Goal: Task Accomplishment & Management: Manage account settings

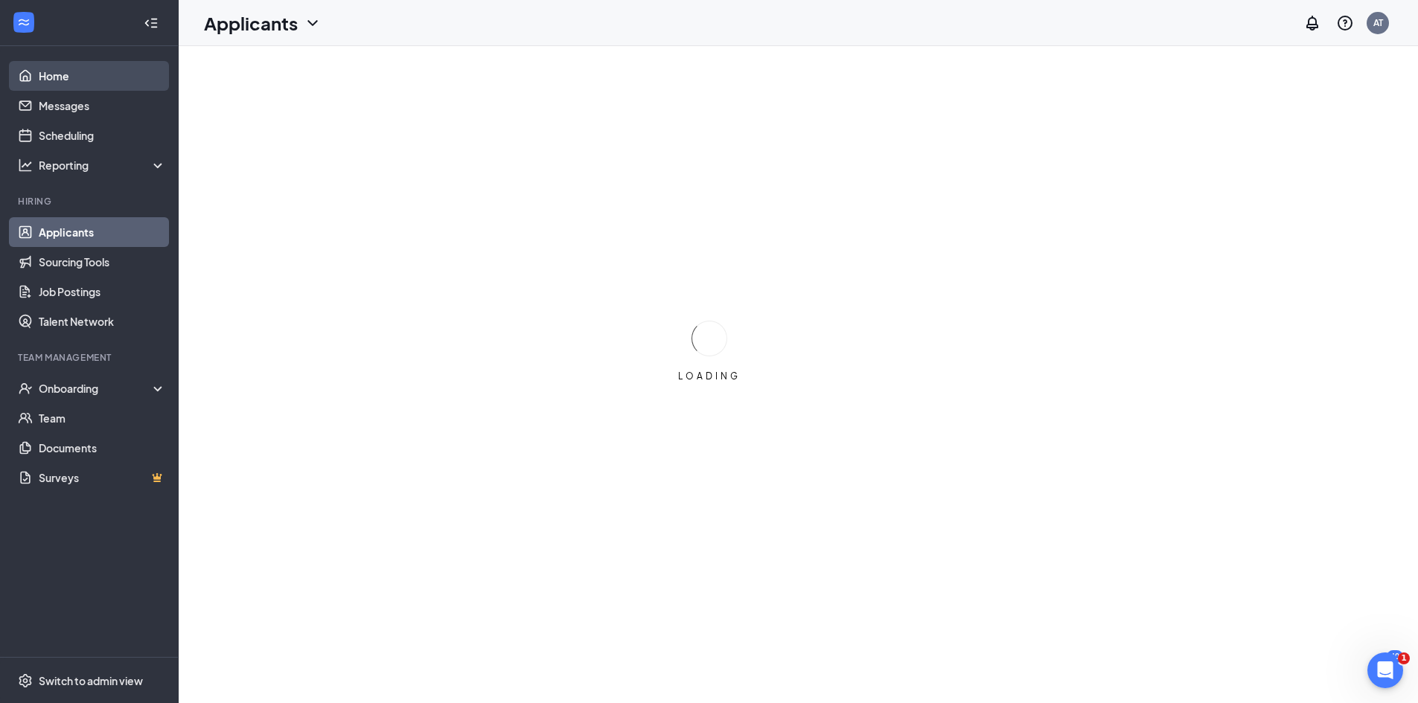
click at [76, 78] on link "Home" at bounding box center [102, 76] width 127 height 30
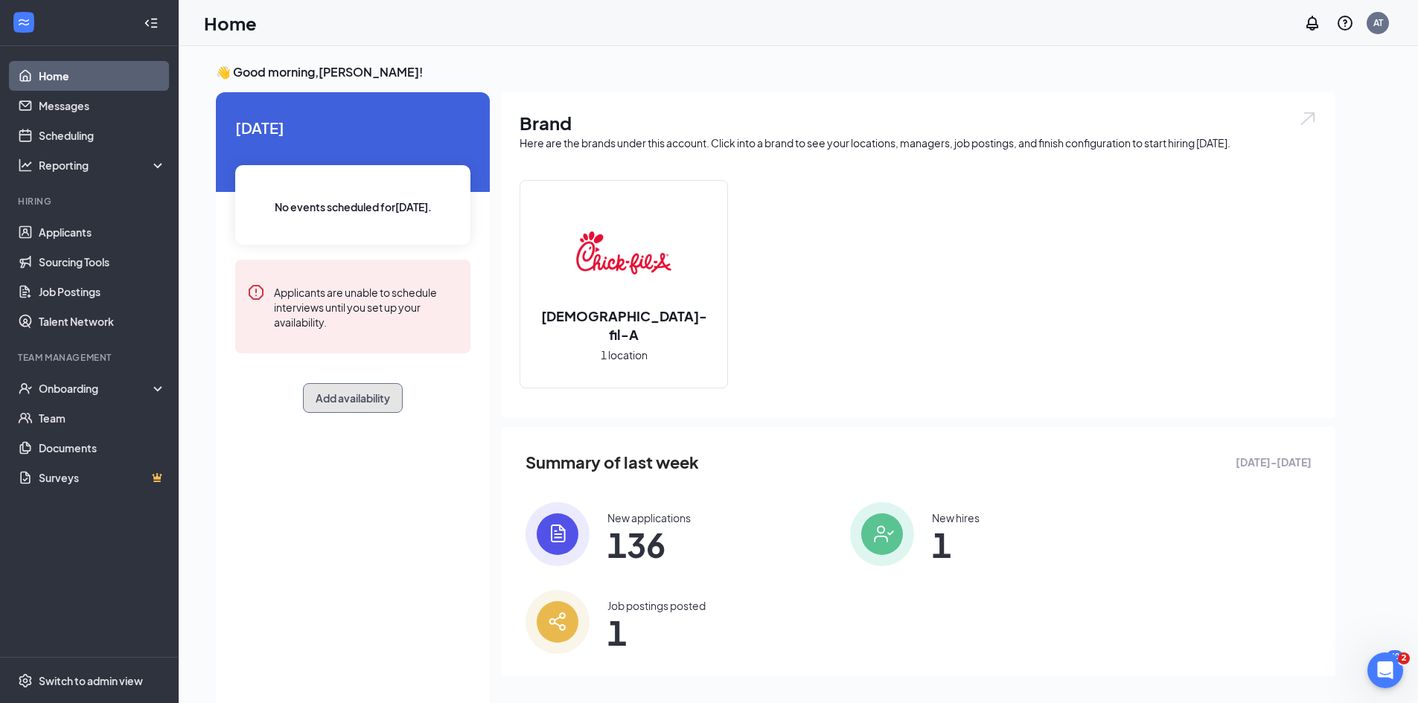
click at [346, 388] on button "Add availability" at bounding box center [353, 398] width 100 height 30
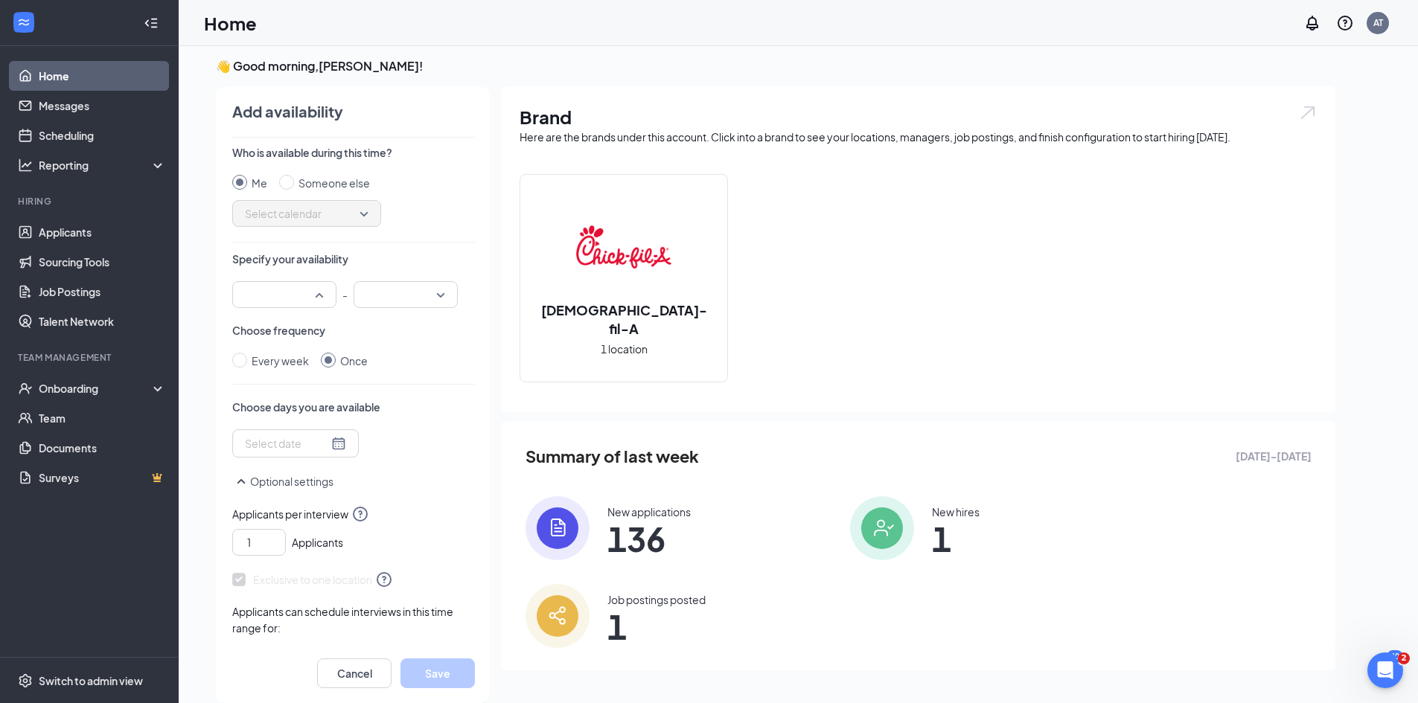
click at [316, 298] on input "search" at bounding box center [279, 294] width 76 height 25
click at [274, 450] on span "09:30 AM" at bounding box center [266, 444] width 44 height 16
click at [402, 295] on input "search" at bounding box center [400, 294] width 76 height 25
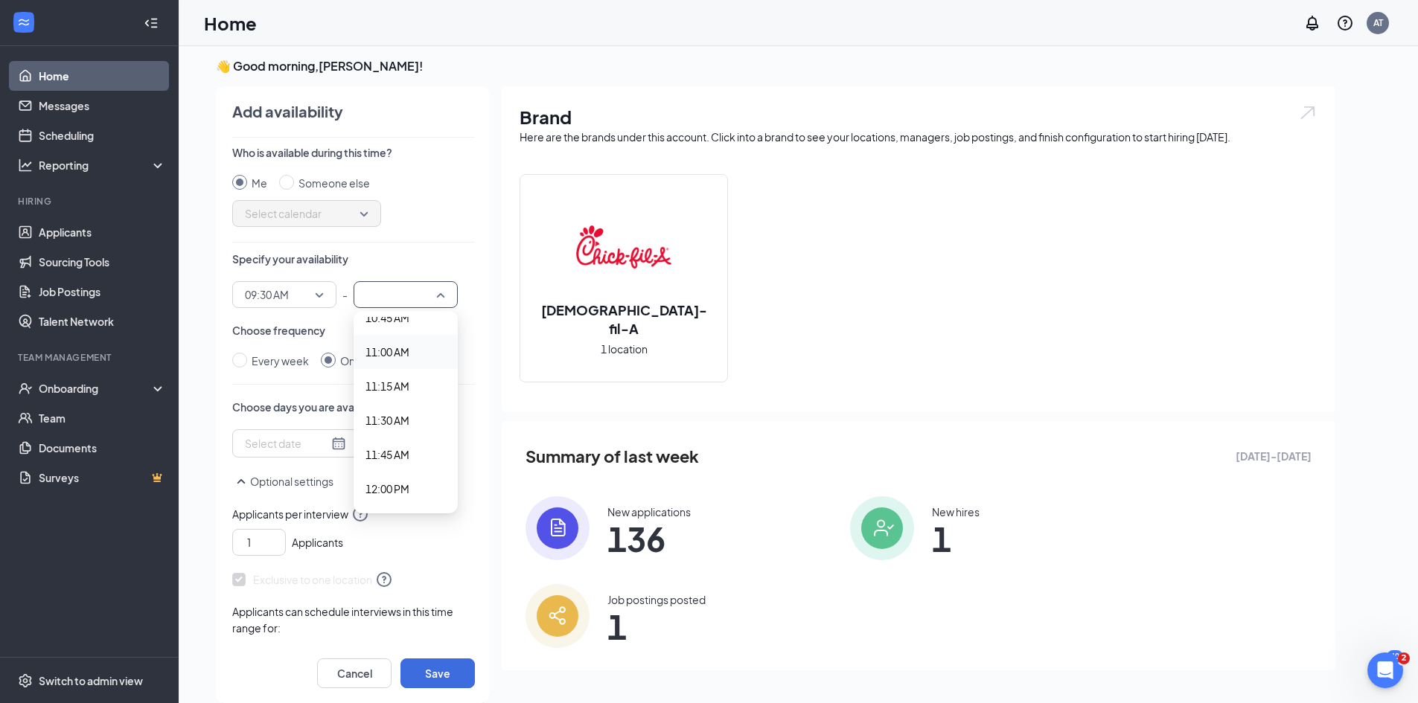
click at [391, 345] on span "11:00 AM" at bounding box center [387, 352] width 44 height 16
click at [327, 438] on div at bounding box center [295, 443] width 101 height 16
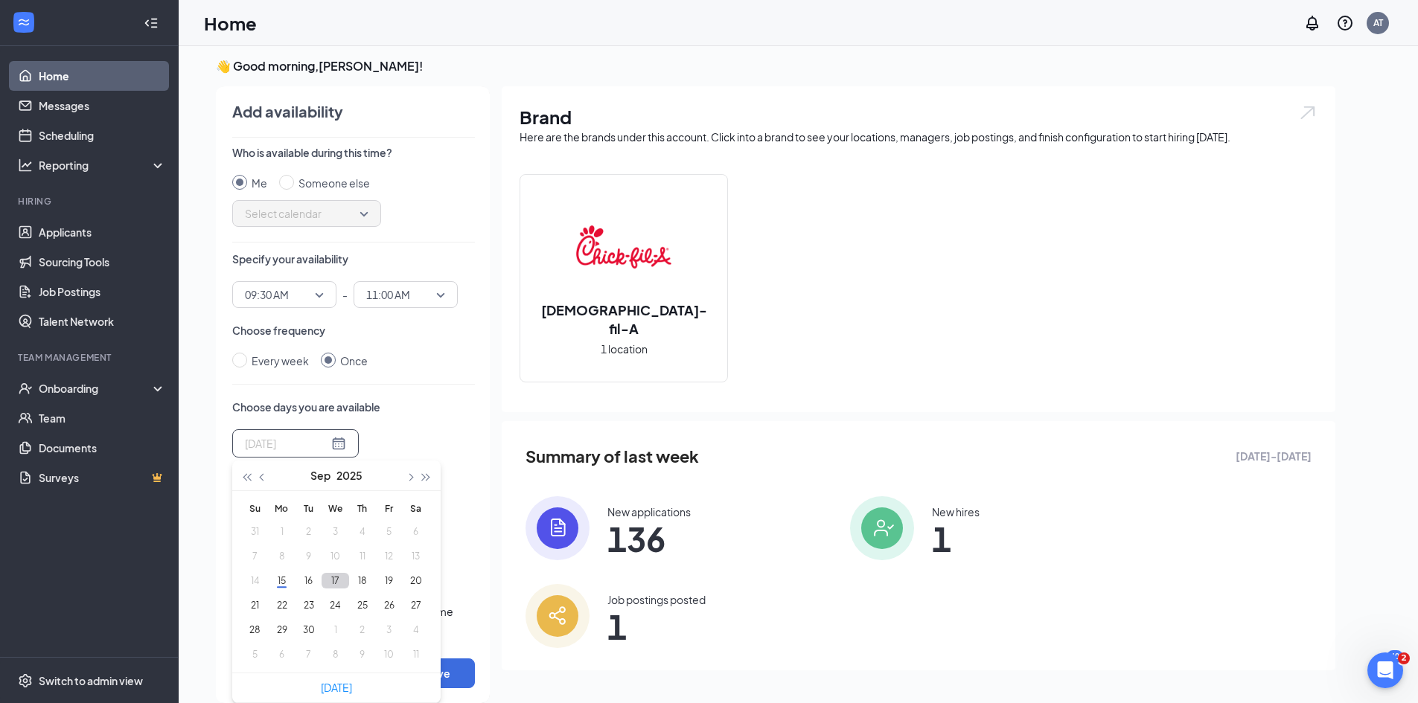
click at [343, 579] on button "17" at bounding box center [335, 581] width 28 height 16
type input "[DATE]"
click at [357, 580] on button "18" at bounding box center [362, 581] width 28 height 16
click at [420, 390] on div "Who is available during this time? Me Someone else Select calendar Specify your…" at bounding box center [353, 394] width 243 height 499
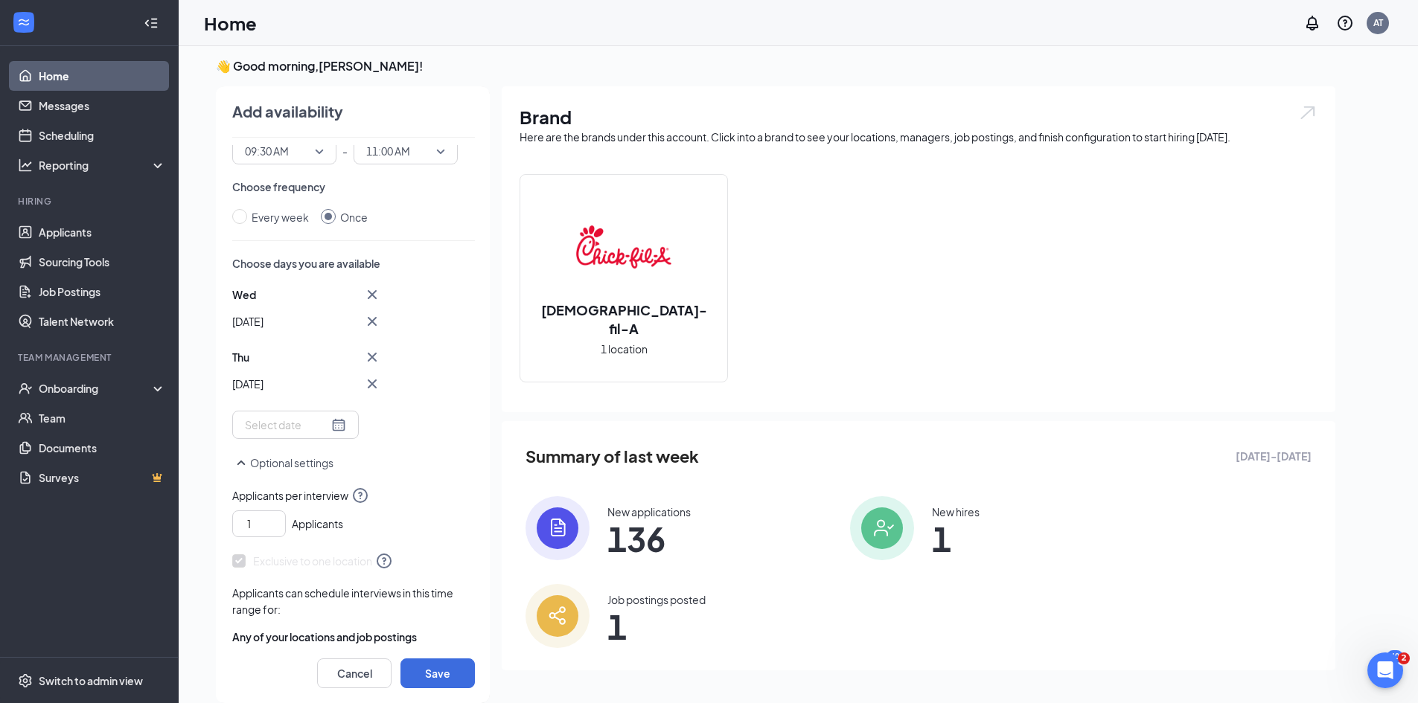
scroll to position [177, 0]
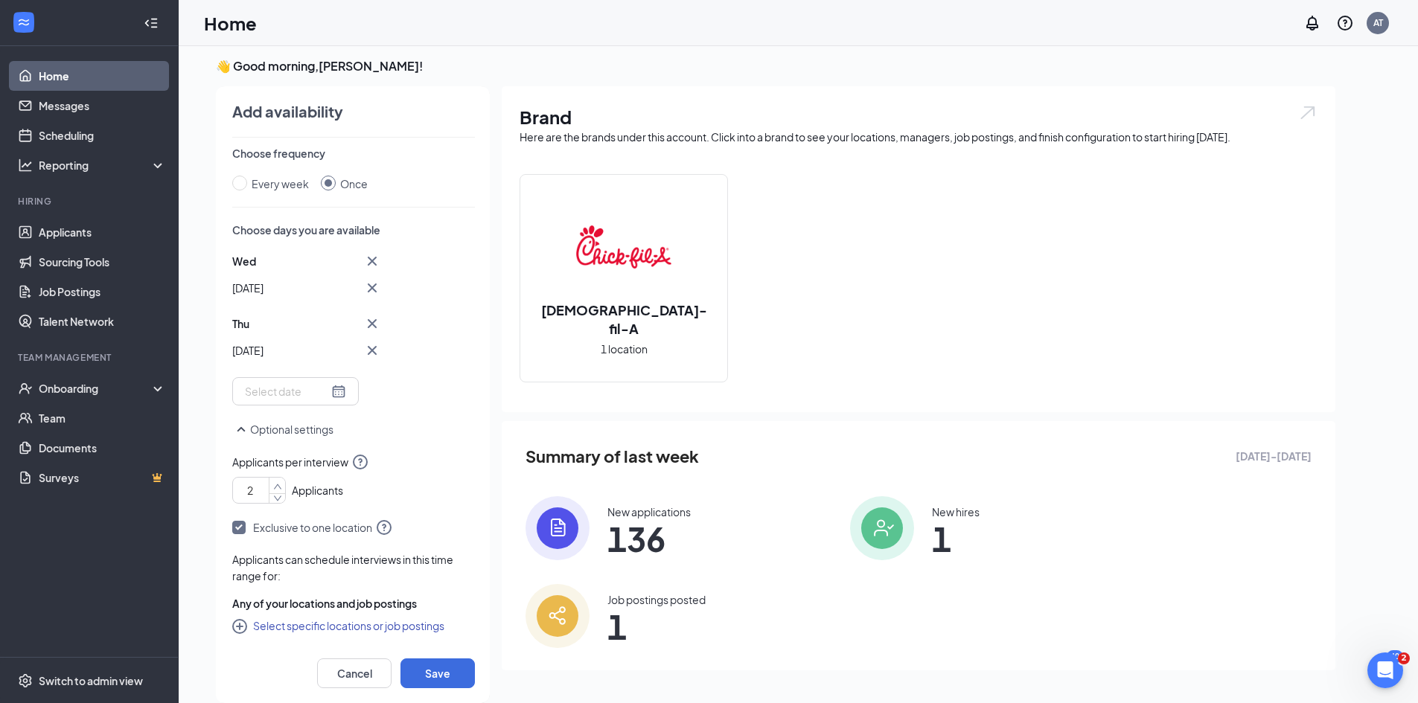
click at [275, 483] on icon "up" at bounding box center [277, 487] width 9 height 10
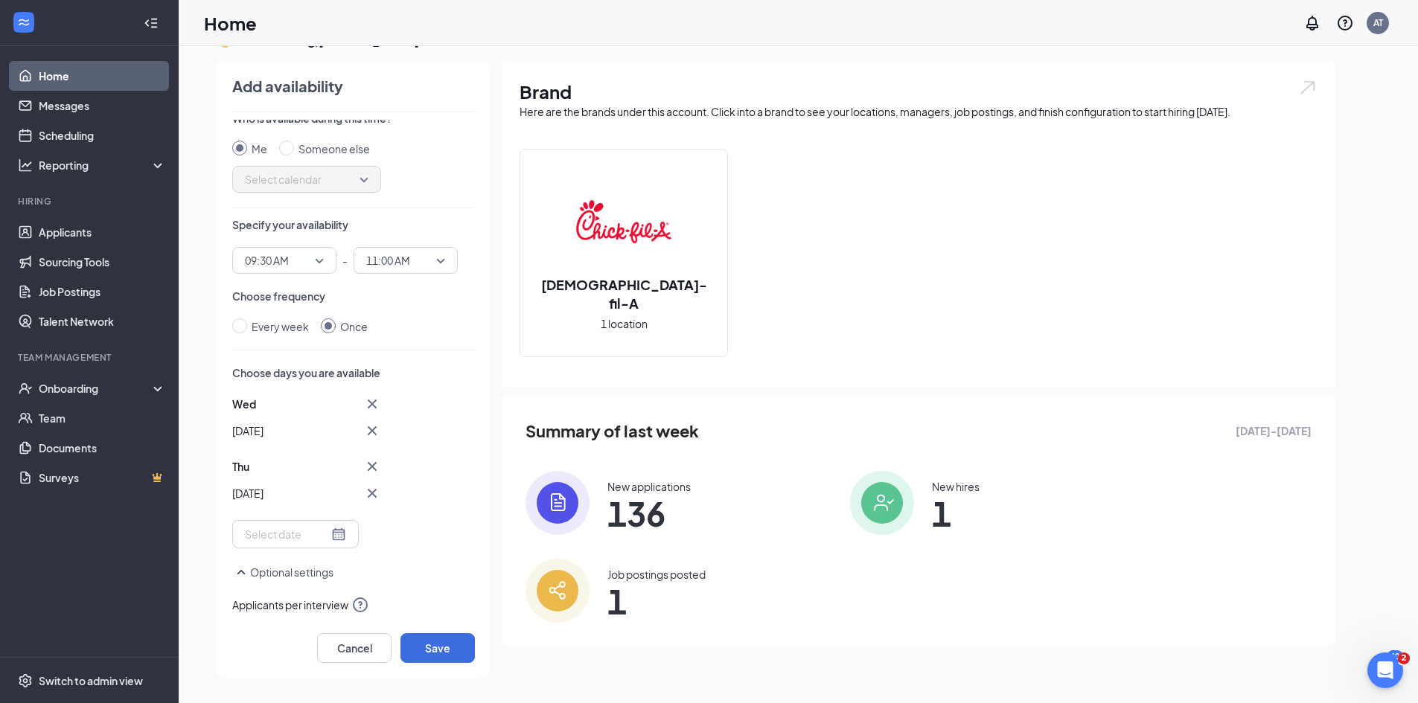
scroll to position [0, 0]
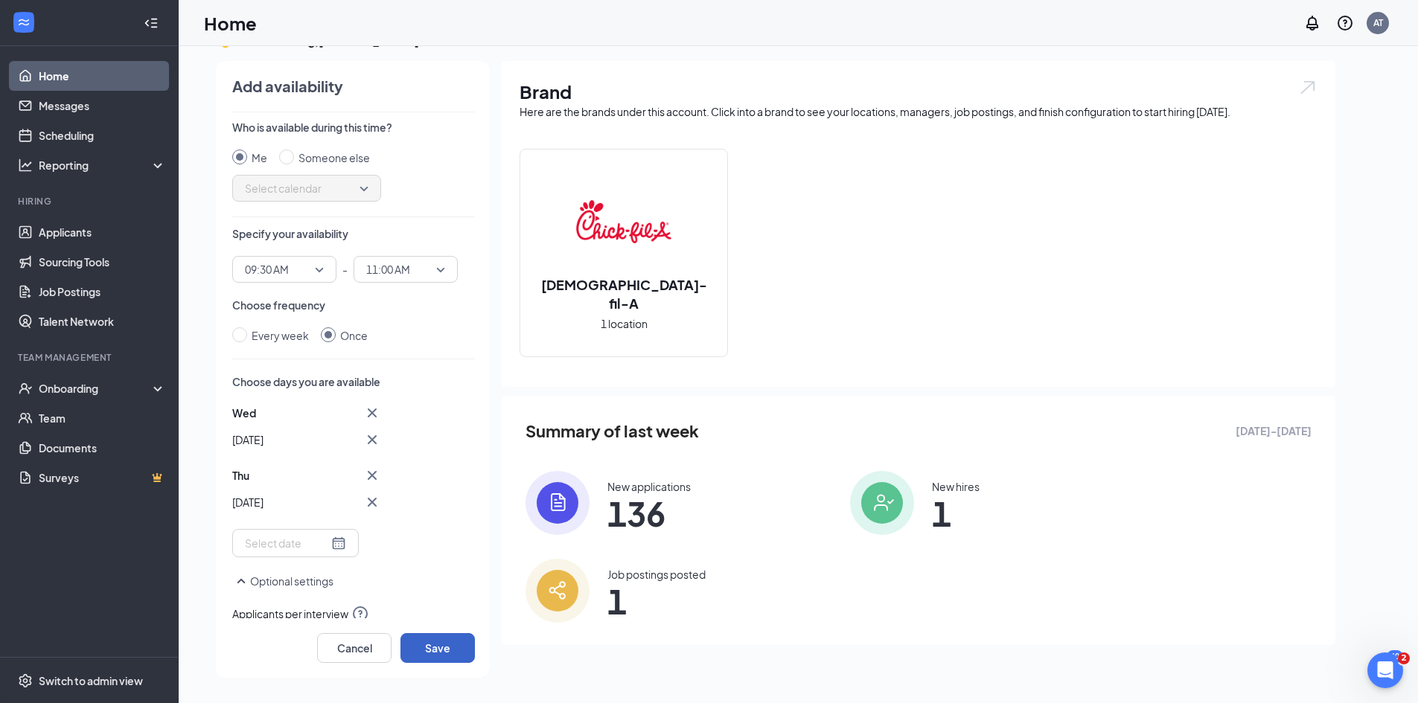
click at [440, 645] on button "Save" at bounding box center [437, 648] width 74 height 30
type input "1"
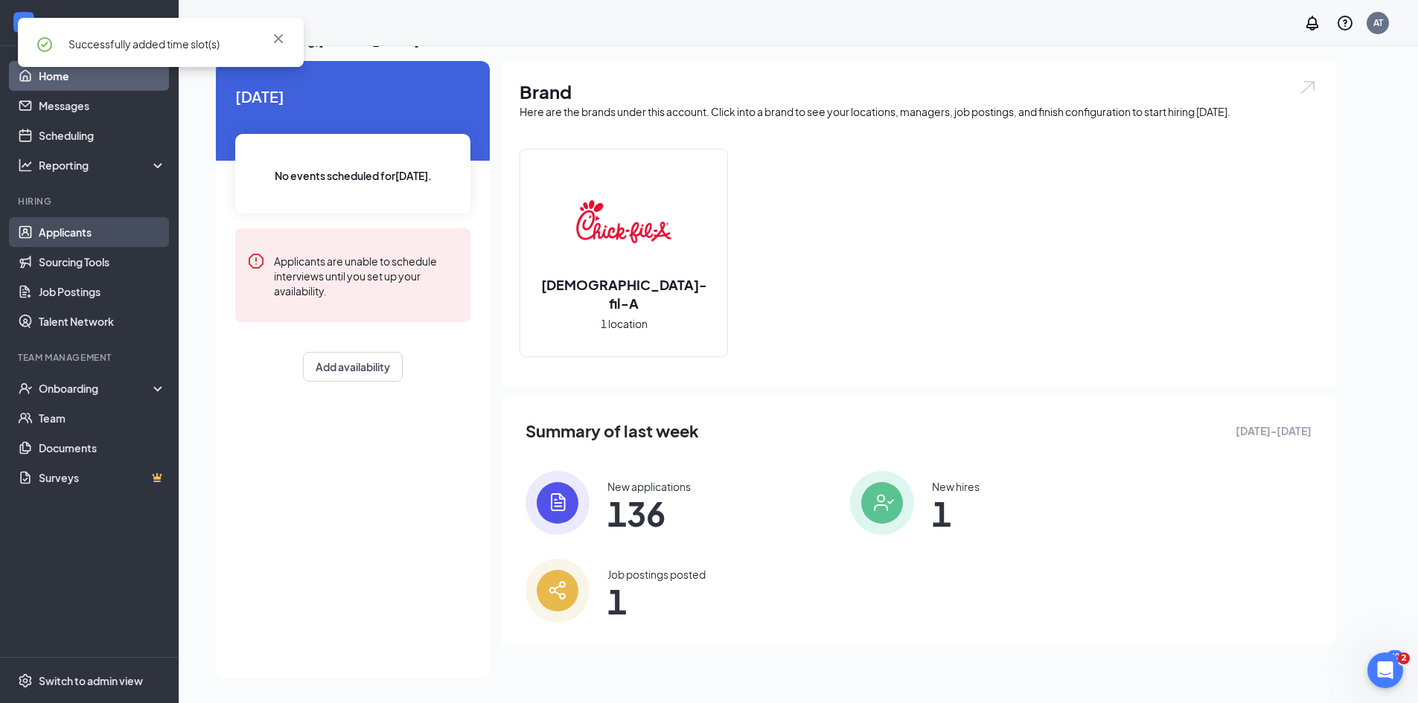
click at [104, 234] on link "Applicants" at bounding box center [102, 232] width 127 height 30
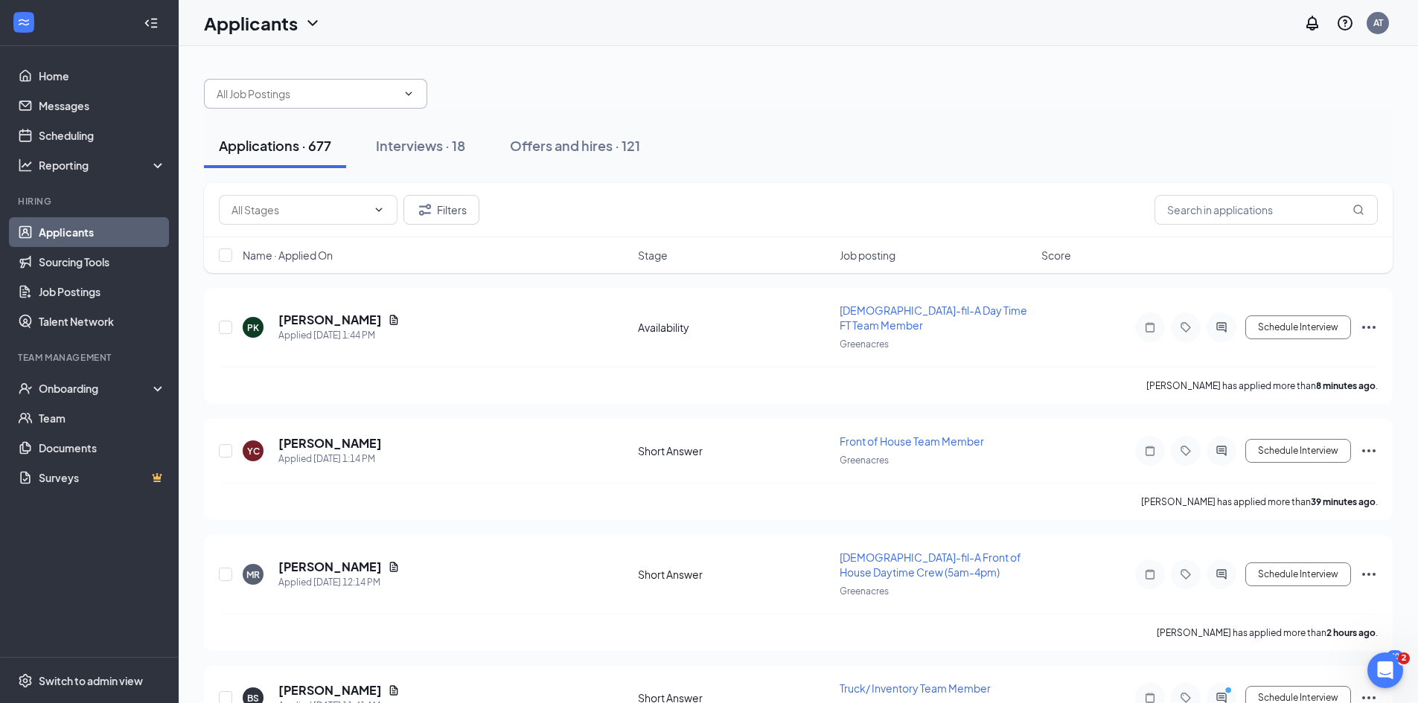
click at [333, 93] on input "text" at bounding box center [307, 94] width 180 height 16
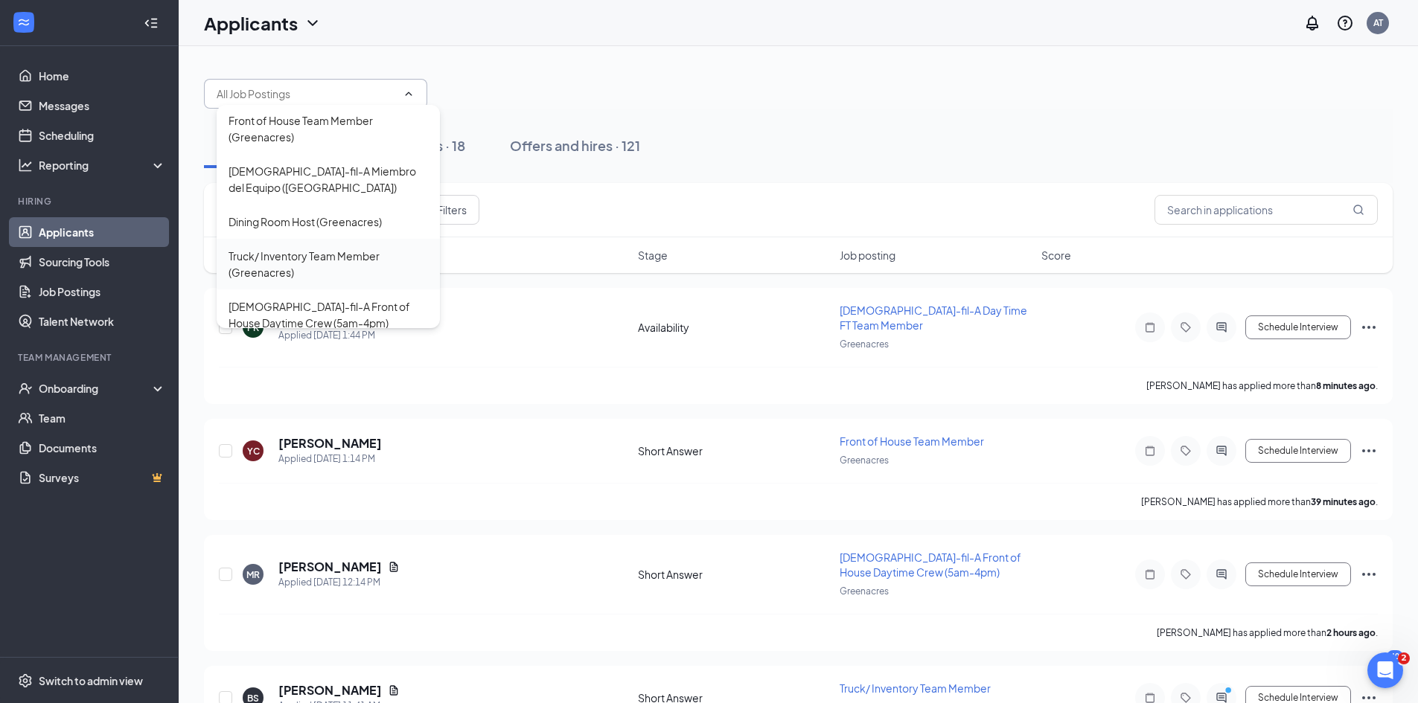
scroll to position [149, 0]
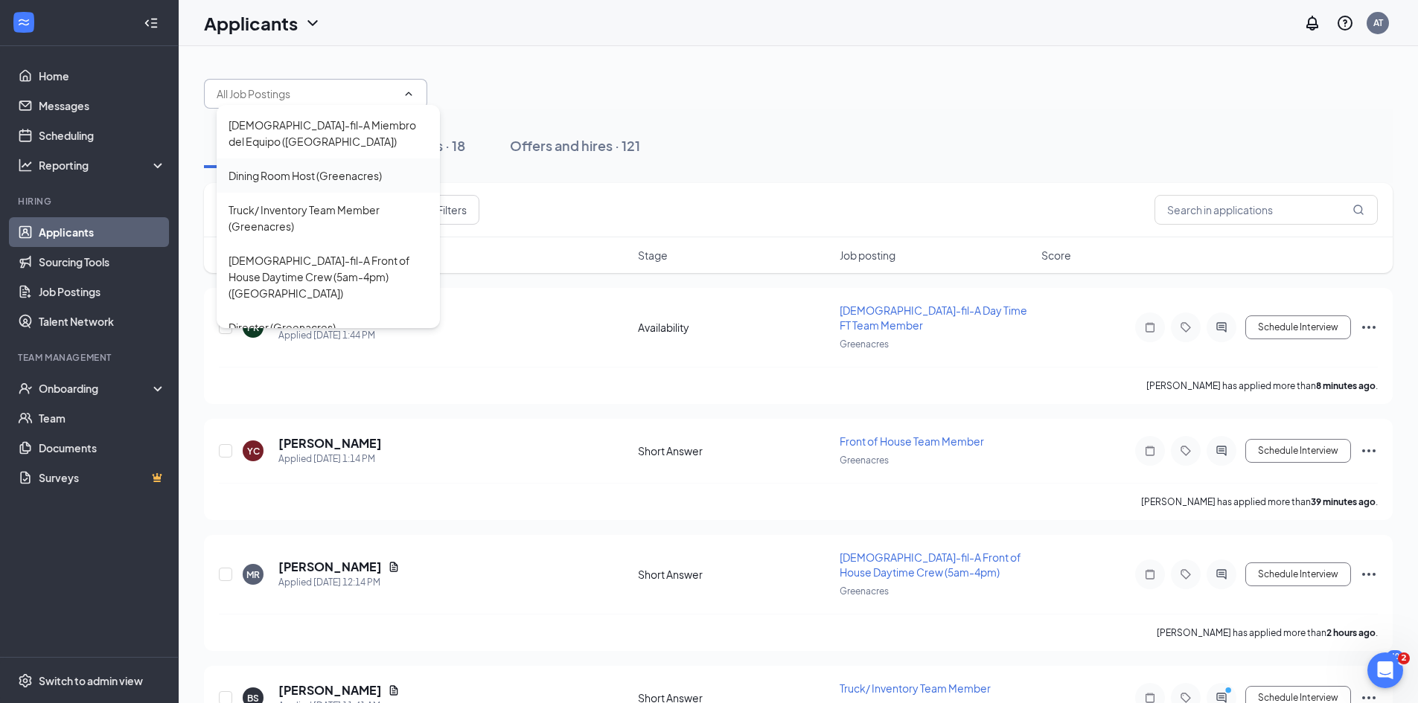
click at [336, 167] on div "Dining Room Host (Greenacres)" at bounding box center [304, 175] width 153 height 16
type input "Dining Room Host (Greenacres)"
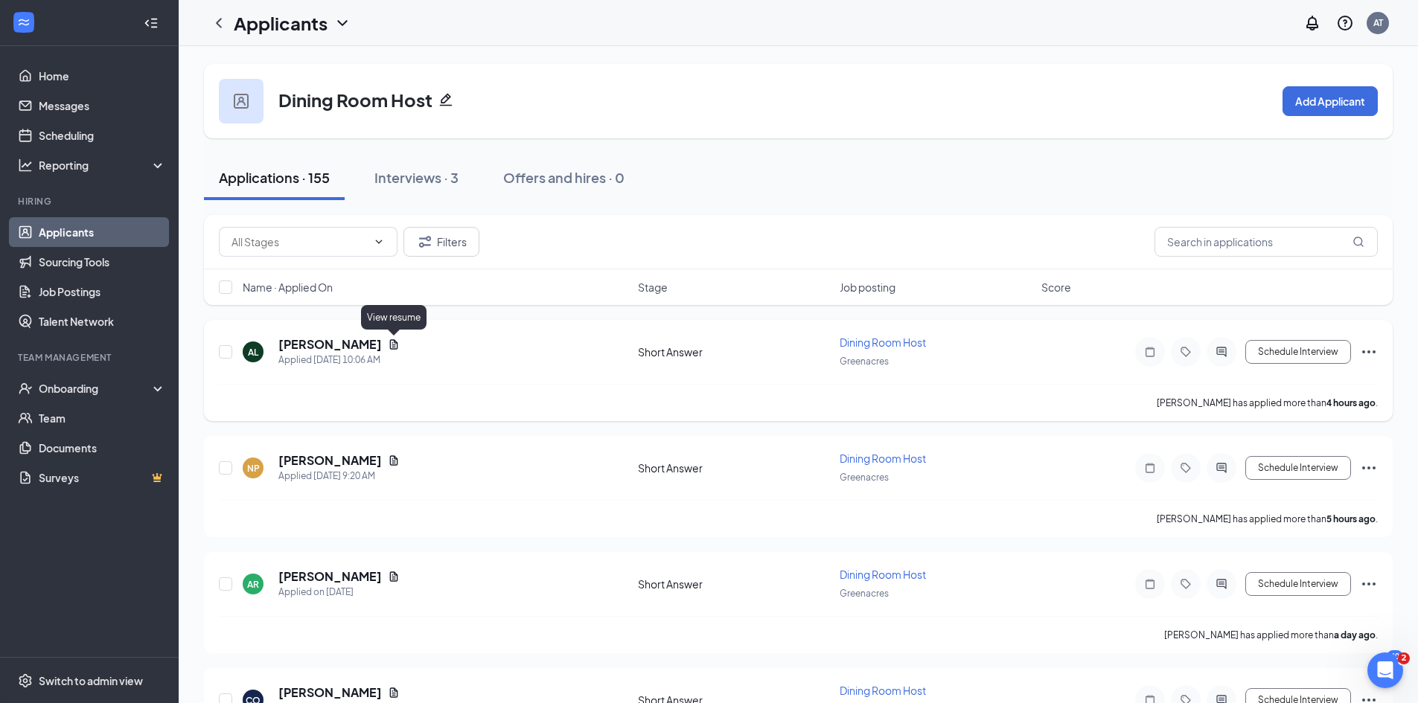
click at [392, 342] on icon "Document" at bounding box center [394, 345] width 12 height 12
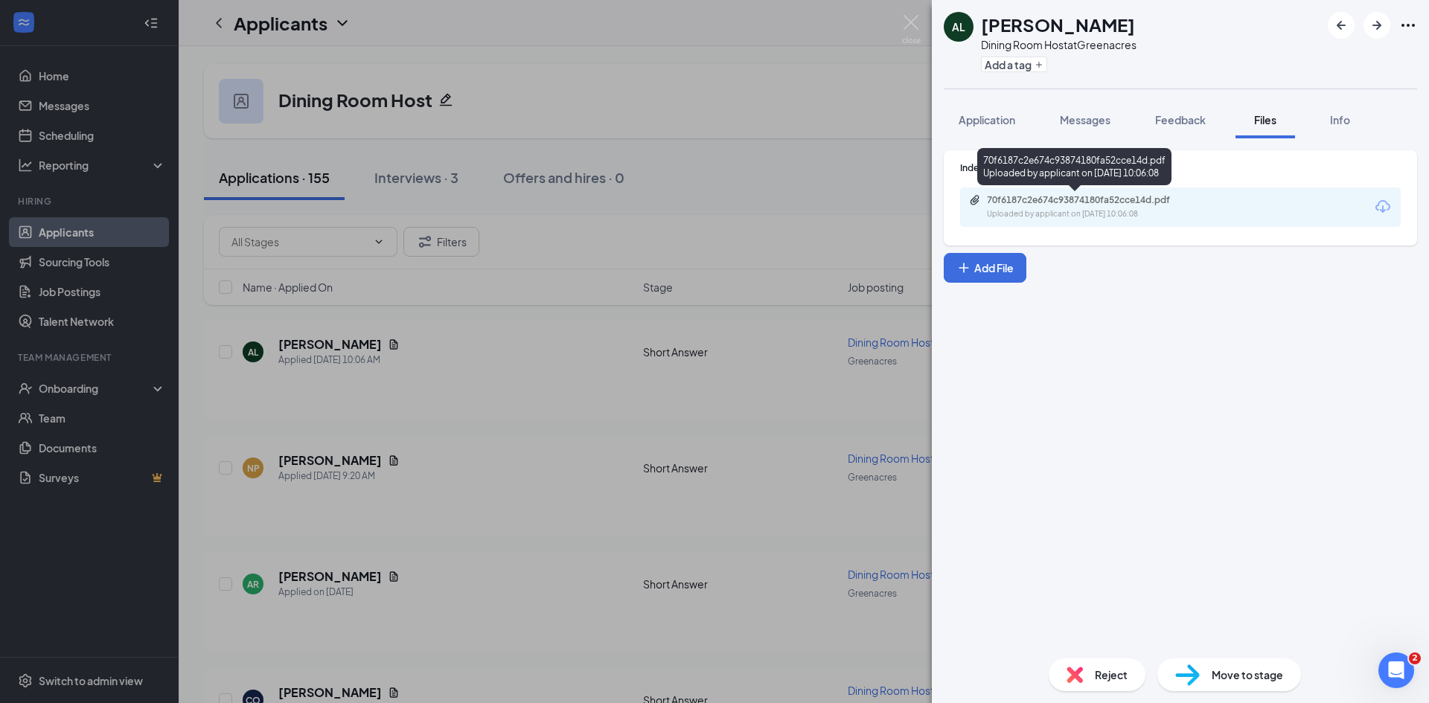
click at [1042, 215] on div "Uploaded by applicant on [DATE] 10:06:08" at bounding box center [1098, 214] width 223 height 12
drag, startPoint x: 452, startPoint y: 424, endPoint x: 435, endPoint y: 415, distance: 19.7
click at [451, 421] on div "AL [PERSON_NAME] Dining Room Host at Greenacres Add a tag Application Messages …" at bounding box center [714, 351] width 1429 height 703
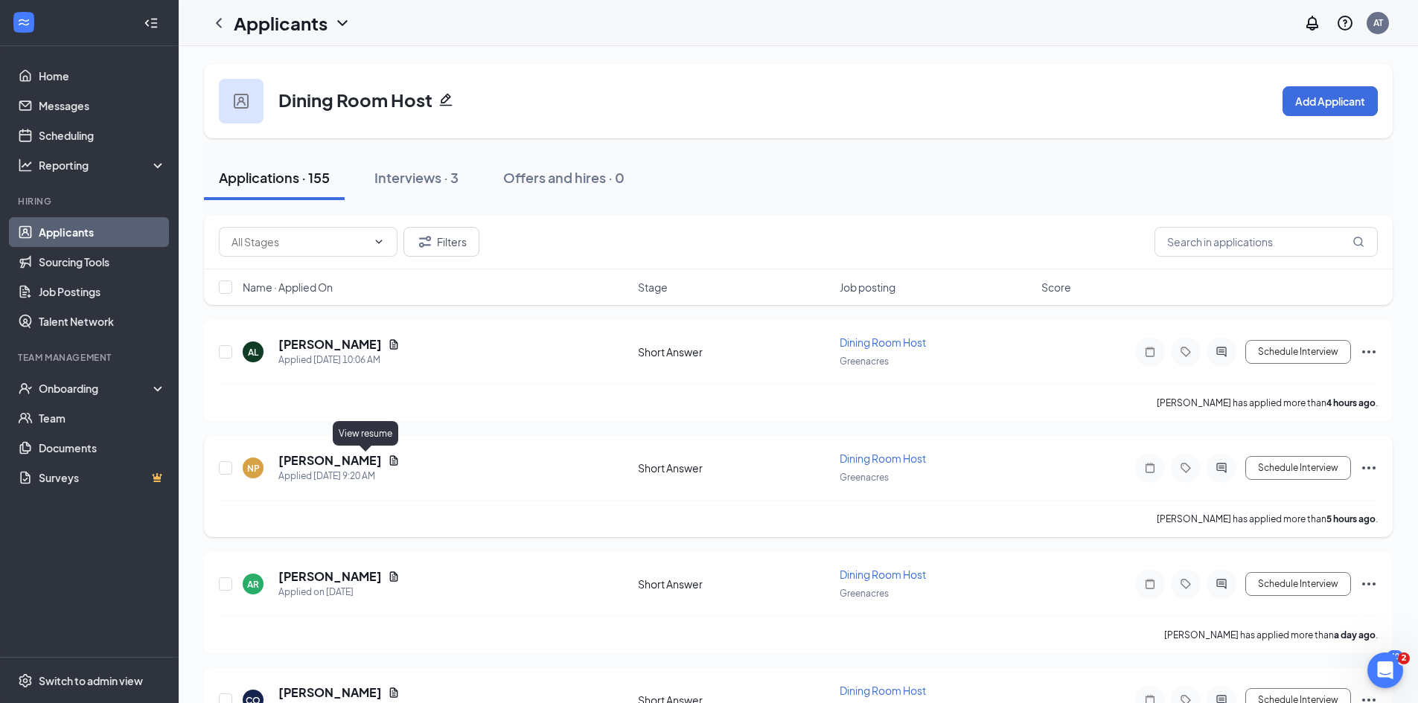
click at [390, 458] on icon "Document" at bounding box center [394, 460] width 8 height 10
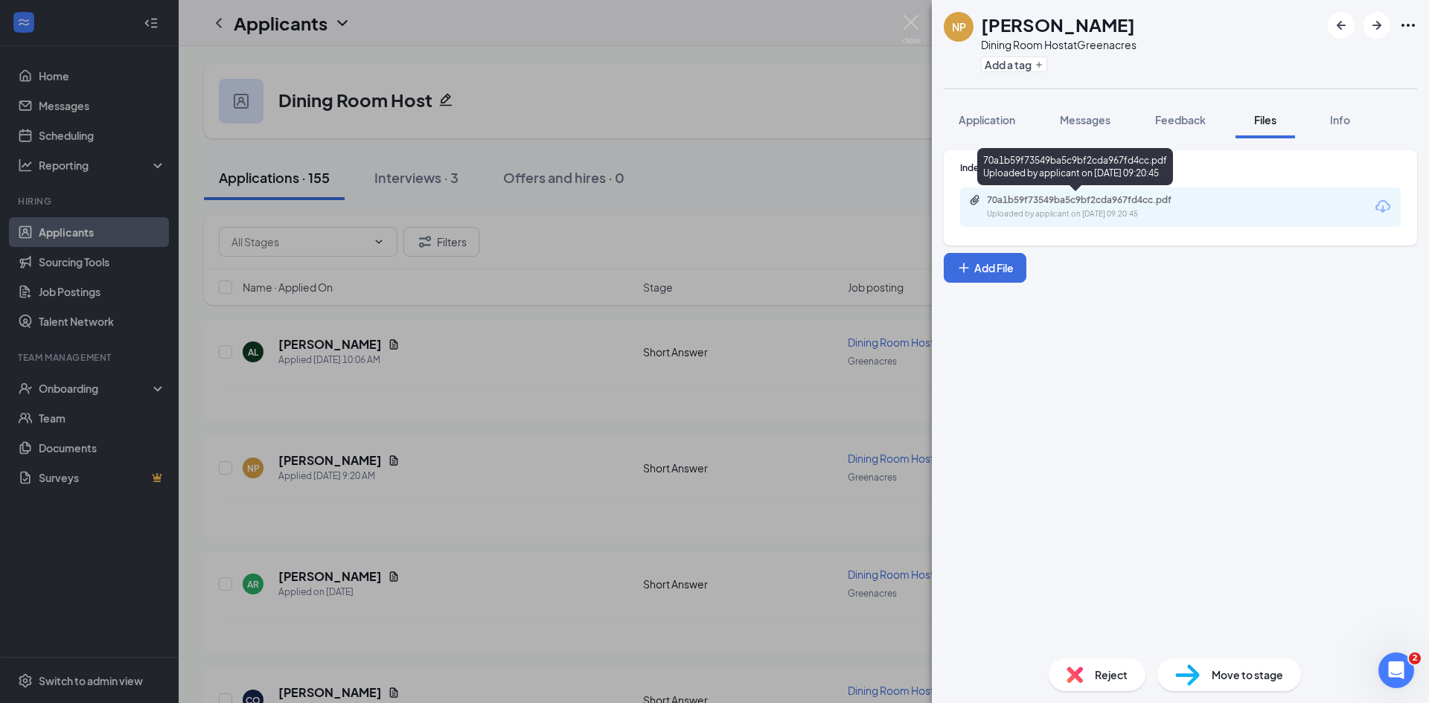
click at [1119, 207] on div "70a1b59f73549ba5c9bf2cda967fd4cc.pdf Uploaded by applicant on [DATE] 09:20:45" at bounding box center [1089, 207] width 241 height 26
click at [479, 442] on div "NP [PERSON_NAME] Dining Room Host at Greenacres Add a tag Application Messages …" at bounding box center [714, 351] width 1429 height 703
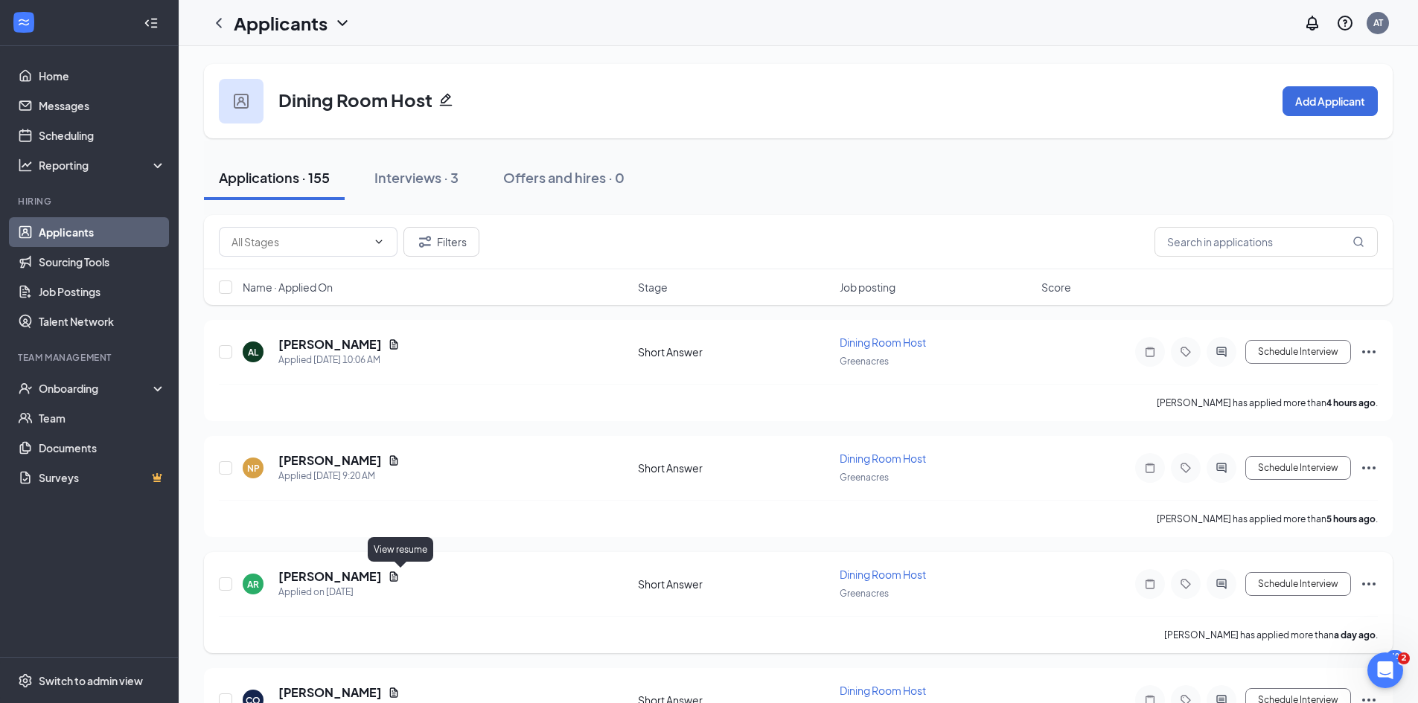
click at [397, 575] on icon "Document" at bounding box center [394, 577] width 8 height 10
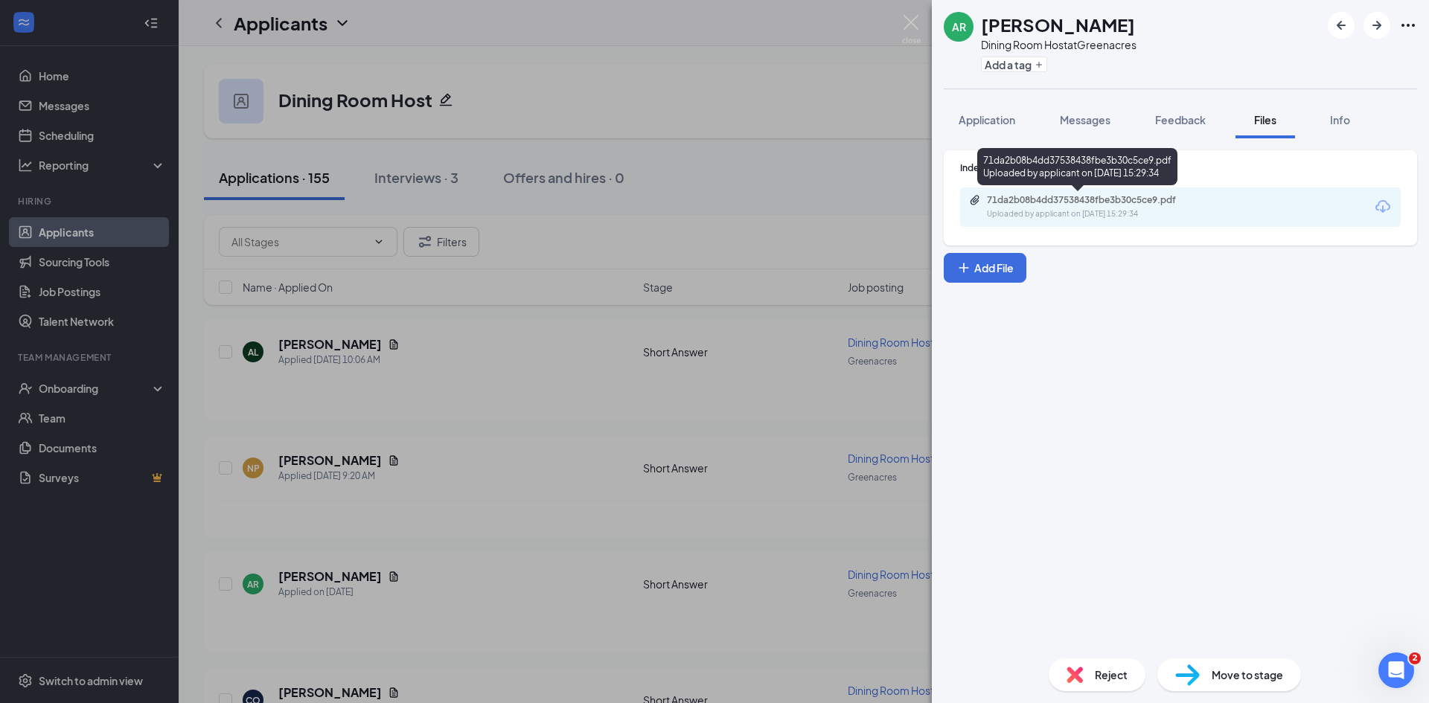
click at [1079, 206] on div "71da2b08b4dd37538438fbe3b30c5ce9.pdf Uploaded by applicant on [DATE] 15:29:34" at bounding box center [1089, 207] width 241 height 26
click at [466, 505] on div "AR [PERSON_NAME] Dining Room Host at Greenacres Add a tag Application Messages …" at bounding box center [714, 351] width 1429 height 703
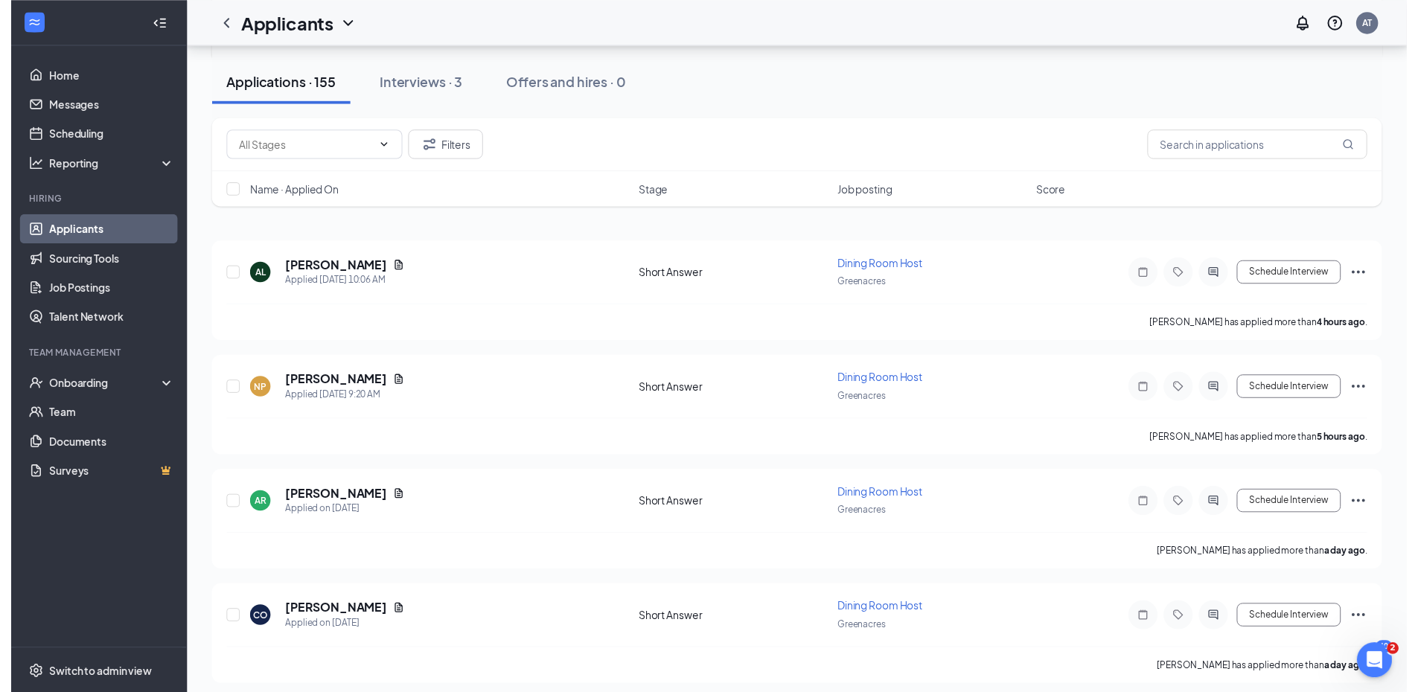
scroll to position [298, 0]
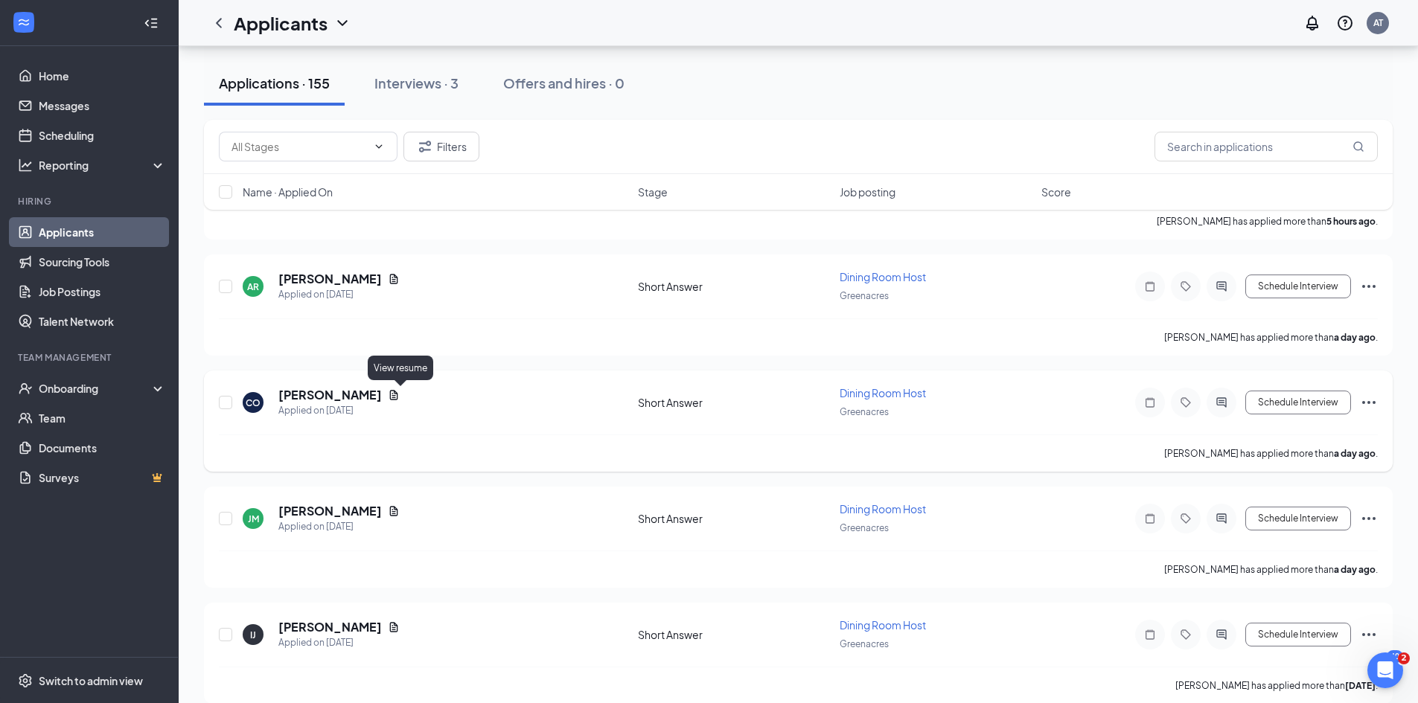
click at [400, 394] on icon "Document" at bounding box center [394, 395] width 12 height 12
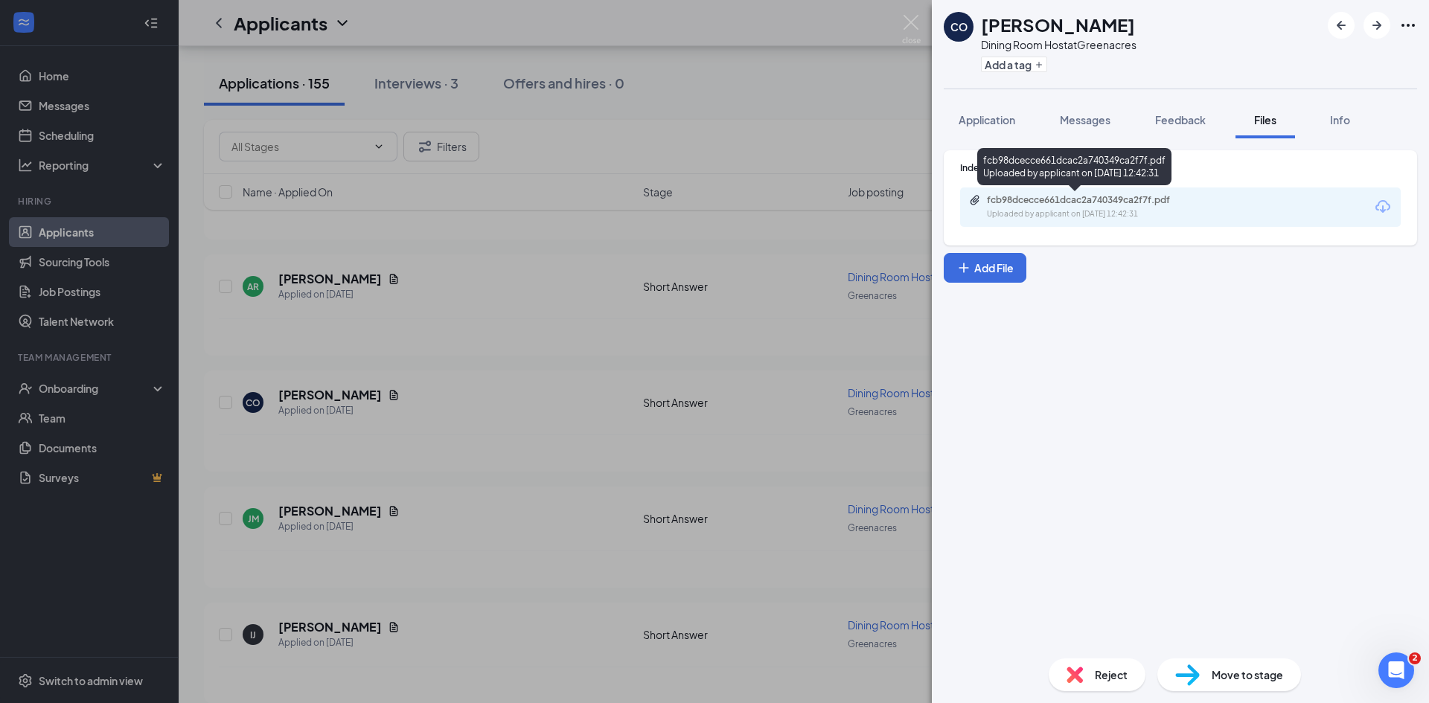
click at [1191, 201] on div "fcb98dcecce661dcac2a740349ca2f7f.pdf" at bounding box center [1091, 200] width 208 height 12
click at [516, 446] on div "CO [PERSON_NAME] Dining Room Host at Greenacres Add a tag Application Messages …" at bounding box center [714, 351] width 1429 height 703
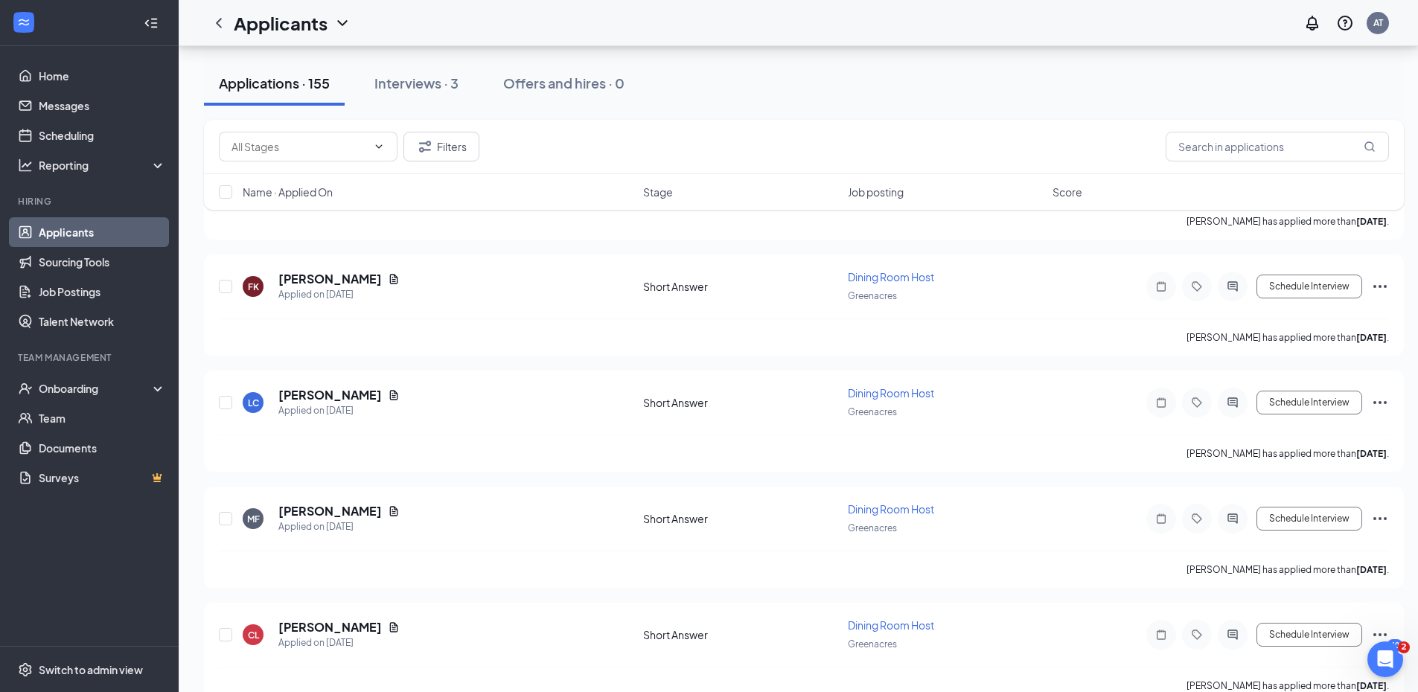
scroll to position [792, 0]
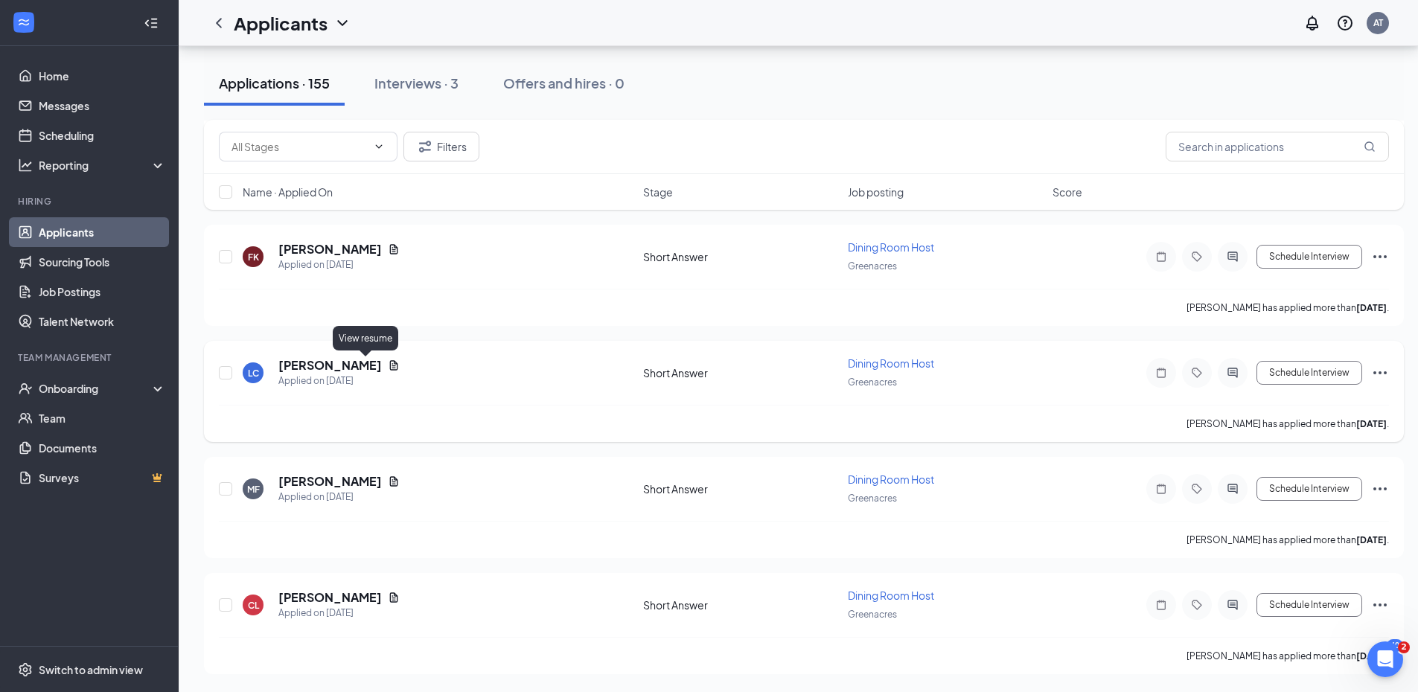
click at [388, 362] on icon "Document" at bounding box center [394, 365] width 12 height 12
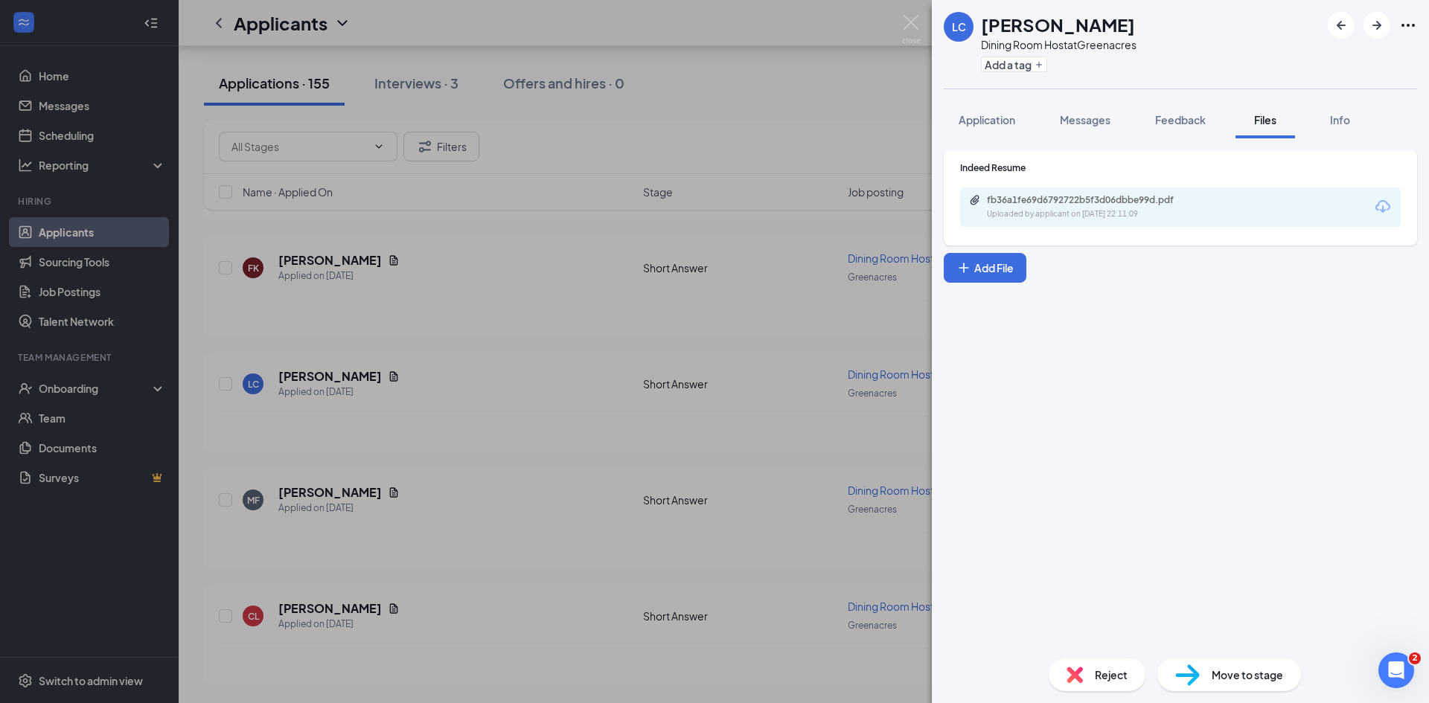
click at [1060, 205] on div "fb36a1fe69d6792722b5f3d06dbbe99d.pdf" at bounding box center [1091, 200] width 208 height 12
click at [353, 443] on div "LC [PERSON_NAME] Dining Room Host at Greenacres Add a tag Application Messages …" at bounding box center [714, 351] width 1429 height 703
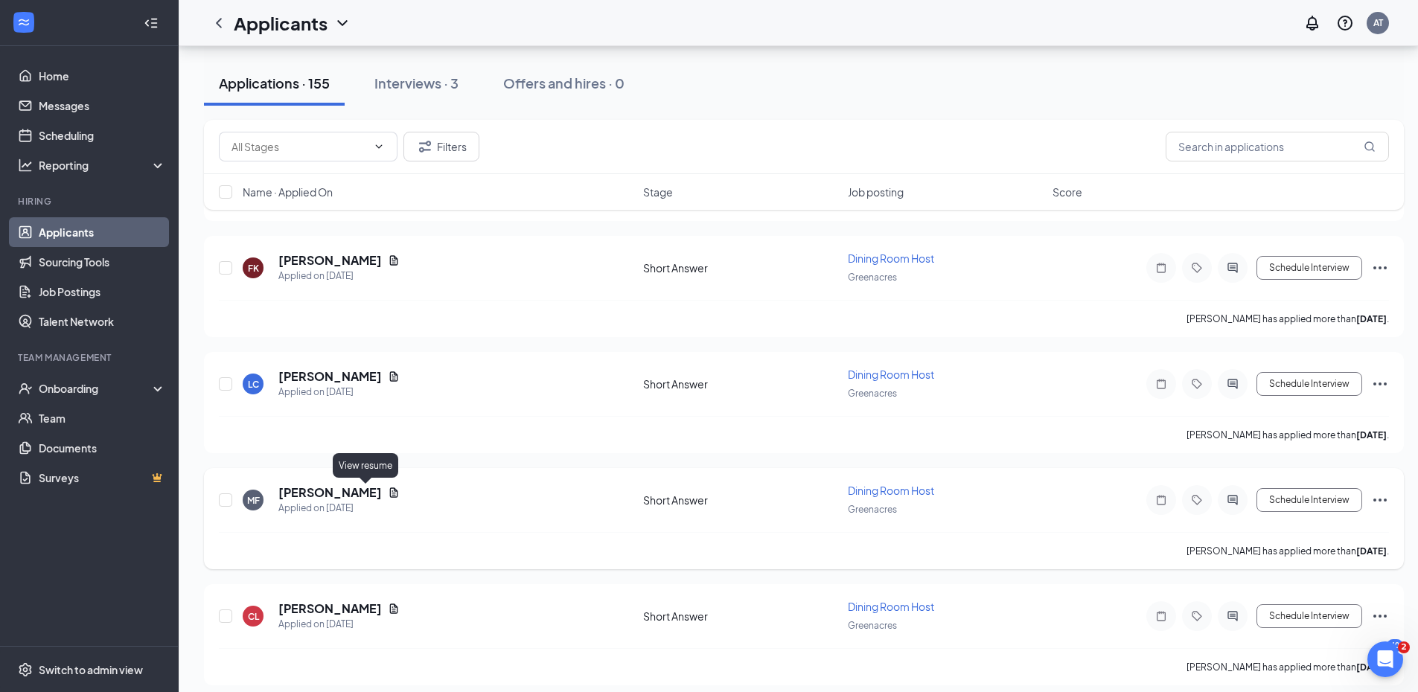
click at [373, 490] on div "MF [PERSON_NAME] Applied on [DATE]" at bounding box center [438, 499] width 391 height 31
click at [388, 488] on icon "Document" at bounding box center [394, 493] width 12 height 12
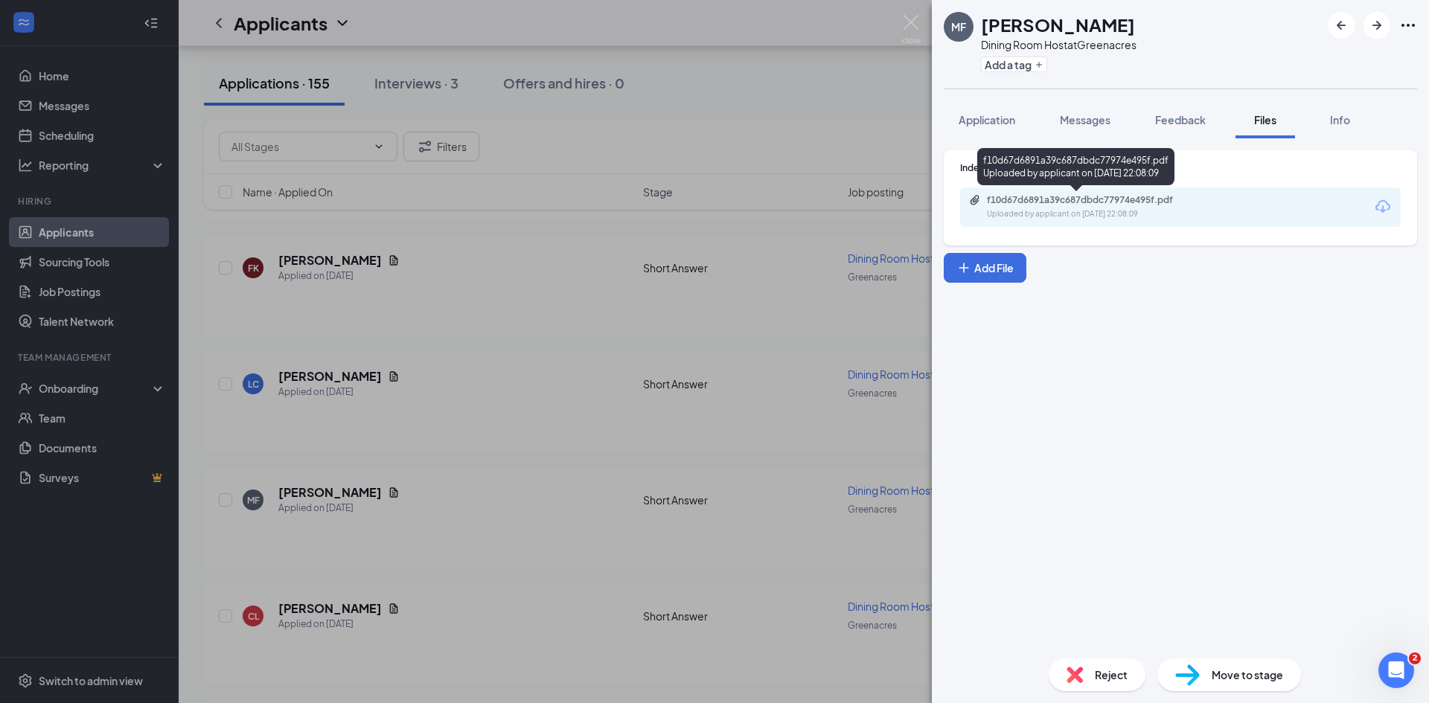
click at [1116, 211] on div "Uploaded by applicant on [DATE] 22:08:09" at bounding box center [1098, 214] width 223 height 12
click at [432, 430] on div "MF [PERSON_NAME] Dining Room Host at Greenacres Add a tag Application Messages …" at bounding box center [714, 351] width 1429 height 703
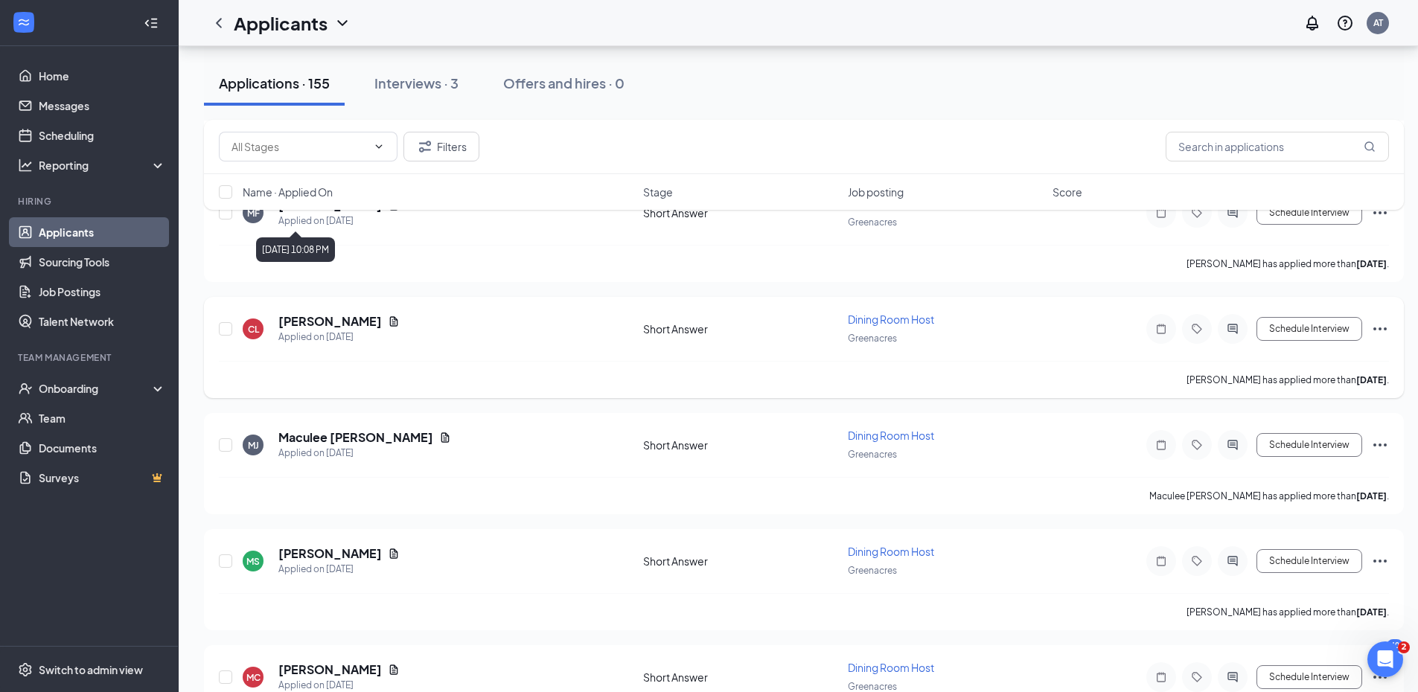
scroll to position [1078, 0]
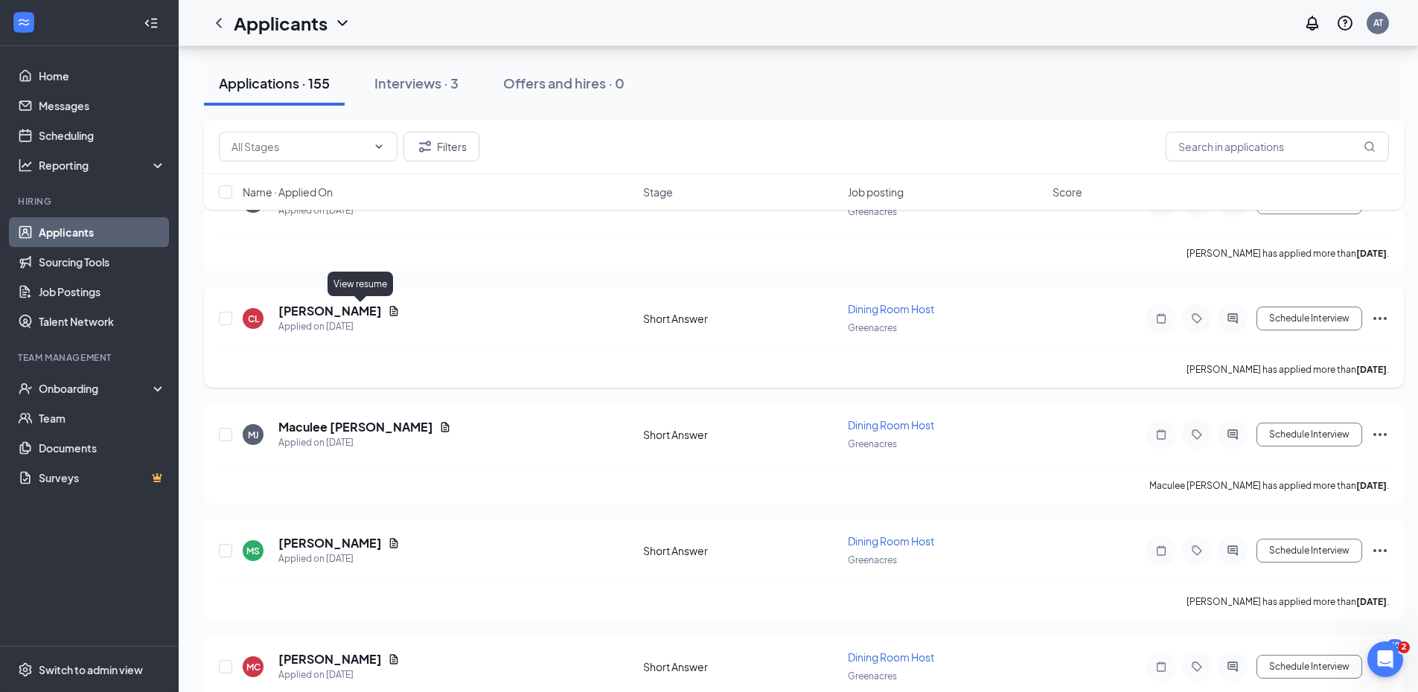
click at [388, 309] on icon "Document" at bounding box center [394, 311] width 12 height 12
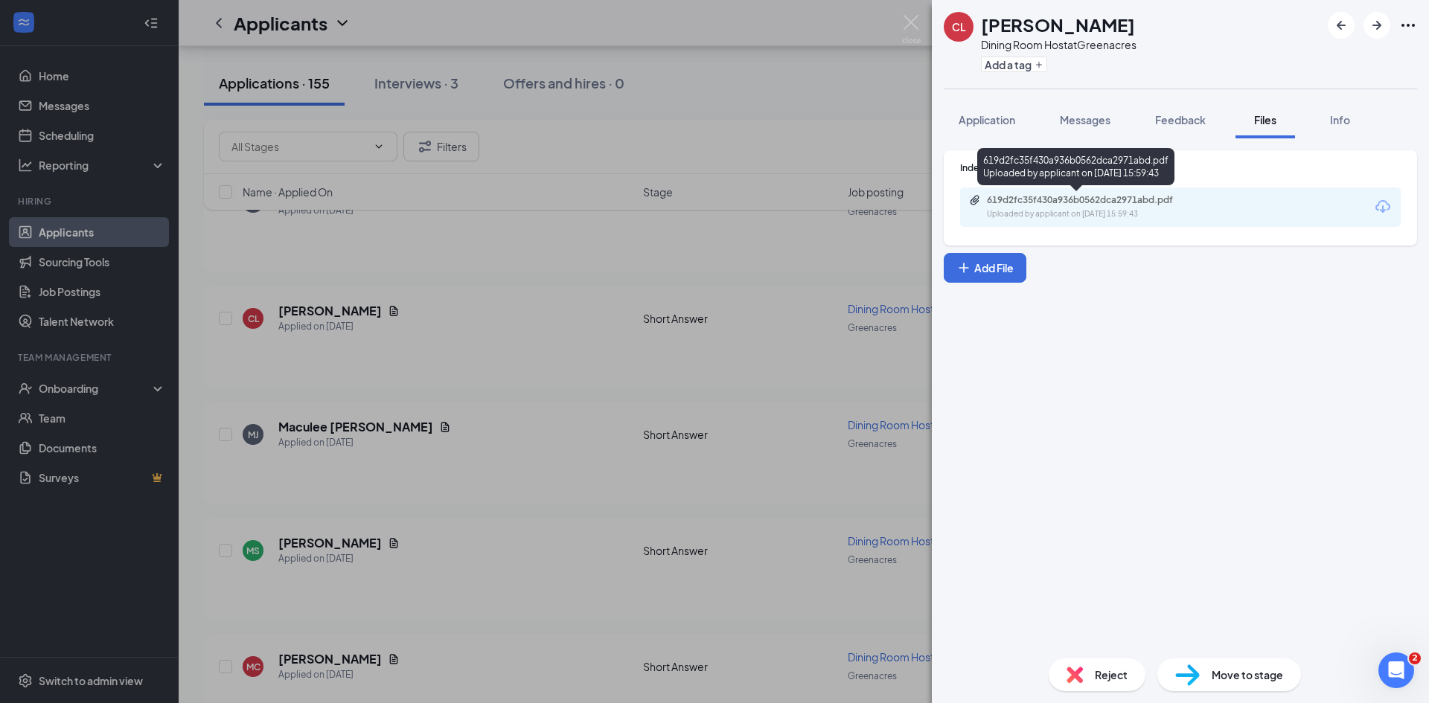
click at [1075, 210] on div "Uploaded by applicant on [DATE] 15:59:43" at bounding box center [1098, 214] width 223 height 12
click at [722, 319] on div "CL [PERSON_NAME] Dining Room Host at Greenacres Add a tag Application Messages …" at bounding box center [714, 351] width 1429 height 703
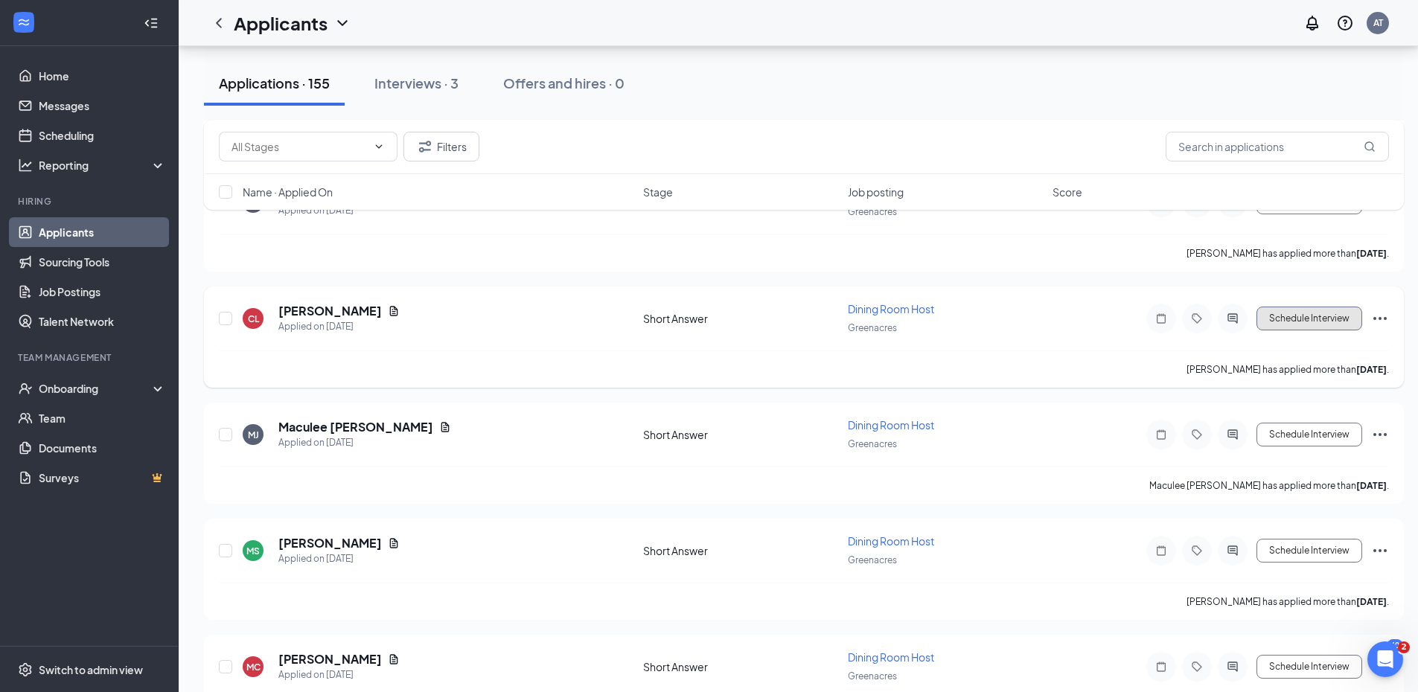
click at [1327, 321] on button "Schedule Interview" at bounding box center [1309, 319] width 106 height 24
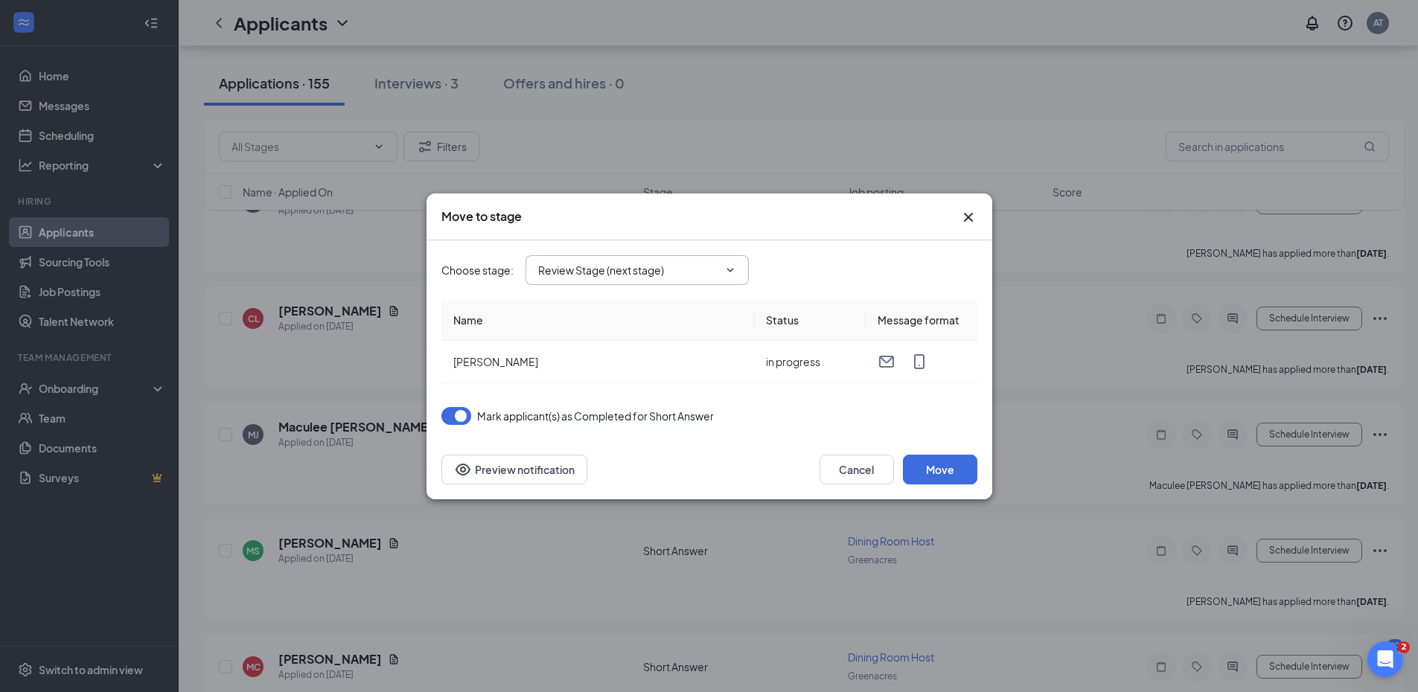
click at [615, 265] on input "Review Stage (next stage)" at bounding box center [628, 270] width 180 height 16
click at [631, 387] on div "Onsite Interview" at bounding box center [650, 394] width 199 height 16
type input "Onsite Interview"
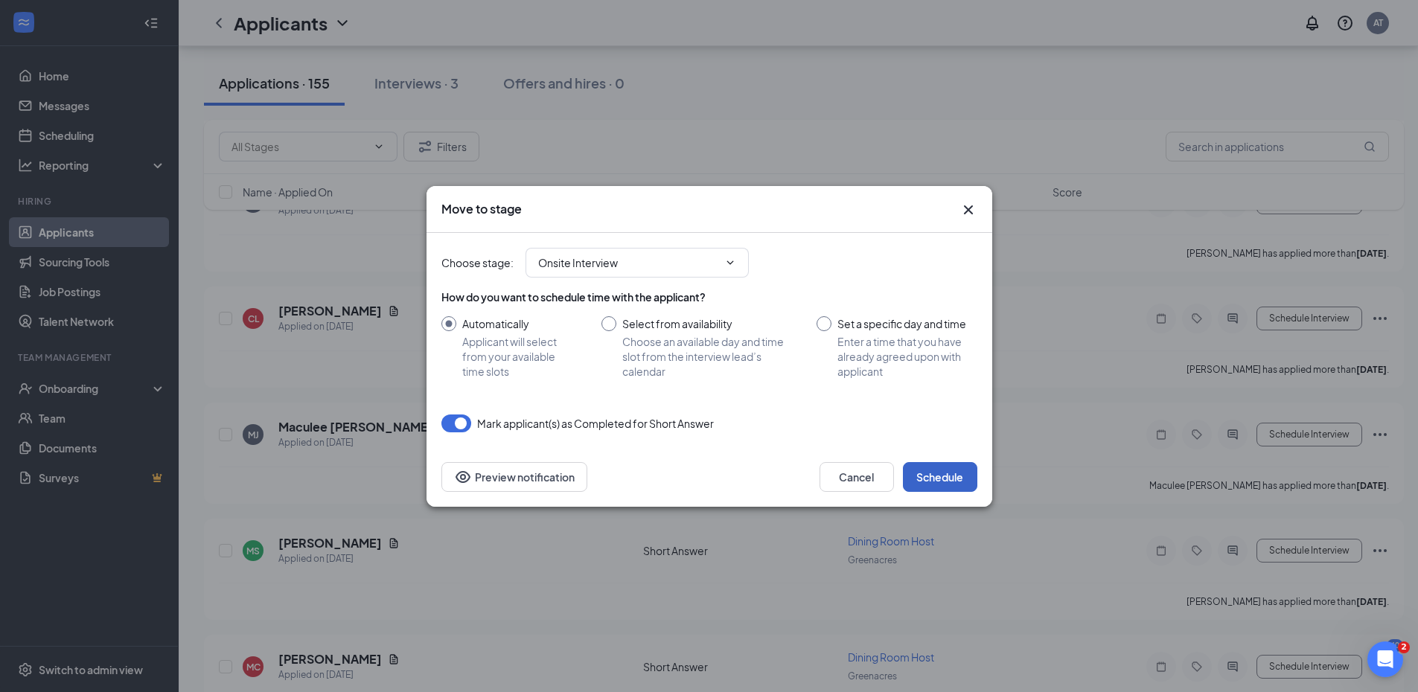
click at [940, 478] on button "Schedule" at bounding box center [940, 477] width 74 height 30
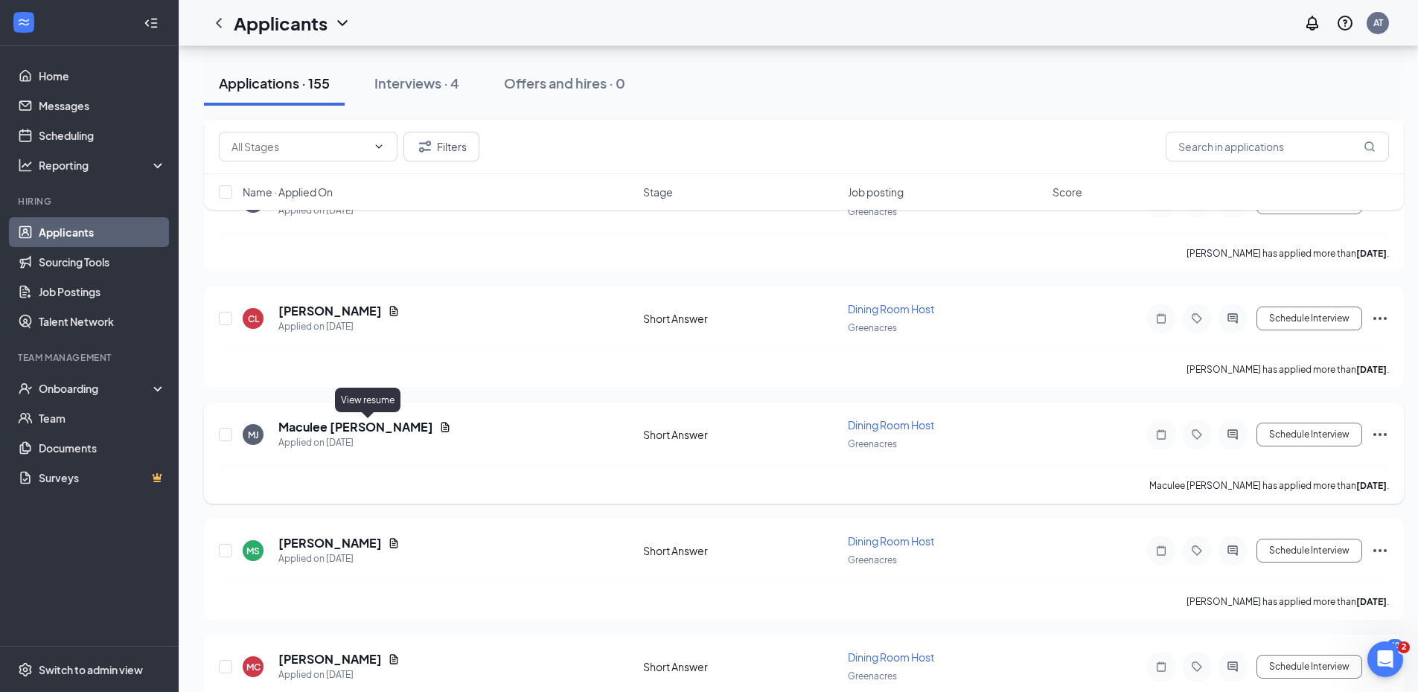
click at [439, 426] on icon "Document" at bounding box center [445, 427] width 12 height 12
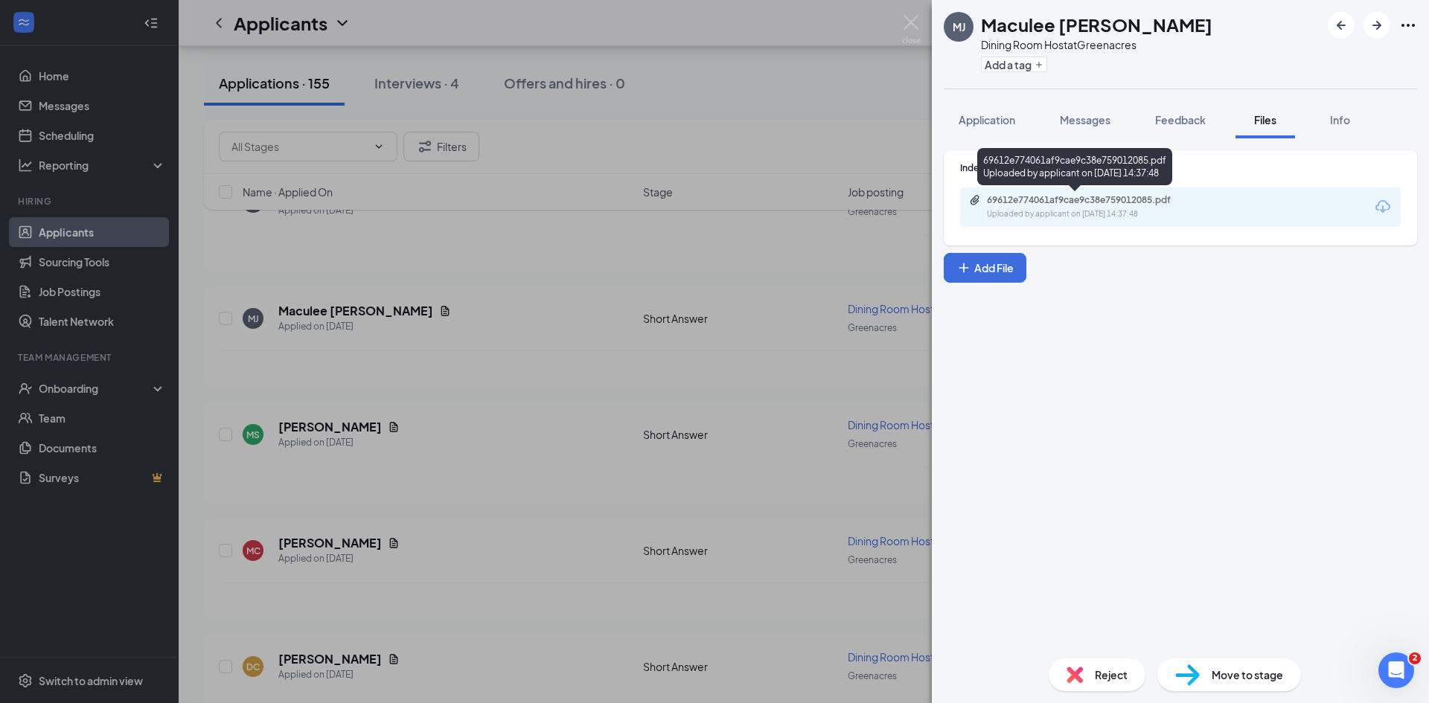
click at [1043, 209] on div "Uploaded by applicant on [DATE] 14:37:48" at bounding box center [1098, 214] width 223 height 12
click at [516, 430] on div "[PERSON_NAME] Dining Room Host at Greenacres Add a tag Application Messages Fee…" at bounding box center [714, 351] width 1429 height 703
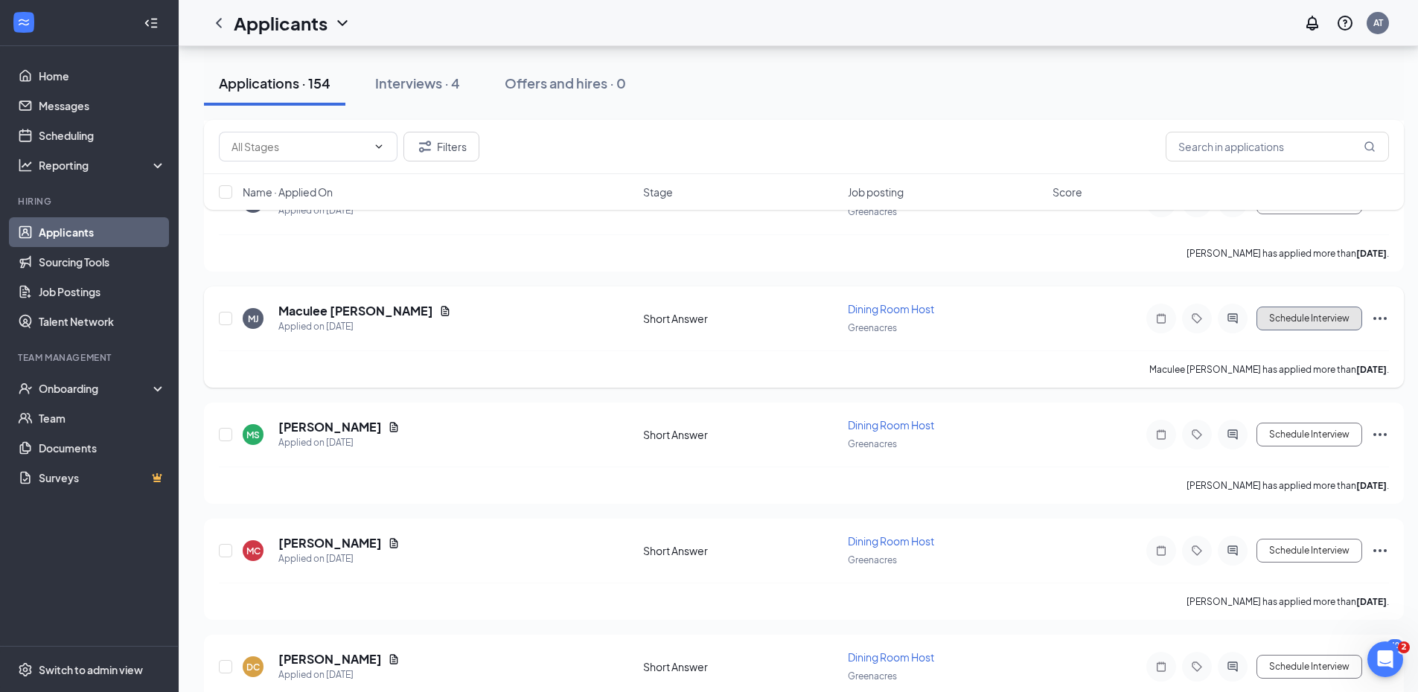
click at [1282, 310] on button "Schedule Interview" at bounding box center [1309, 319] width 106 height 24
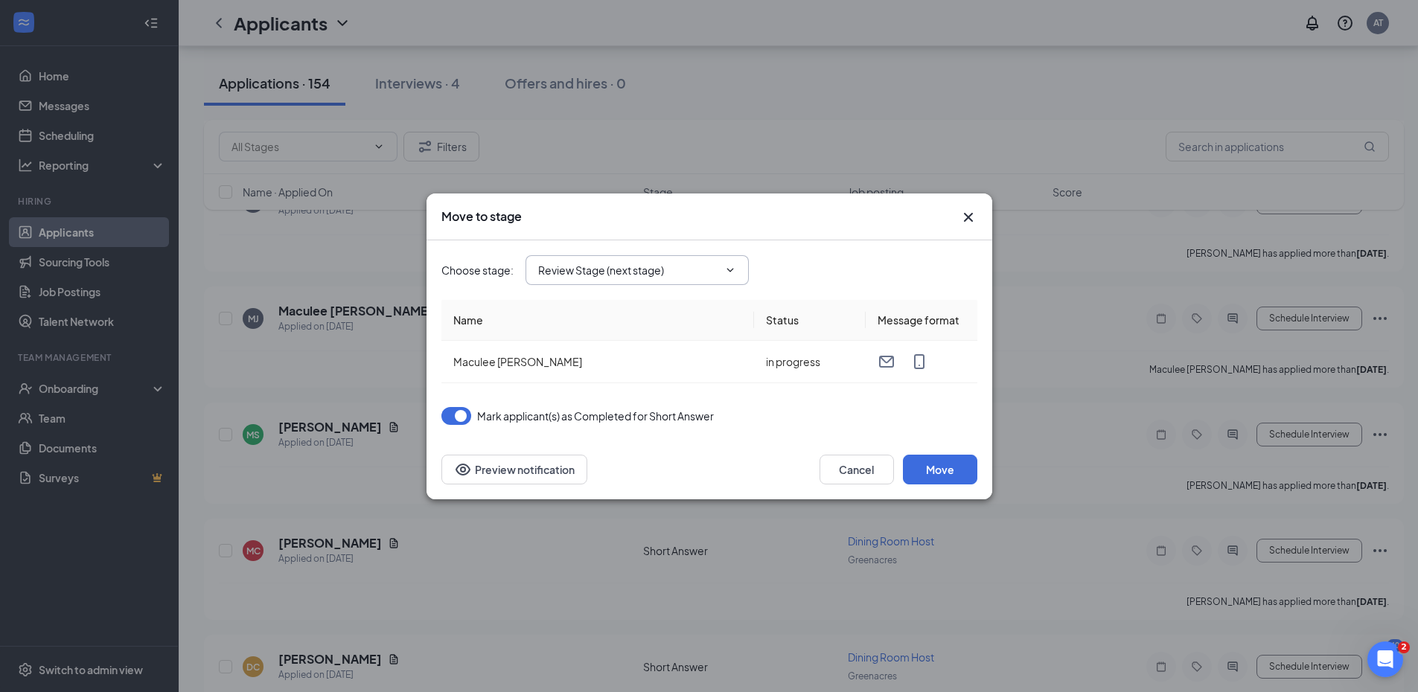
click at [644, 277] on input "Review Stage (next stage)" at bounding box center [628, 270] width 180 height 16
click at [621, 390] on div "Onsite Interview" at bounding box center [591, 394] width 80 height 16
type input "Onsite Interview"
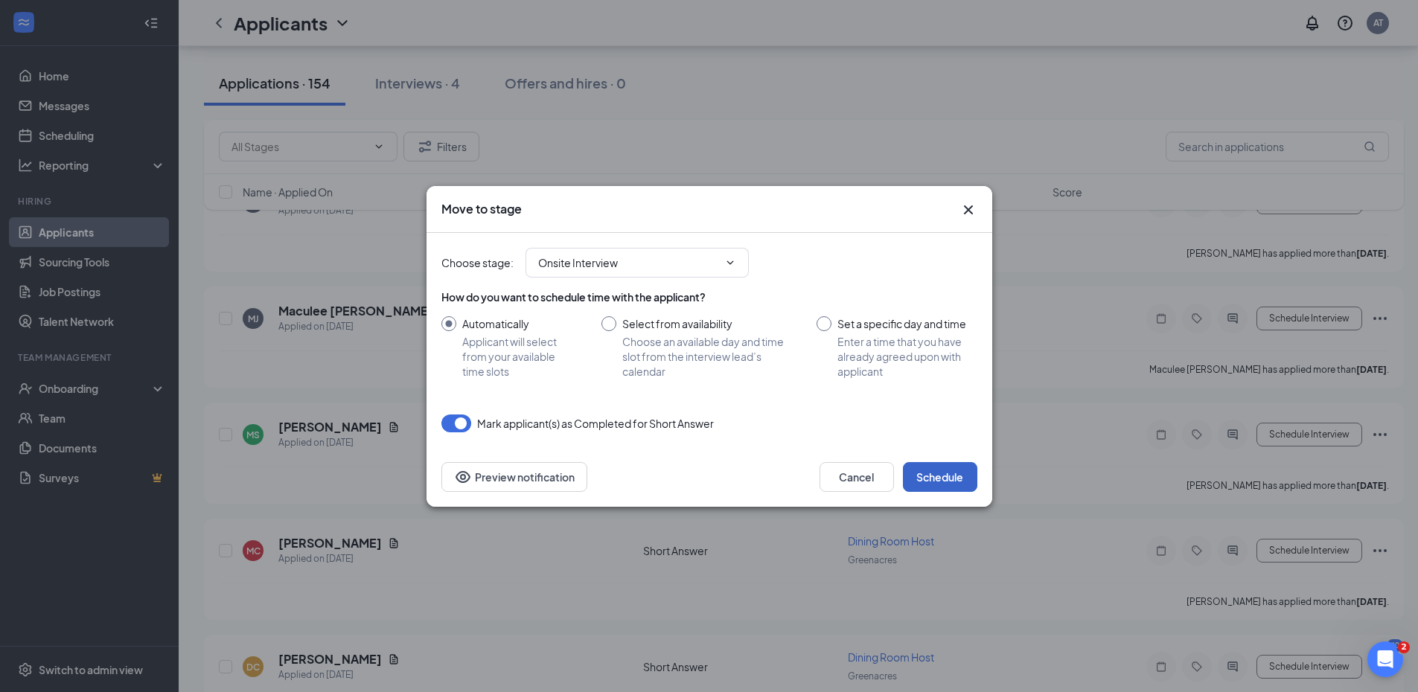
click at [932, 476] on button "Schedule" at bounding box center [940, 477] width 74 height 30
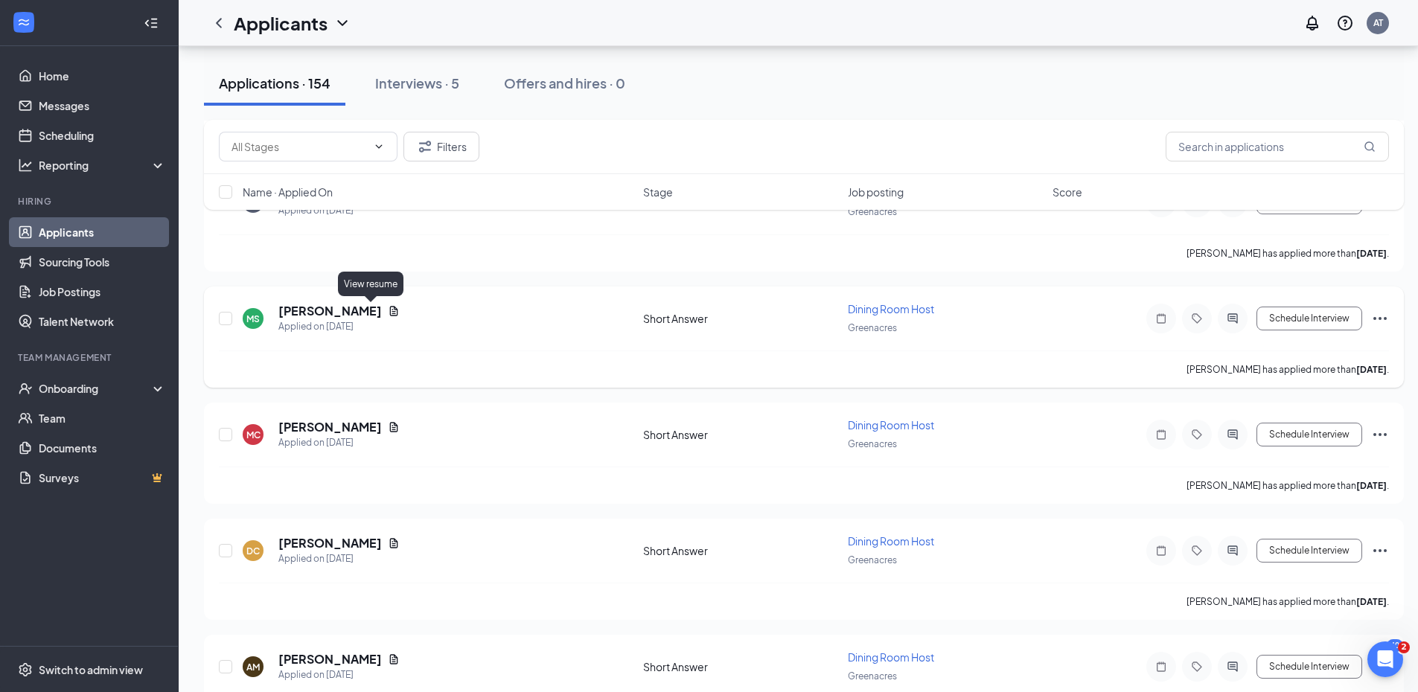
click at [388, 309] on icon "Document" at bounding box center [394, 311] width 12 height 12
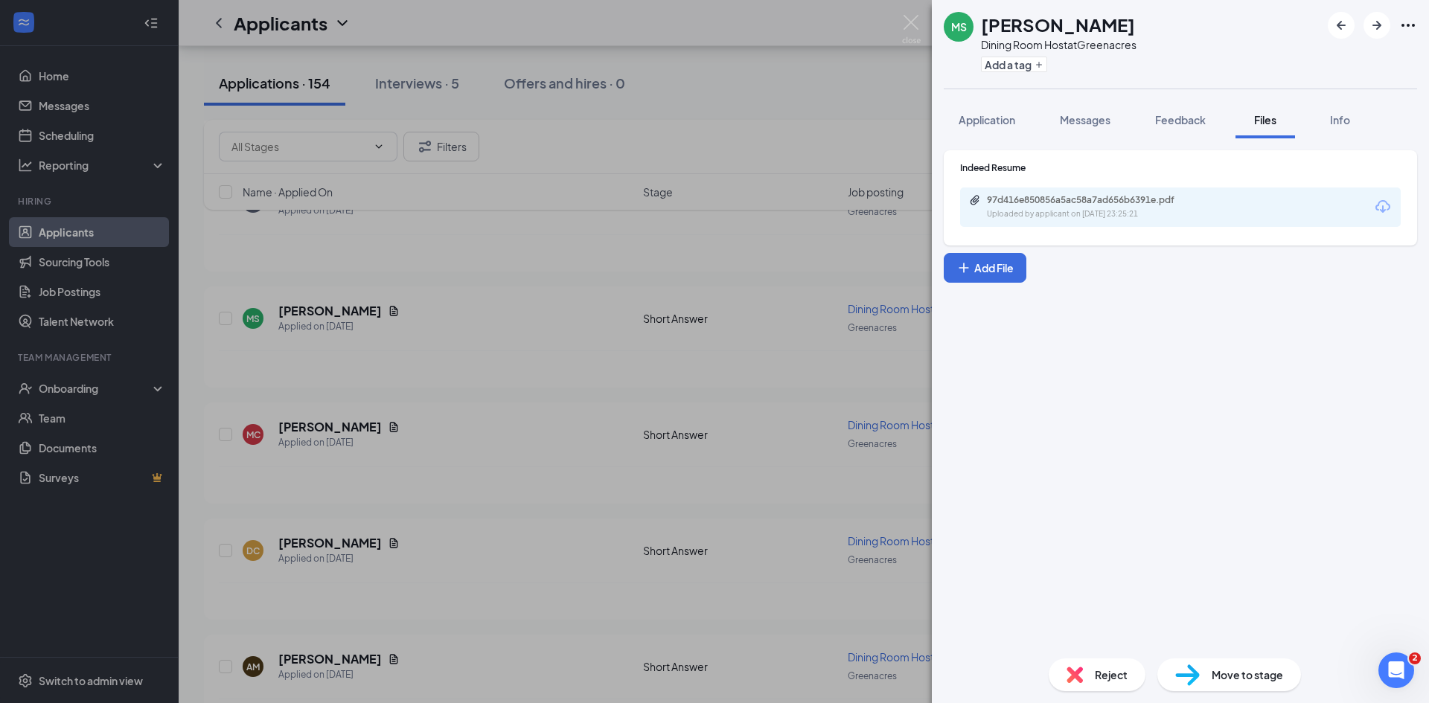
click at [1057, 212] on div "Uploaded by applicant on [DATE] 23:25:21" at bounding box center [1098, 214] width 223 height 12
click at [903, 15] on img at bounding box center [911, 29] width 19 height 29
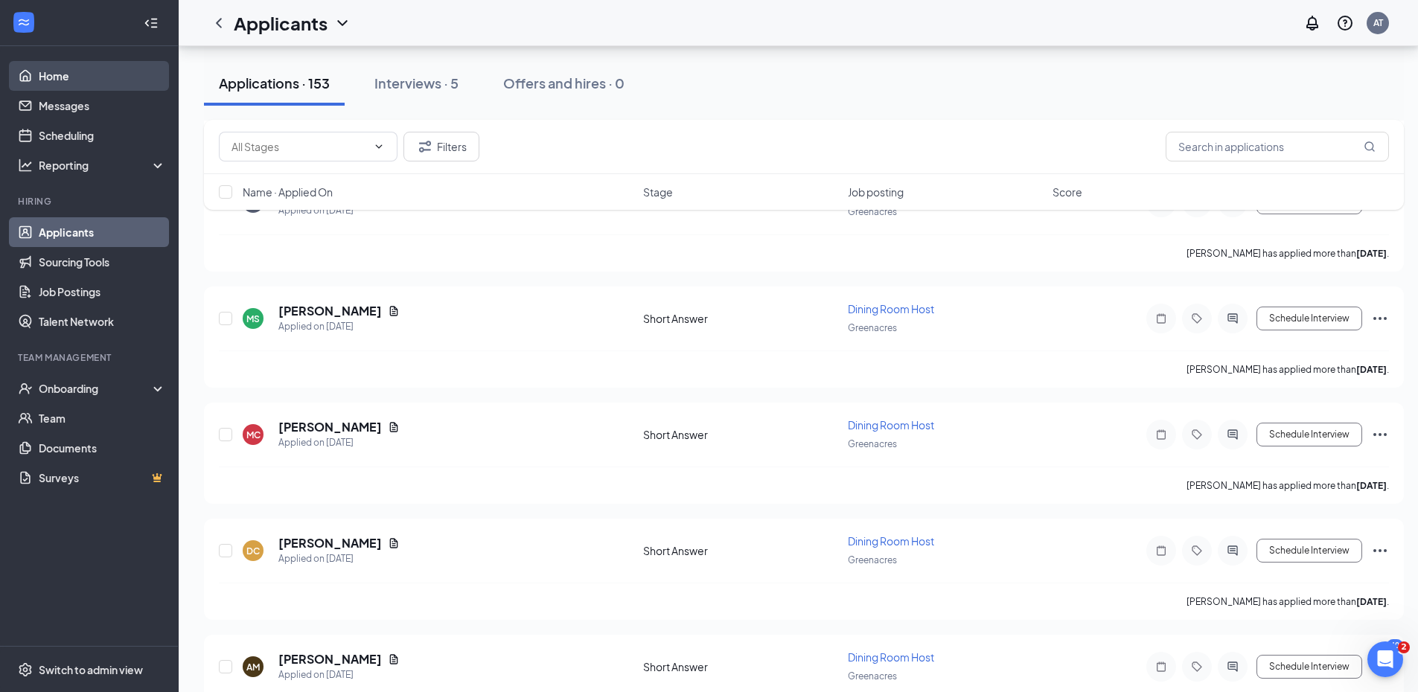
click at [72, 72] on link "Home" at bounding box center [102, 76] width 127 height 30
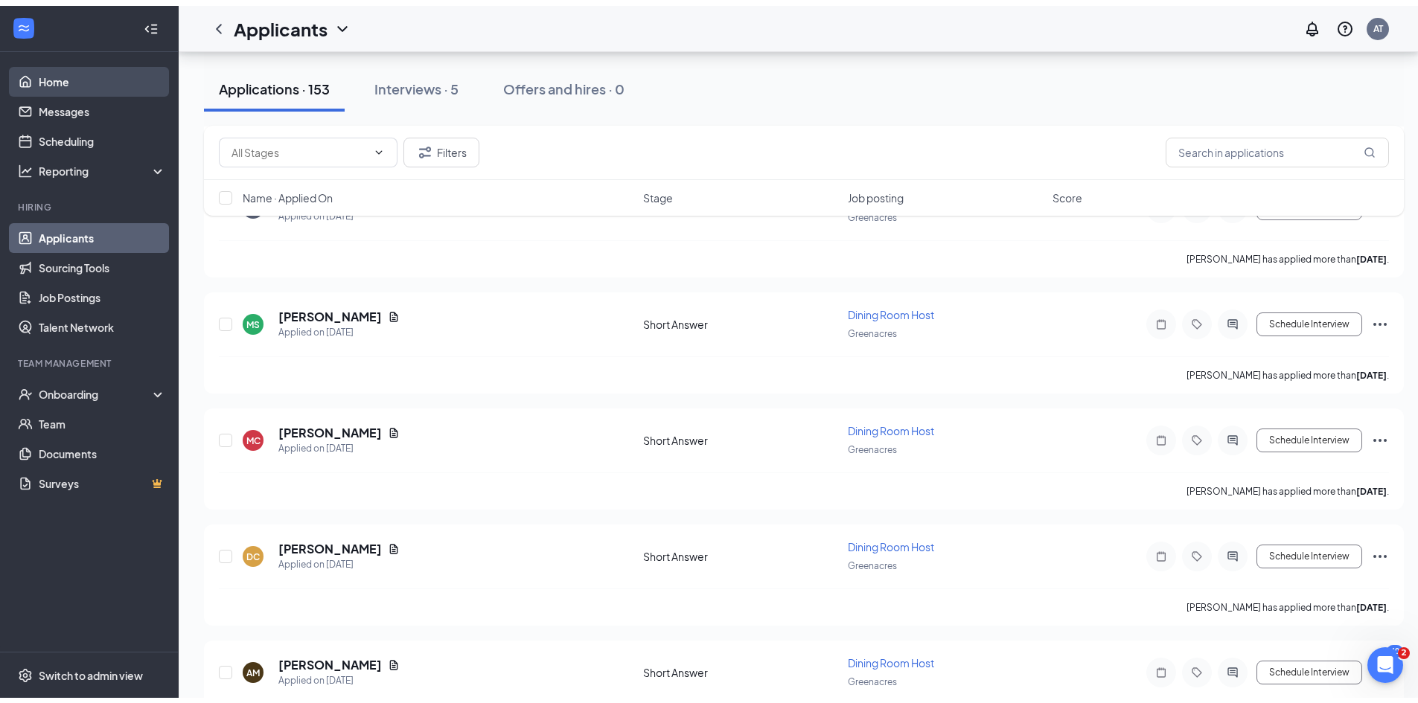
scroll to position [31, 0]
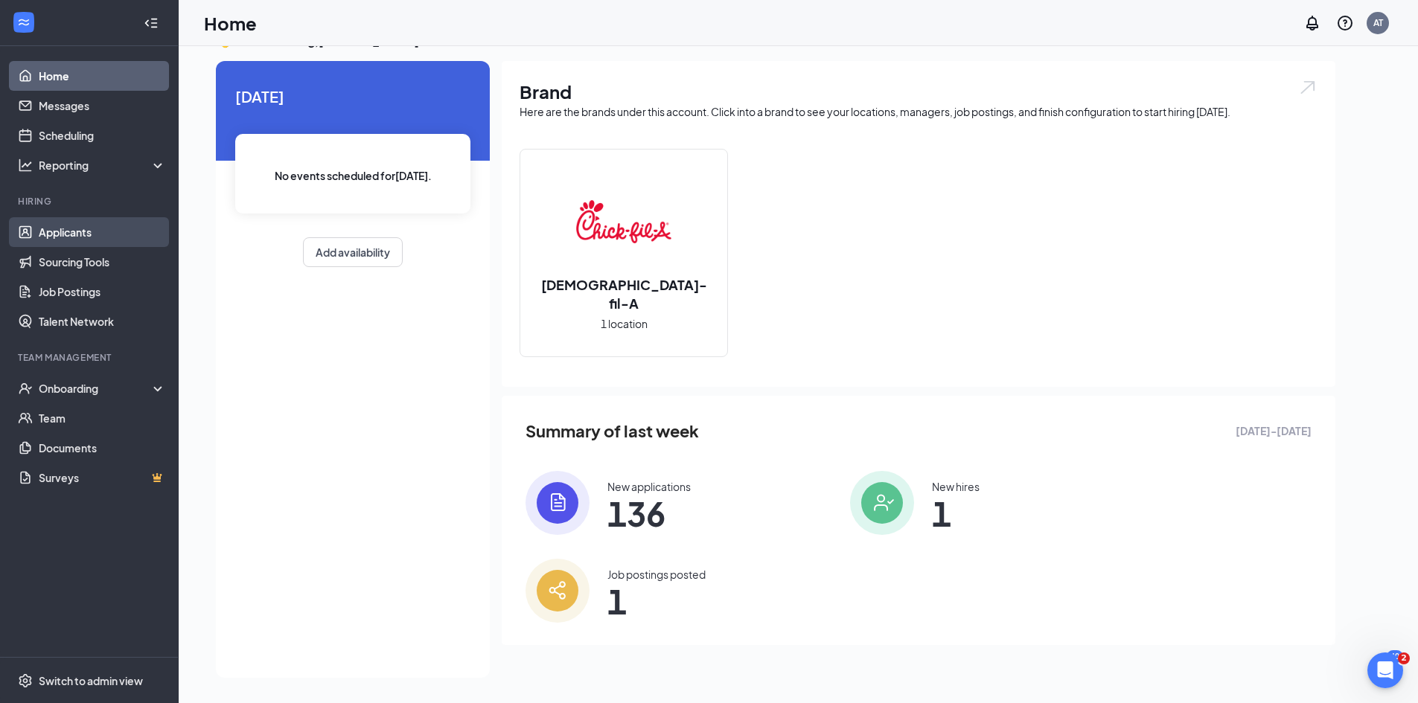
click at [77, 221] on link "Applicants" at bounding box center [102, 232] width 127 height 30
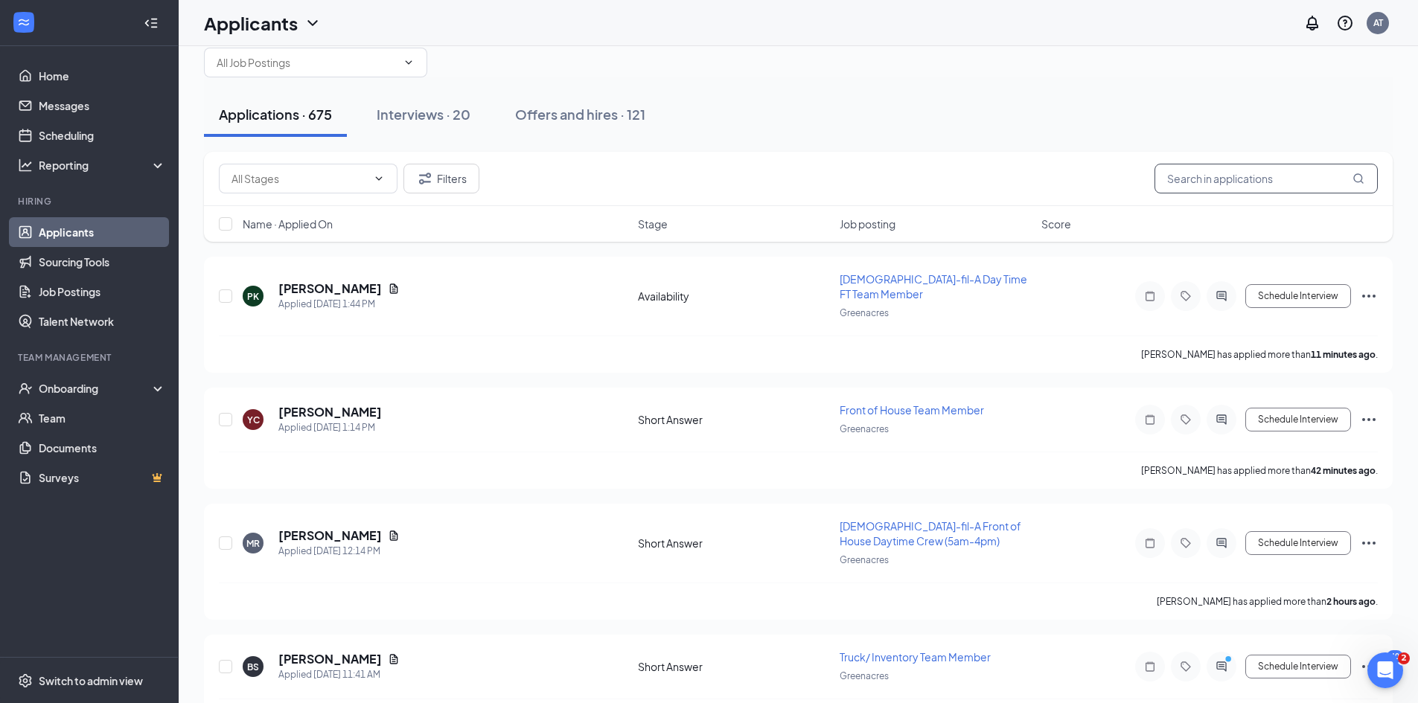
click at [1276, 173] on input "text" at bounding box center [1265, 179] width 223 height 30
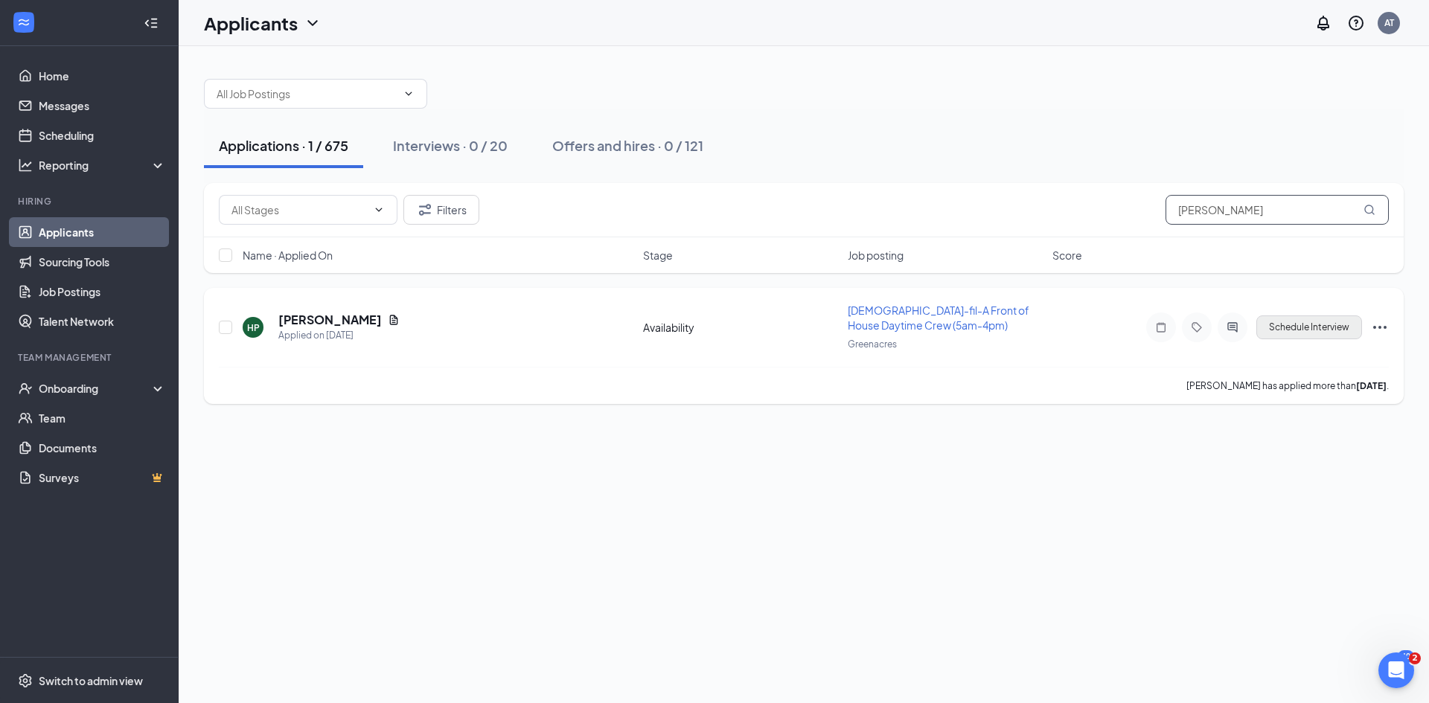
type input "[PERSON_NAME]"
click at [1319, 317] on button "Schedule Interview" at bounding box center [1309, 328] width 106 height 24
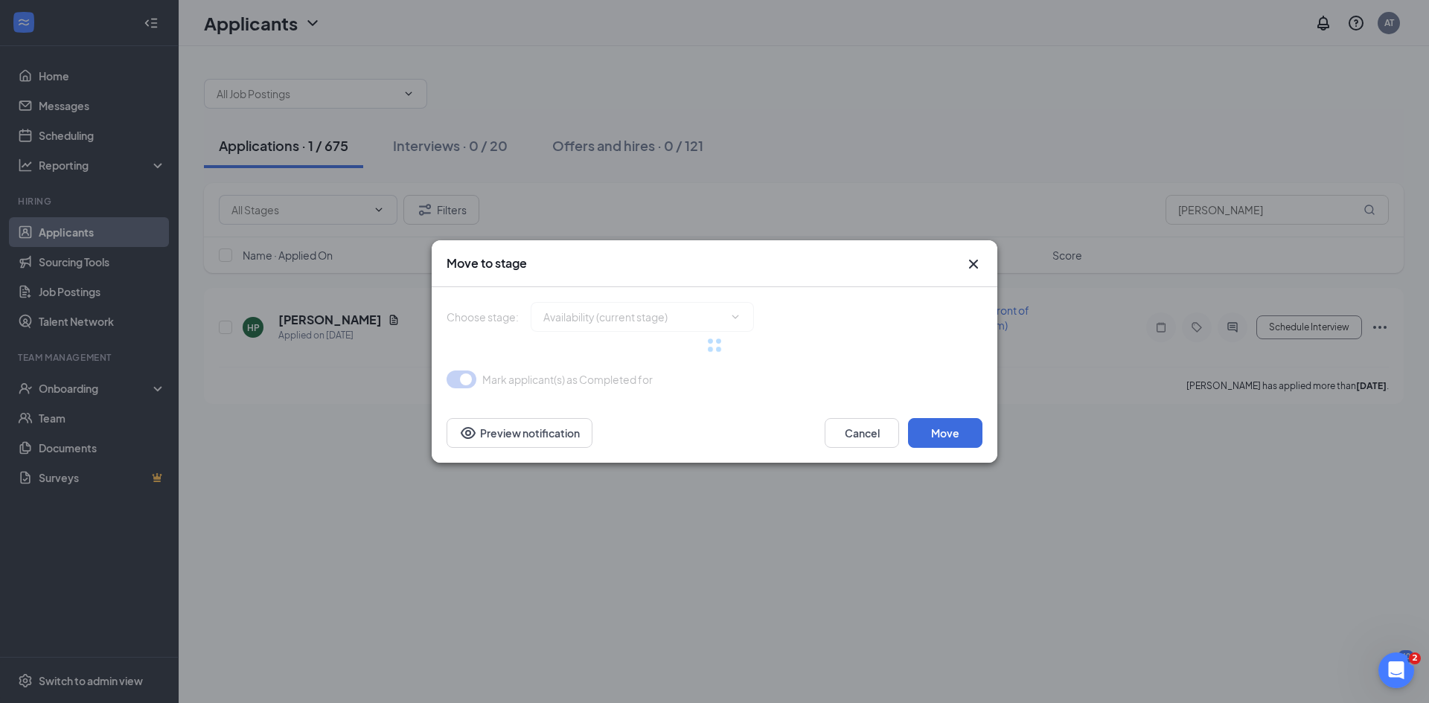
type input "Short Answer (next stage)"
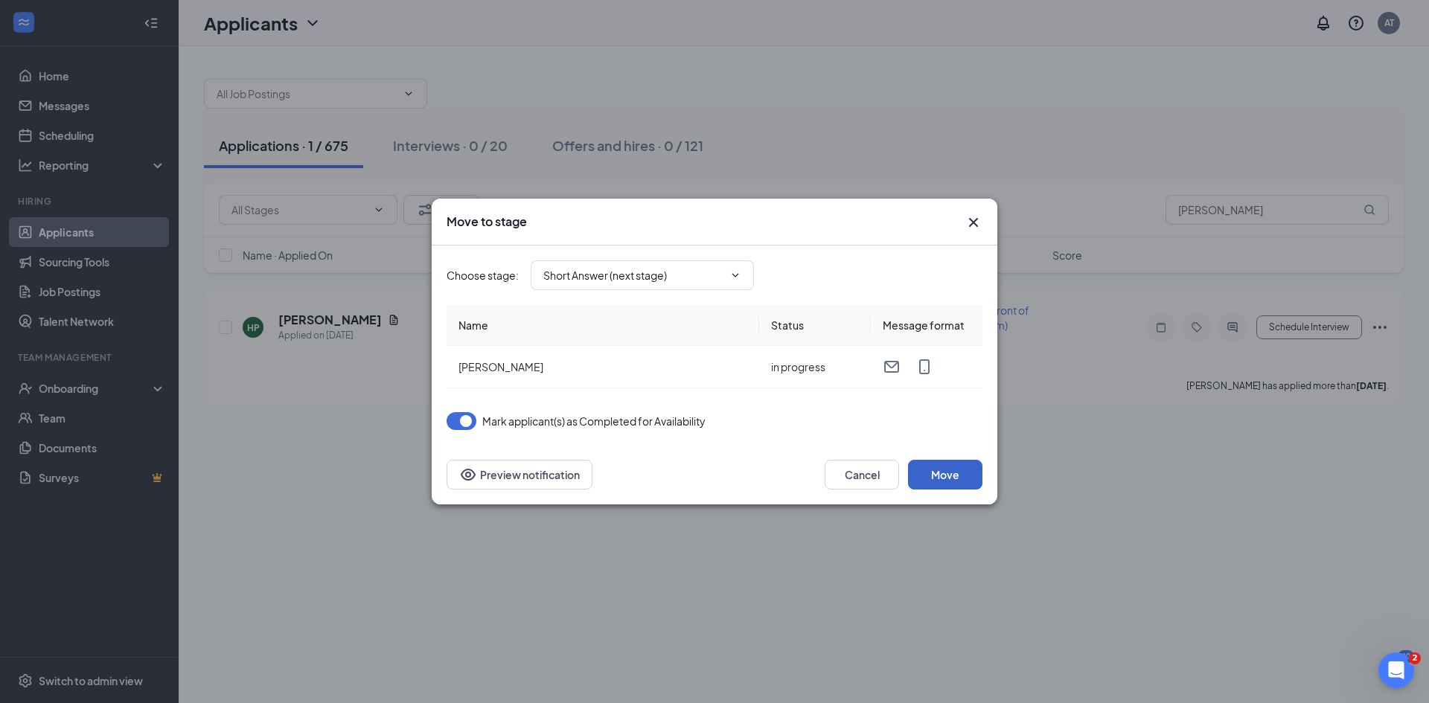
click at [953, 477] on button "Move" at bounding box center [945, 475] width 74 height 30
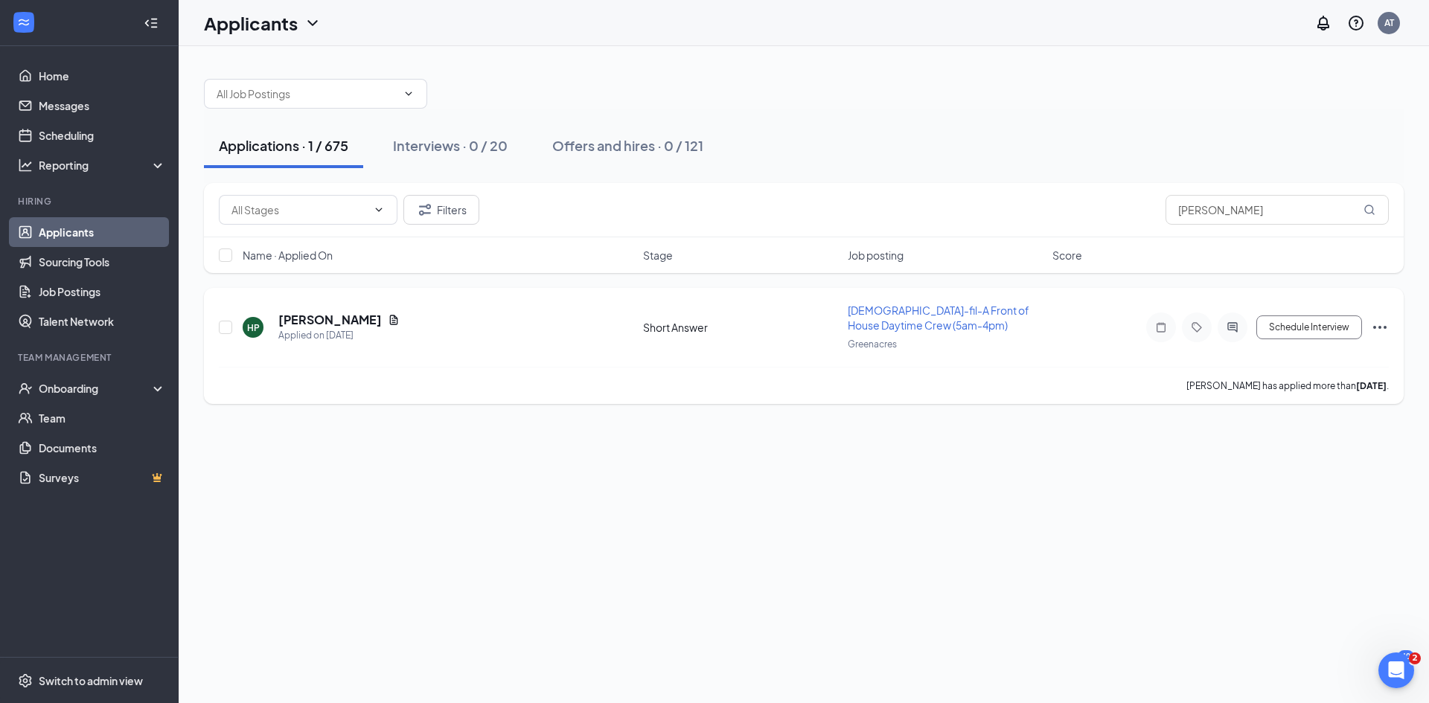
click at [1306, 315] on div "Schedule Interview" at bounding box center [1255, 328] width 268 height 30
click at [1306, 322] on button "Schedule Interview" at bounding box center [1309, 328] width 106 height 24
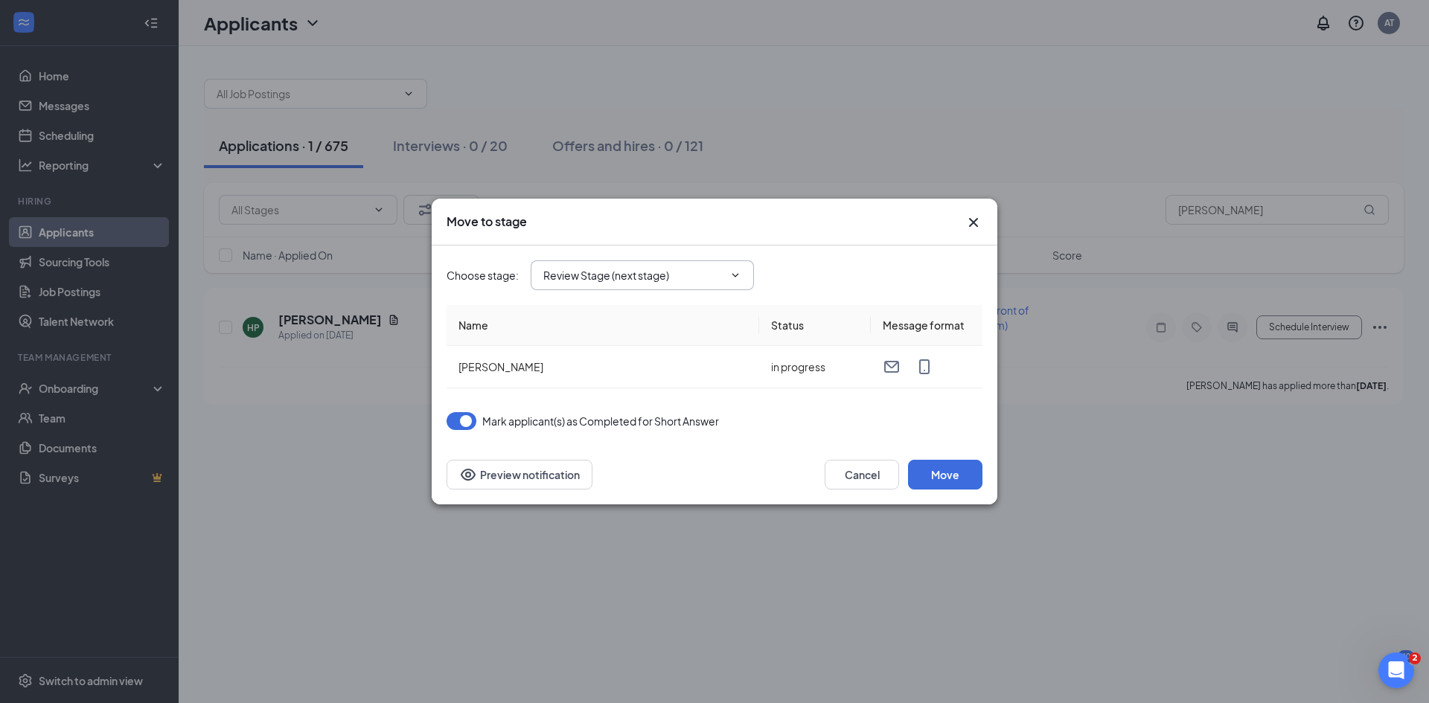
click at [641, 270] on input "Review Stage (next stage)" at bounding box center [633, 275] width 180 height 16
click at [633, 400] on div "Onsite Interview" at bounding box center [595, 399] width 80 height 16
type input "Onsite Interview"
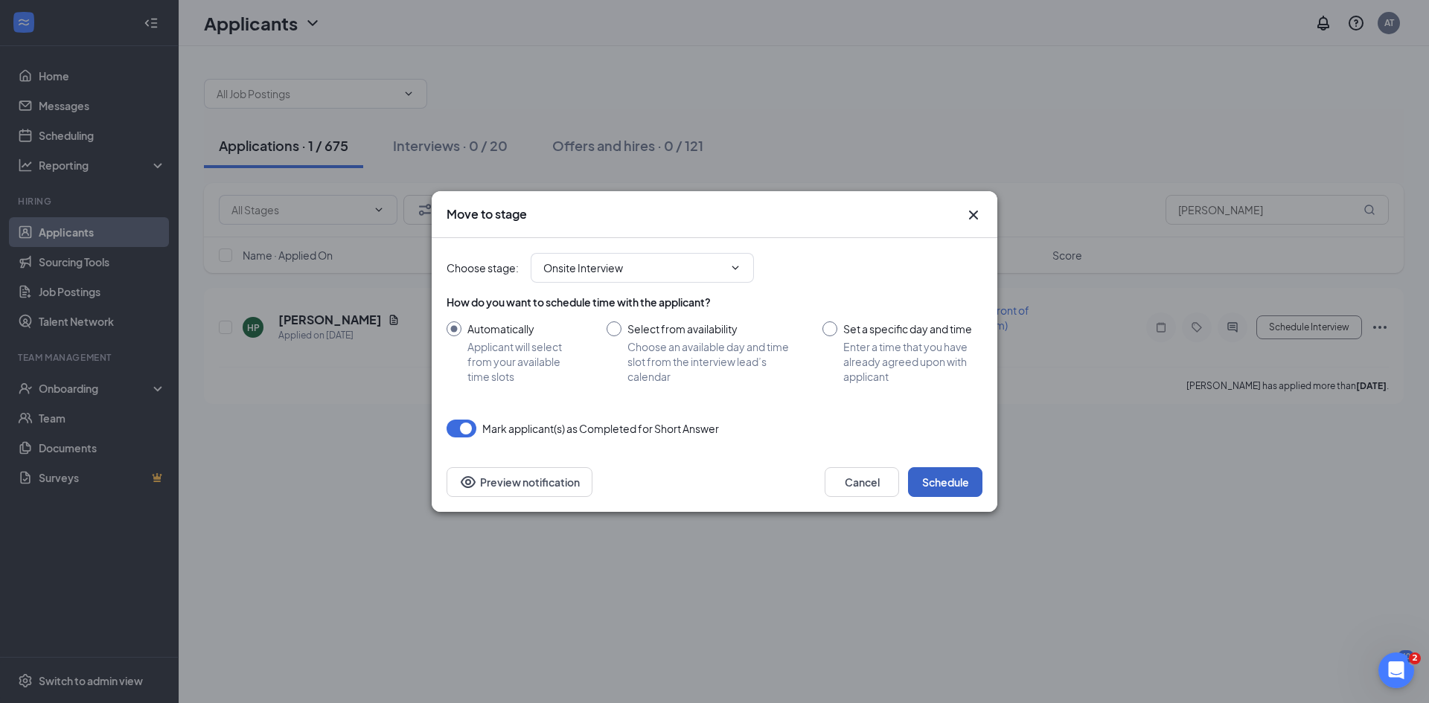
click at [958, 478] on button "Schedule" at bounding box center [945, 482] width 74 height 30
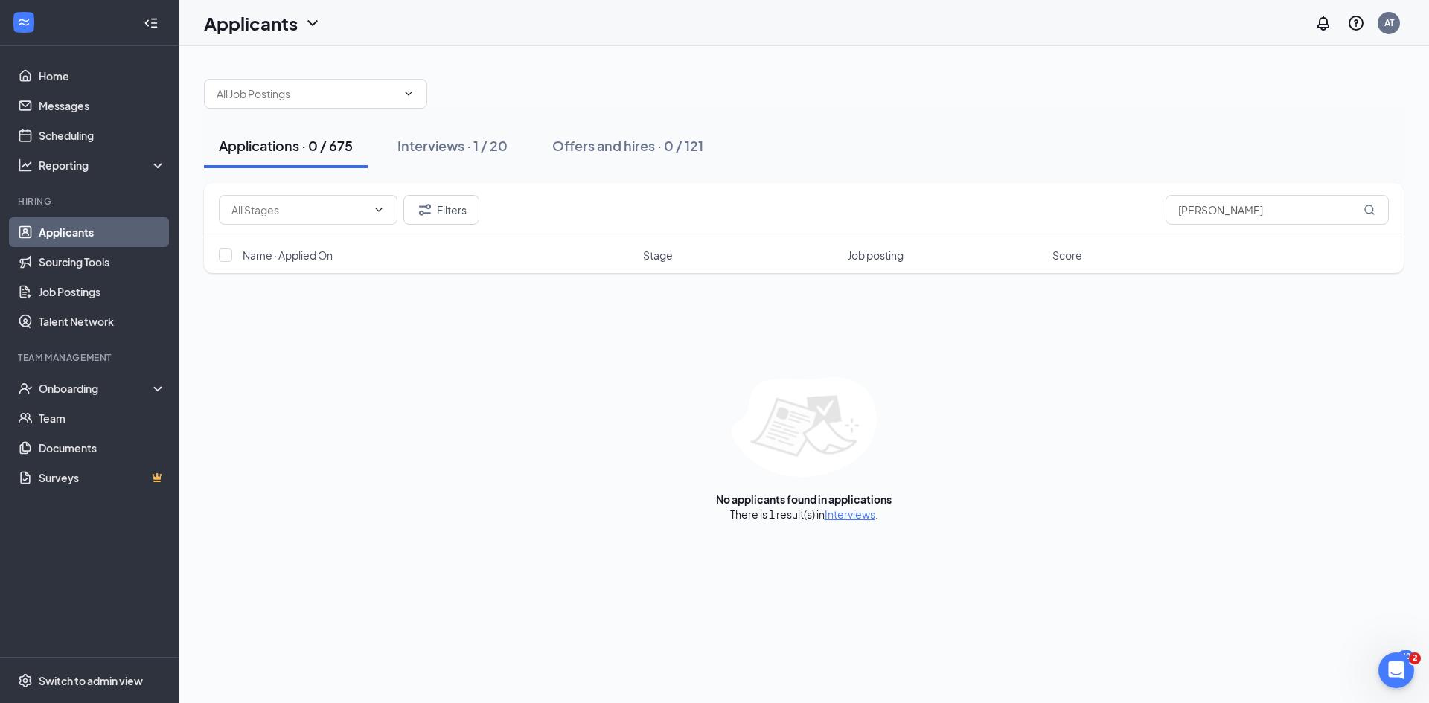
click at [140, 234] on link "Applicants" at bounding box center [102, 232] width 127 height 30
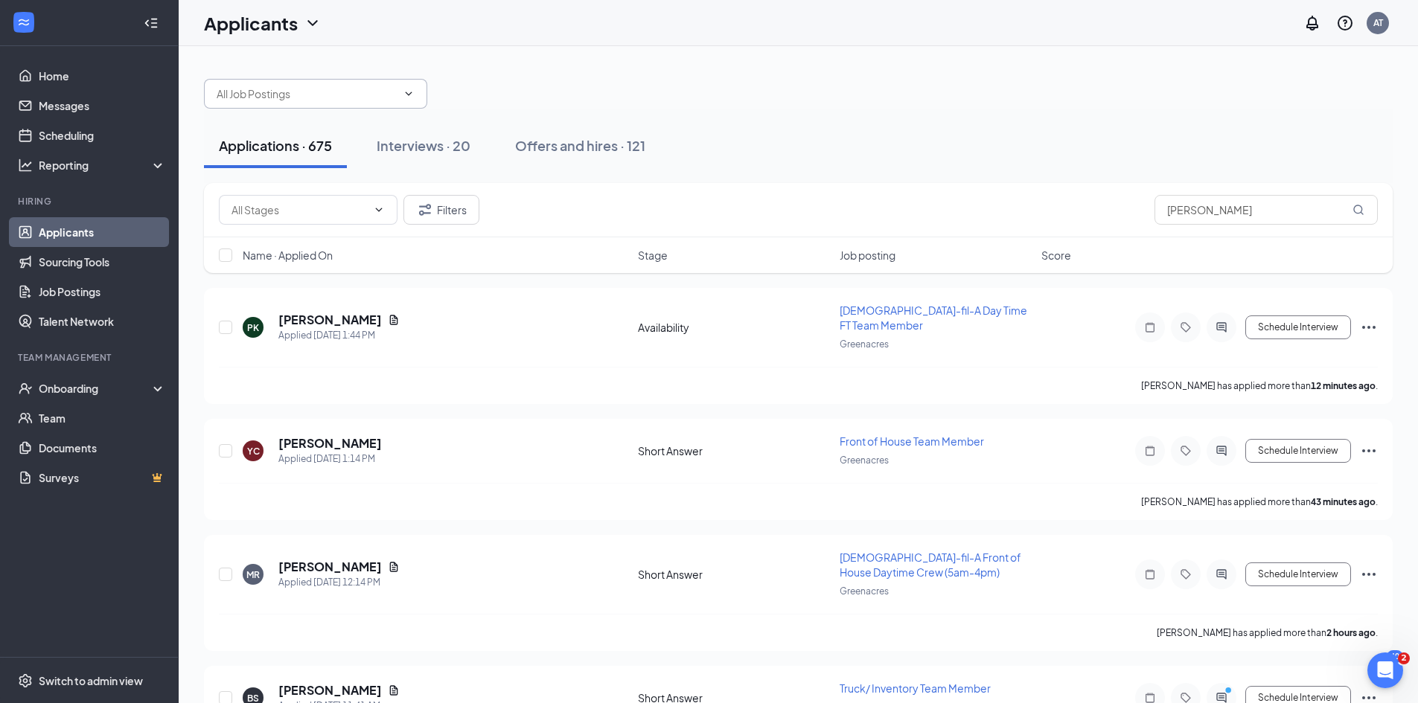
click at [330, 99] on input "text" at bounding box center [307, 94] width 180 height 16
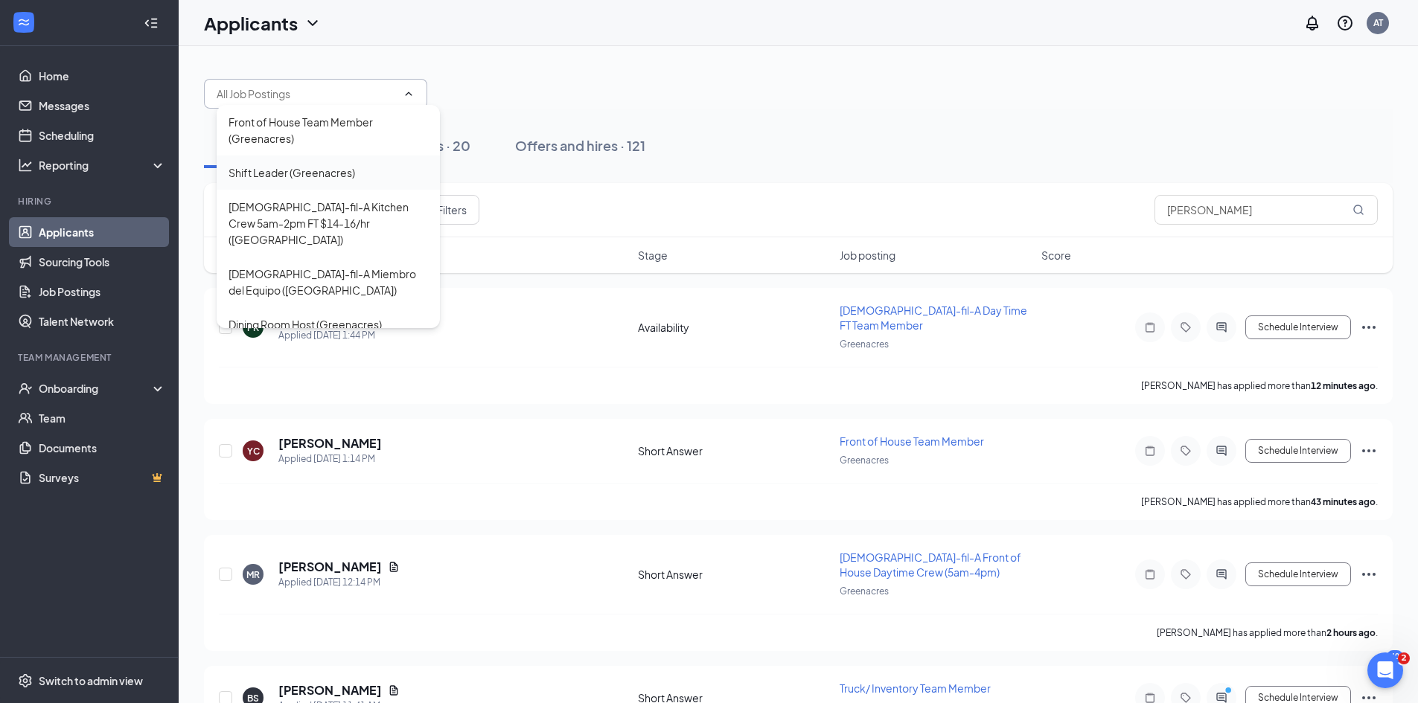
click at [301, 157] on div "Shift Leader (Greenacres)" at bounding box center [328, 173] width 223 height 34
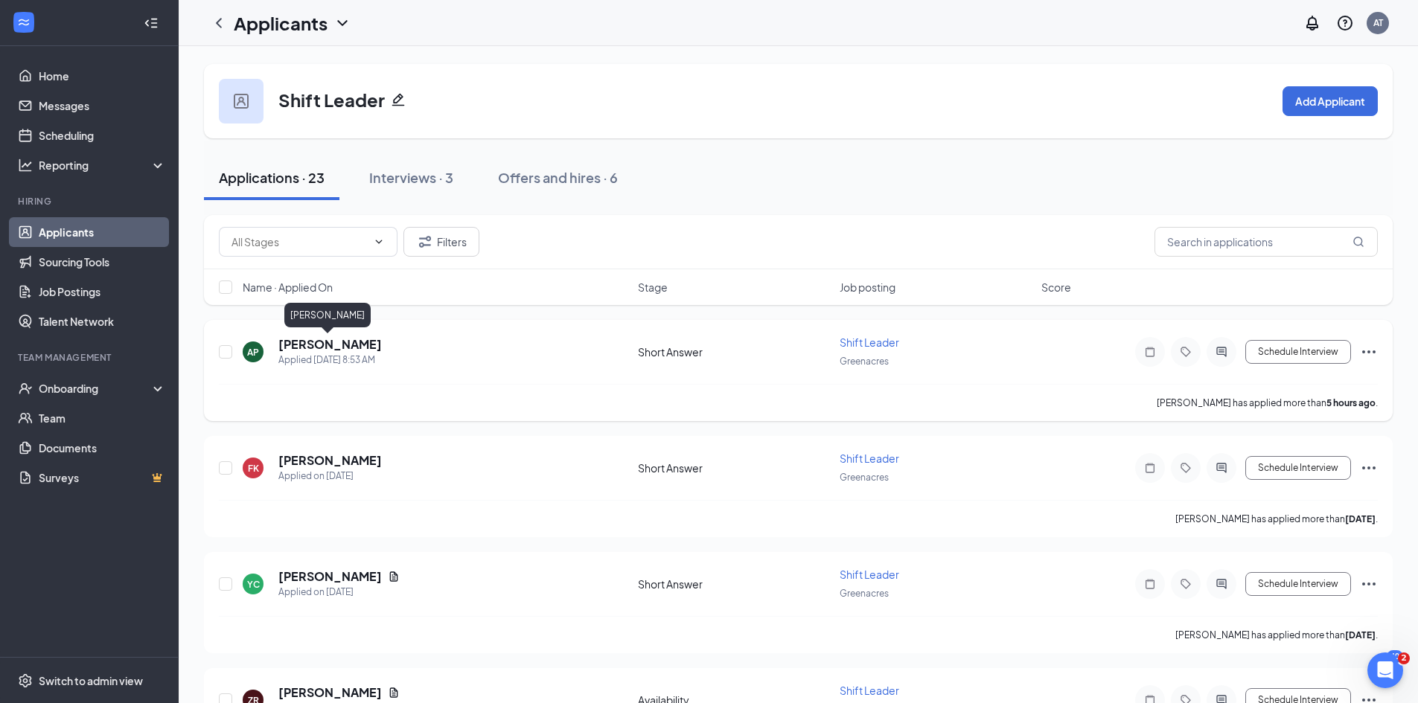
click at [345, 348] on h5 "[PERSON_NAME]" at bounding box center [329, 344] width 103 height 16
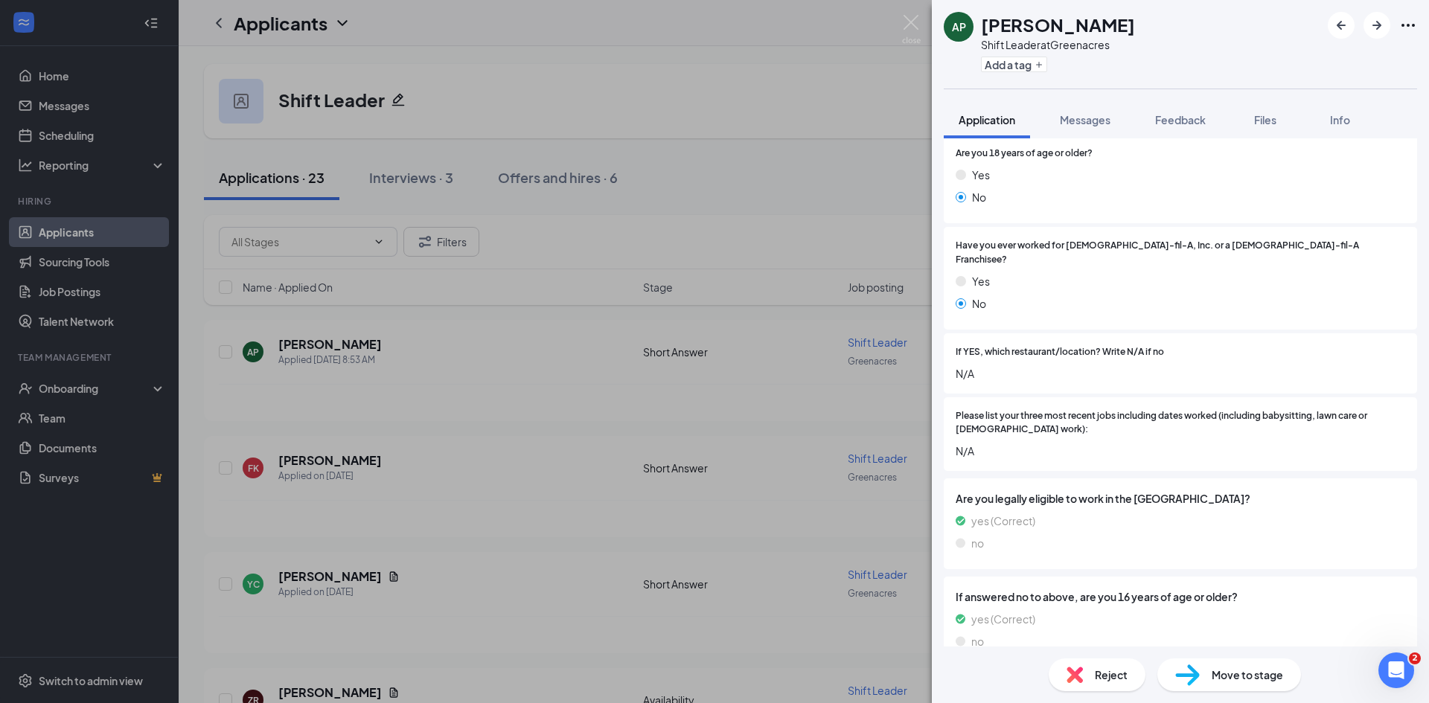
scroll to position [372, 0]
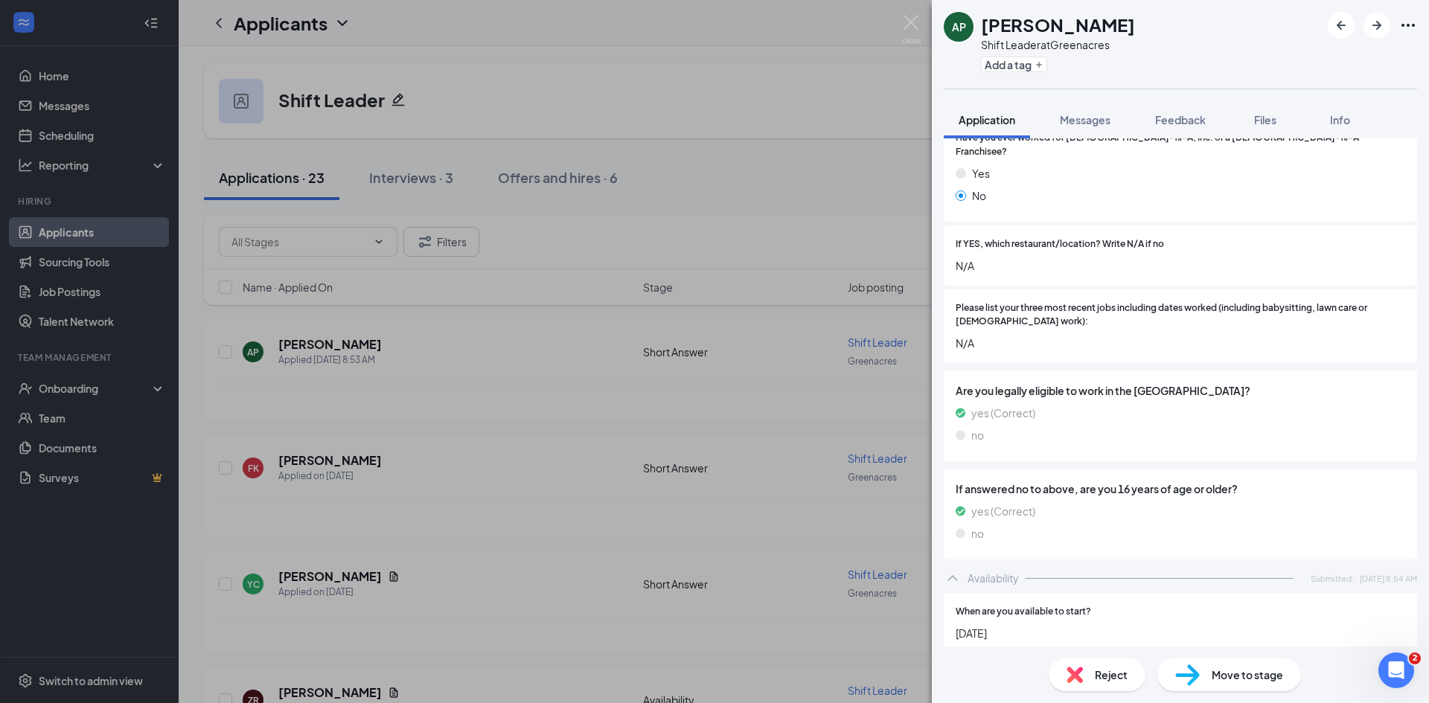
click at [693, 547] on div "AP [PERSON_NAME] Shift Leader at Greenacres Add a tag Application Messages Feed…" at bounding box center [714, 351] width 1429 height 703
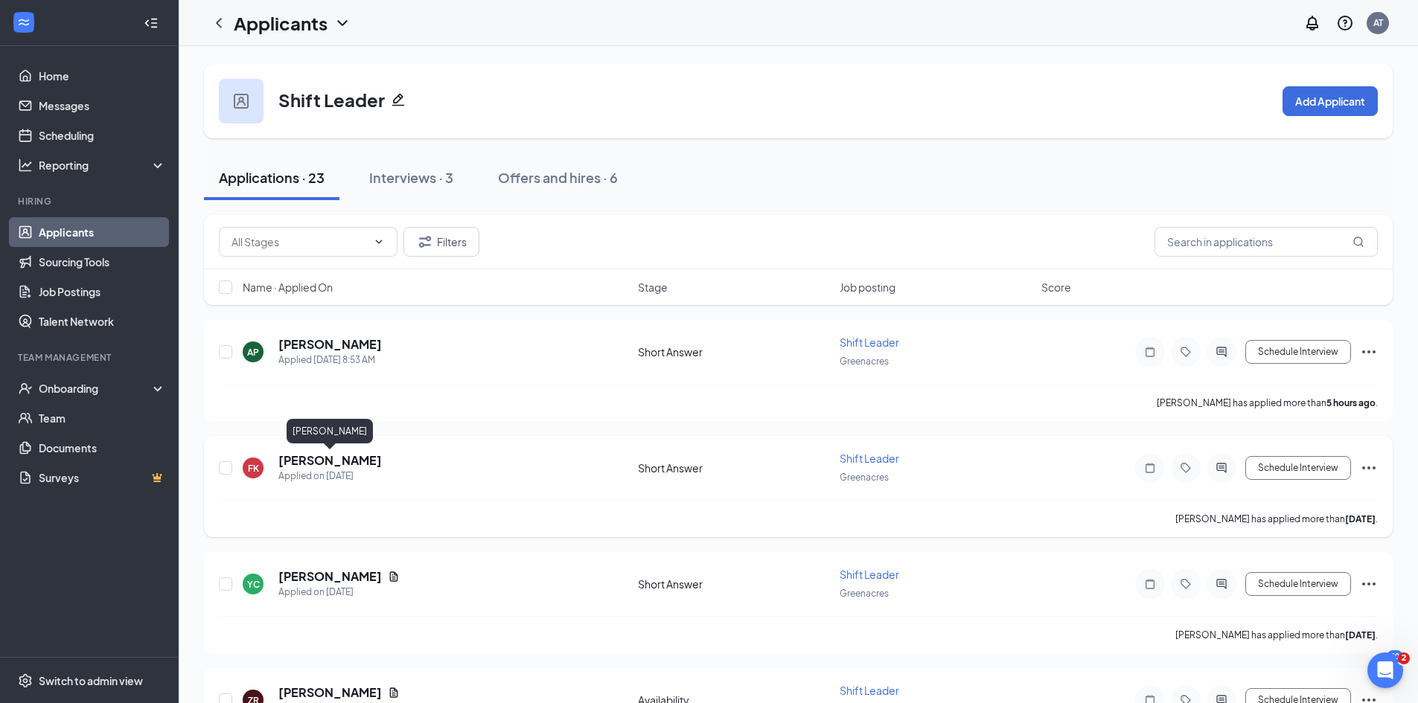
click at [327, 461] on h5 "[PERSON_NAME]" at bounding box center [329, 460] width 103 height 16
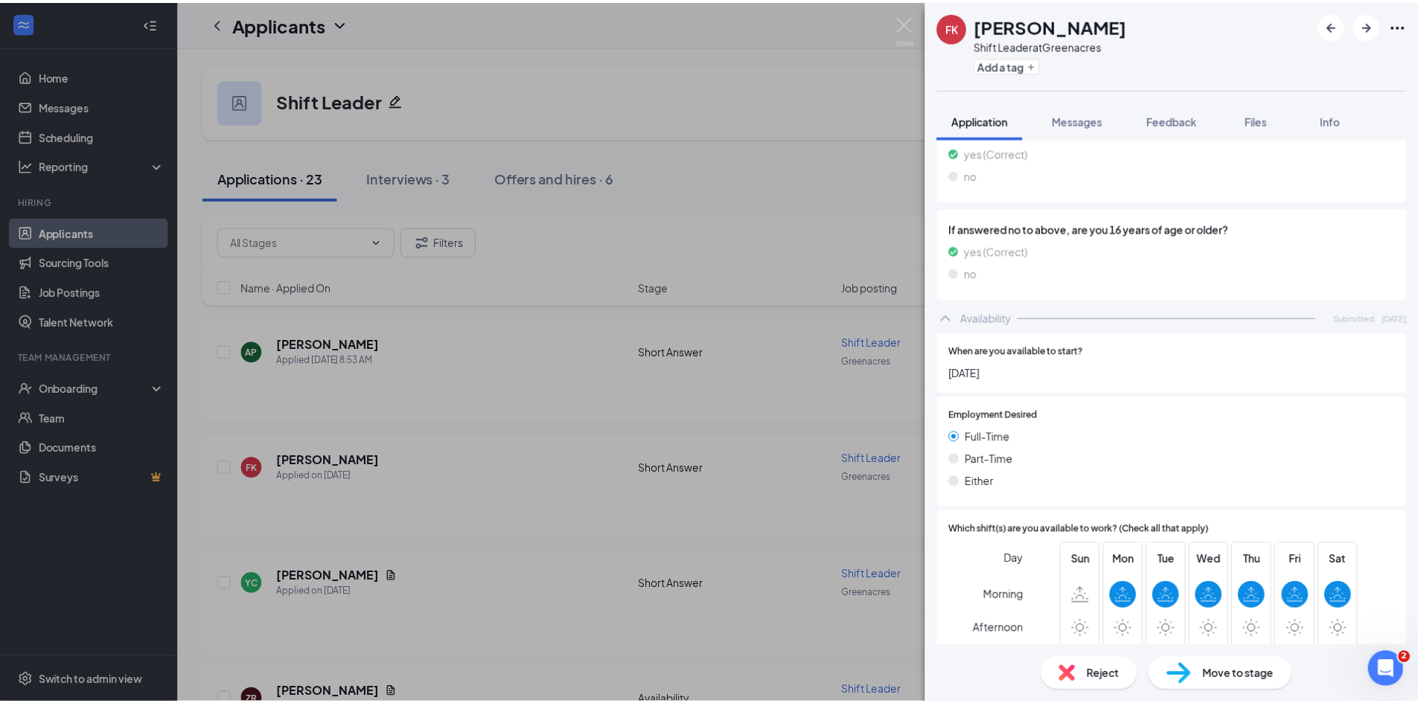
scroll to position [1005, 0]
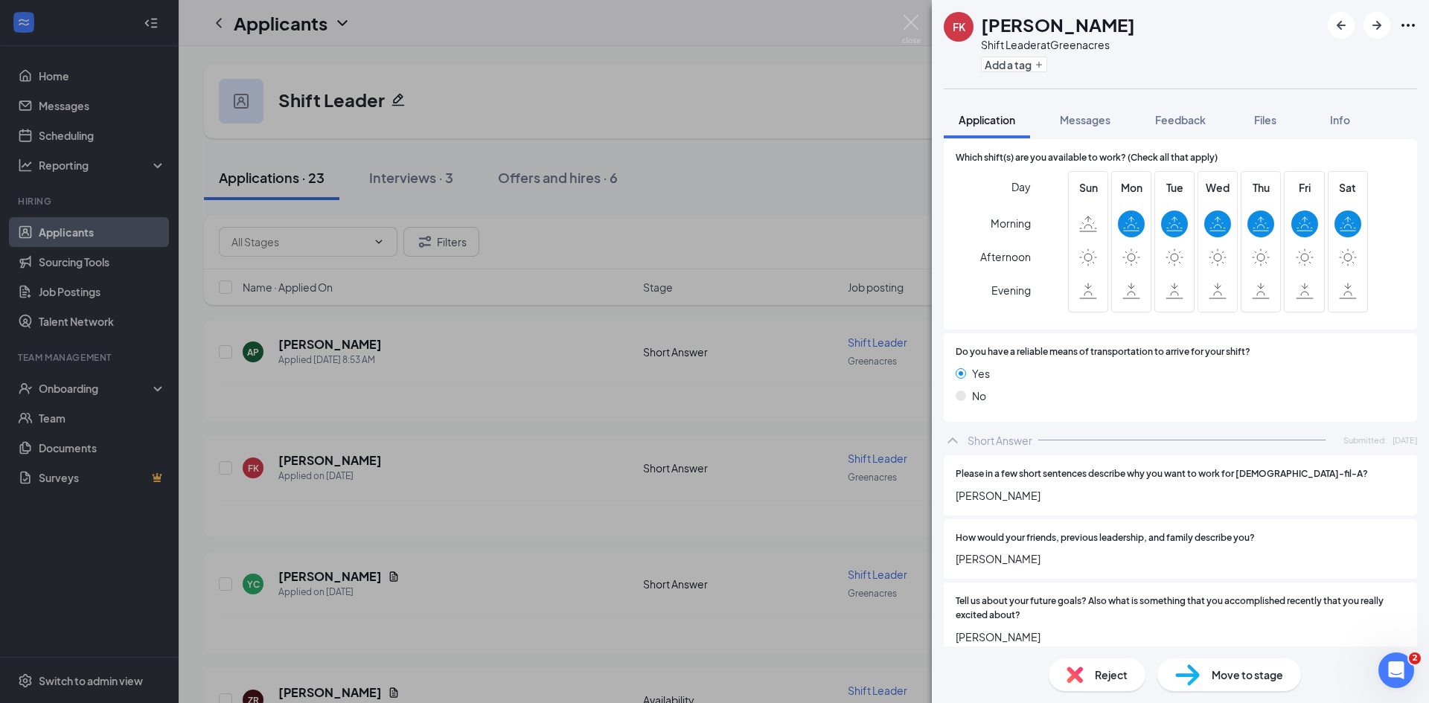
click at [756, 483] on div "FK [PERSON_NAME] Shift Leader at Greenacres Add a tag Application Messages Feed…" at bounding box center [714, 351] width 1429 height 703
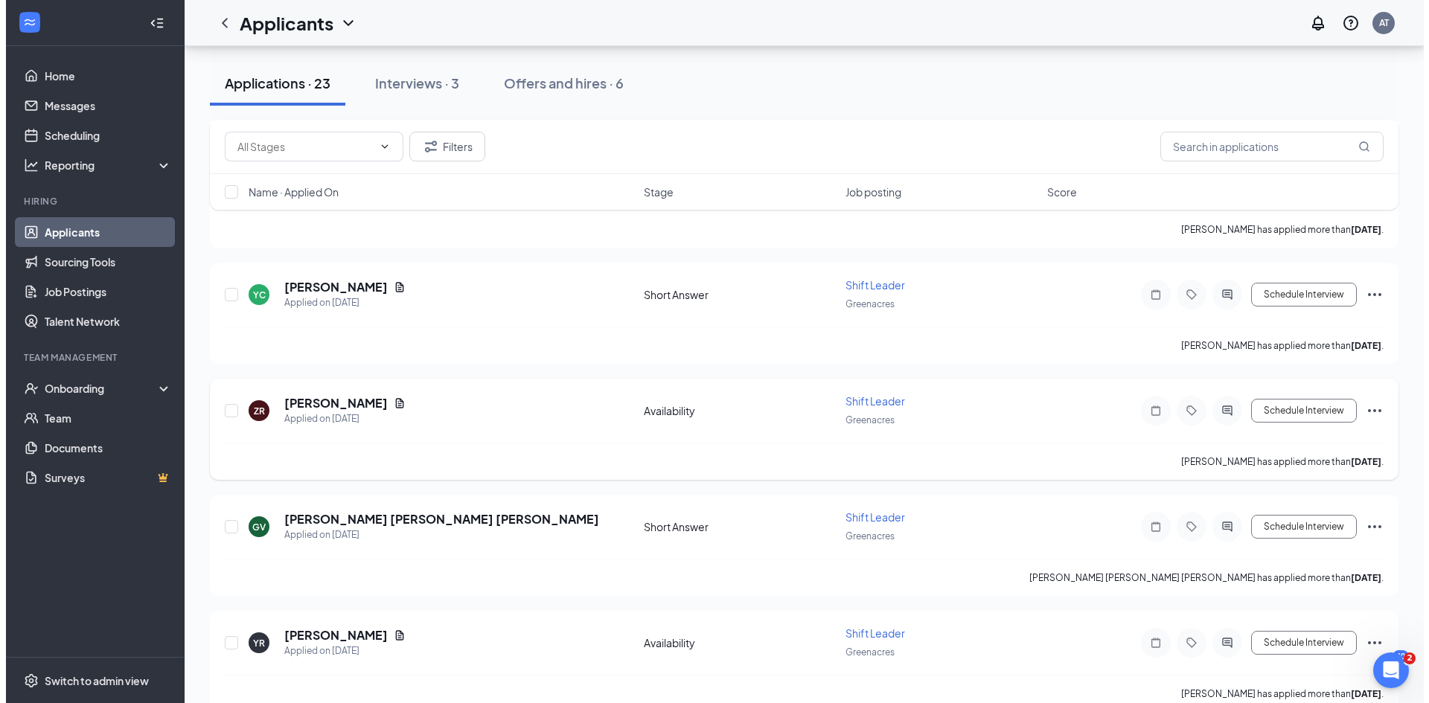
scroll to position [298, 0]
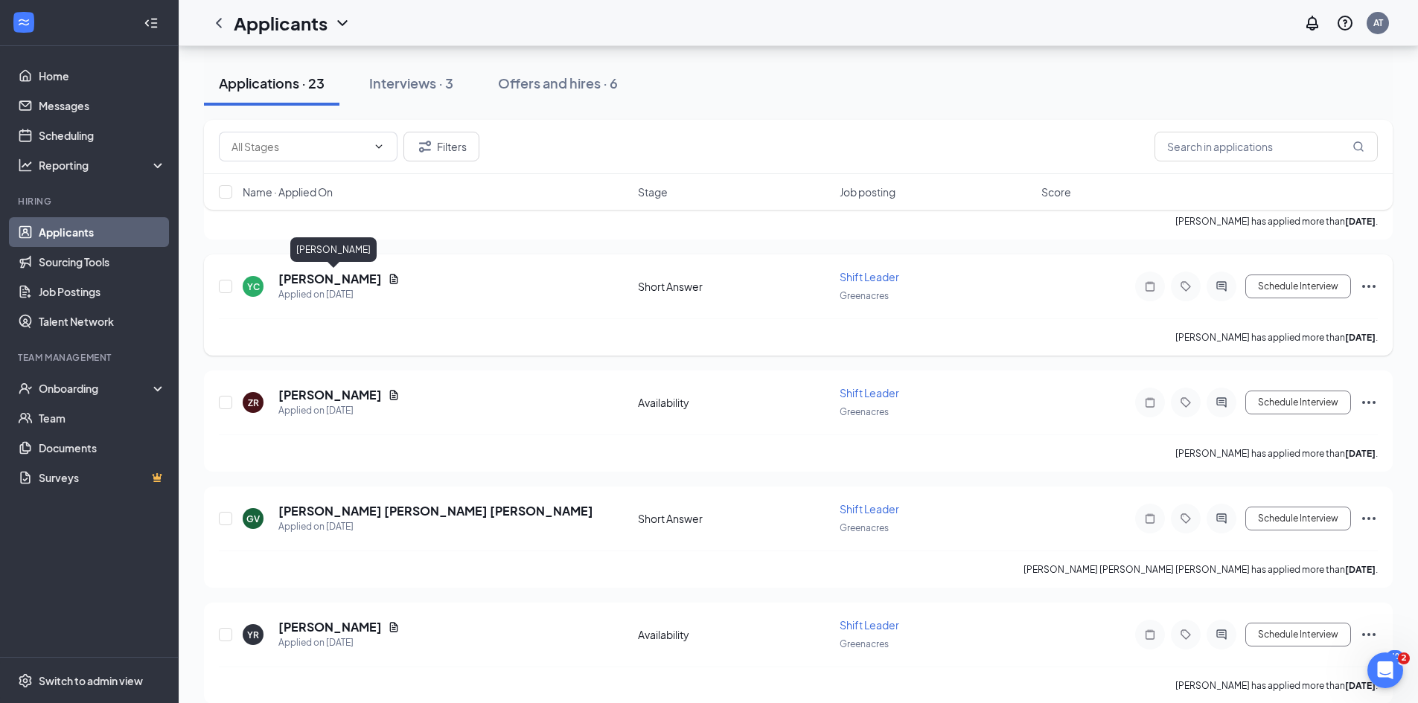
click at [357, 280] on h5 "[PERSON_NAME]" at bounding box center [329, 279] width 103 height 16
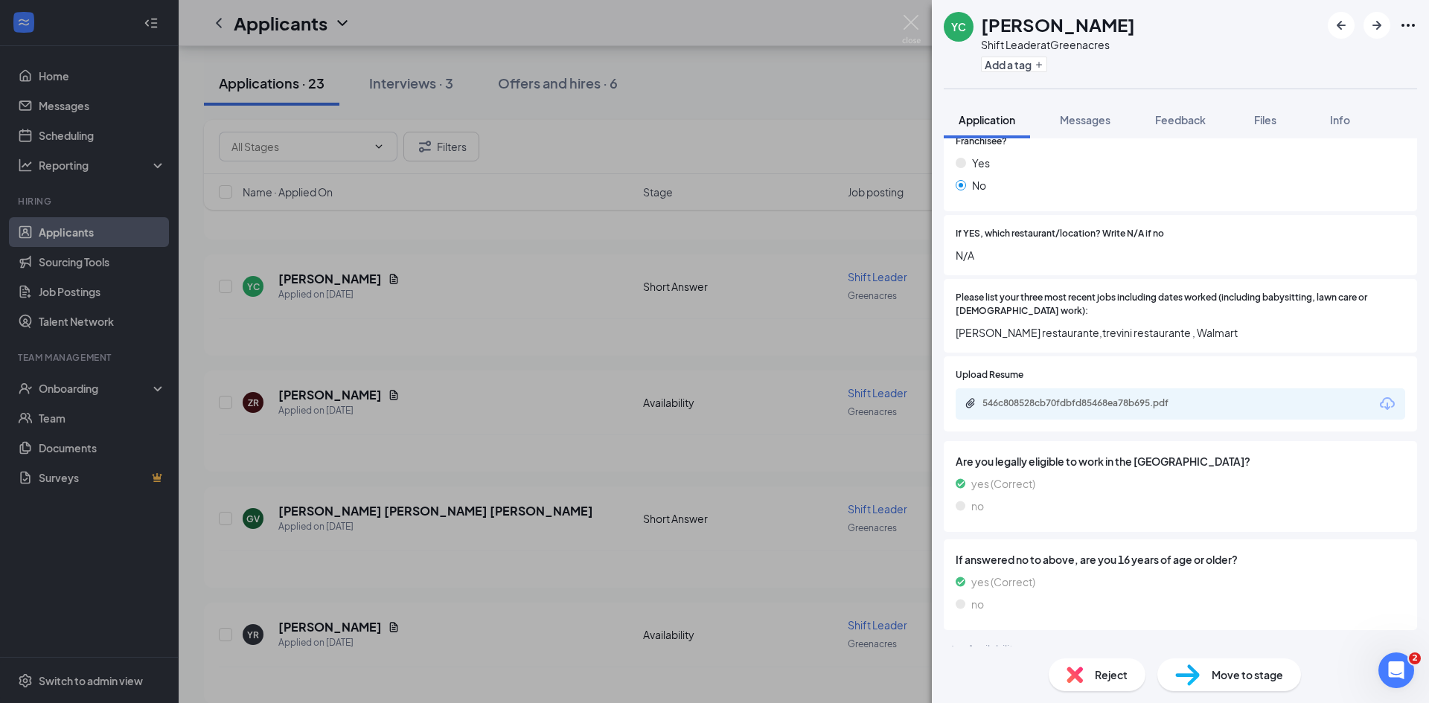
scroll to position [521, 0]
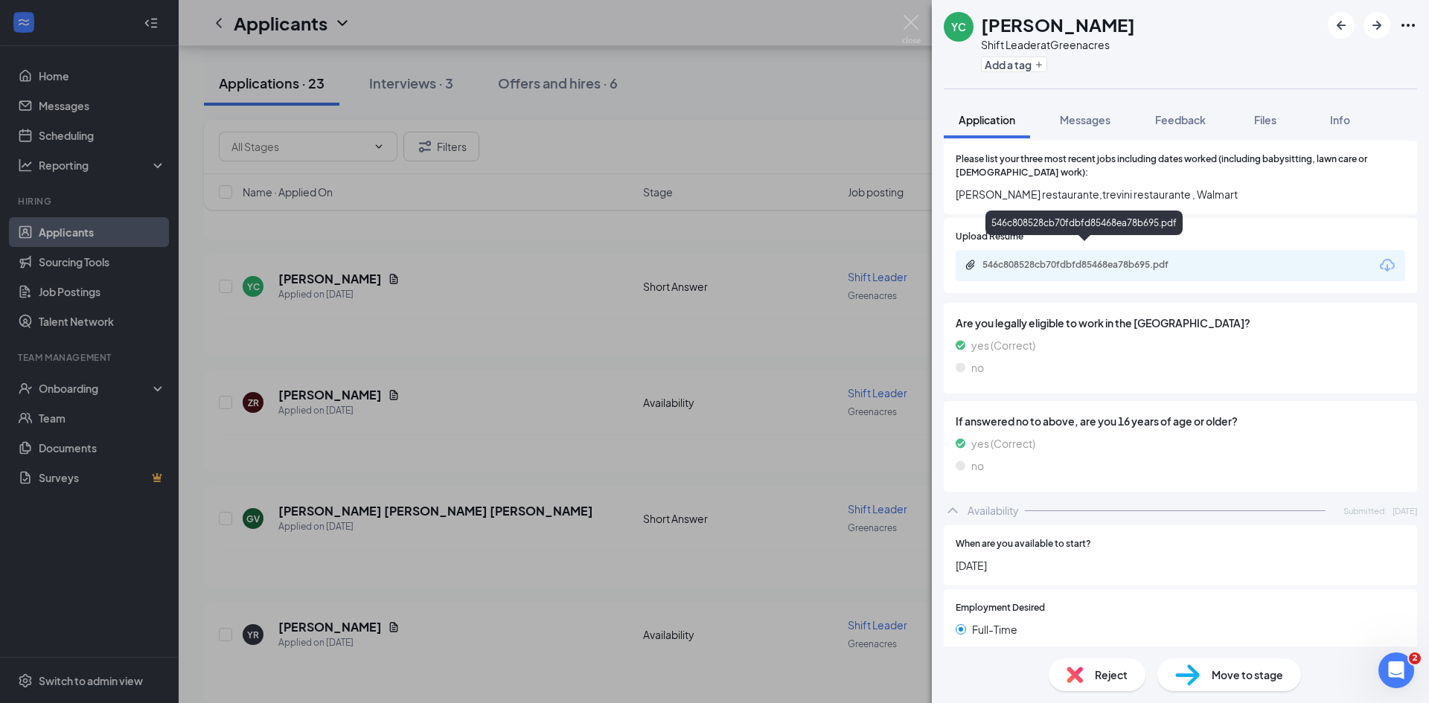
click at [1086, 259] on div "546c808528cb70fdbfd85468ea78b695.pdf" at bounding box center [1086, 265] width 208 height 12
click at [518, 391] on div "YC [PERSON_NAME] Shift Leader at Greenacres Add a tag Application Messages Feed…" at bounding box center [714, 351] width 1429 height 703
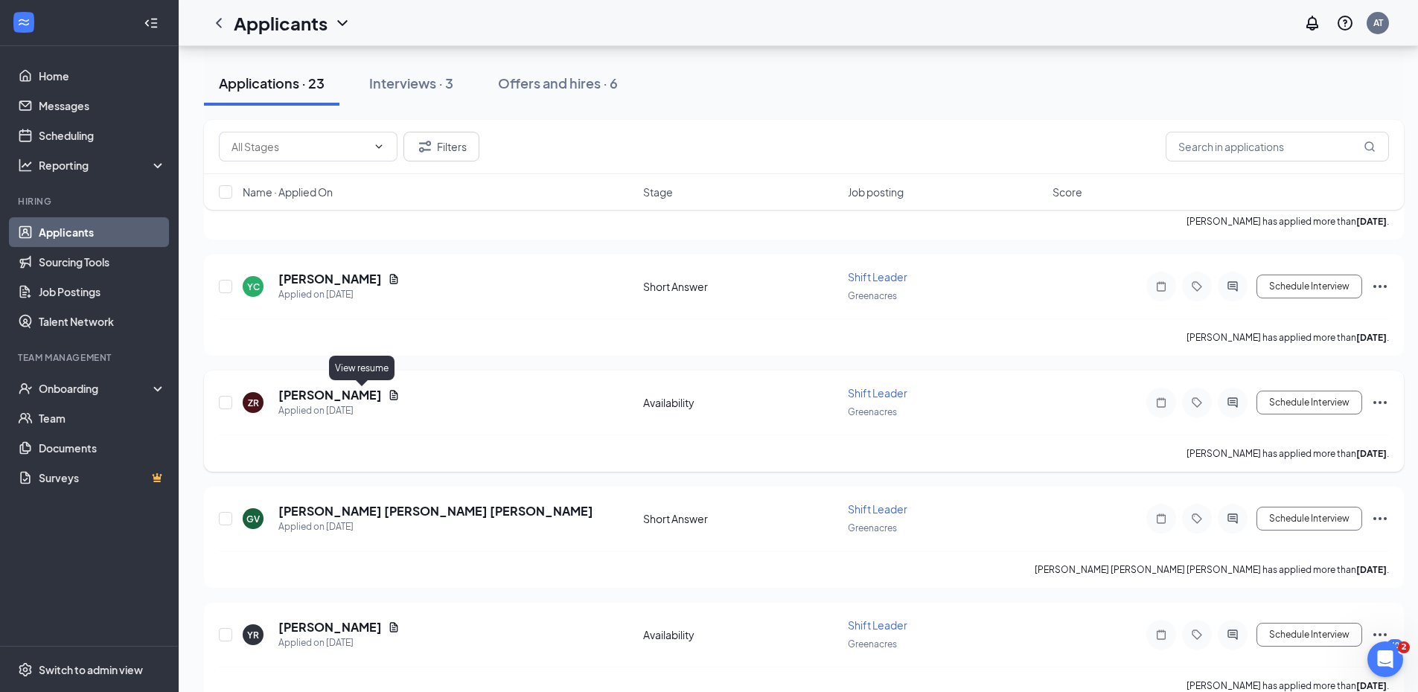
click at [388, 391] on icon "Document" at bounding box center [394, 395] width 12 height 12
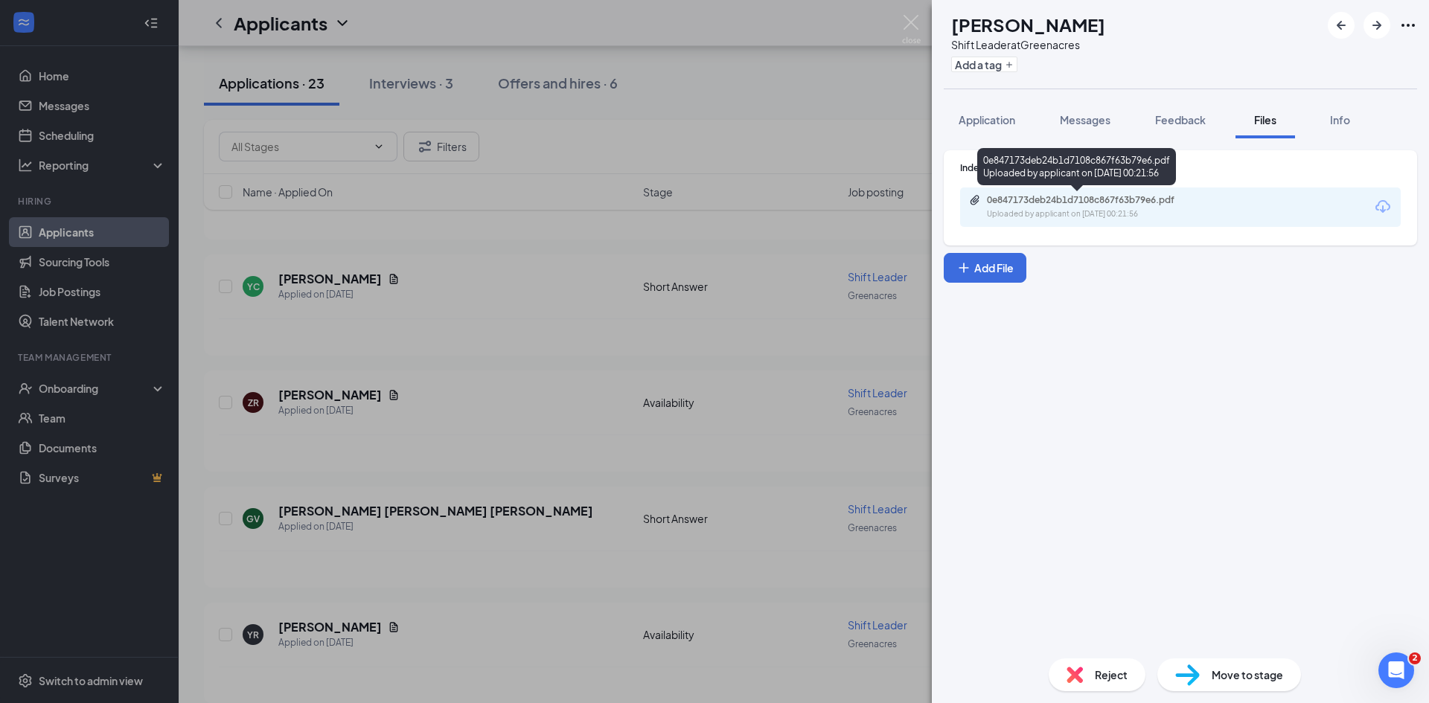
click at [1163, 209] on div "Uploaded by applicant on [DATE] 00:21:56" at bounding box center [1098, 214] width 223 height 12
click at [634, 295] on div "ZR [PERSON_NAME] Shift Leader at Greenacres Add a tag Application Messages Feed…" at bounding box center [714, 351] width 1429 height 703
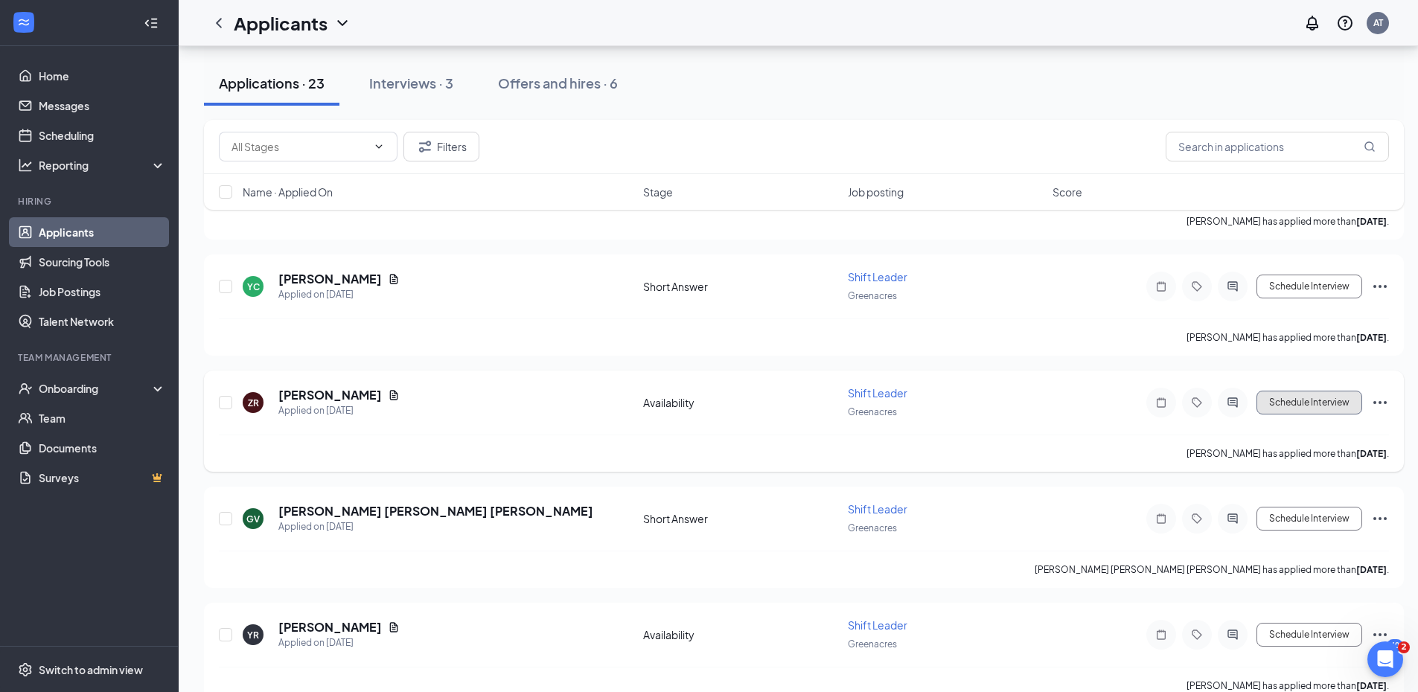
click at [1336, 396] on button "Schedule Interview" at bounding box center [1309, 403] width 106 height 24
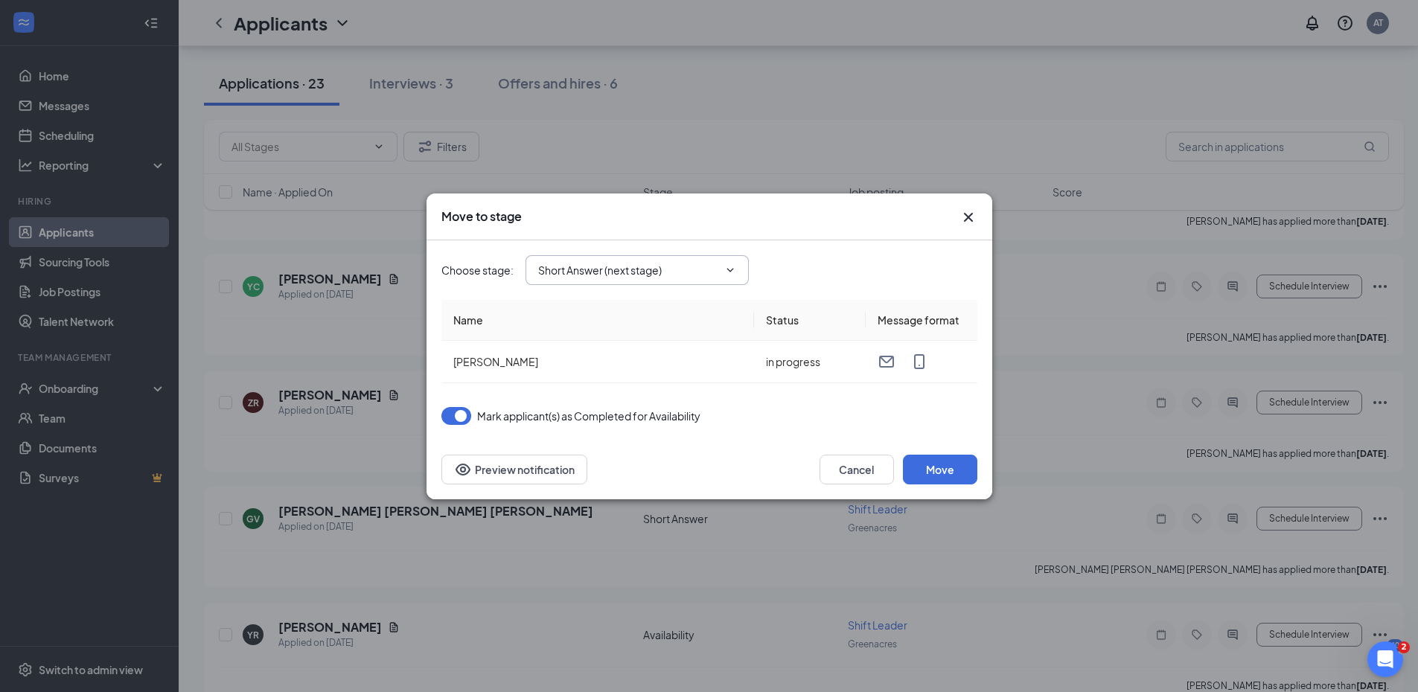
click at [596, 263] on input "Short Answer (next stage)" at bounding box center [628, 270] width 180 height 16
click at [616, 394] on div "Onsite Interview" at bounding box center [591, 394] width 80 height 16
type input "Onsite Interview"
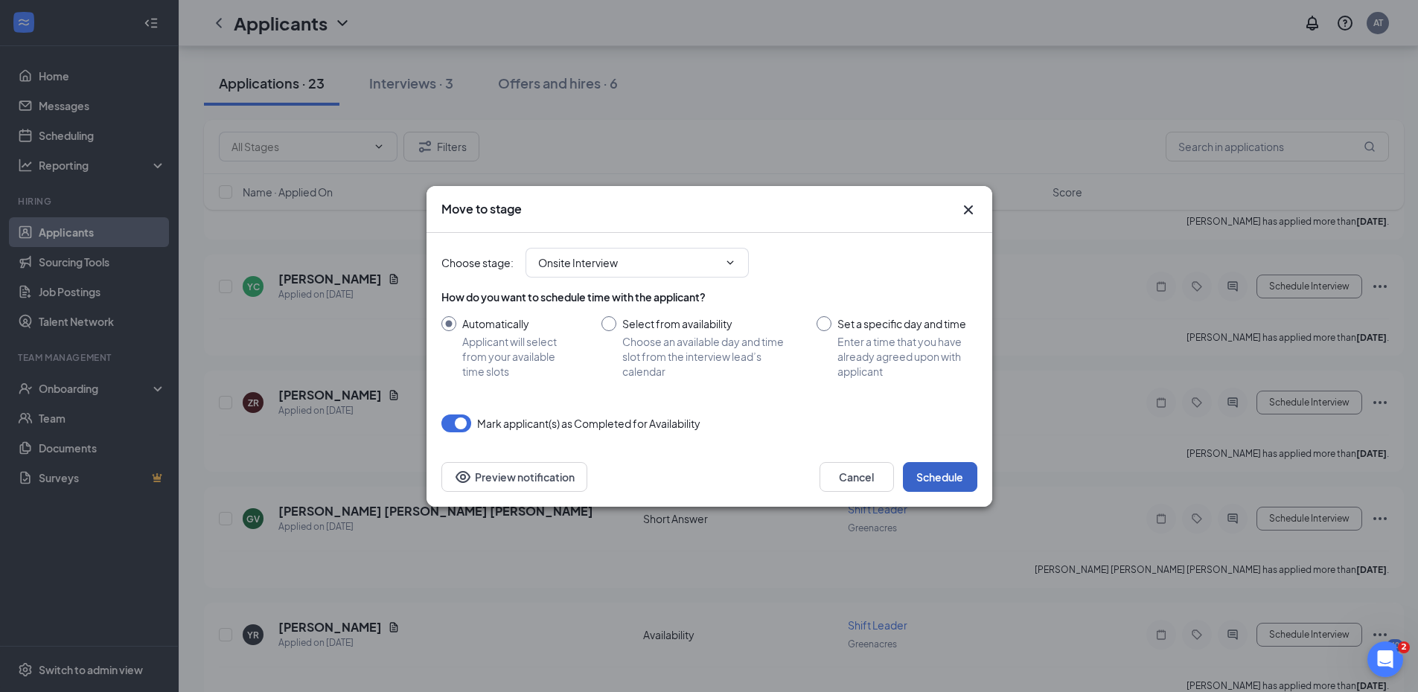
click at [947, 476] on button "Schedule" at bounding box center [940, 477] width 74 height 30
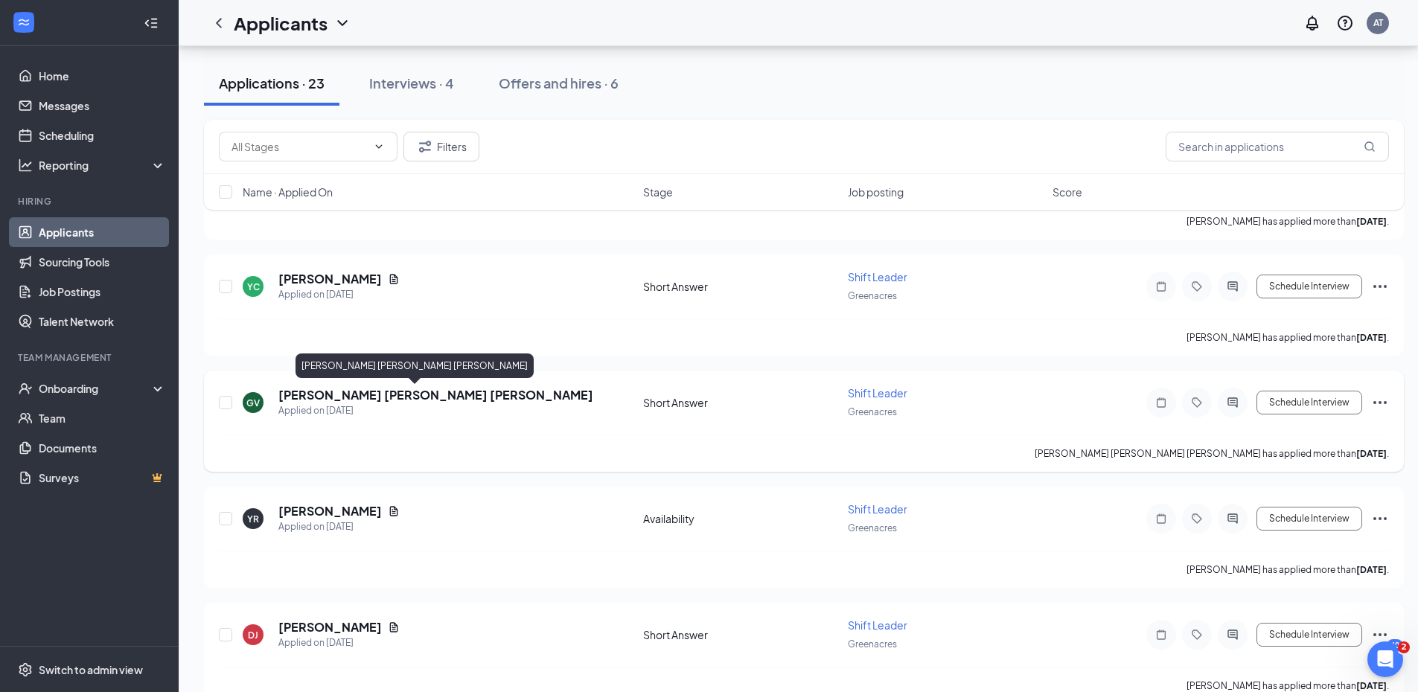
click at [371, 395] on h5 "[PERSON_NAME] [PERSON_NAME] [PERSON_NAME]" at bounding box center [435, 395] width 315 height 16
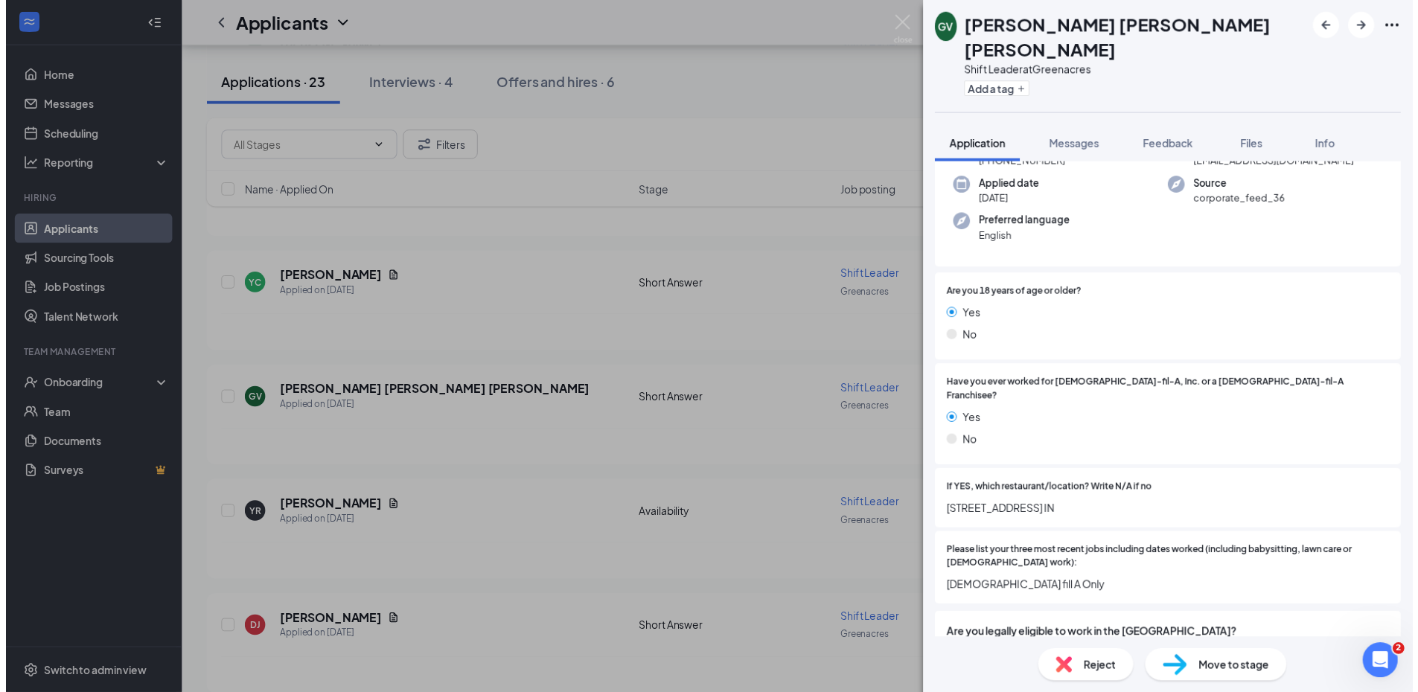
scroll to position [149, 0]
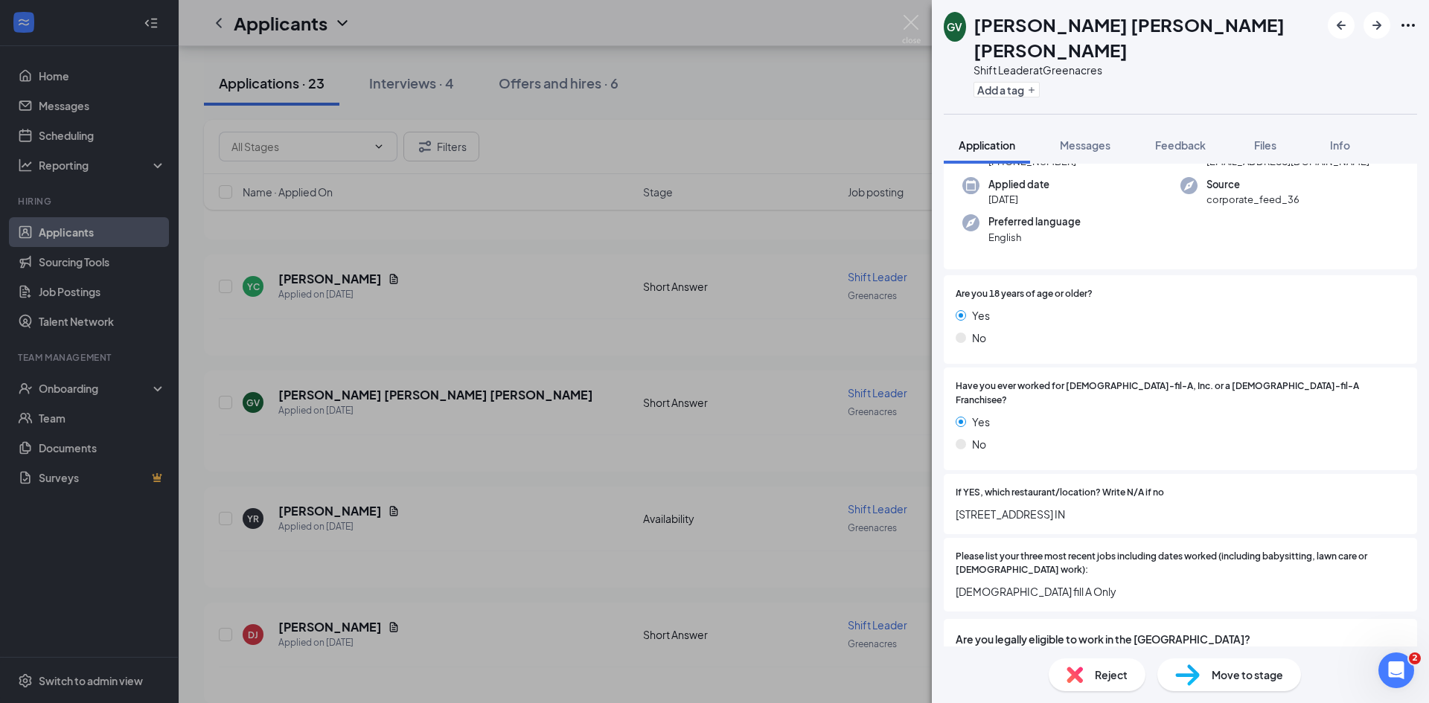
click at [1075, 506] on span "[STREET_ADDRESS] IN" at bounding box center [1181, 514] width 450 height 16
copy span "[STREET_ADDRESS] IN"
drag, startPoint x: 1247, startPoint y: 12, endPoint x: 979, endPoint y: 27, distance: 267.6
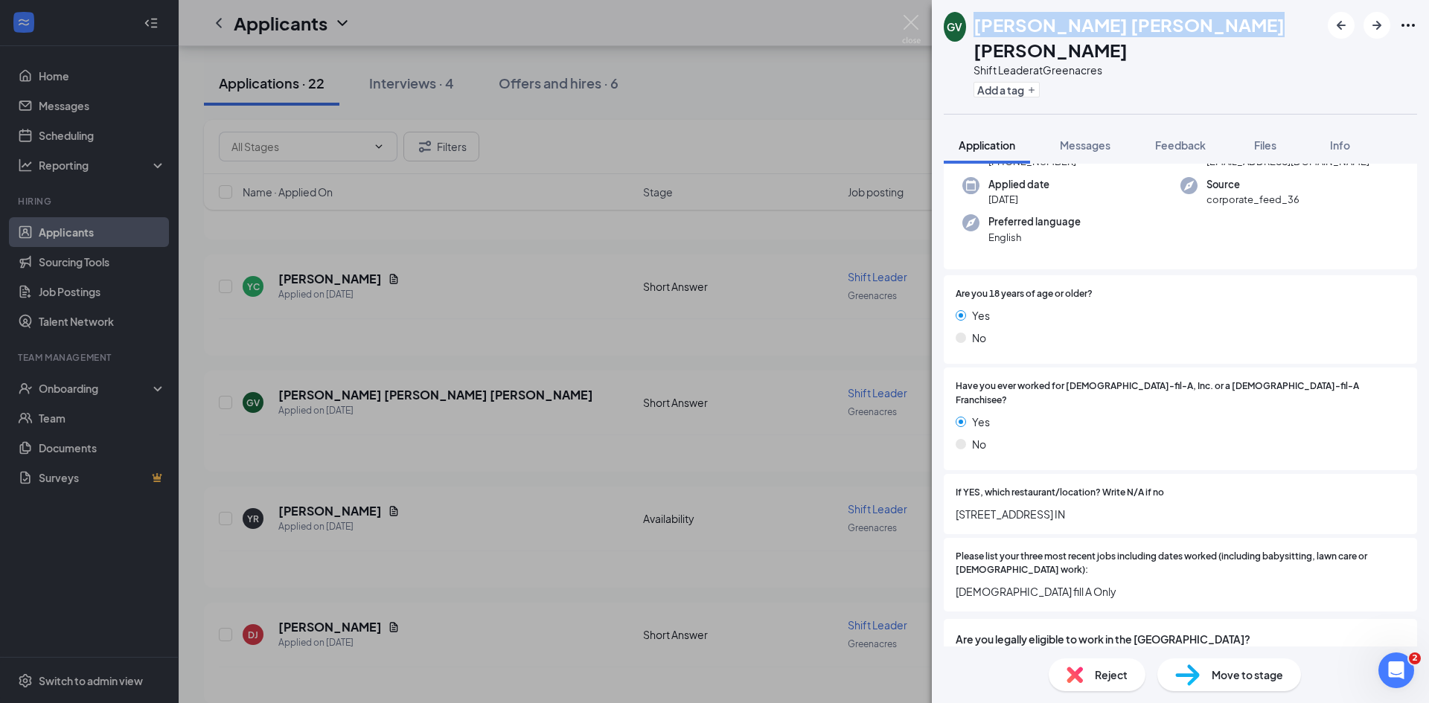
click at [979, 27] on div "[PERSON_NAME] [PERSON_NAME] [PERSON_NAME] Shift Leader at Greenacres Add a tag" at bounding box center [1180, 57] width 497 height 114
copy h1 "[PERSON_NAME] [PERSON_NAME] [PERSON_NAME]"
click at [607, 342] on div "[PERSON_NAME] [PERSON_NAME] [PERSON_NAME] Shift Leader at Greenacres Add a tag …" at bounding box center [714, 351] width 1429 height 703
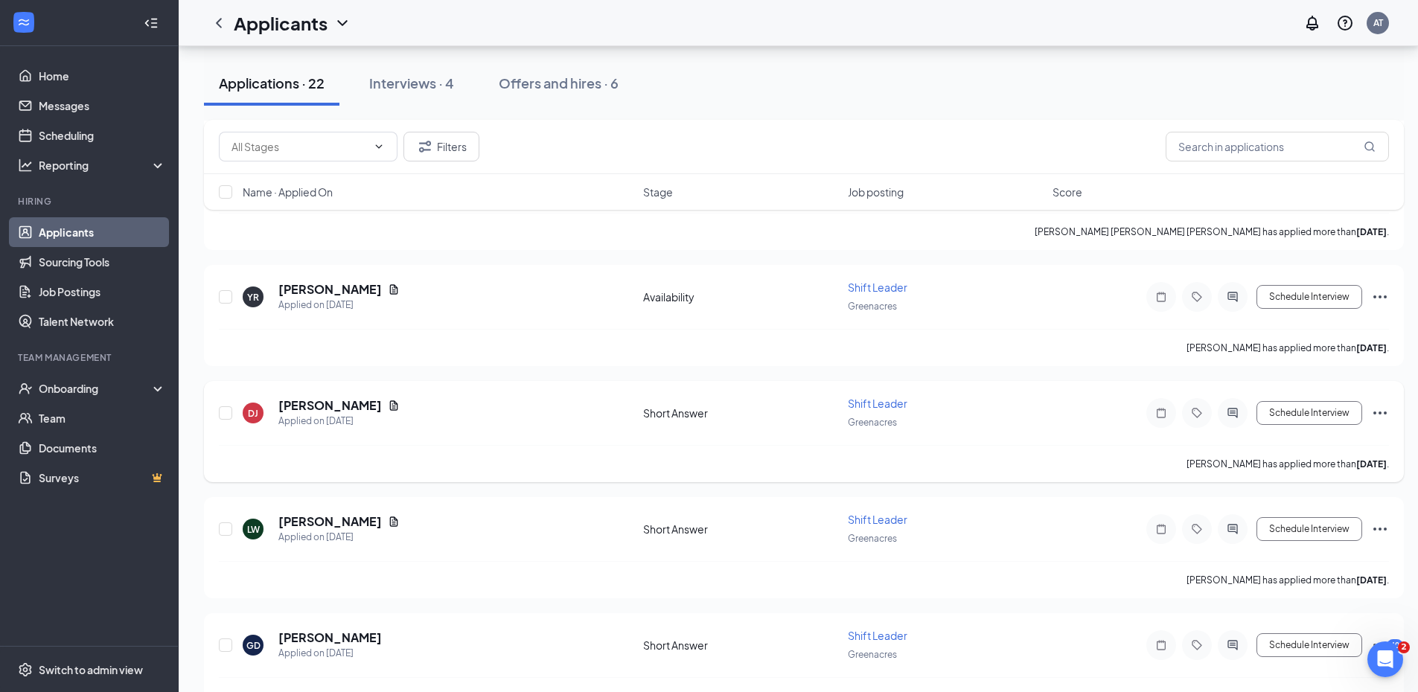
scroll to position [521, 0]
click at [398, 409] on icon "Document" at bounding box center [394, 404] width 8 height 10
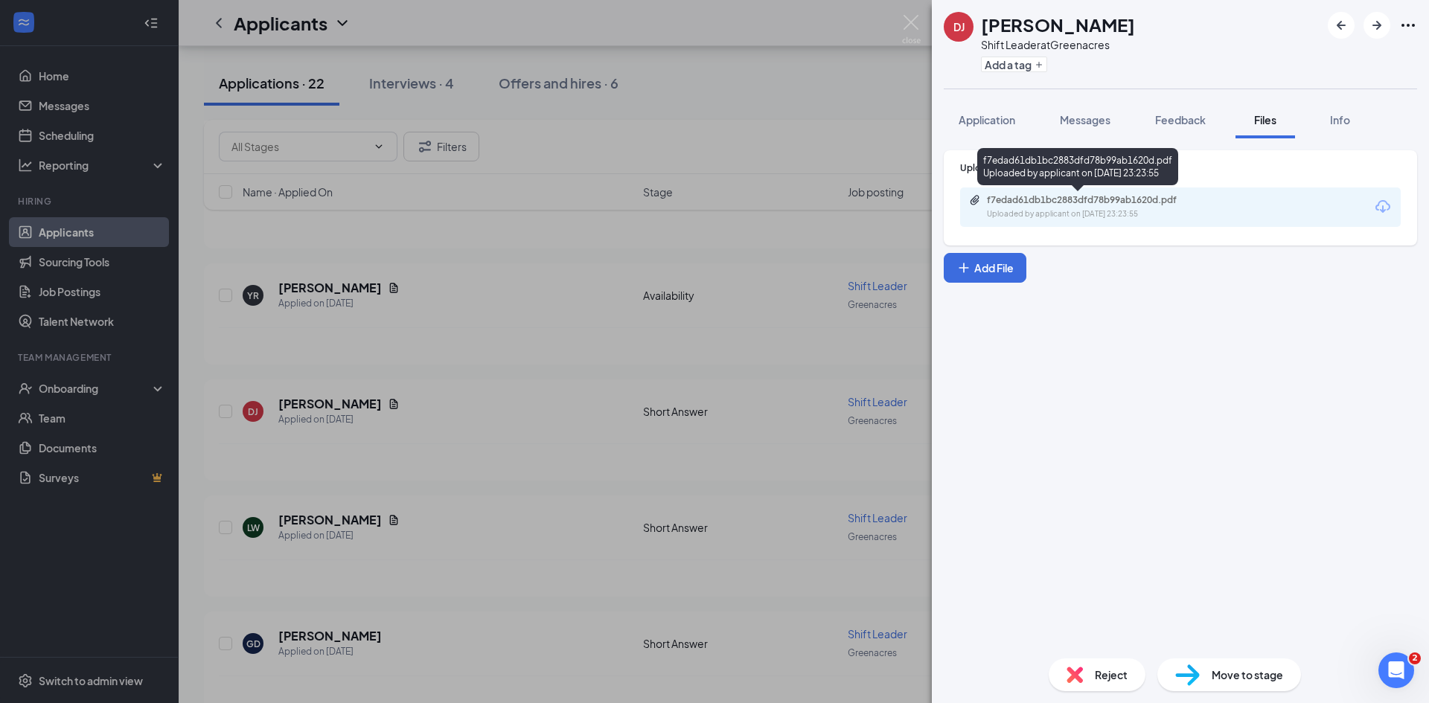
click at [1123, 199] on div "f7edad61db1bc2883dfd78b99ab1620d.pdf" at bounding box center [1091, 200] width 208 height 12
click at [804, 435] on div "[PERSON_NAME] Shift Leader at Greenacres Add a tag Application Messages Feedbac…" at bounding box center [714, 351] width 1429 height 703
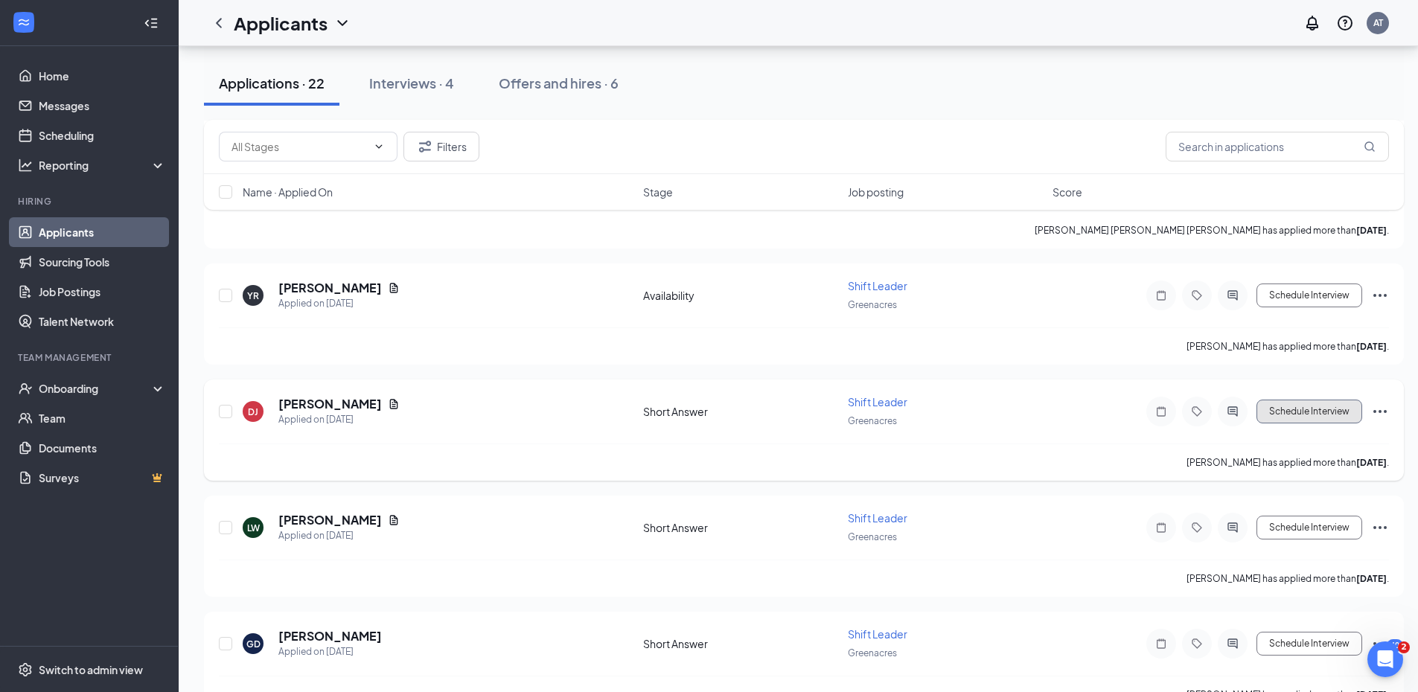
click at [1323, 418] on button "Schedule Interview" at bounding box center [1309, 412] width 106 height 24
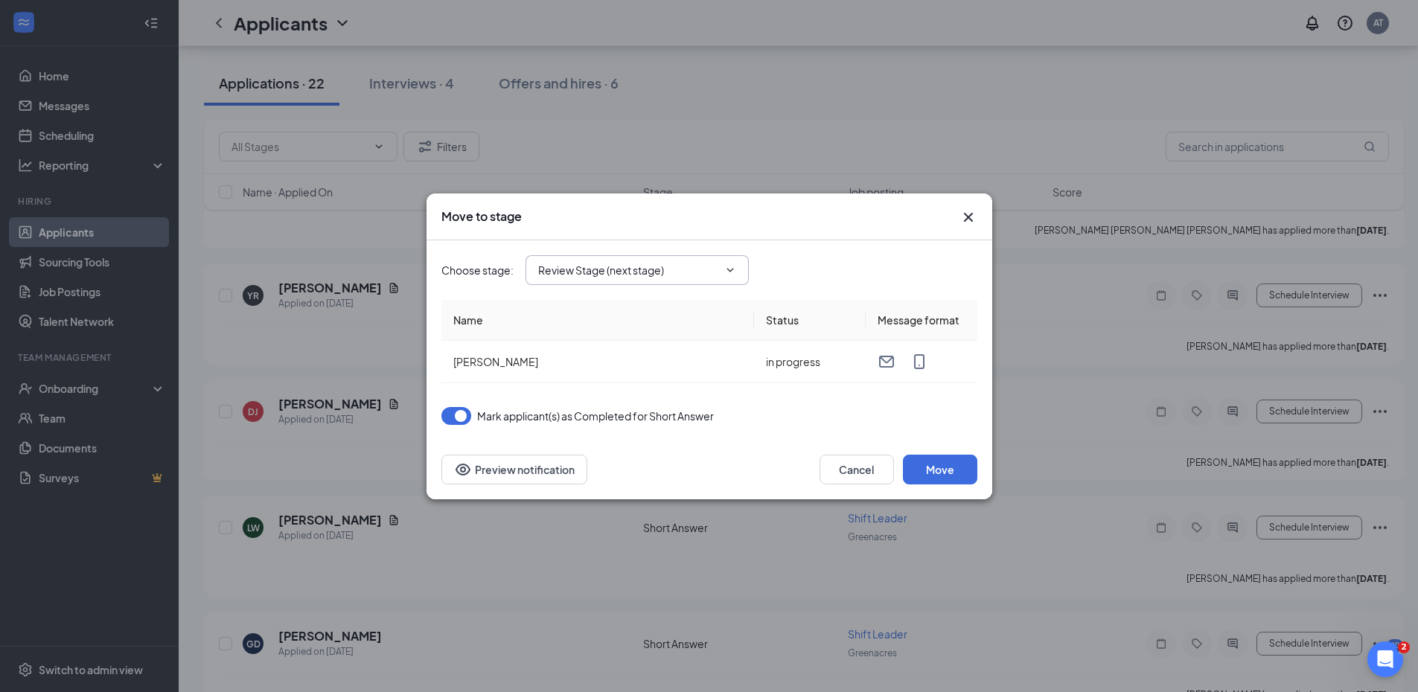
click at [641, 272] on input "Review Stage (next stage)" at bounding box center [628, 270] width 180 height 16
click at [600, 403] on div "Onsite Interview" at bounding box center [650, 394] width 223 height 34
type input "Onsite Interview"
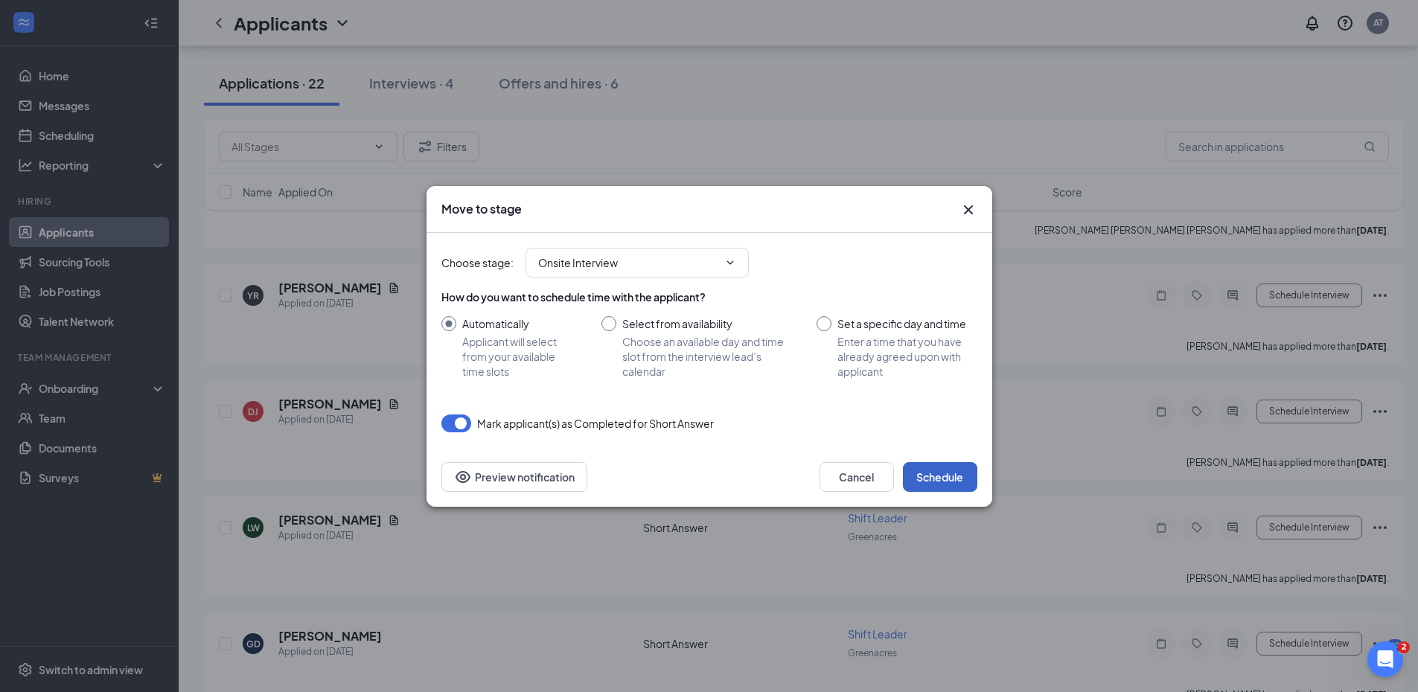
click at [954, 476] on button "Schedule" at bounding box center [940, 477] width 74 height 30
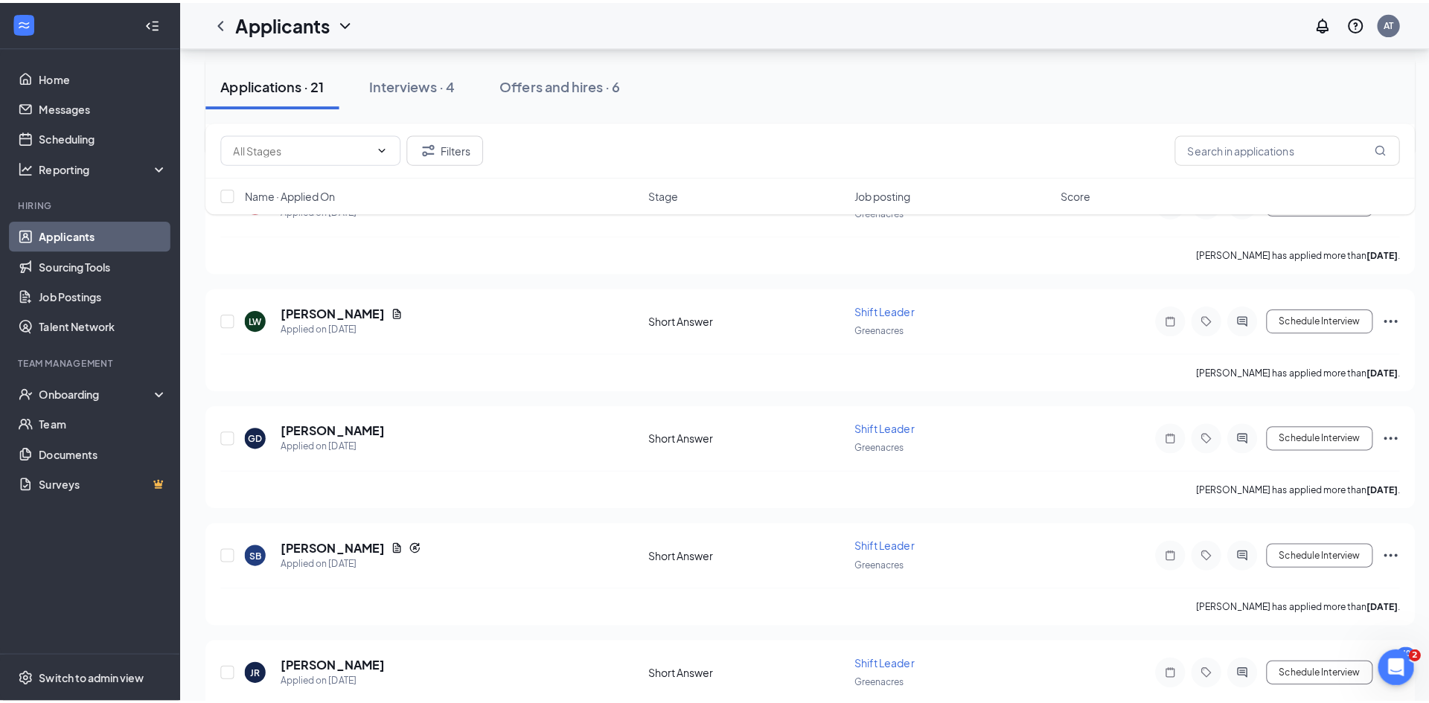
scroll to position [744, 0]
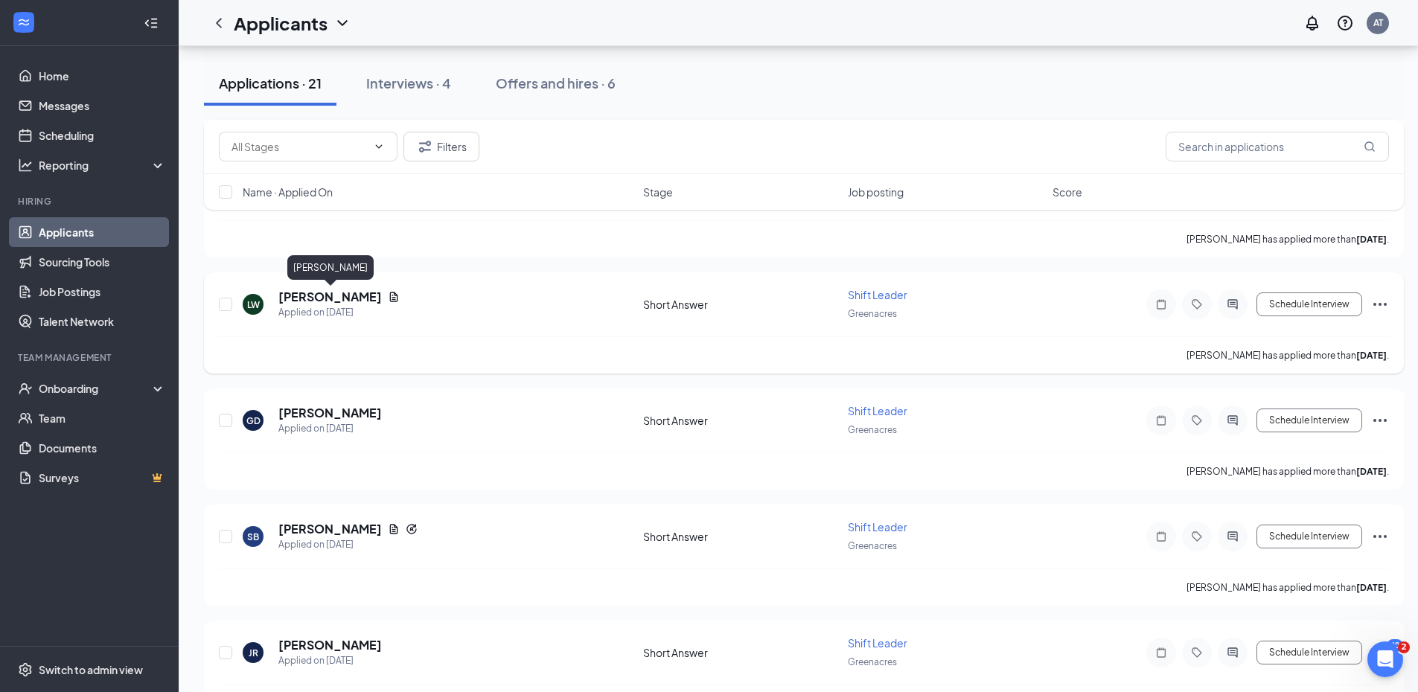
click at [353, 296] on h5 "[PERSON_NAME]" at bounding box center [329, 297] width 103 height 16
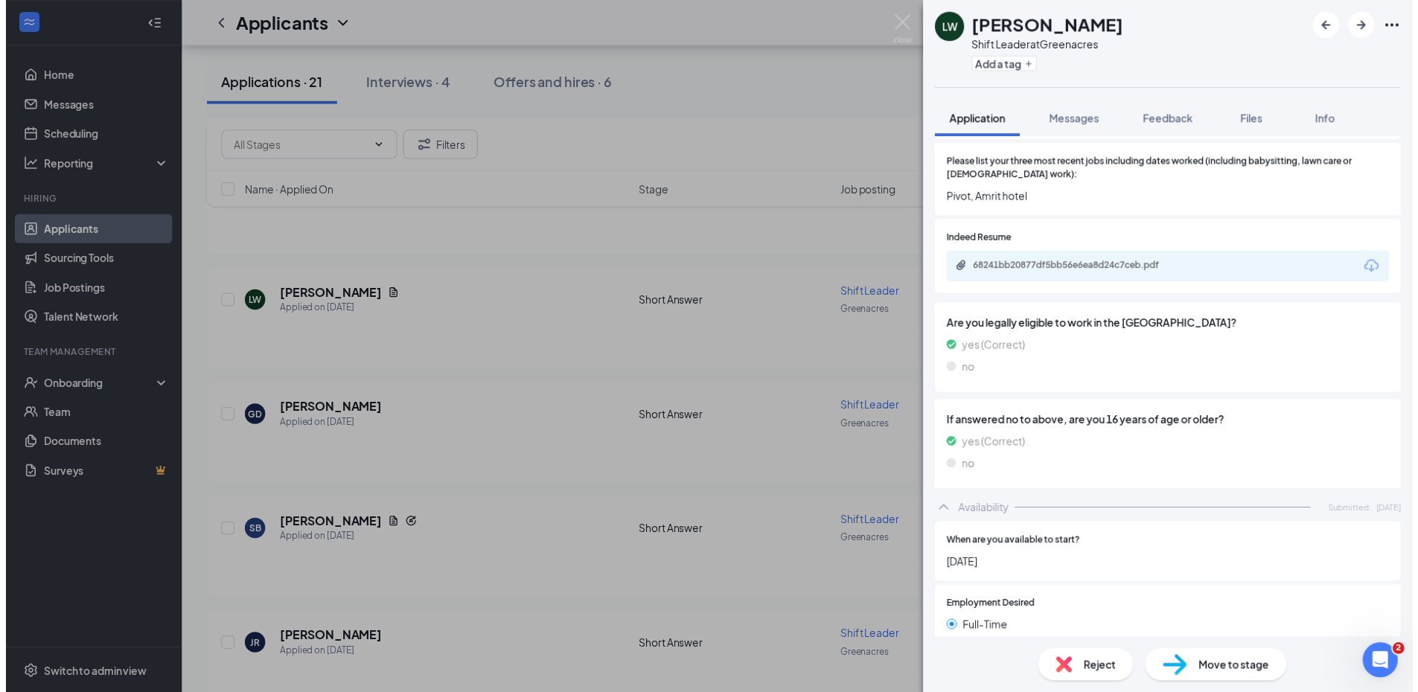
scroll to position [521, 0]
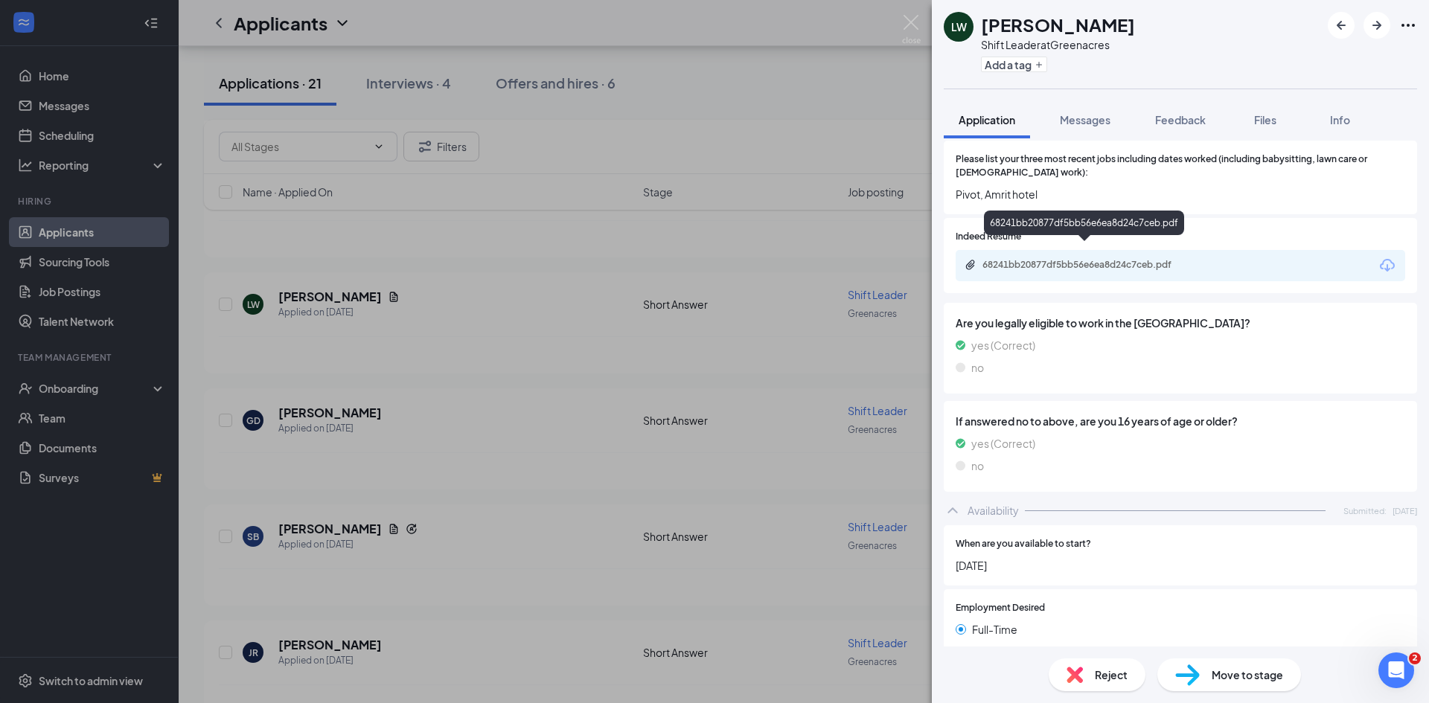
click at [1035, 259] on div "68241bb20877df5bb56e6ea8d24c7ceb.pdf" at bounding box center [1086, 265] width 208 height 12
click at [495, 362] on div "[PERSON_NAME] [PERSON_NAME] Shift Leader at Greenacres Add a tag Application Me…" at bounding box center [714, 351] width 1429 height 703
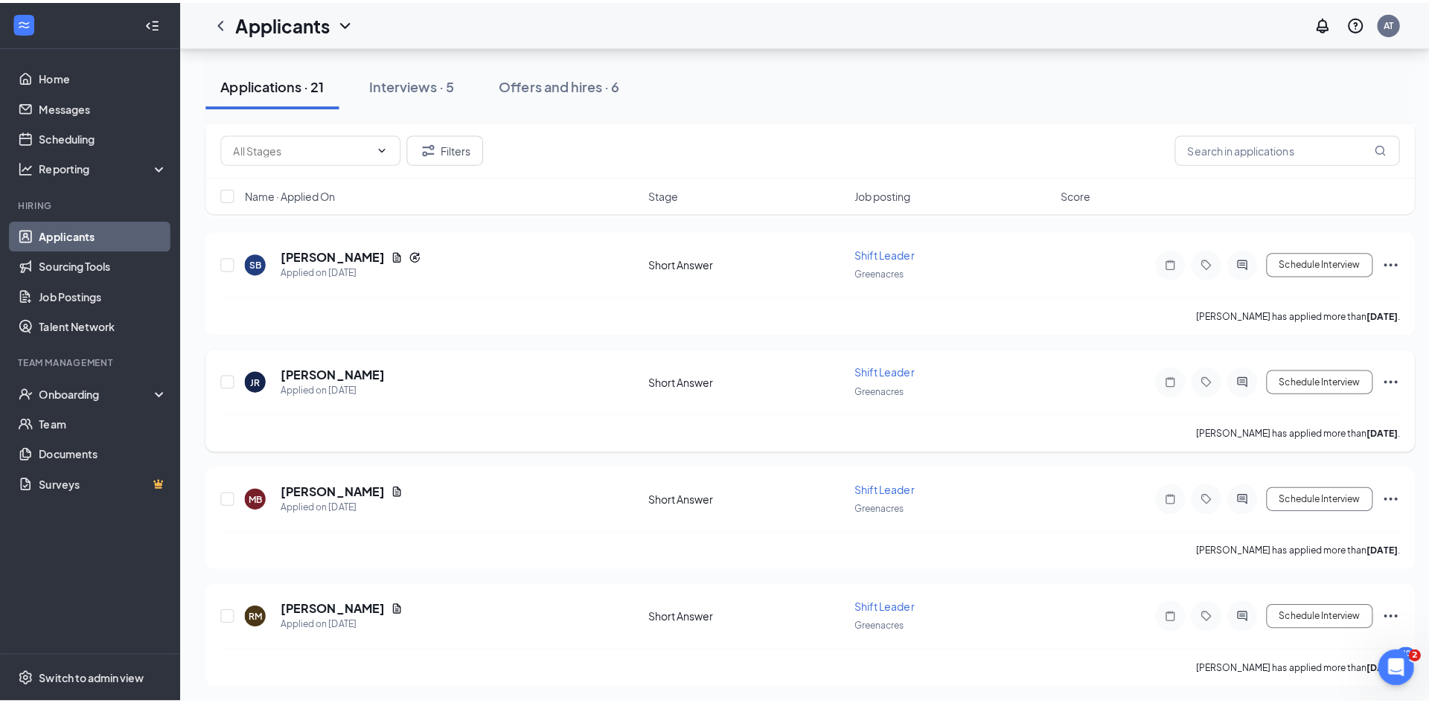
scroll to position [967, 0]
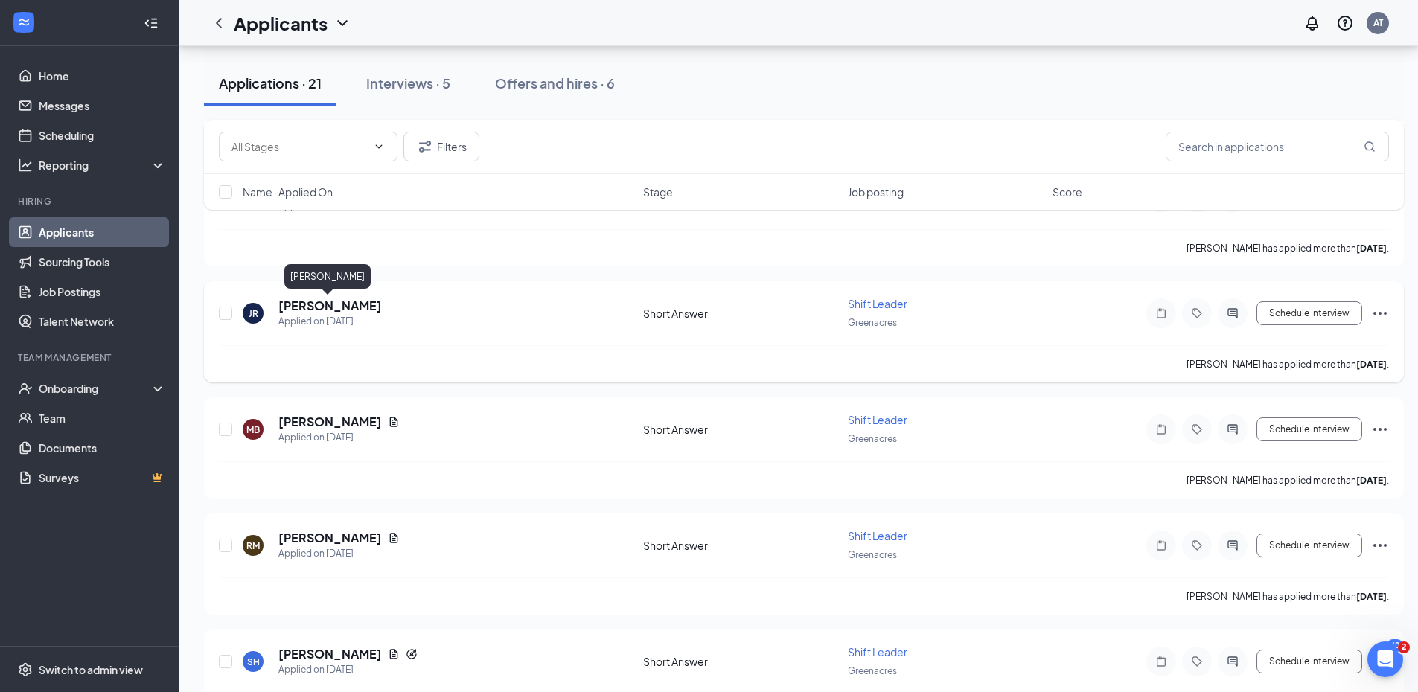
click at [344, 302] on h5 "[PERSON_NAME]" at bounding box center [329, 306] width 103 height 16
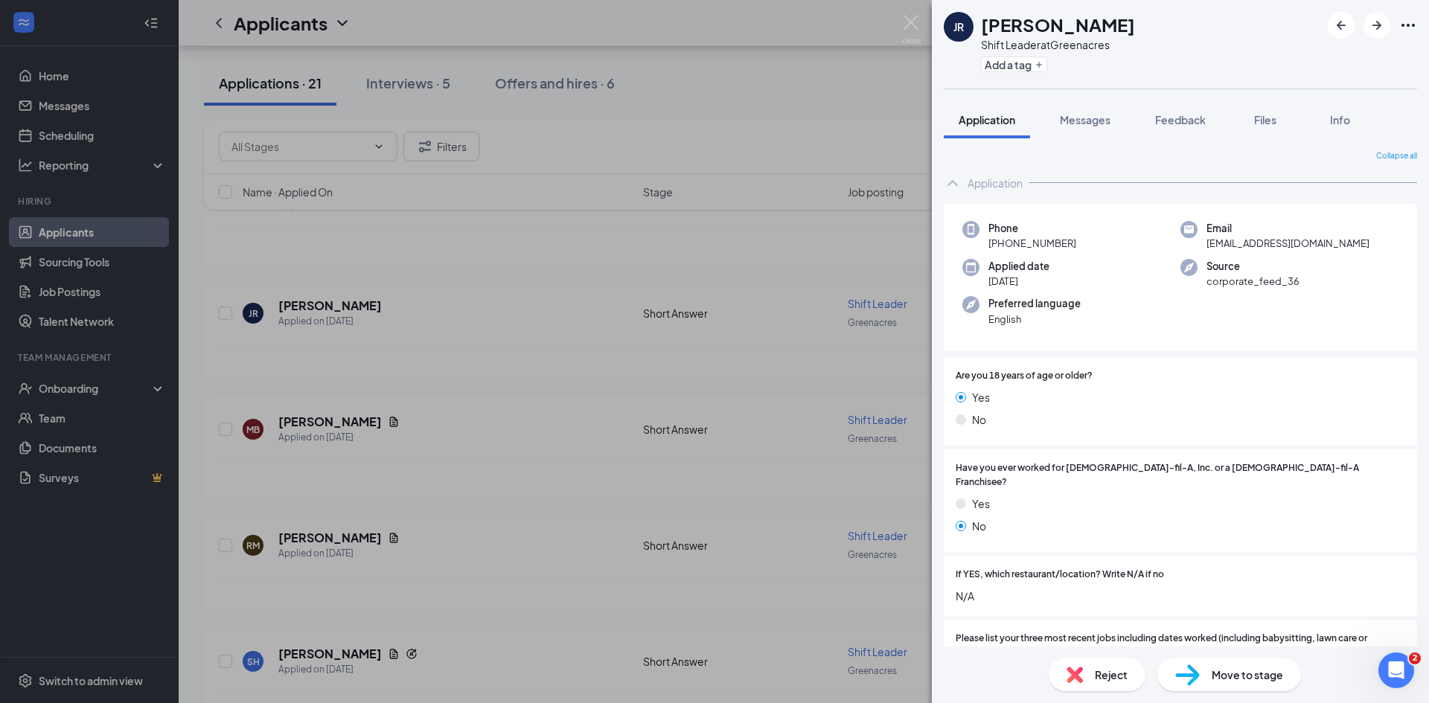
click at [515, 416] on div "JR [PERSON_NAME] Shift Leader at Greenacres Add a tag Application Messages Feed…" at bounding box center [714, 351] width 1429 height 703
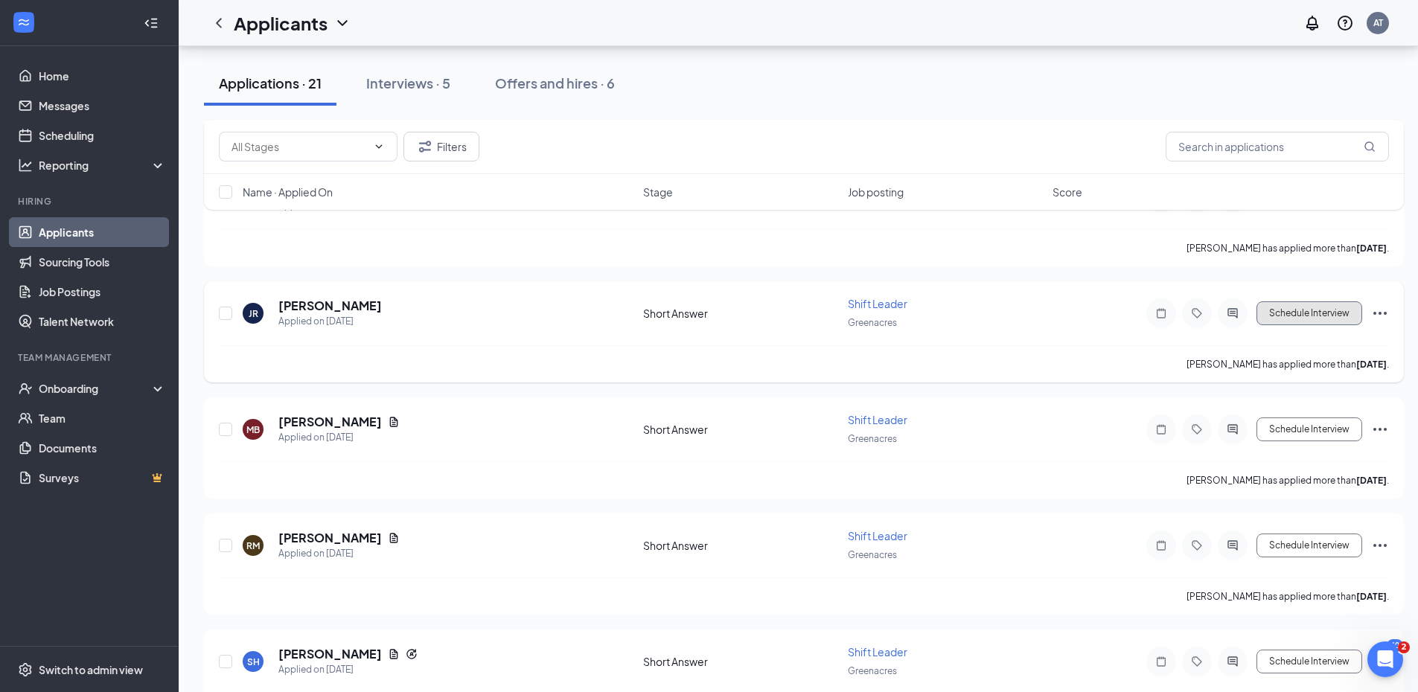
click at [1316, 318] on button "Schedule Interview" at bounding box center [1309, 313] width 106 height 24
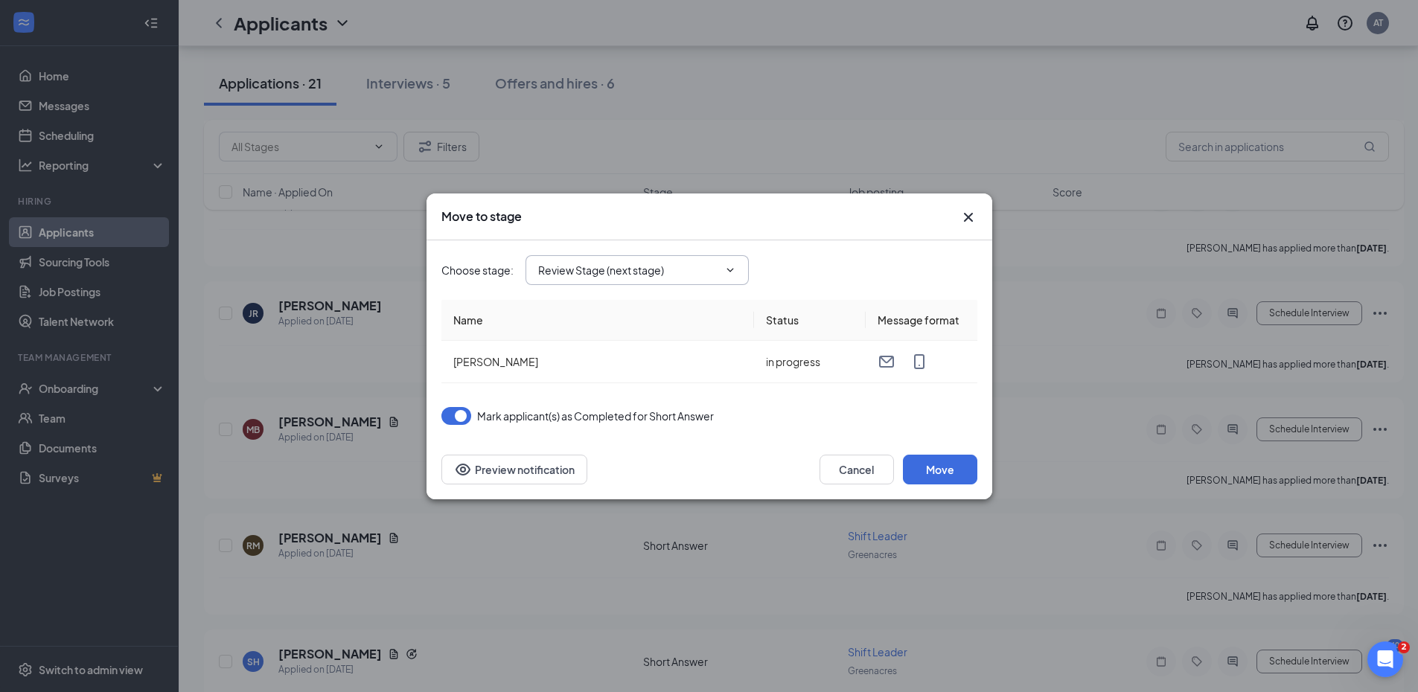
click at [610, 274] on input "Review Stage (next stage)" at bounding box center [628, 270] width 180 height 16
click at [626, 394] on div "Onsite Interview" at bounding box center [591, 394] width 80 height 16
type input "Onsite Interview"
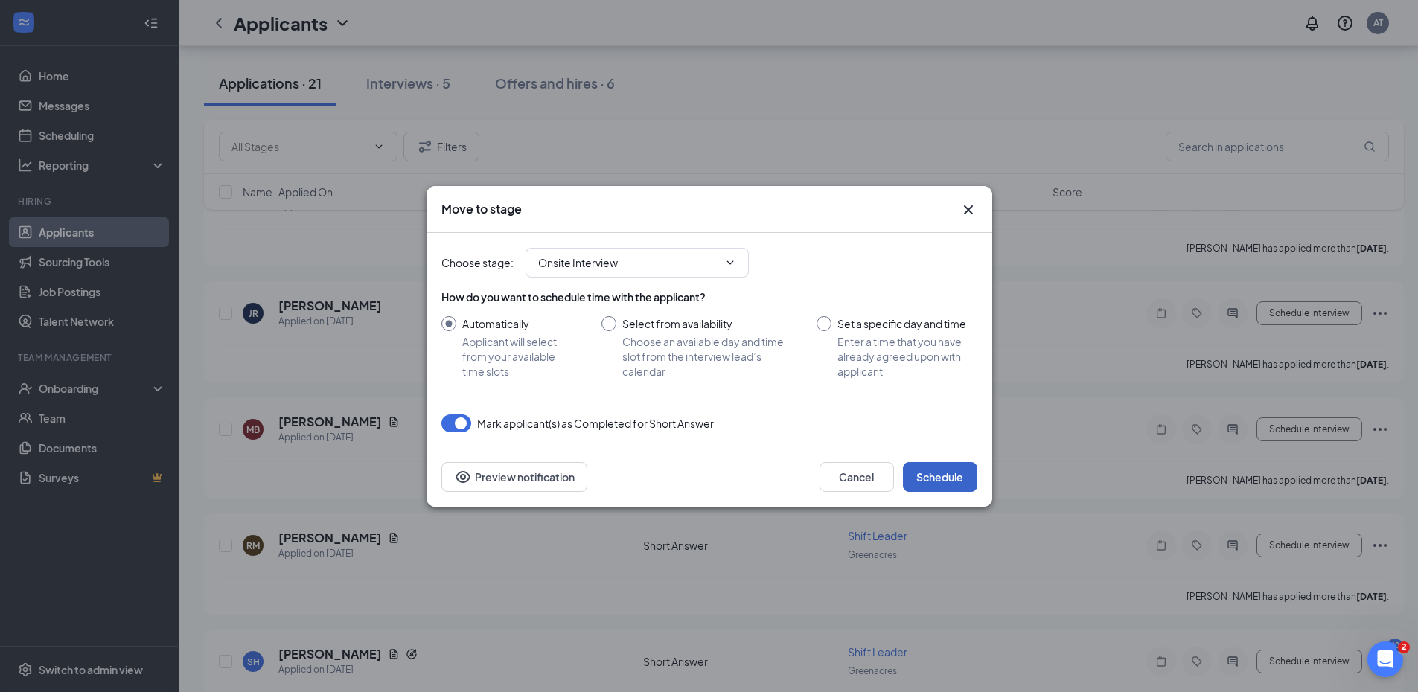
click at [930, 475] on button "Schedule" at bounding box center [940, 477] width 74 height 30
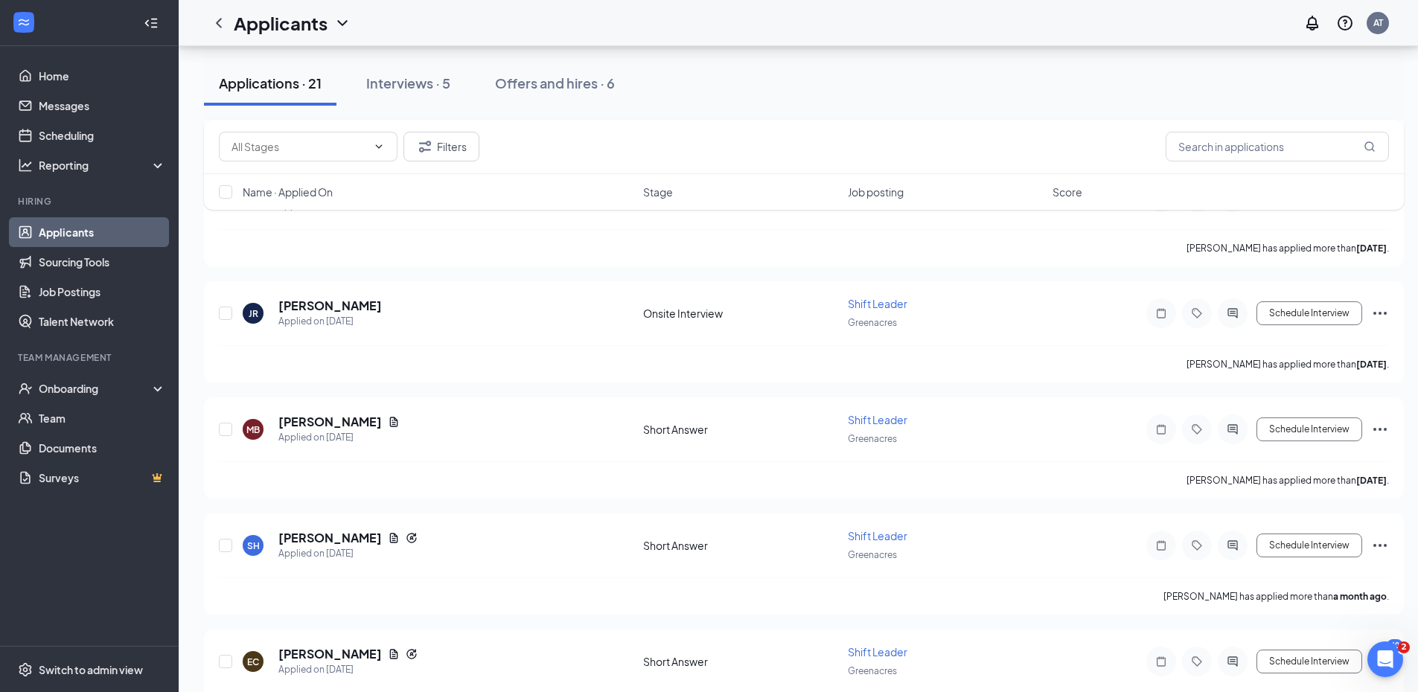
click at [97, 243] on link "Applicants" at bounding box center [102, 232] width 127 height 30
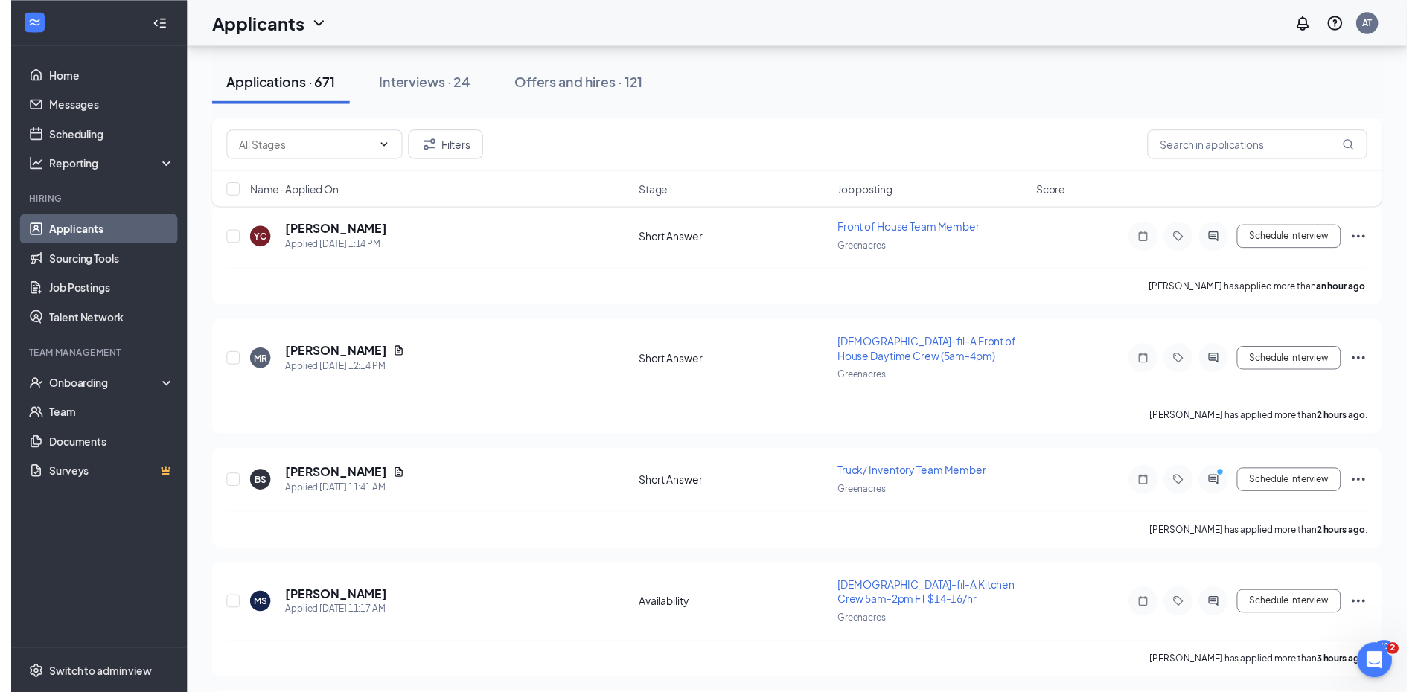
scroll to position [223, 0]
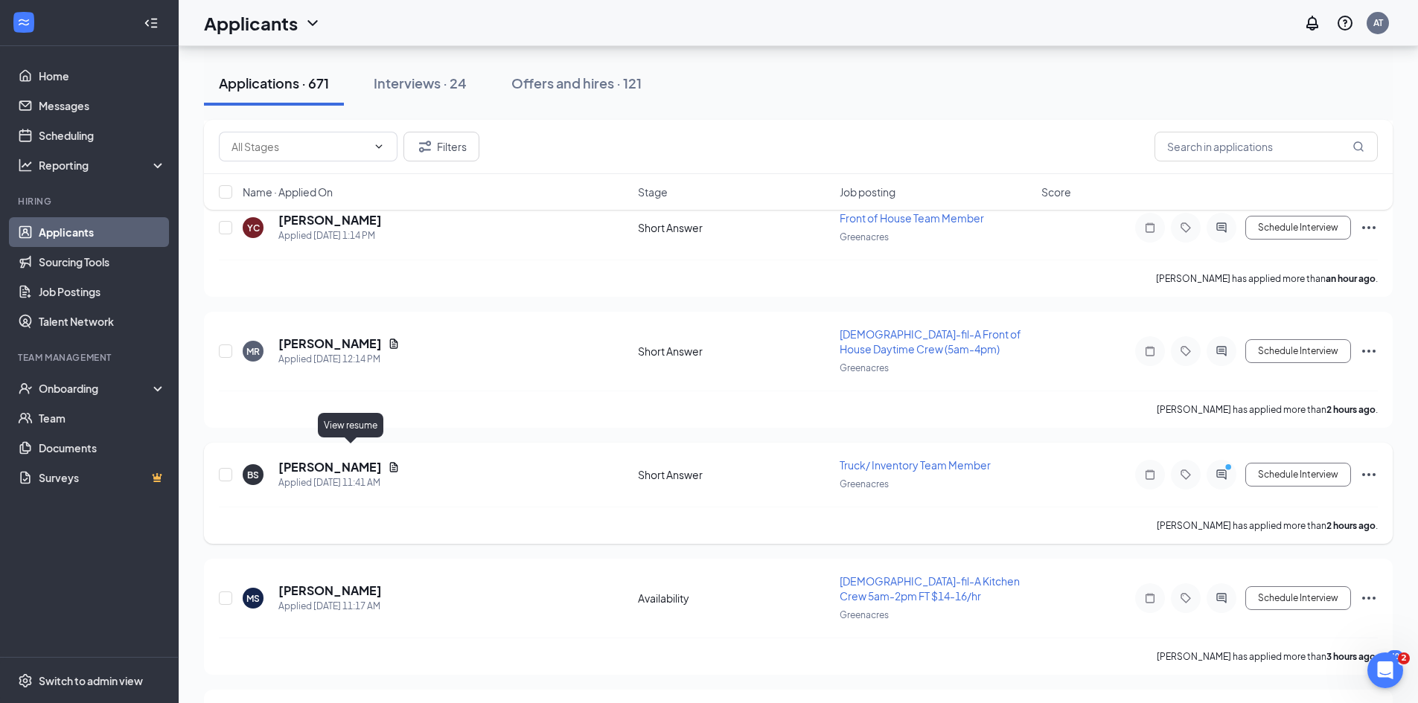
click at [388, 461] on icon "Document" at bounding box center [394, 467] width 12 height 12
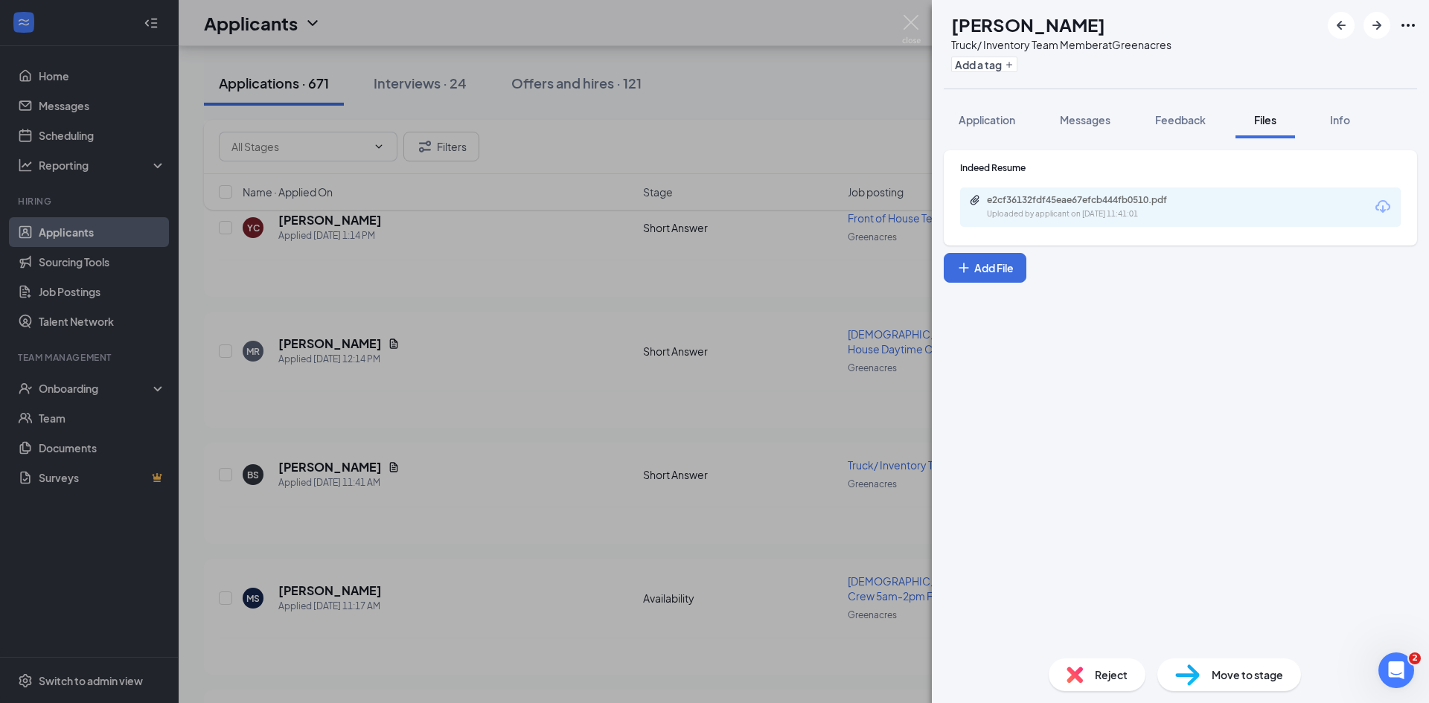
click at [1119, 223] on div "e2cf36132fdf45eae67efcb444fb0510.pdf Uploaded by applicant on [DATE] 11:41:01" at bounding box center [1180, 207] width 441 height 39
click at [1116, 208] on div "Uploaded by applicant on [DATE] 11:41:01" at bounding box center [1098, 214] width 223 height 12
click at [284, 461] on div "BS [PERSON_NAME] Truck/ Inventory Team Member at Greenacres Add a tag Applicati…" at bounding box center [714, 351] width 1429 height 703
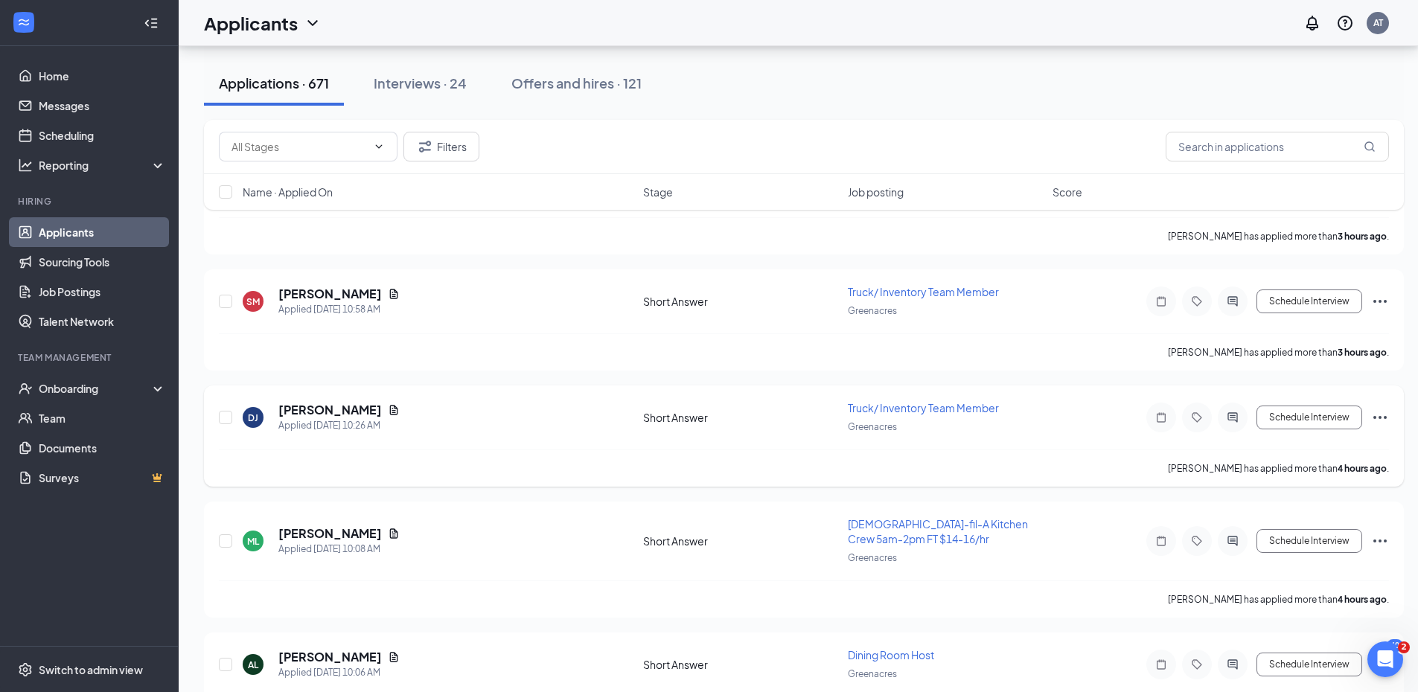
scroll to position [670, 0]
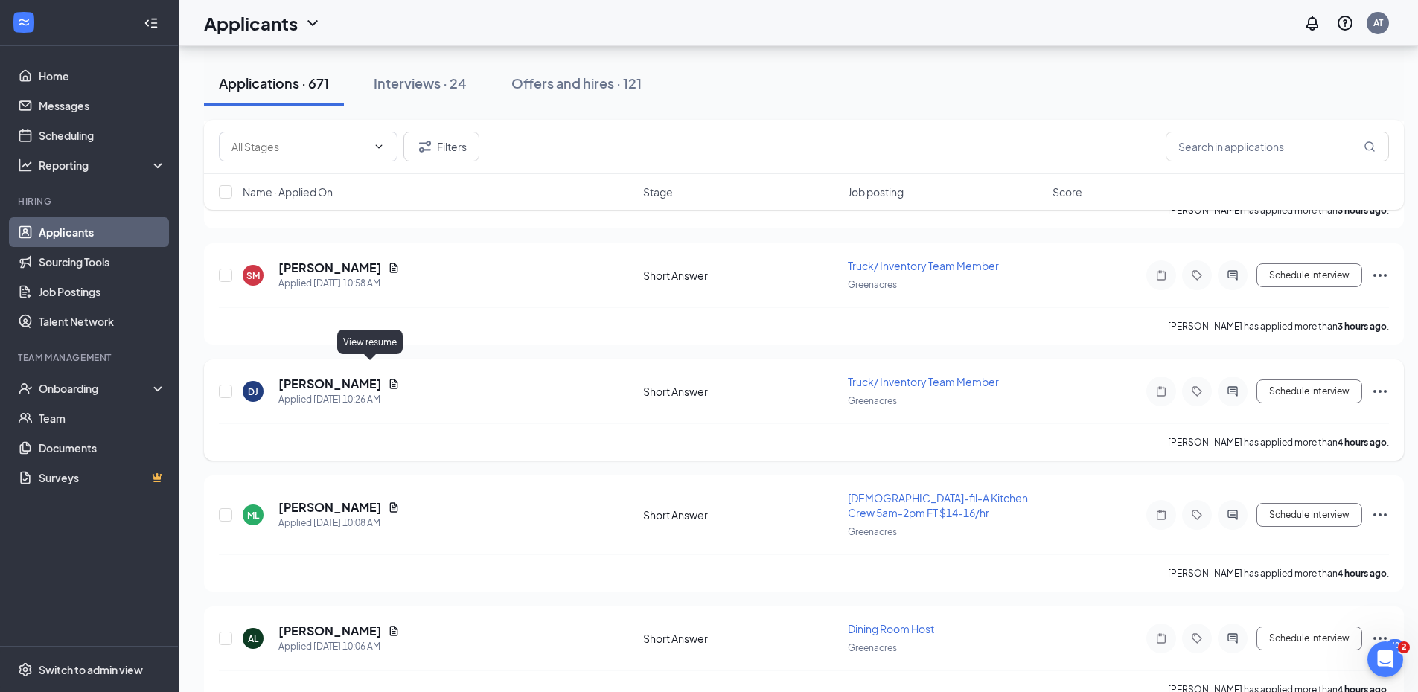
click at [390, 379] on icon "Document" at bounding box center [394, 384] width 8 height 10
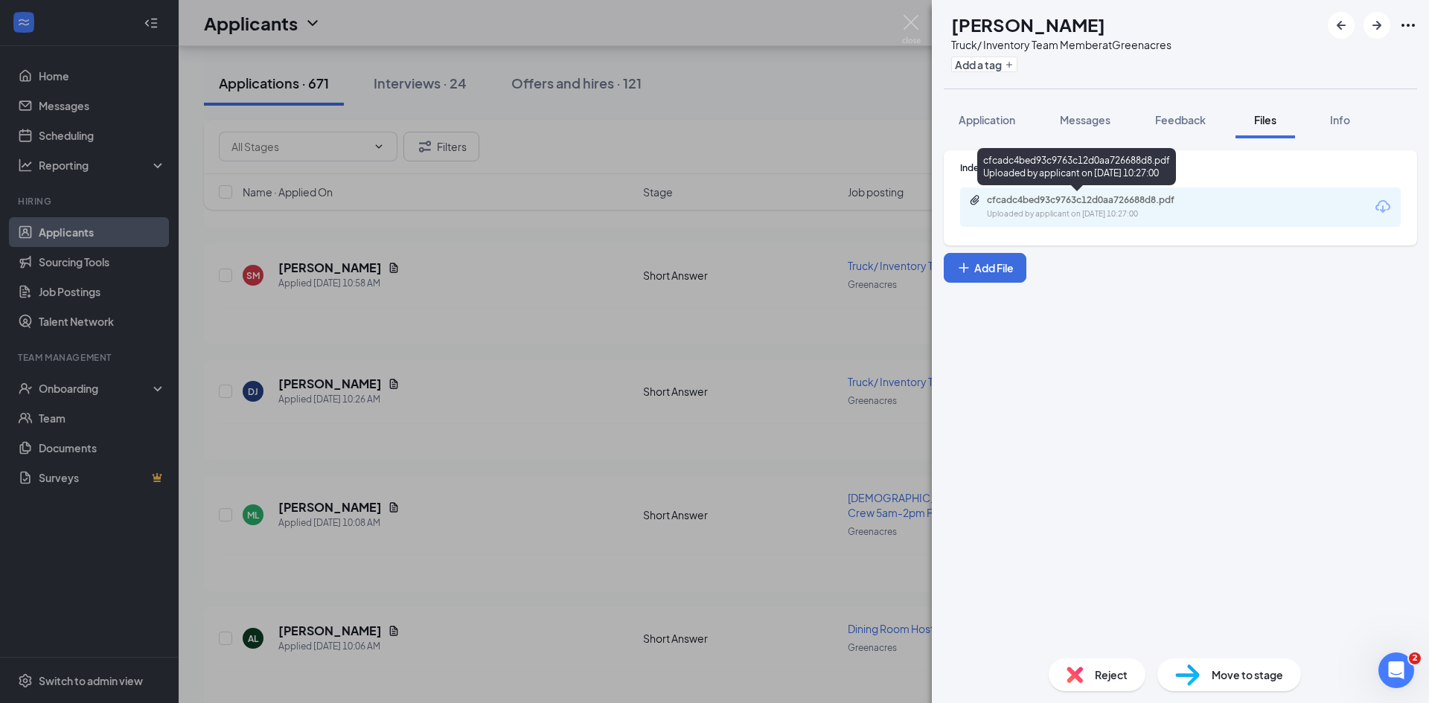
click at [1128, 205] on div "cfcadc4bed93c9763c12d0aa726688d8.pdf" at bounding box center [1091, 200] width 208 height 12
click at [604, 454] on div "DJ [PERSON_NAME] Truck/ Inventory Team Member at Greenacres Add a tag Applicati…" at bounding box center [714, 351] width 1429 height 703
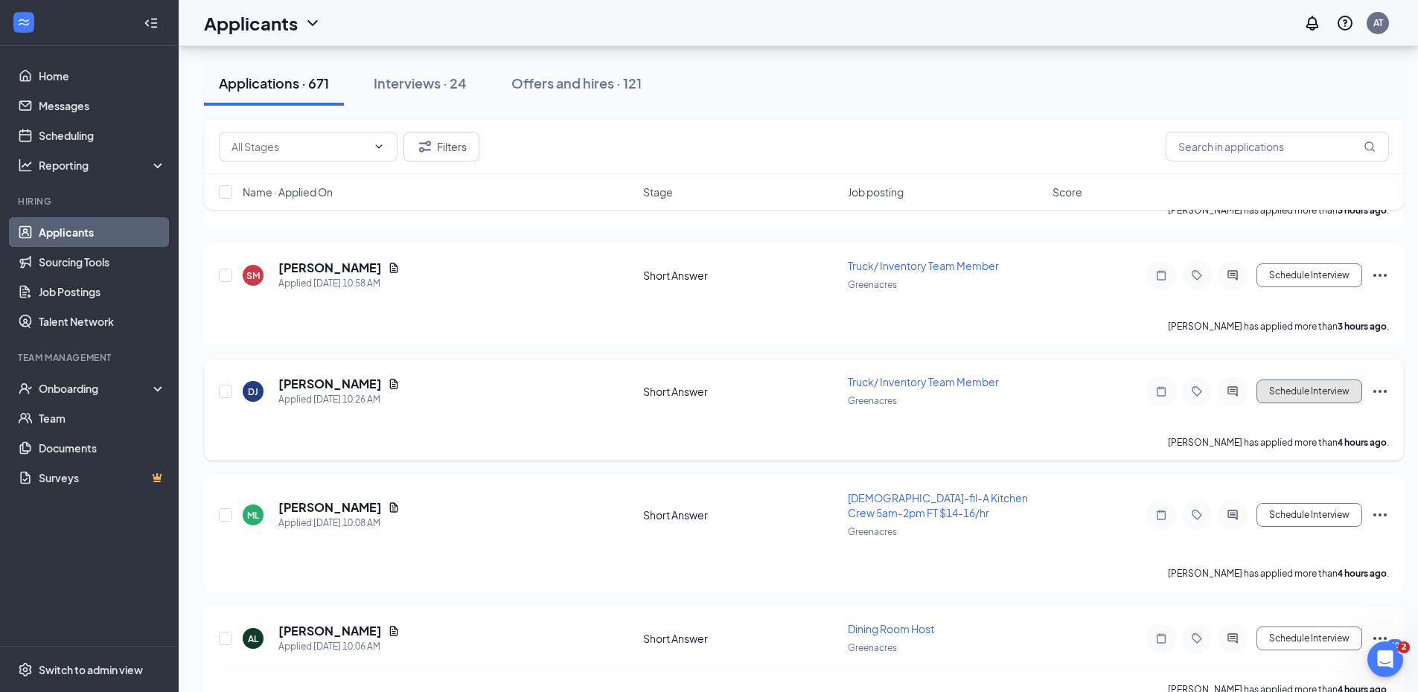
click at [1301, 380] on button "Schedule Interview" at bounding box center [1309, 392] width 106 height 24
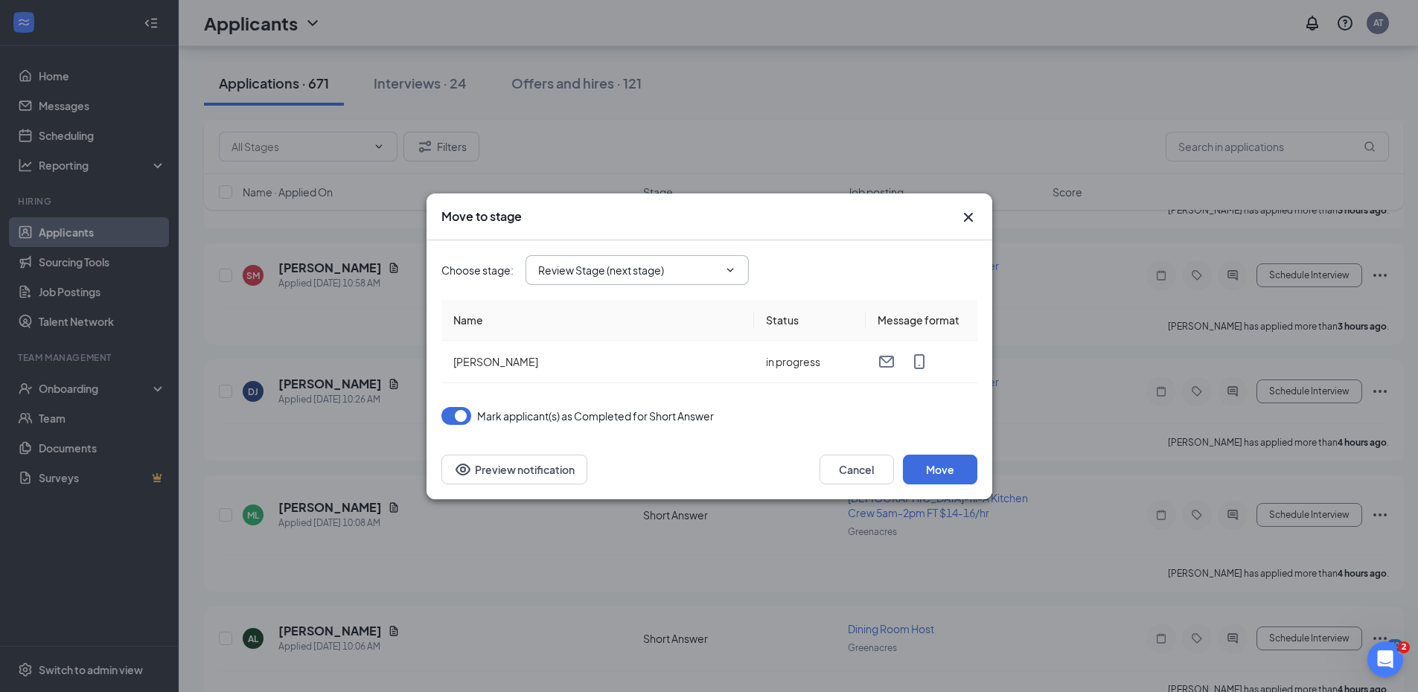
click at [703, 266] on input "Review Stage (next stage)" at bounding box center [628, 270] width 180 height 16
click at [616, 400] on div "Onsite Interview" at bounding box center [591, 394] width 80 height 16
type input "Onsite Interview"
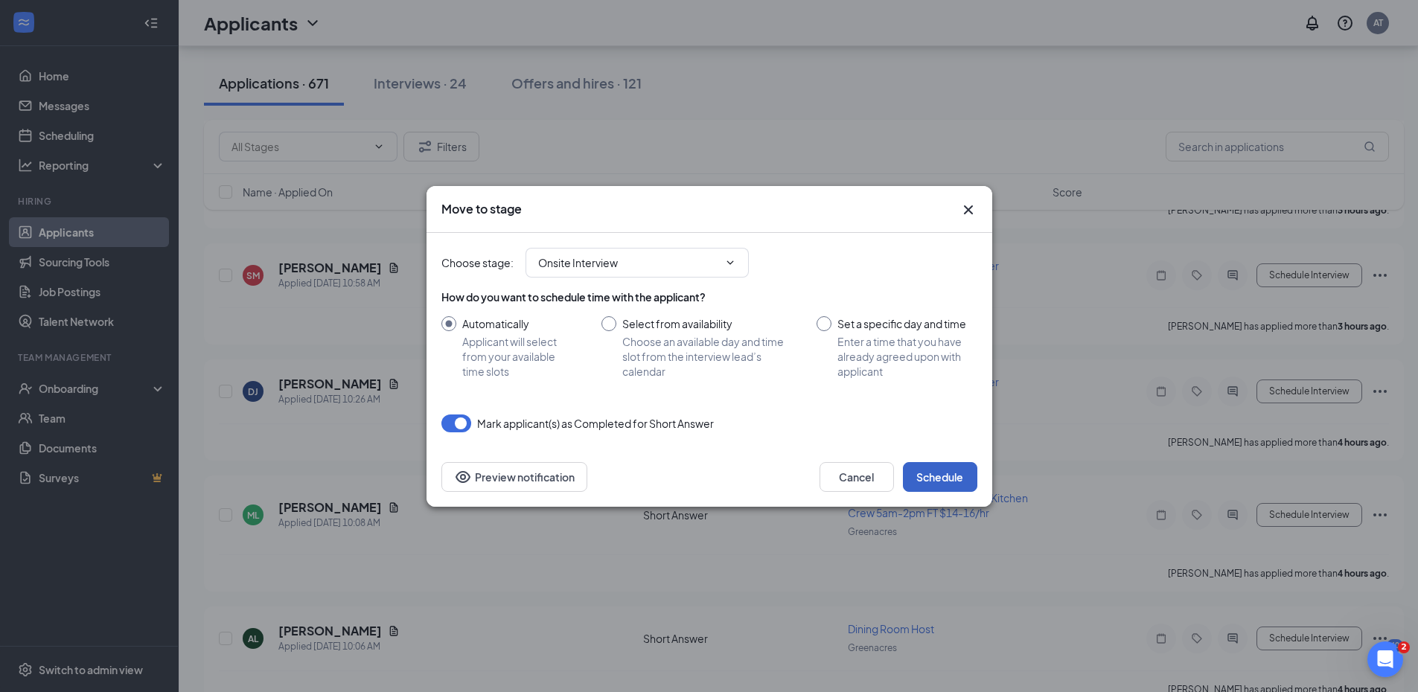
click at [935, 470] on button "Schedule" at bounding box center [940, 477] width 74 height 30
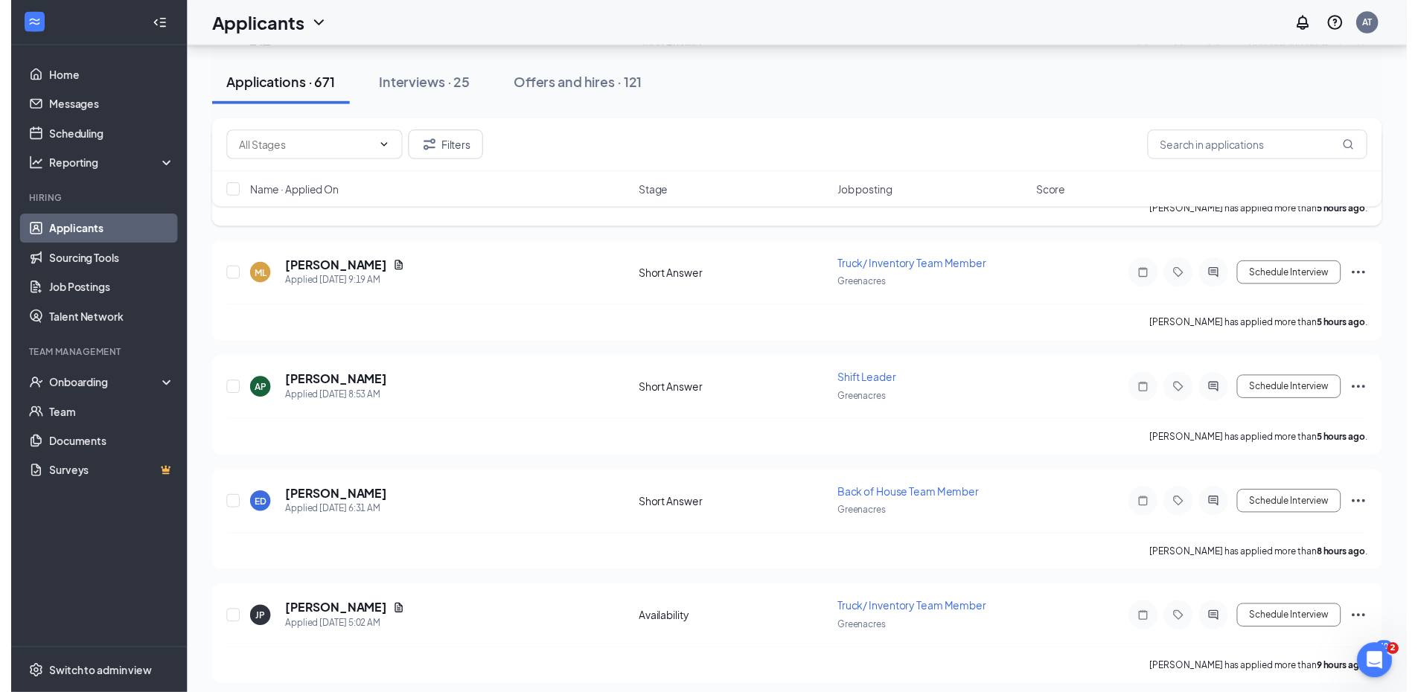
scroll to position [1340, 0]
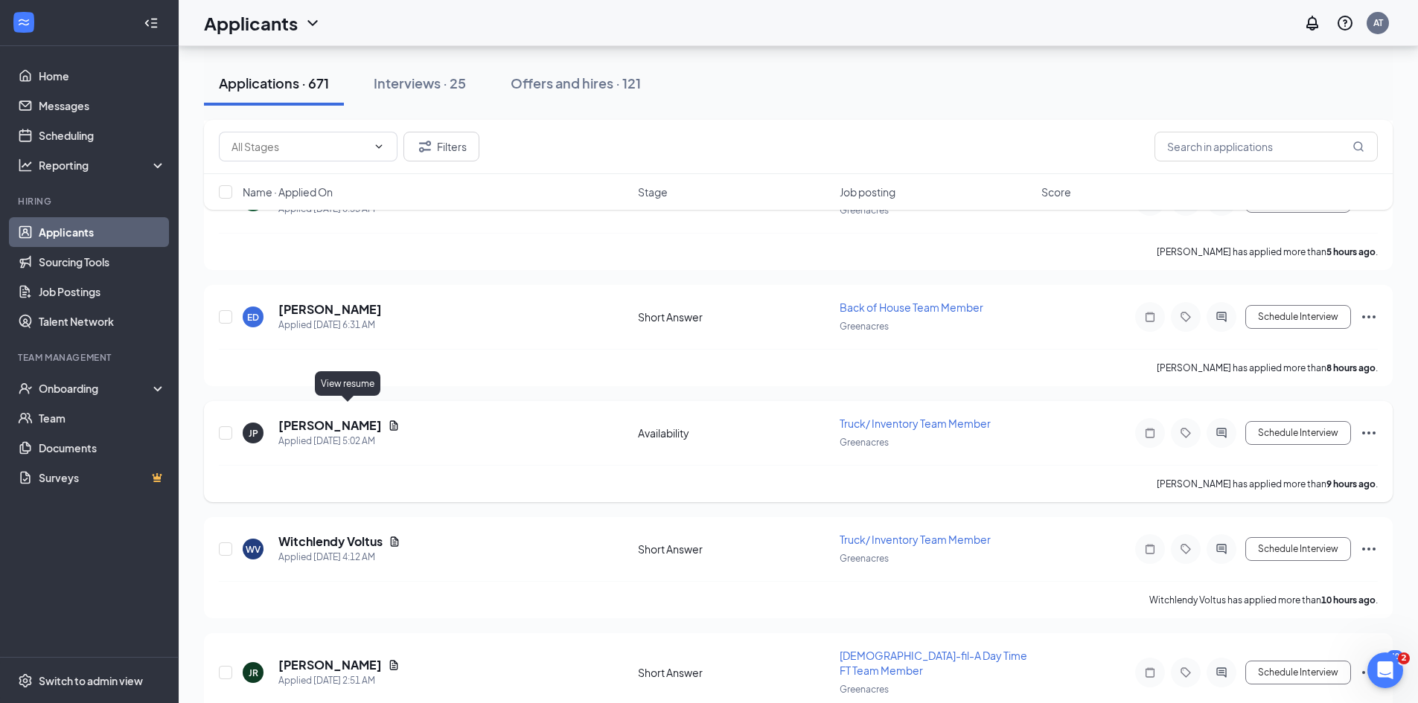
click at [388, 420] on icon "Document" at bounding box center [394, 426] width 12 height 12
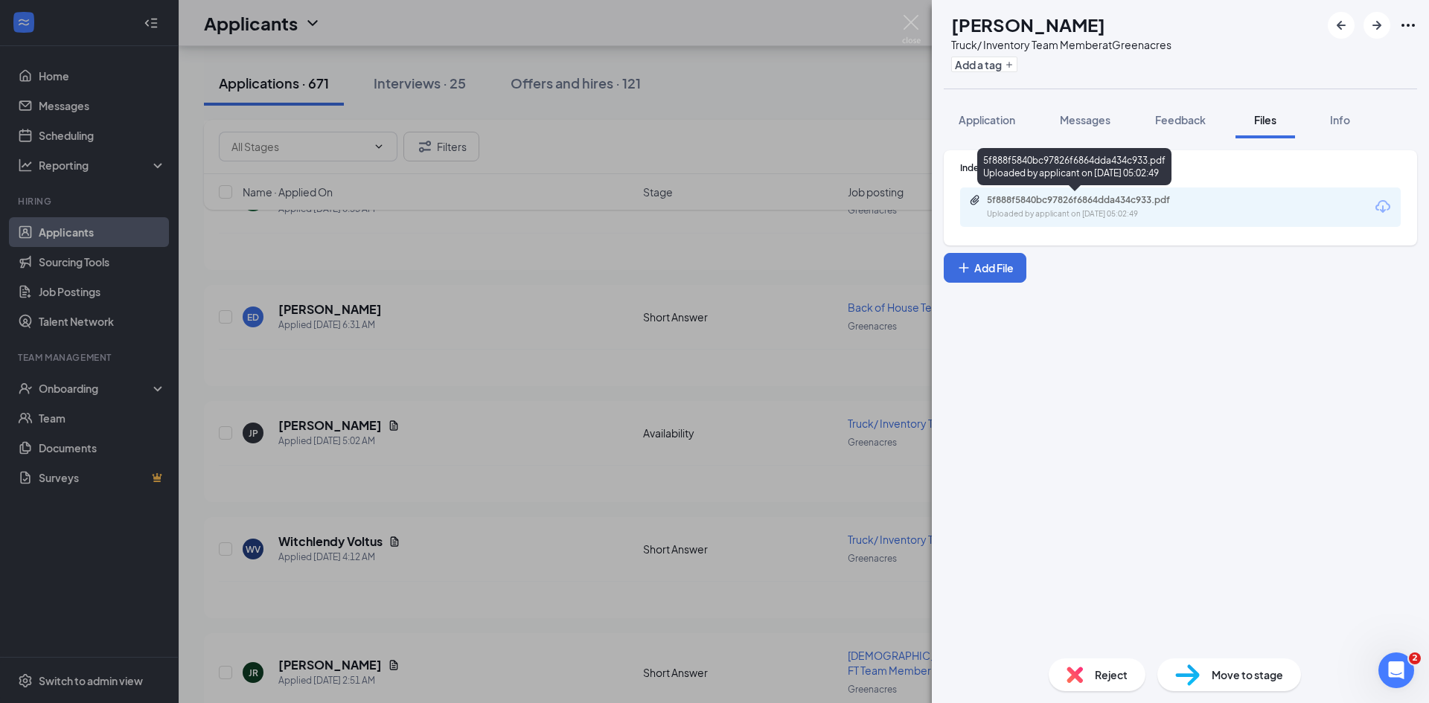
click at [1103, 199] on div "5f888f5840bc97826f6864dda434c933.pdf" at bounding box center [1091, 200] width 208 height 12
click at [468, 520] on div "JP [PERSON_NAME] Truck/ Inventory Team Member at [GEOGRAPHIC_DATA] Add a tag Ap…" at bounding box center [714, 351] width 1429 height 703
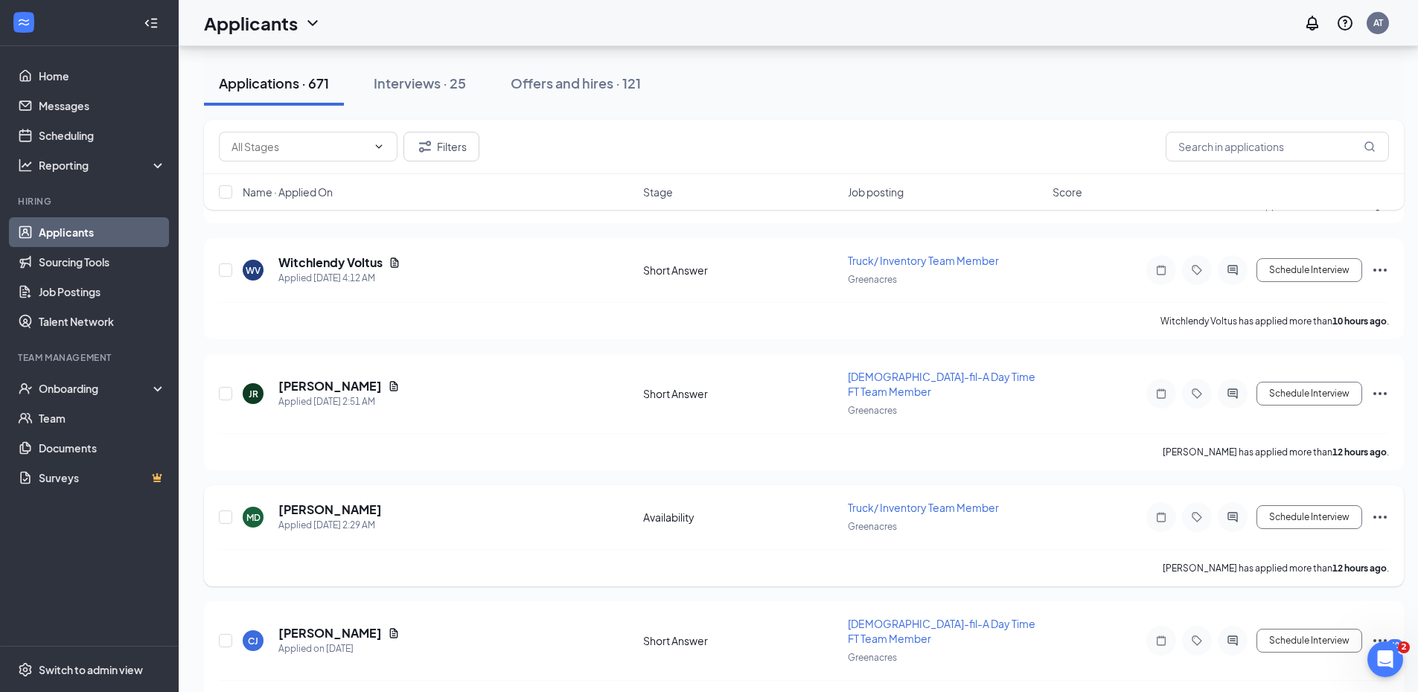
scroll to position [1637, 0]
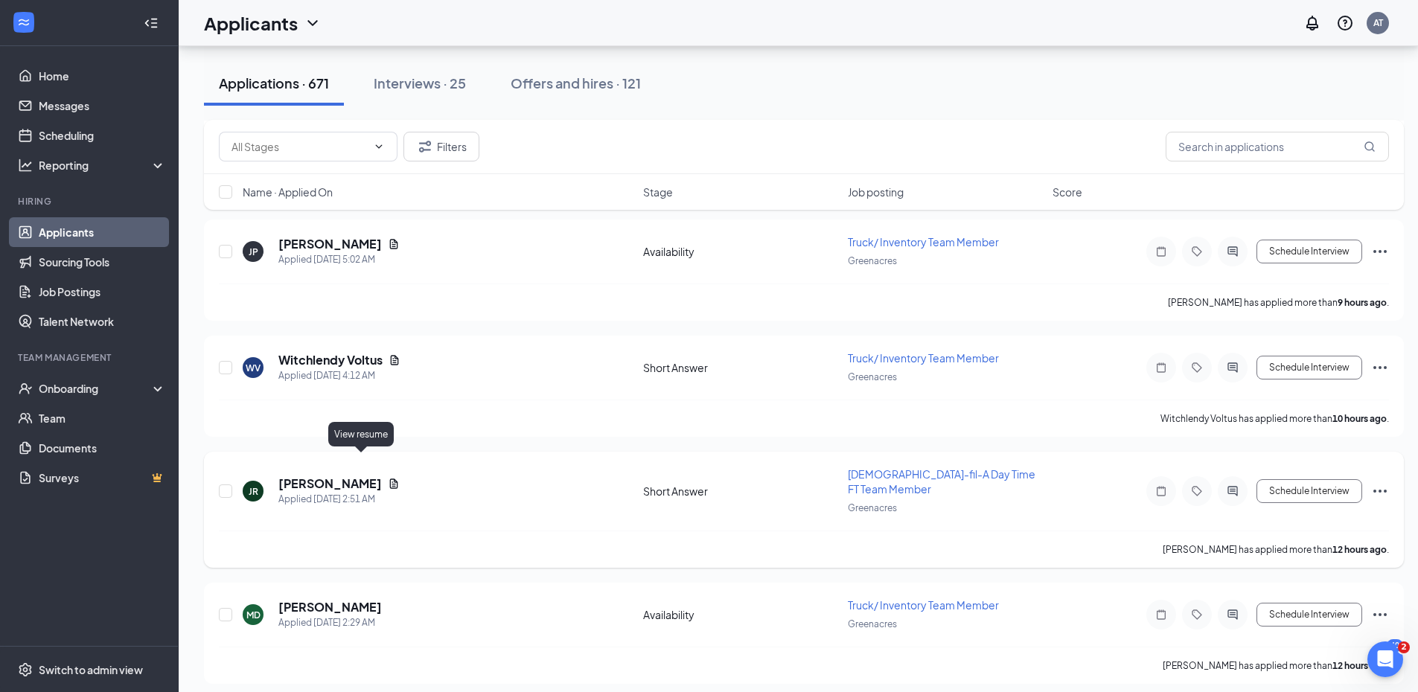
click at [388, 478] on icon "Document" at bounding box center [394, 484] width 12 height 12
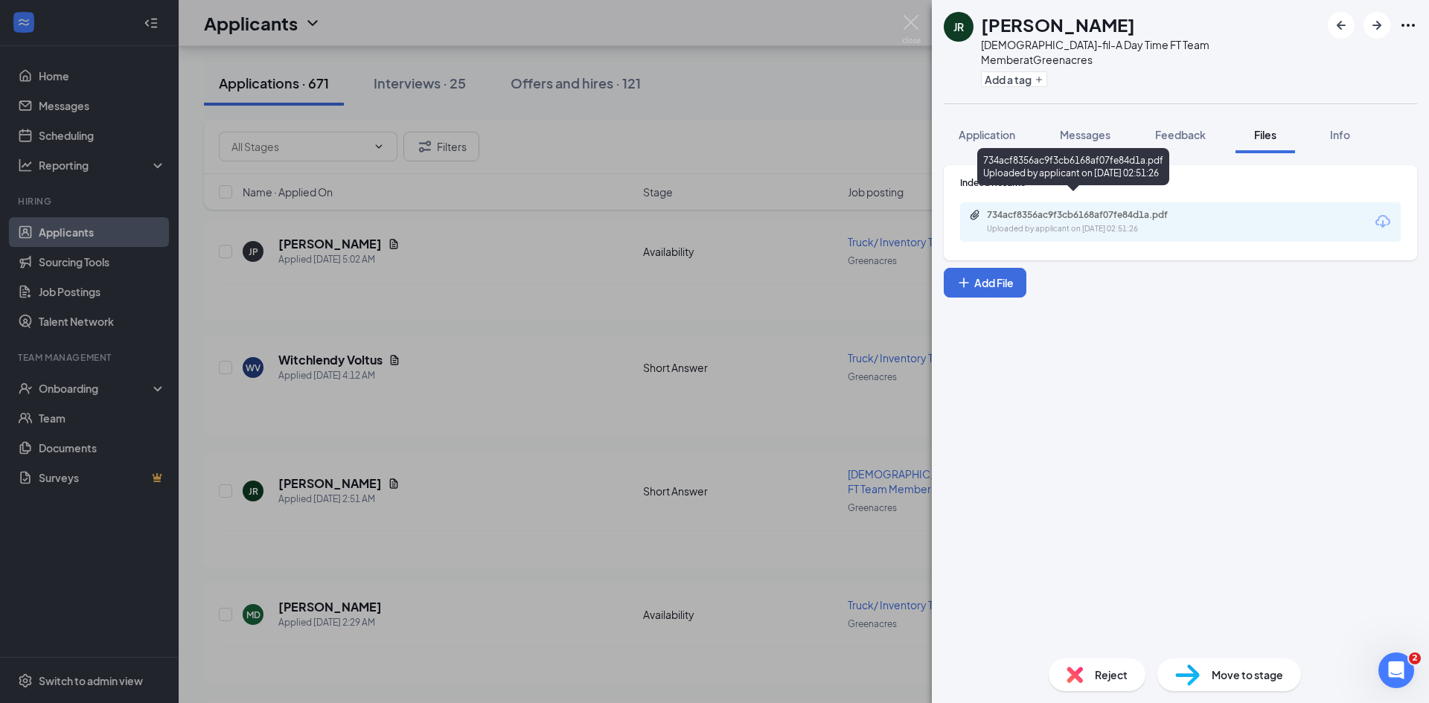
click at [1032, 223] on div "Uploaded by applicant on [DATE] 02:51:26" at bounding box center [1098, 229] width 223 height 12
click at [531, 479] on div "JR [PERSON_NAME][DEMOGRAPHIC_DATA]-fil-A Day Time FT Team Member at Greenacres …" at bounding box center [714, 351] width 1429 height 703
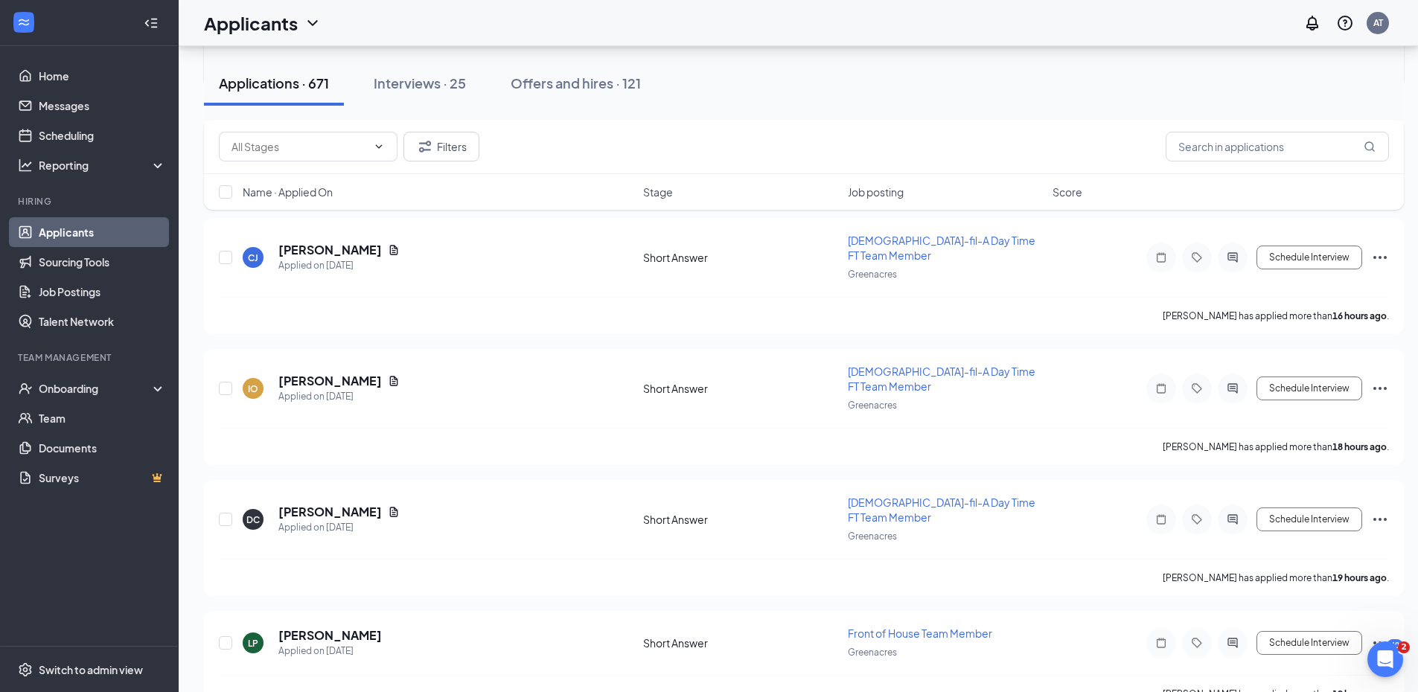
scroll to position [2084, 0]
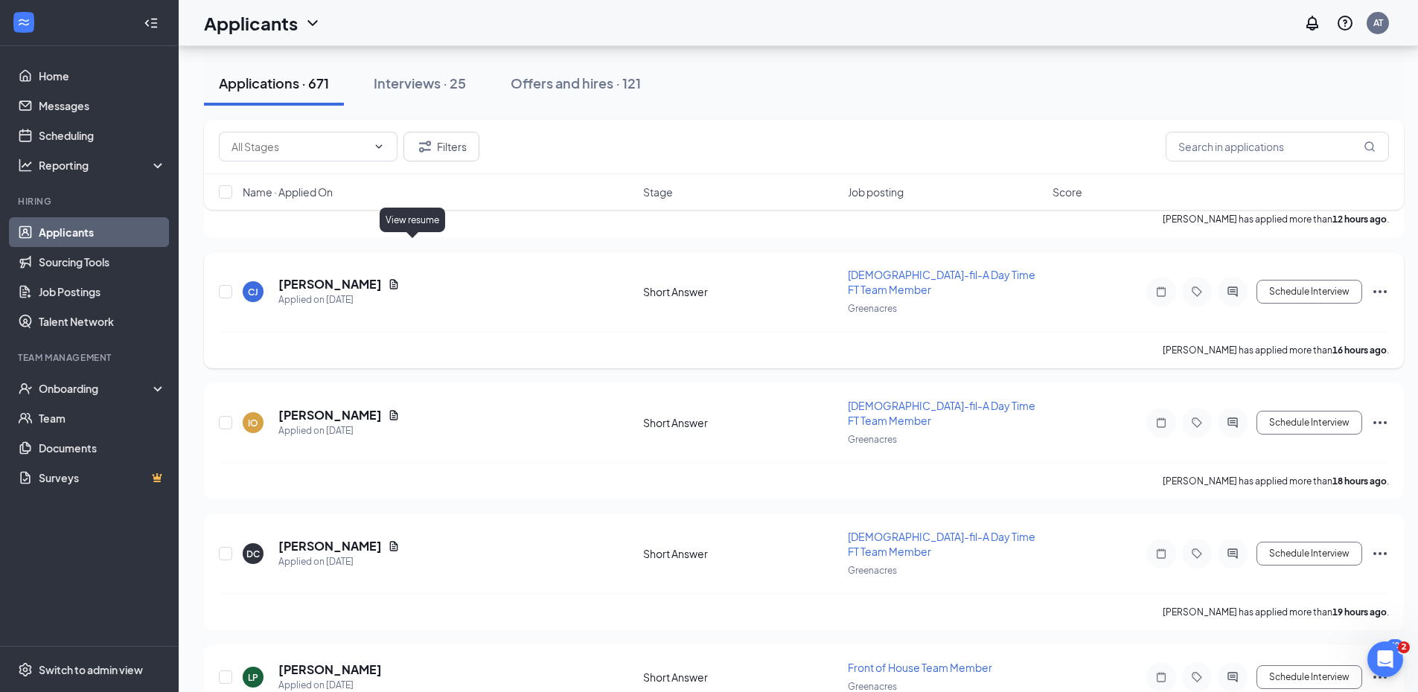
click at [400, 278] on icon "Document" at bounding box center [394, 284] width 12 height 12
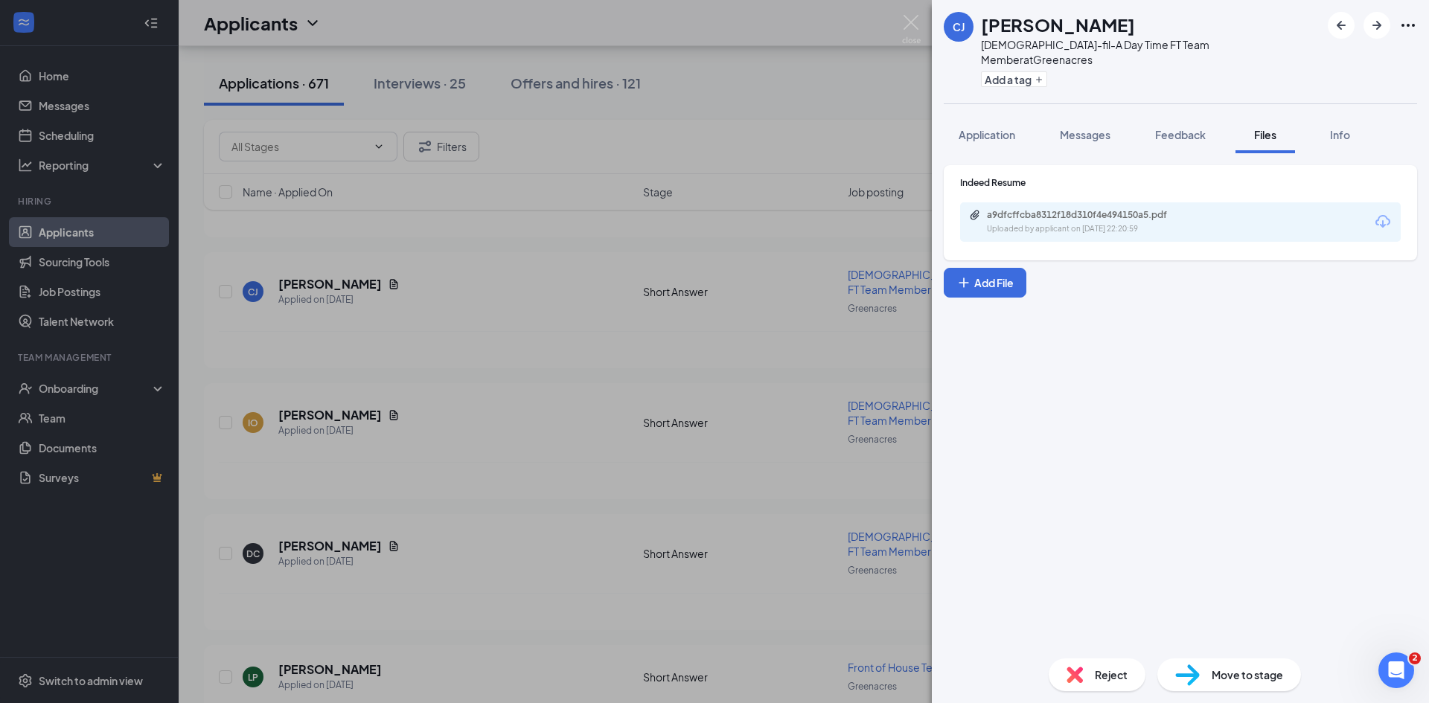
click at [1100, 209] on div "a9dfcffcba8312f18d310f4e494150a5.pdf" at bounding box center [1091, 215] width 208 height 12
click at [324, 412] on div "[PERSON_NAME] [DEMOGRAPHIC_DATA]-fil-A Day Time FT Team Member at Greenacres Ad…" at bounding box center [714, 351] width 1429 height 703
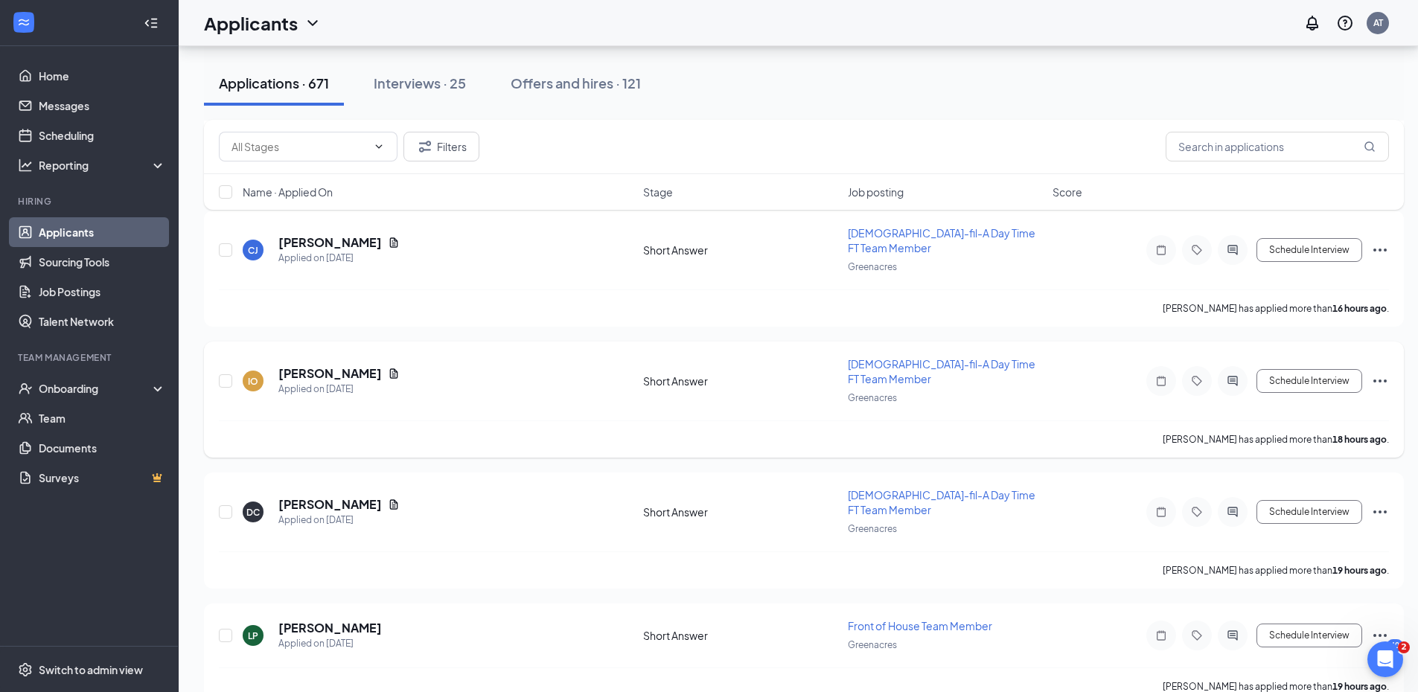
scroll to position [2158, 0]
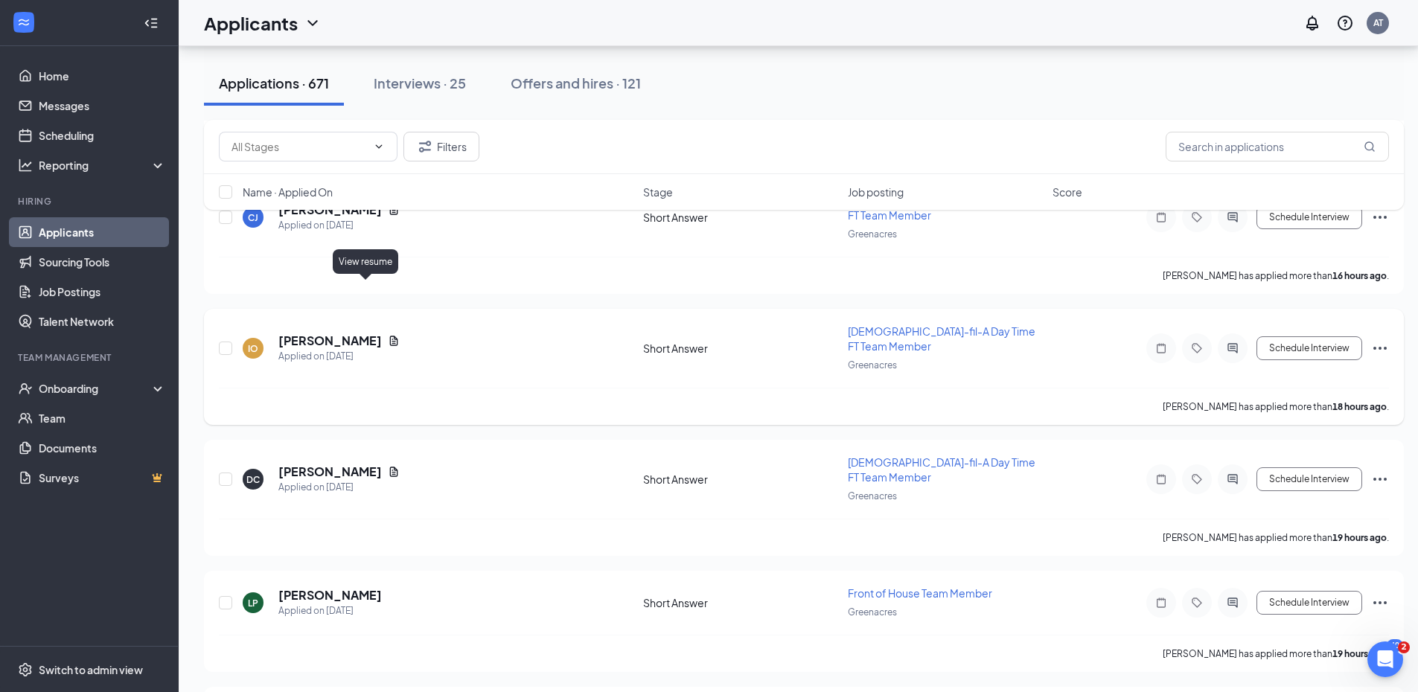
click at [388, 335] on icon "Document" at bounding box center [394, 341] width 12 height 12
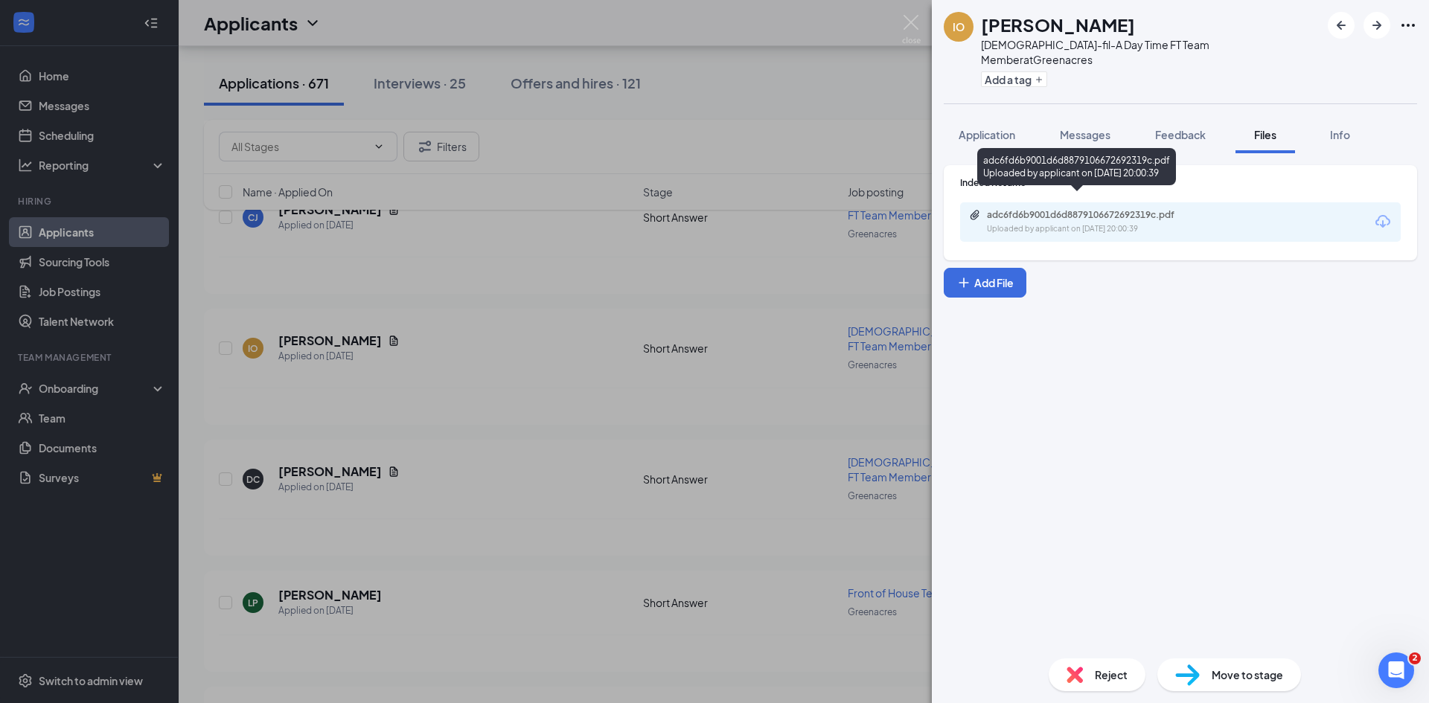
click at [1091, 209] on div "adc6fd6b9001d6d8879106672692319c.pdf" at bounding box center [1091, 215] width 208 height 12
click at [429, 415] on div "IO [PERSON_NAME][DEMOGRAPHIC_DATA]-fil-A Day Time FT Team Member at Greenacres …" at bounding box center [714, 351] width 1429 height 703
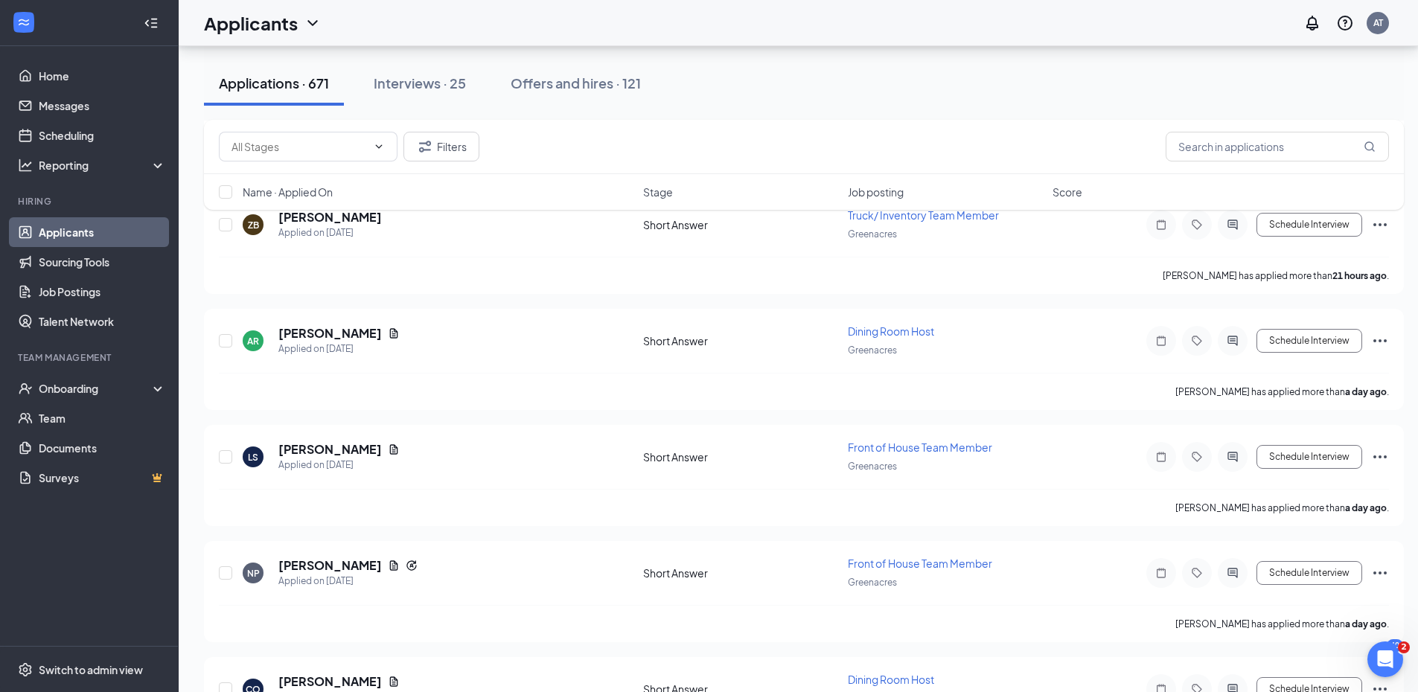
scroll to position [2679, 0]
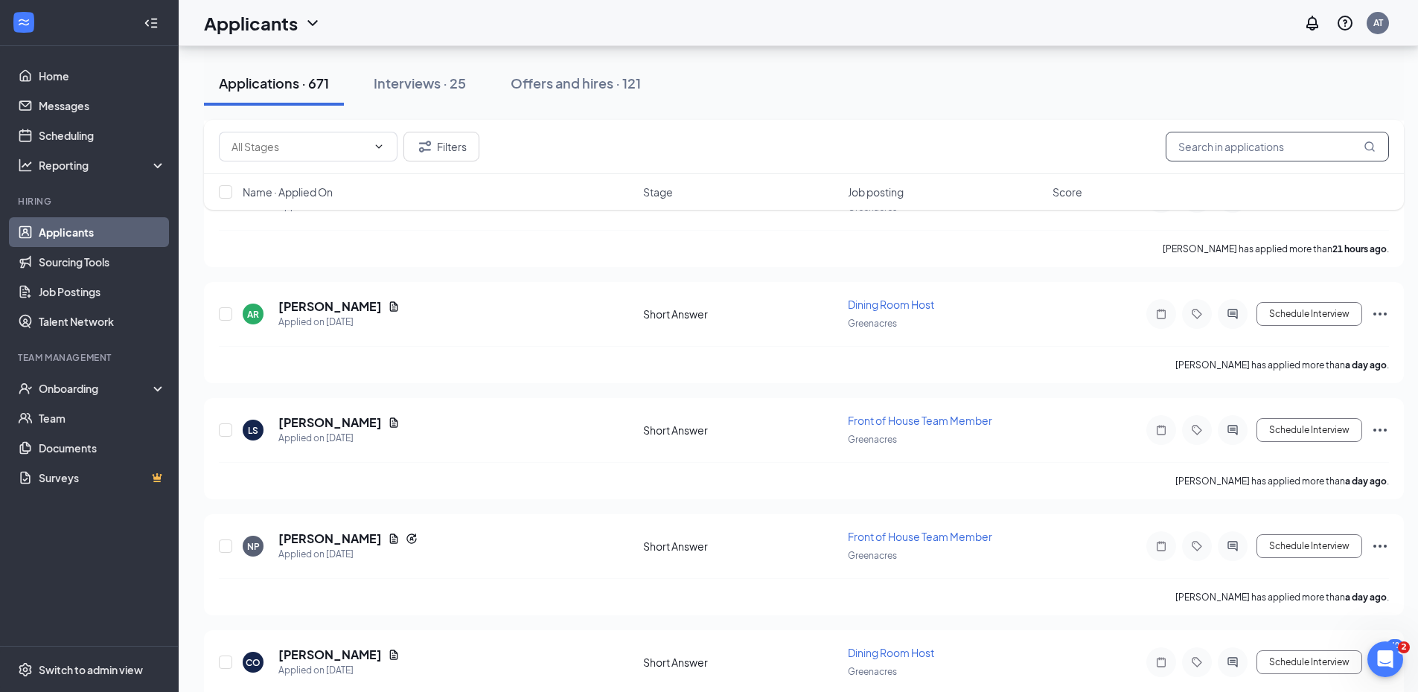
drag, startPoint x: 1261, startPoint y: 145, endPoint x: 1240, endPoint y: 128, distance: 27.5
click at [1241, 129] on div "Filters" at bounding box center [804, 147] width 1200 height 54
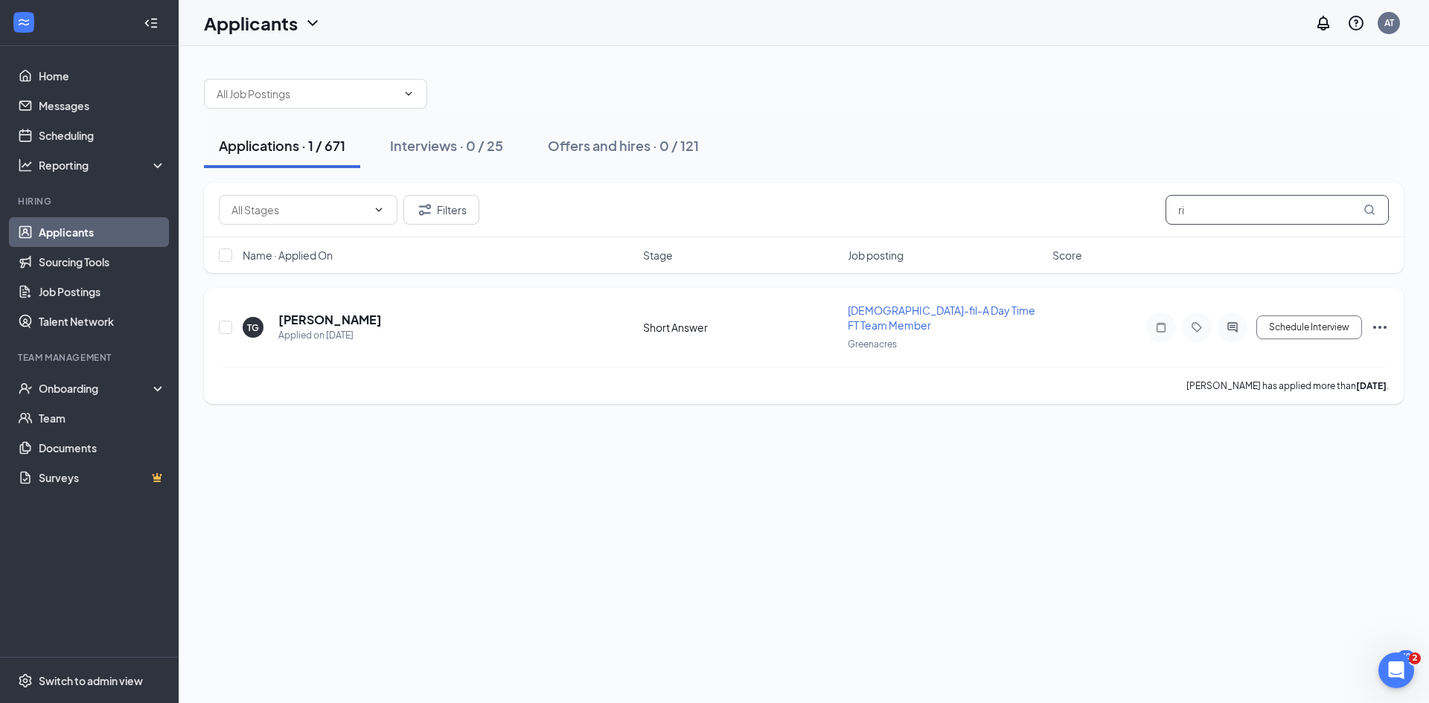
type input "r"
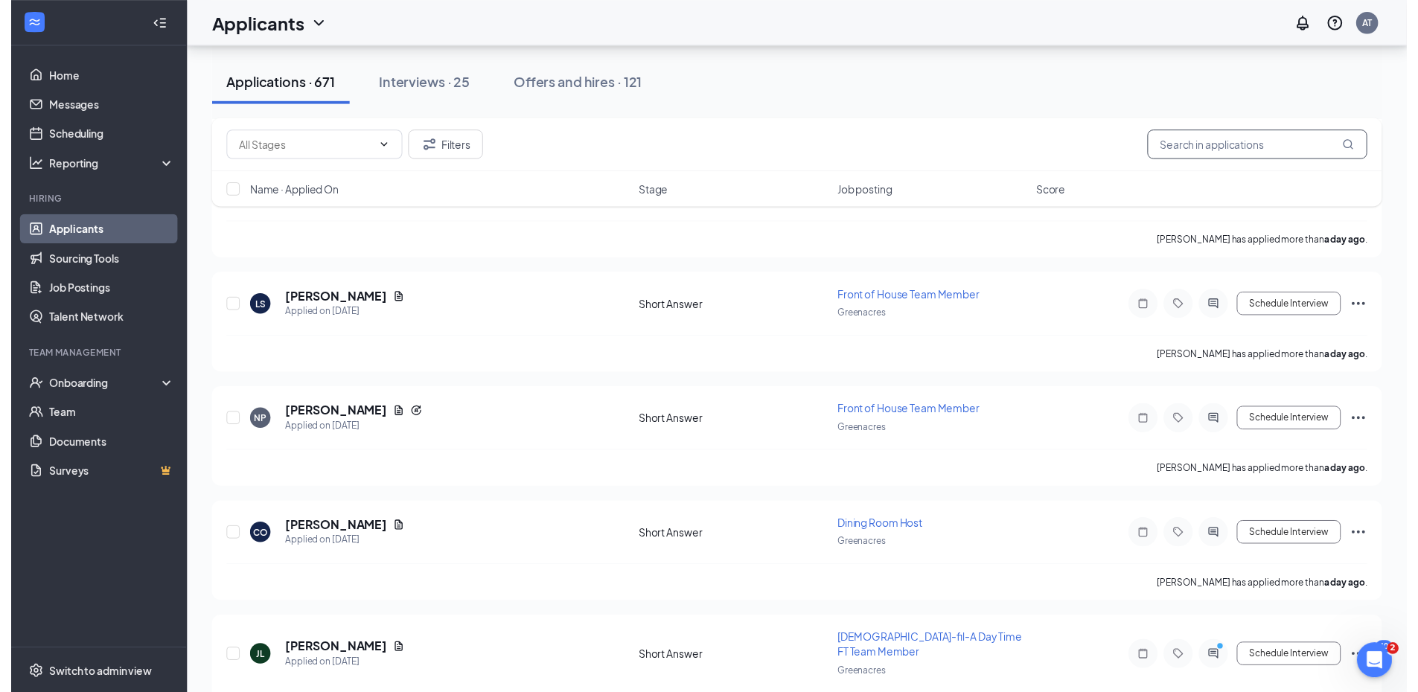
scroll to position [2828, 0]
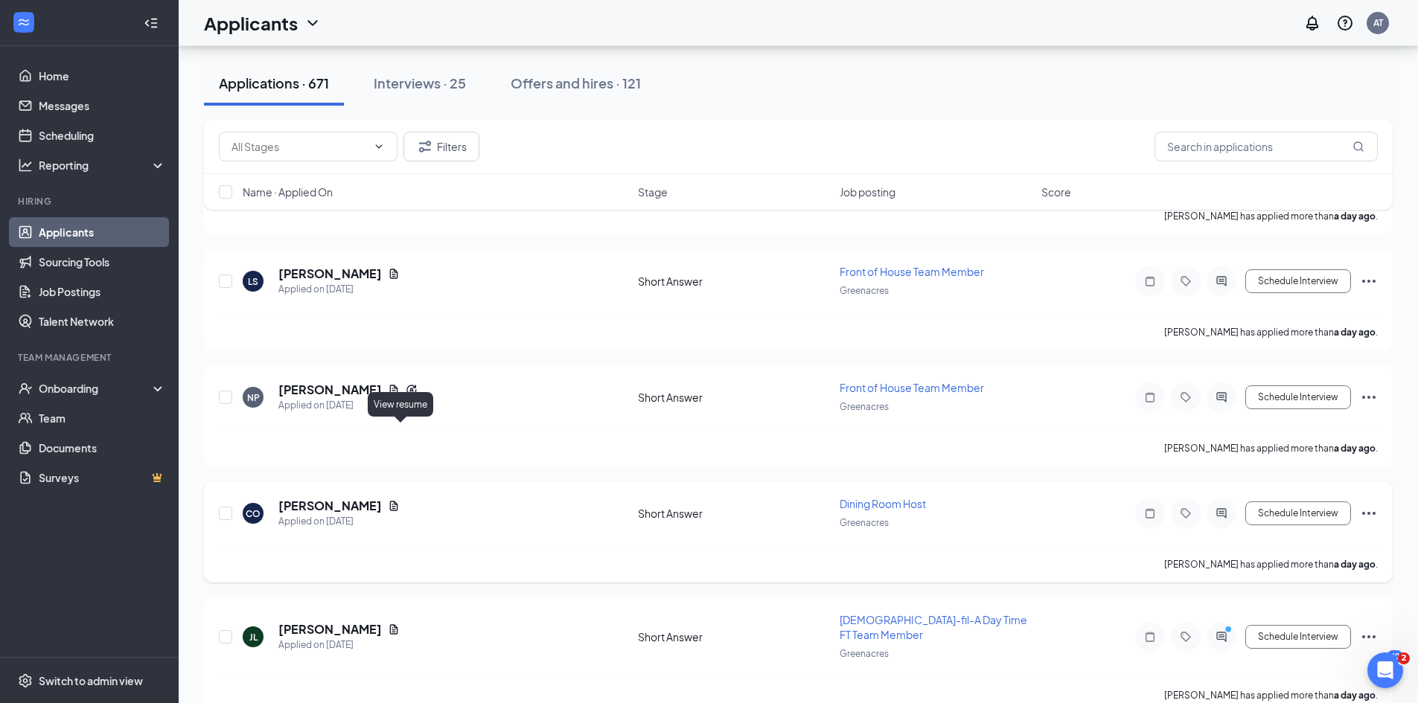
click at [398, 500] on icon "Document" at bounding box center [394, 506] width 12 height 12
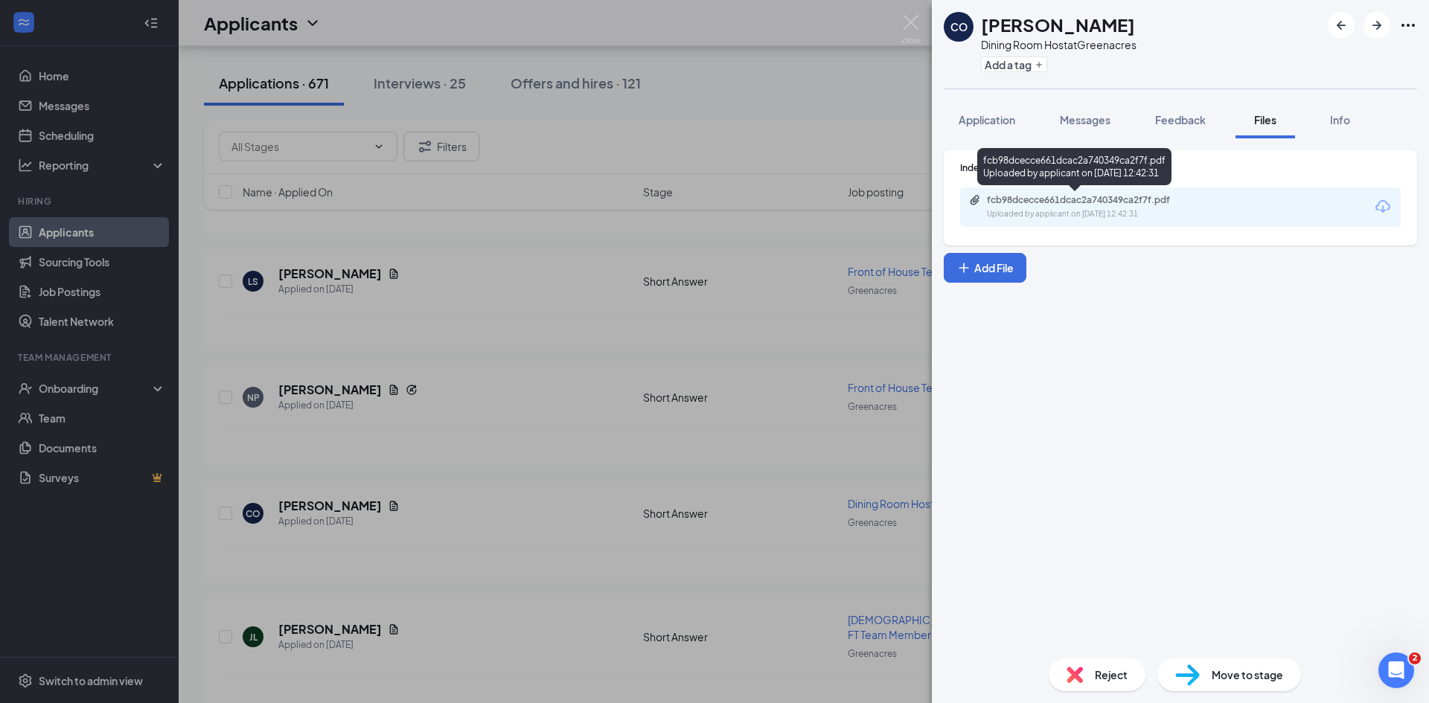
click at [1079, 214] on div "Uploaded by applicant on [DATE] 12:42:31" at bounding box center [1098, 214] width 223 height 12
click at [1128, 208] on div "fcb98dcecce661dcac2a740349ca2f7f.pdf Uploaded by applicant on [DATE] 12:42:31" at bounding box center [1089, 207] width 241 height 26
click at [904, 19] on img at bounding box center [911, 29] width 19 height 29
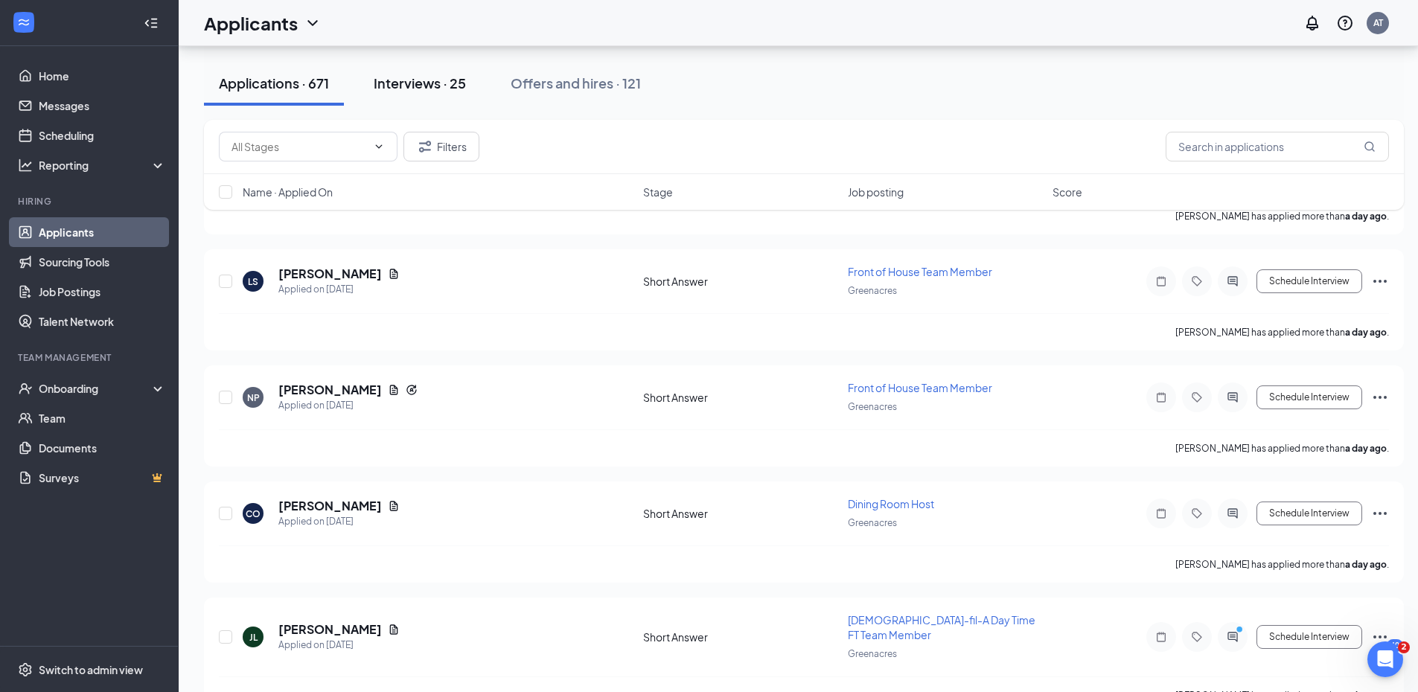
click at [405, 77] on div "Interviews · 25" at bounding box center [420, 83] width 92 height 19
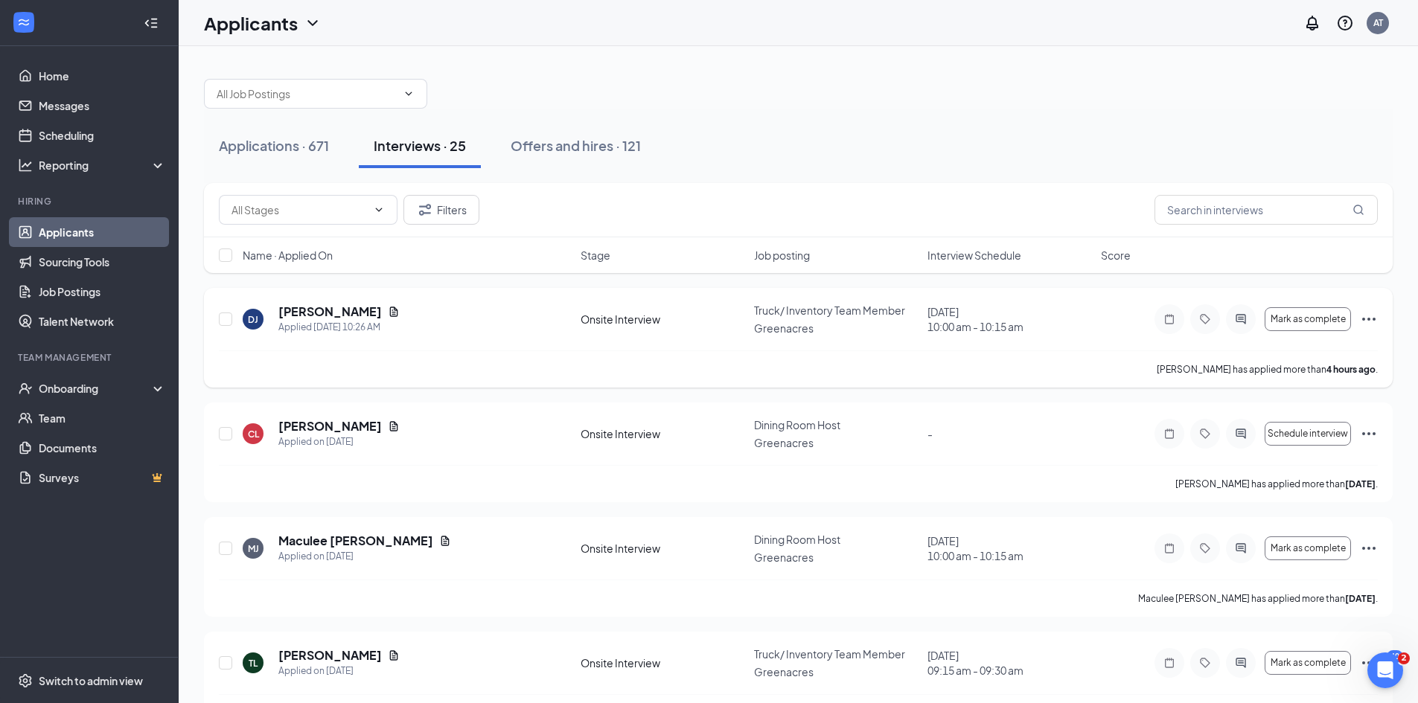
click at [1369, 315] on icon "Ellipses" at bounding box center [1369, 319] width 18 height 18
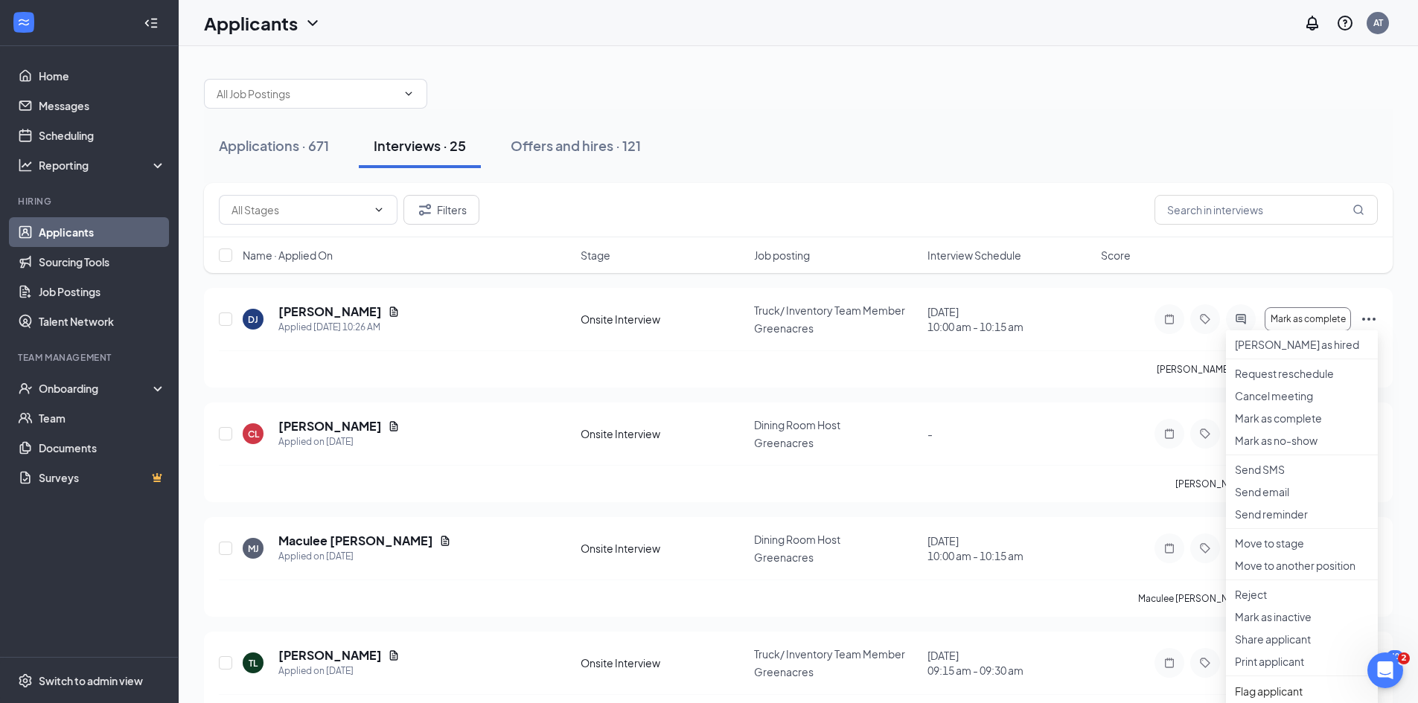
click at [969, 252] on span "Interview Schedule" at bounding box center [974, 255] width 94 height 15
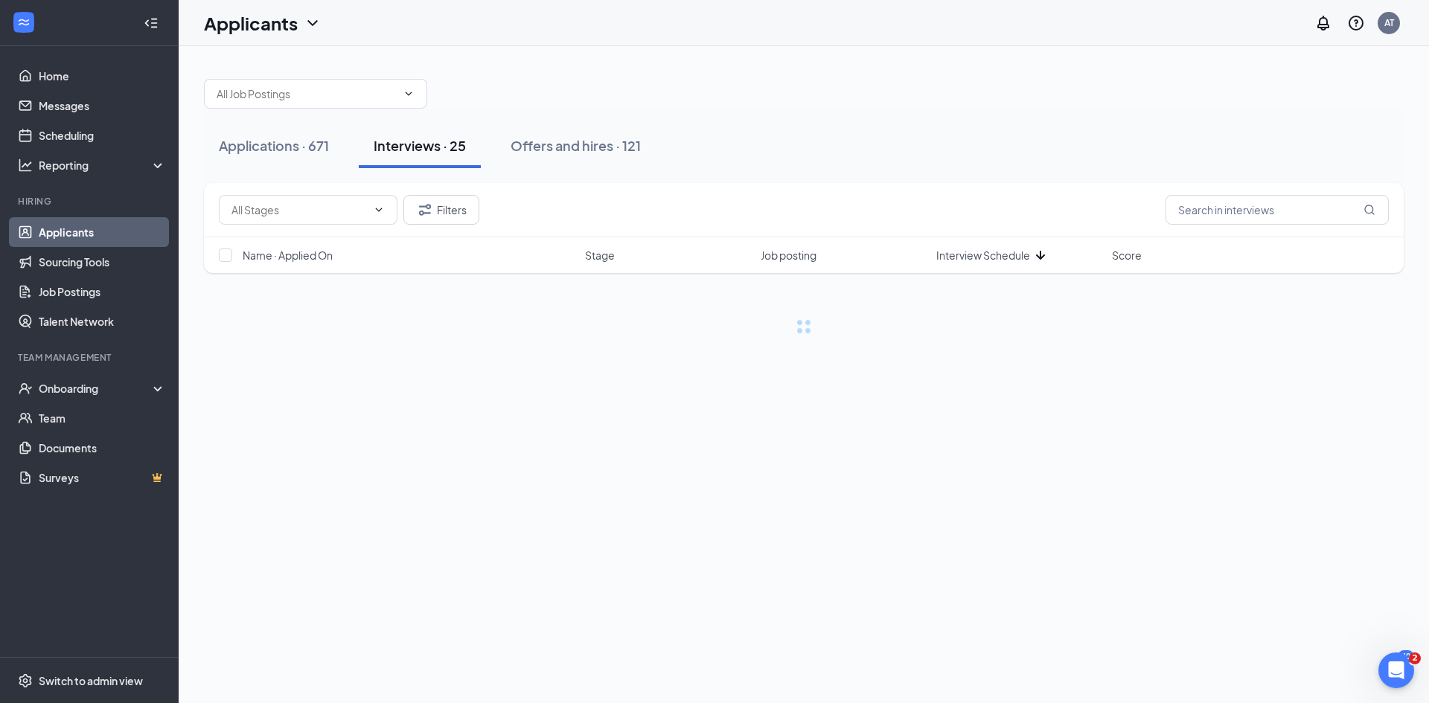
click at [969, 252] on span "Interview Schedule" at bounding box center [983, 255] width 94 height 15
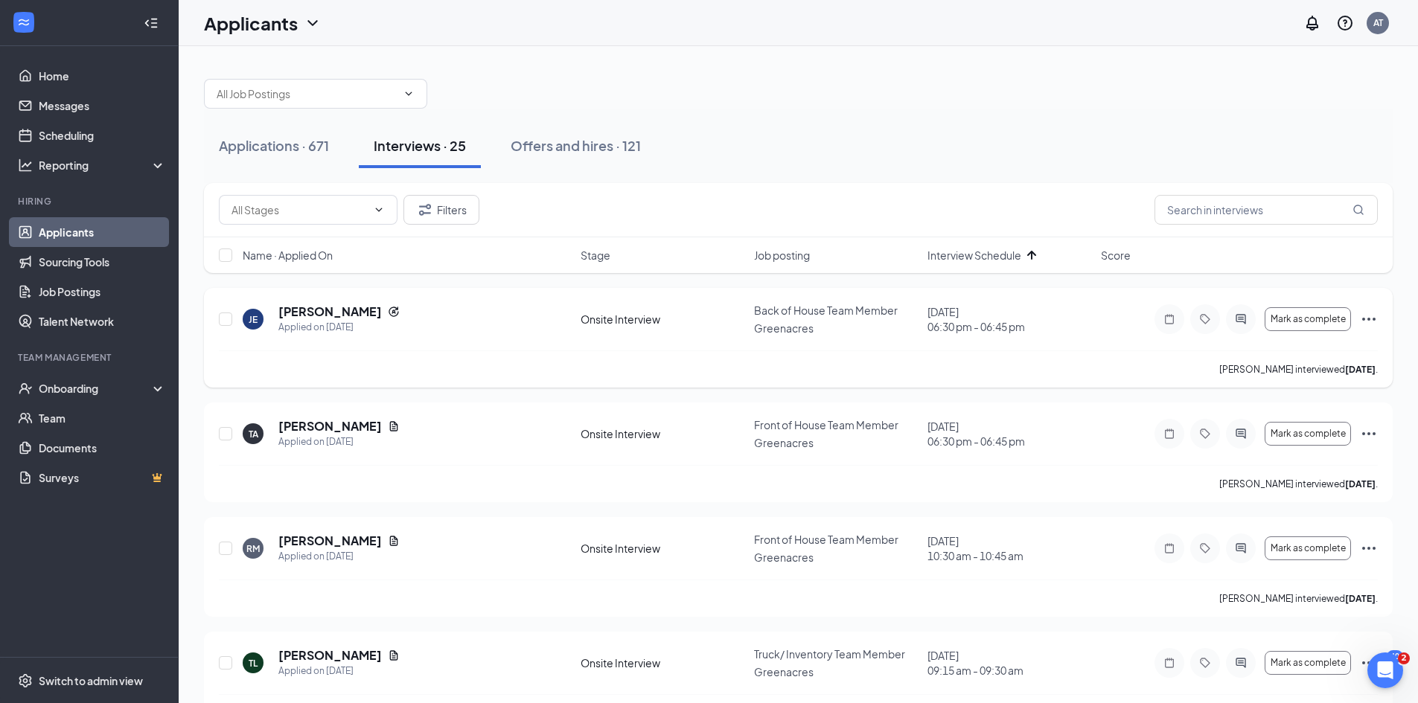
click at [1372, 316] on icon "Ellipses" at bounding box center [1369, 319] width 18 height 18
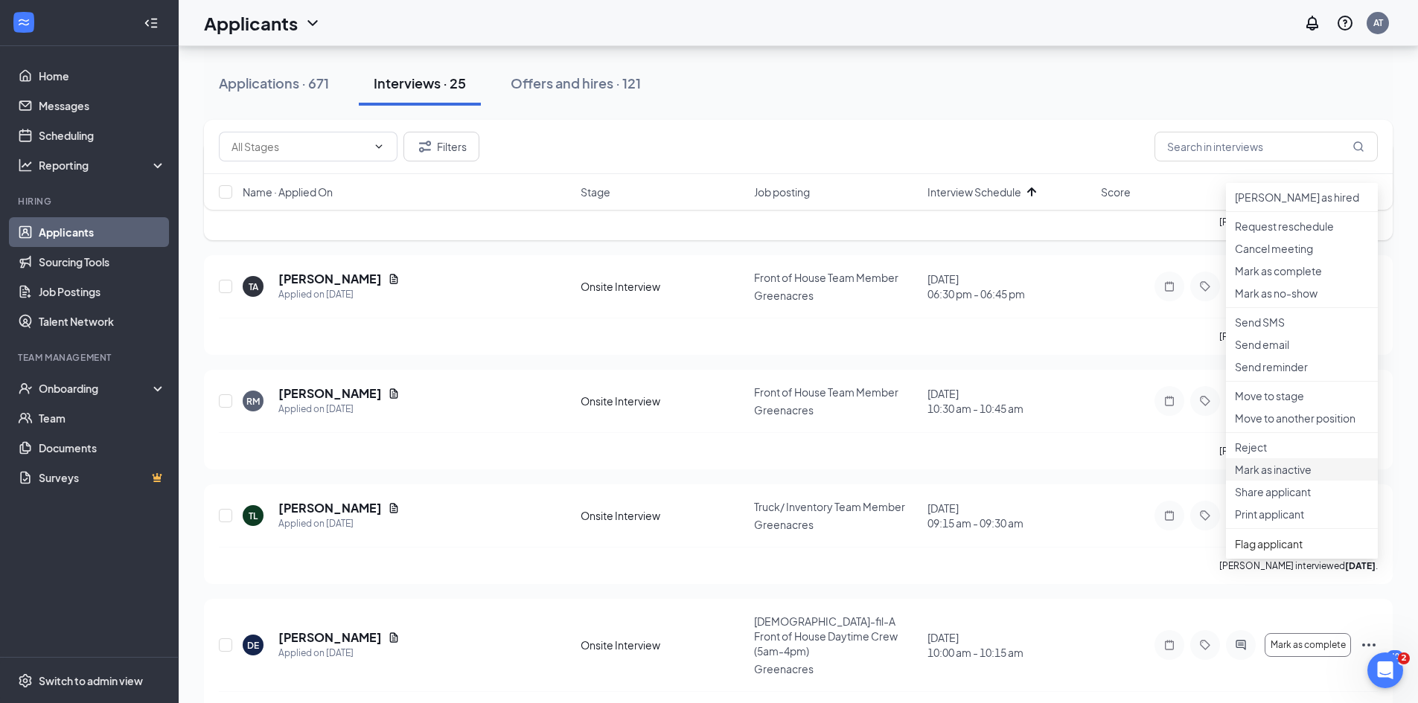
scroll to position [149, 0]
click at [1278, 453] on p "Reject" at bounding box center [1302, 445] width 134 height 15
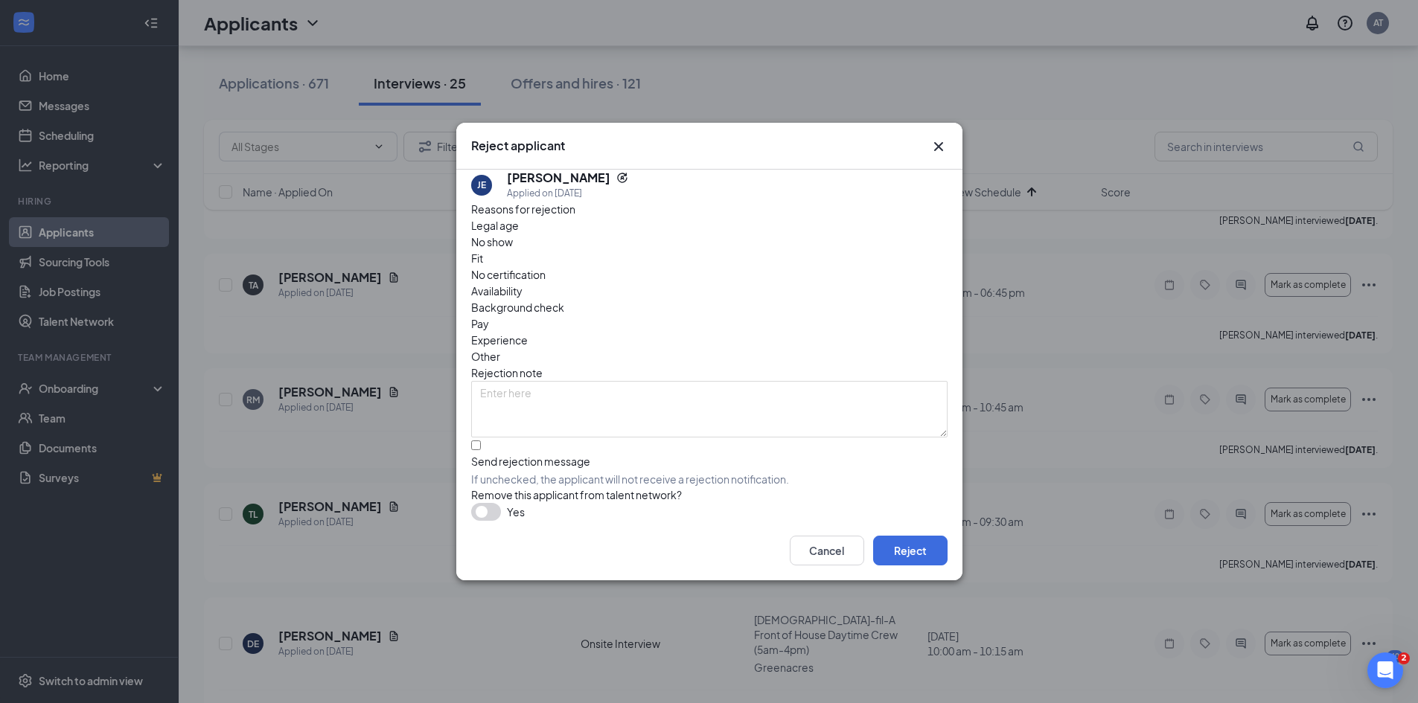
click at [624, 266] on div "Fit" at bounding box center [709, 258] width 476 height 16
click at [481, 441] on input "Send rejection message If unchecked, the applicant will not receive a rejection…" at bounding box center [476, 446] width 10 height 10
checkbox input "true"
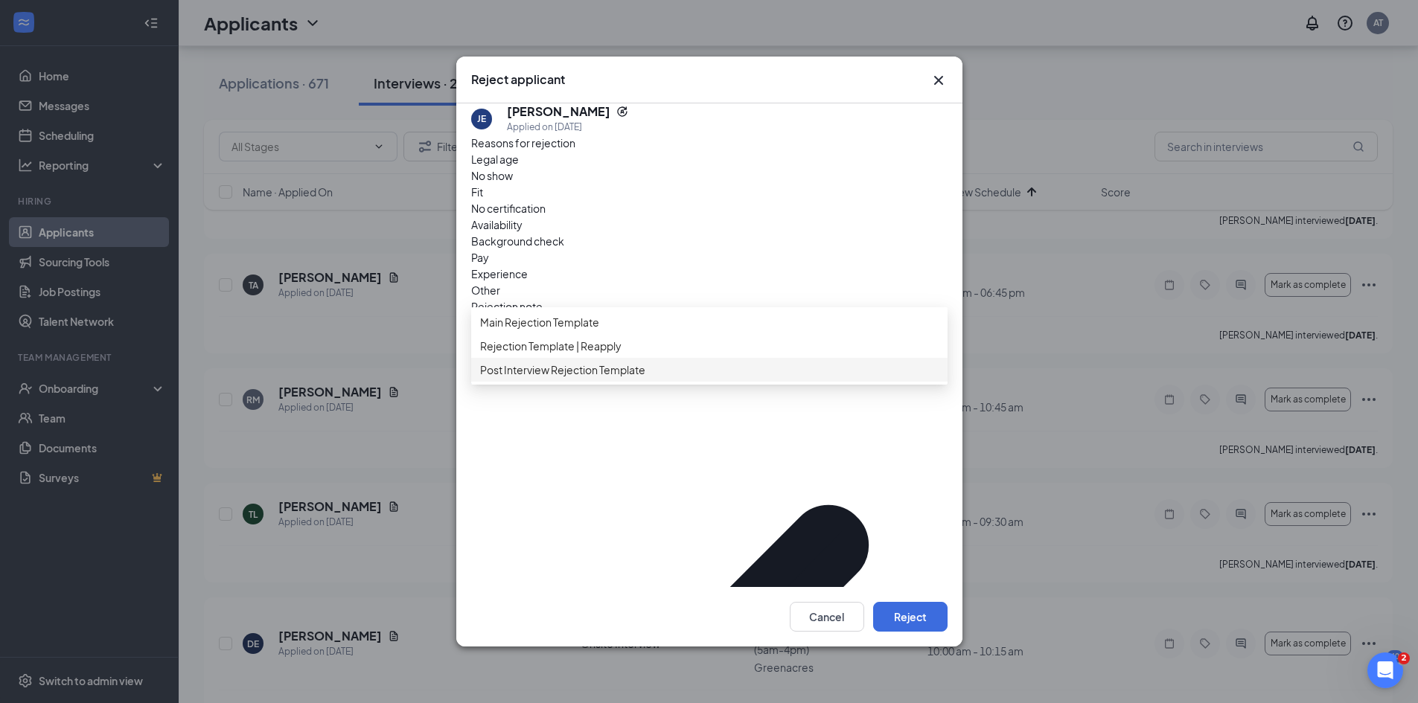
click at [569, 378] on span "Post Interview Rejection Template" at bounding box center [562, 370] width 165 height 16
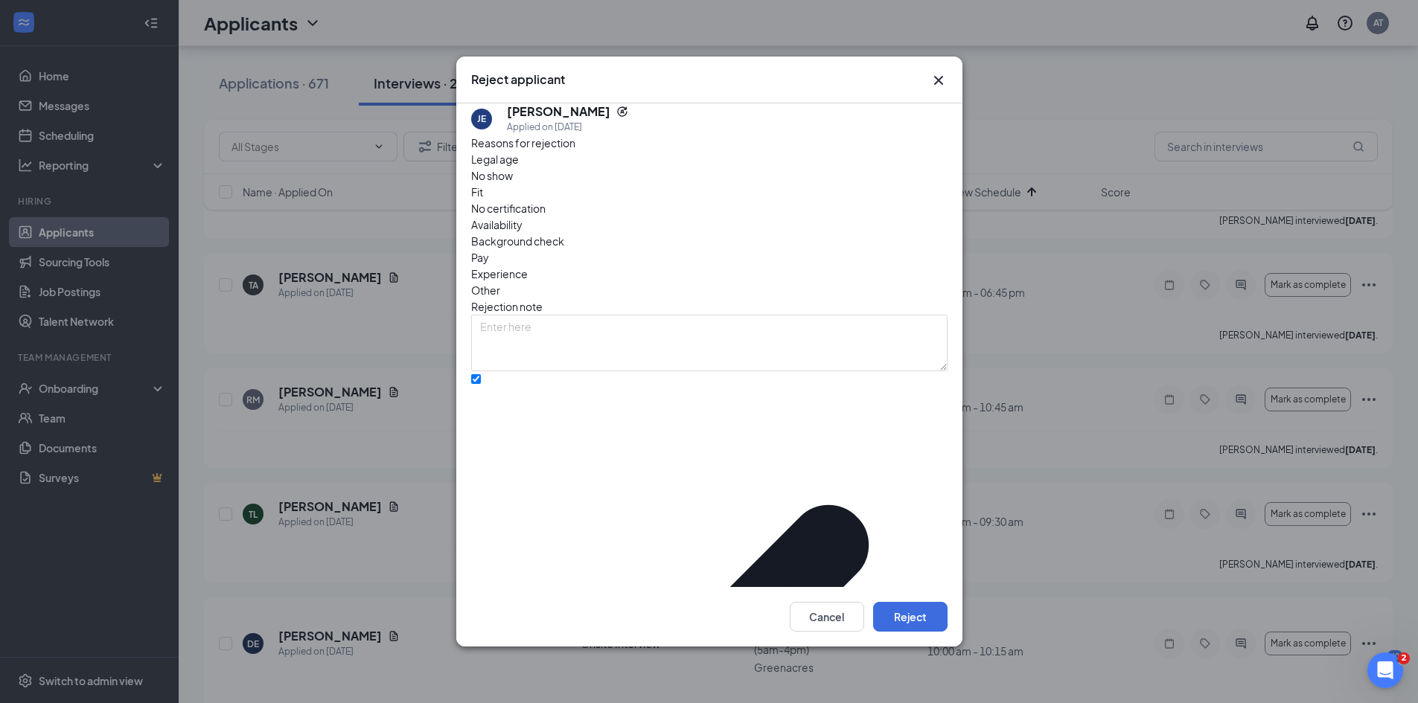
click at [911, 619] on button "Reject" at bounding box center [910, 617] width 74 height 30
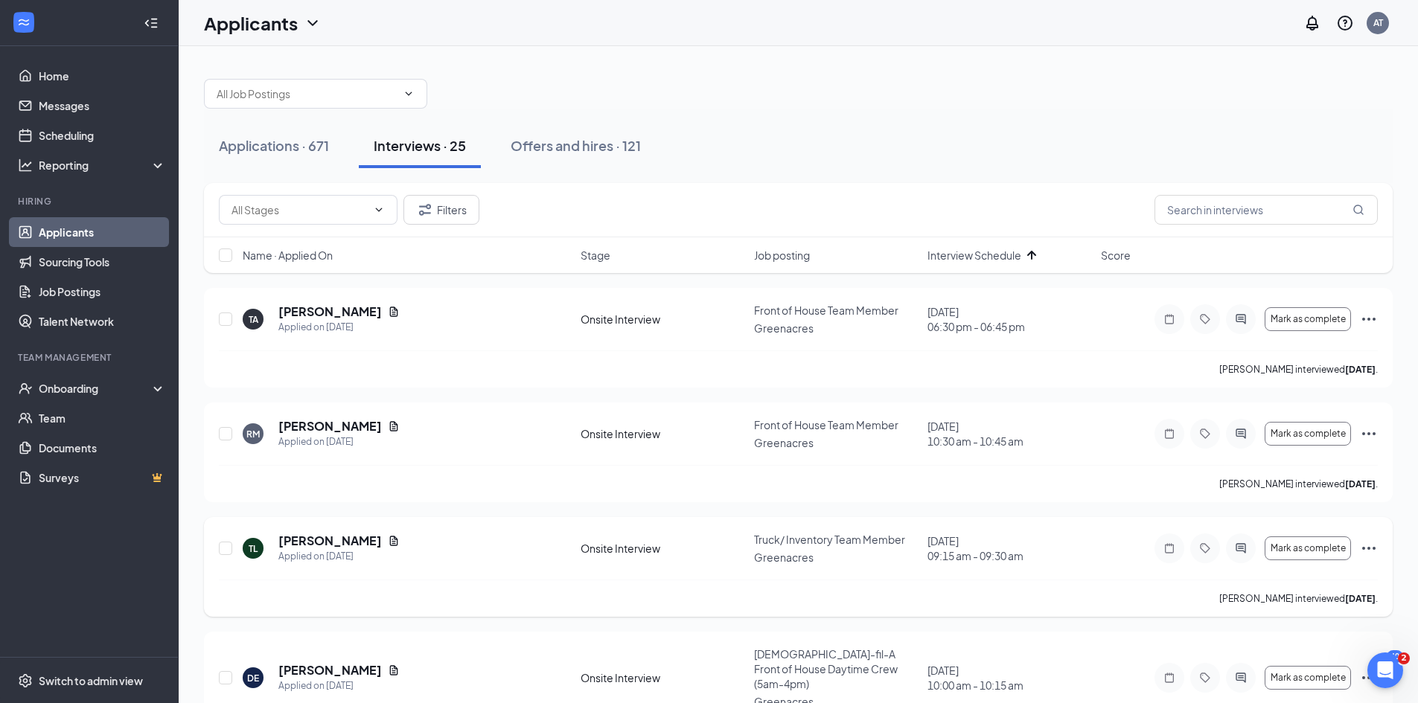
scroll to position [74, 0]
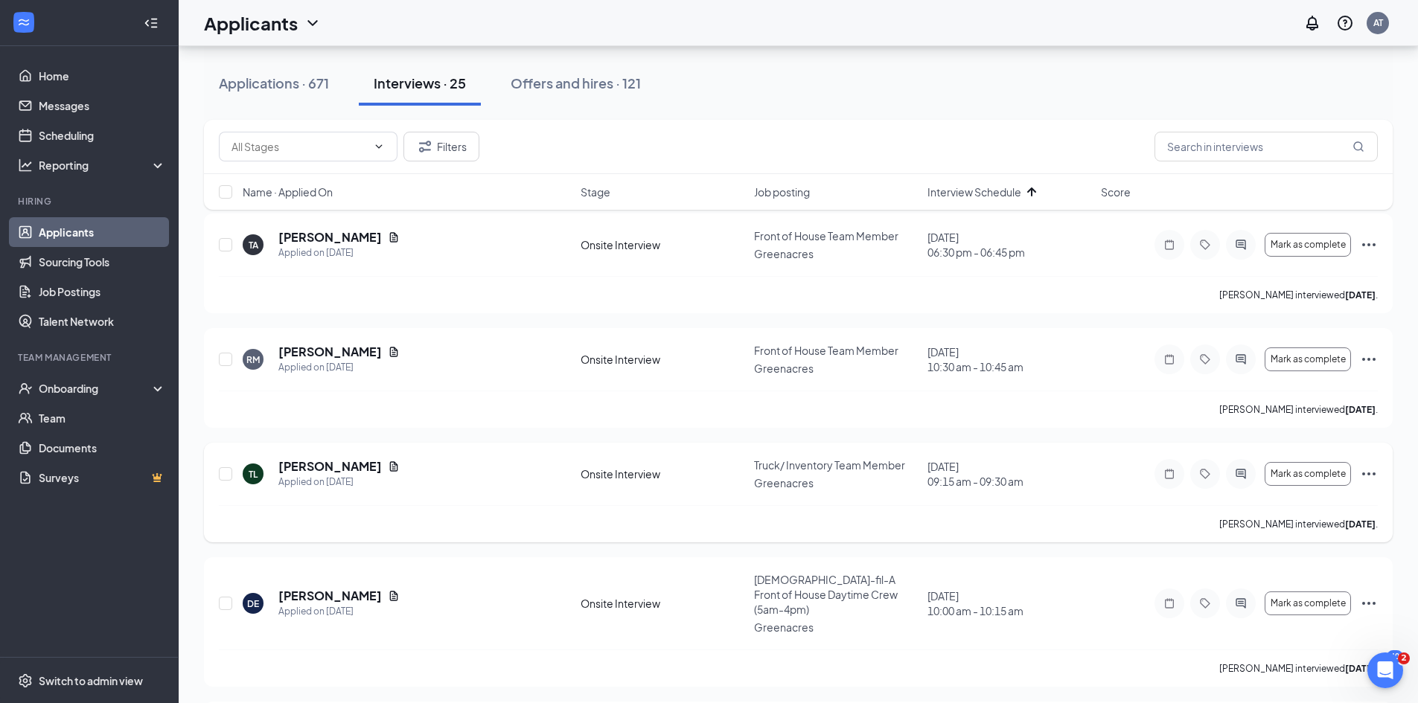
click at [1374, 467] on icon "Ellipses" at bounding box center [1369, 474] width 18 height 18
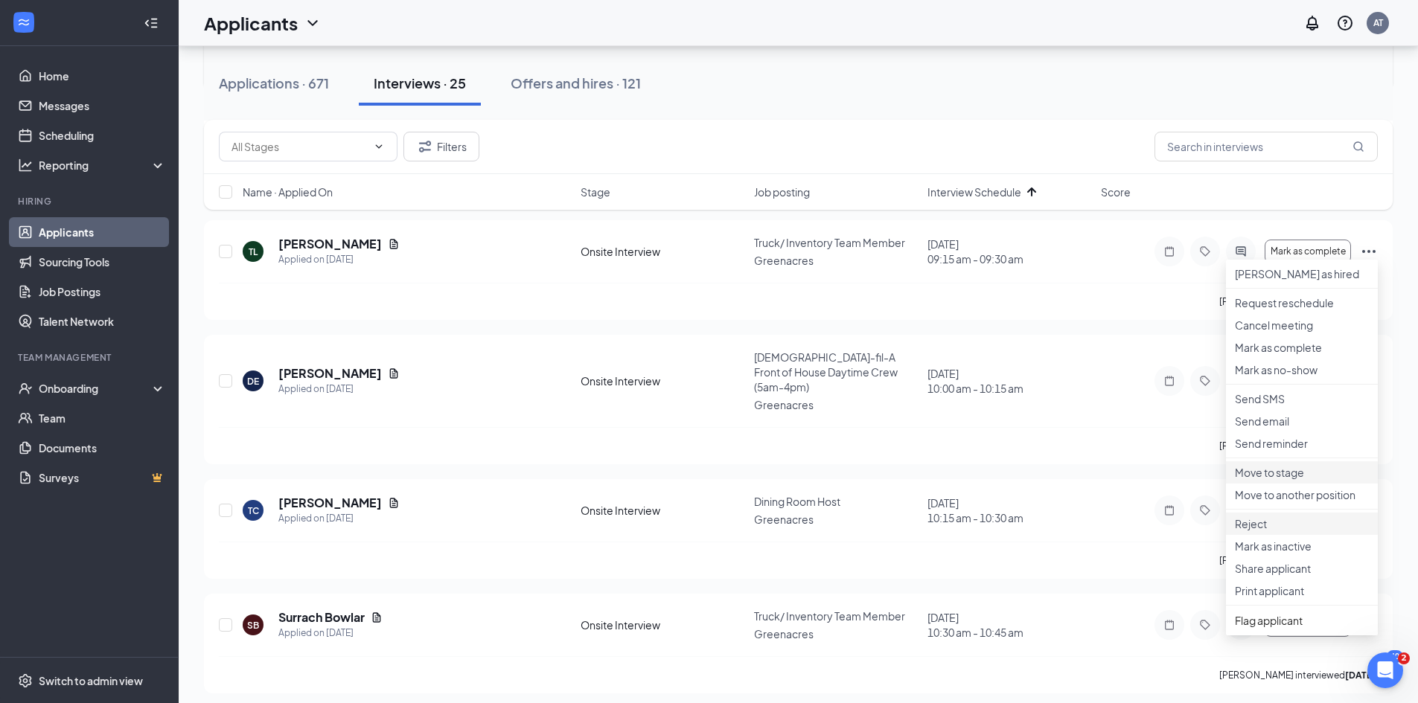
scroll to position [298, 0]
click at [1279, 479] on p "Move to stage" at bounding box center [1302, 471] width 134 height 15
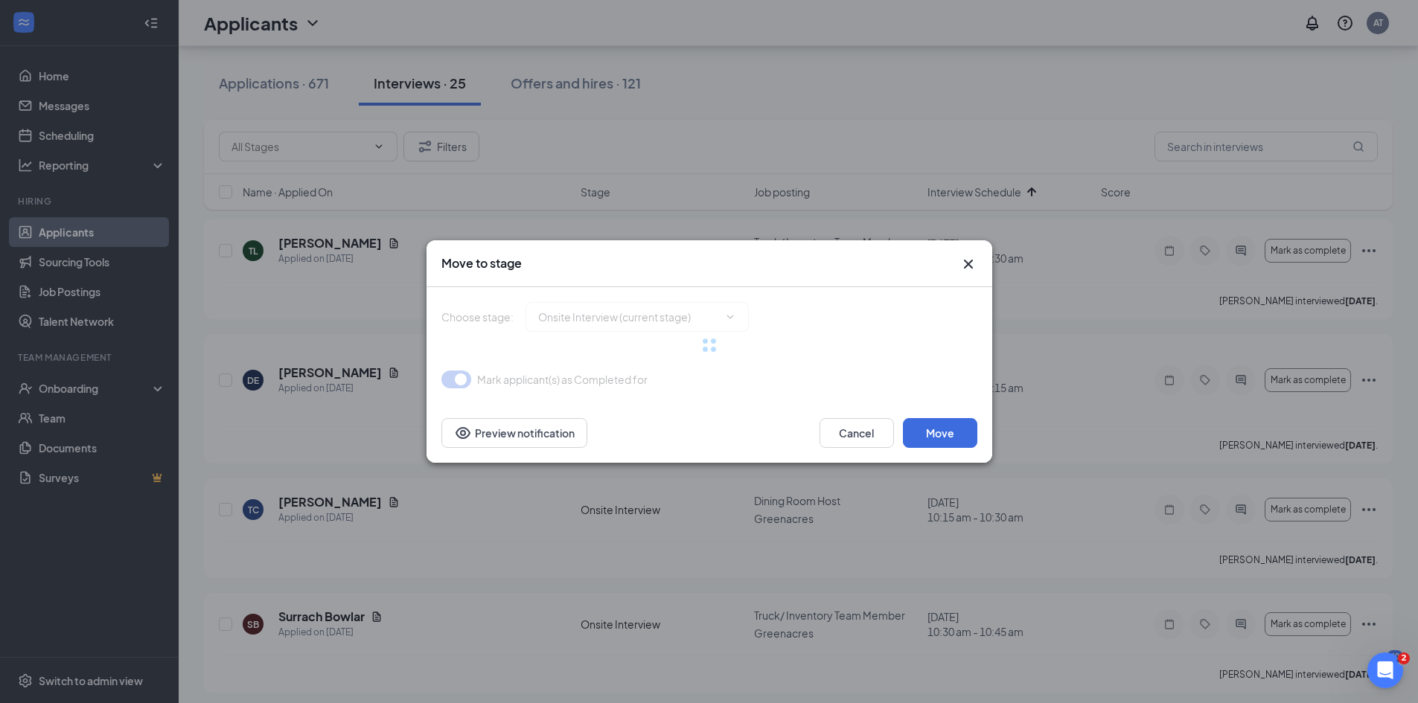
type input "Post Interview Review Stage (next stage)"
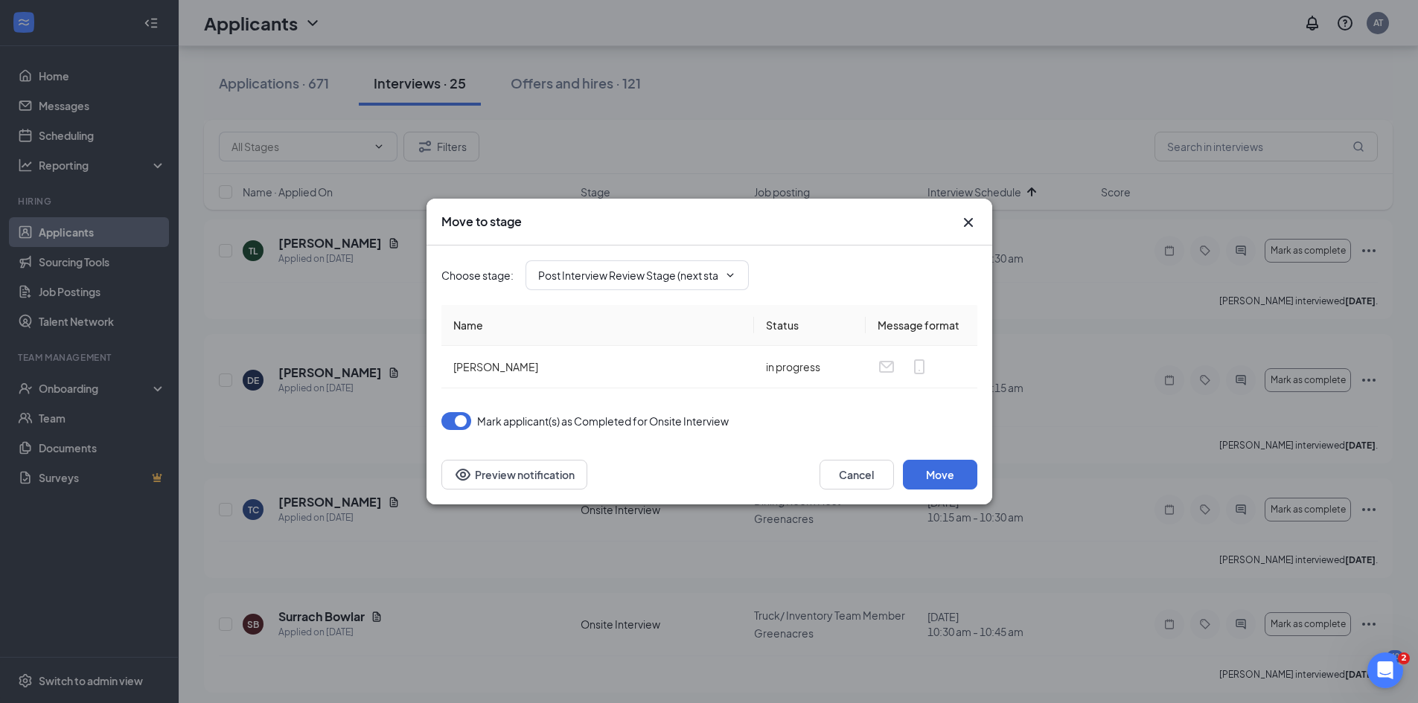
click at [961, 216] on icon "Cross" at bounding box center [968, 223] width 18 height 18
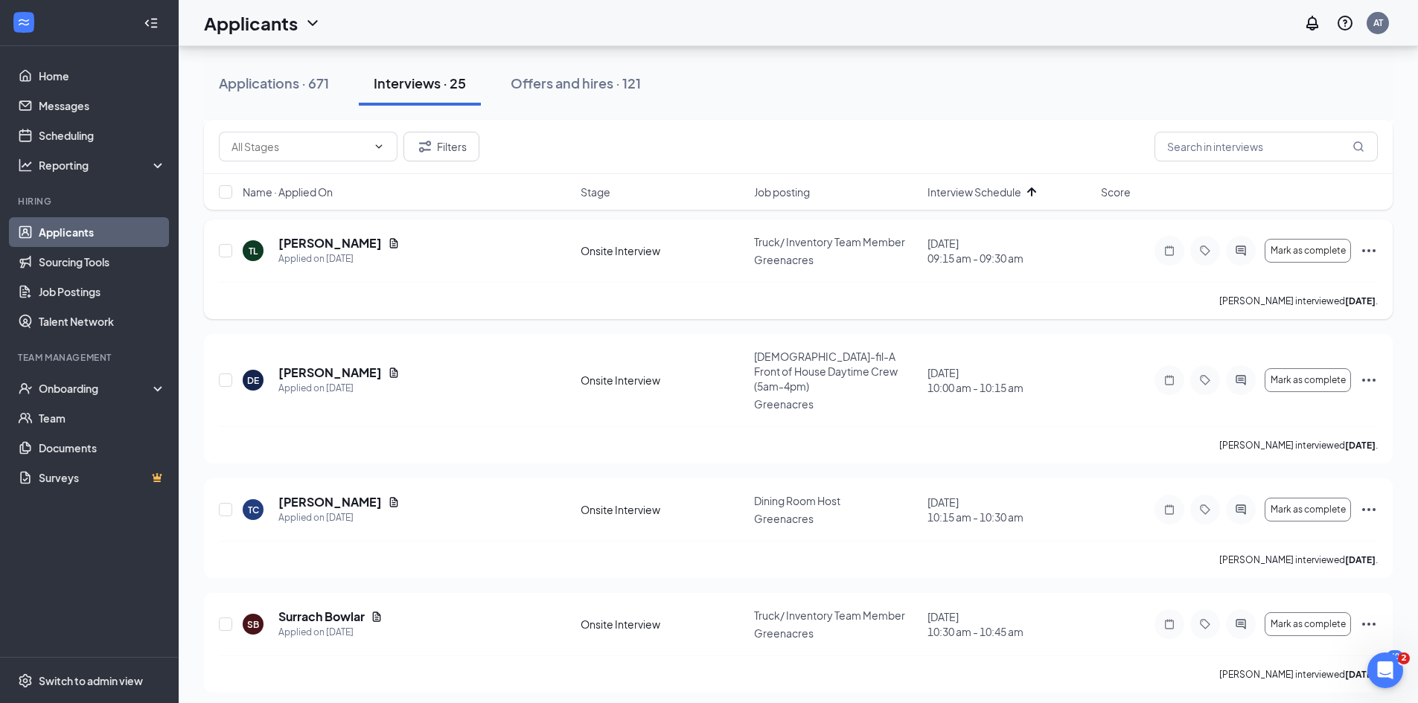
click at [1375, 246] on icon "Ellipses" at bounding box center [1369, 251] width 18 height 18
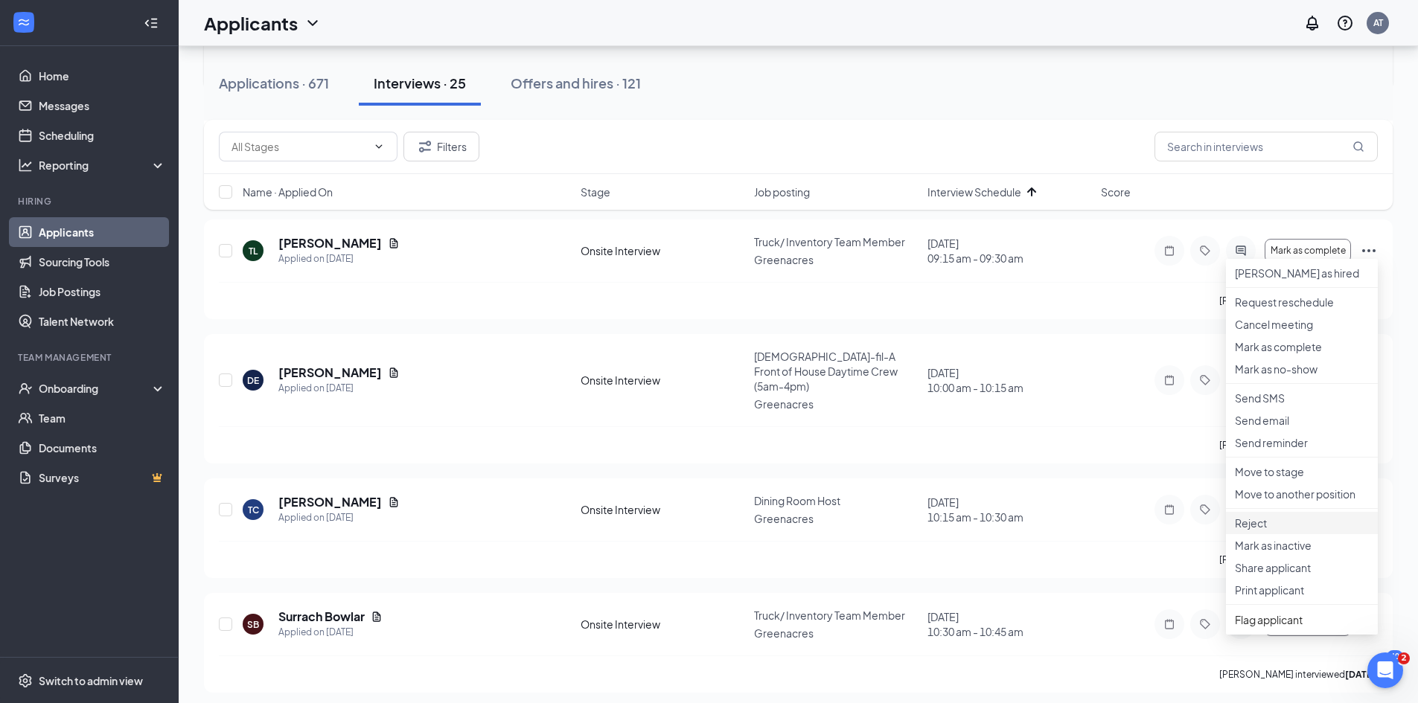
click at [1285, 534] on li "Reject" at bounding box center [1302, 523] width 152 height 22
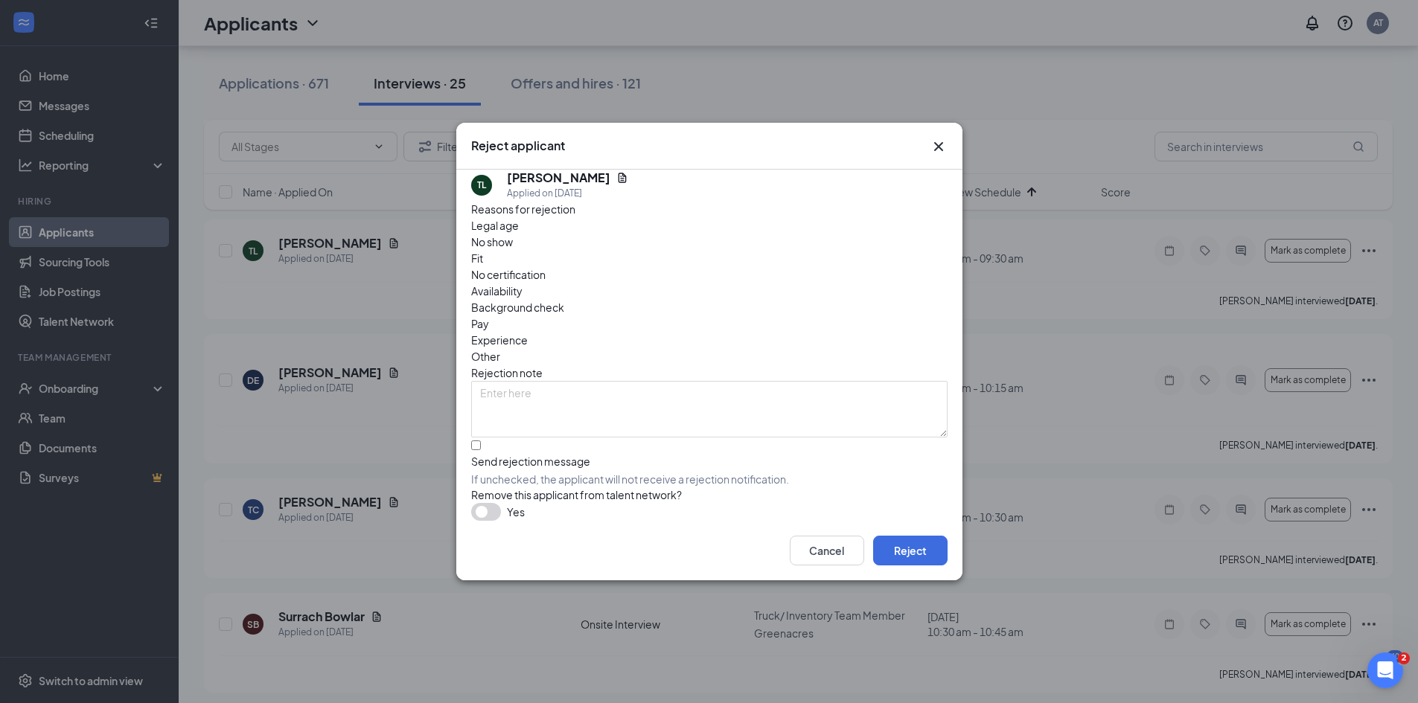
click at [483, 259] on span "Fit" at bounding box center [477, 258] width 12 height 16
click at [481, 441] on input "Send rejection message If unchecked, the applicant will not receive a rejection…" at bounding box center [476, 446] width 10 height 10
checkbox input "true"
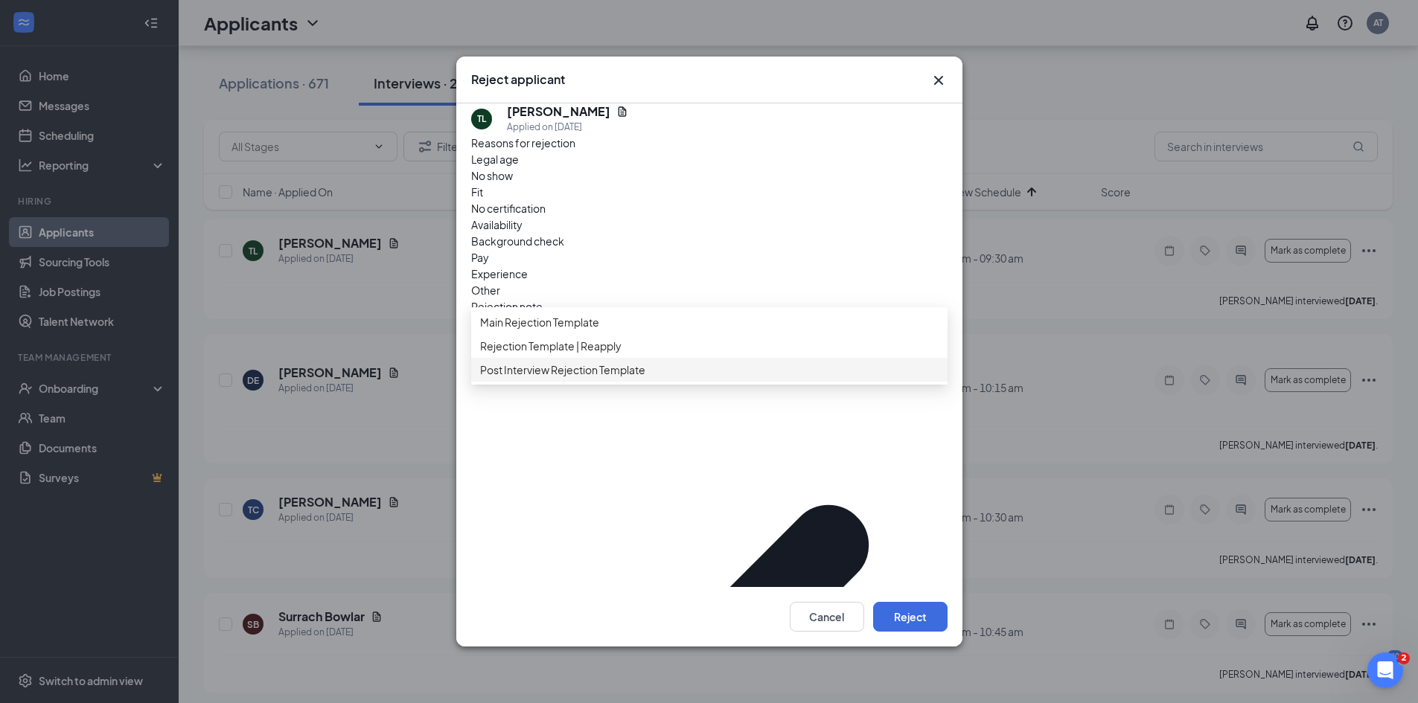
click at [582, 378] on span "Post Interview Rejection Template" at bounding box center [562, 370] width 165 height 16
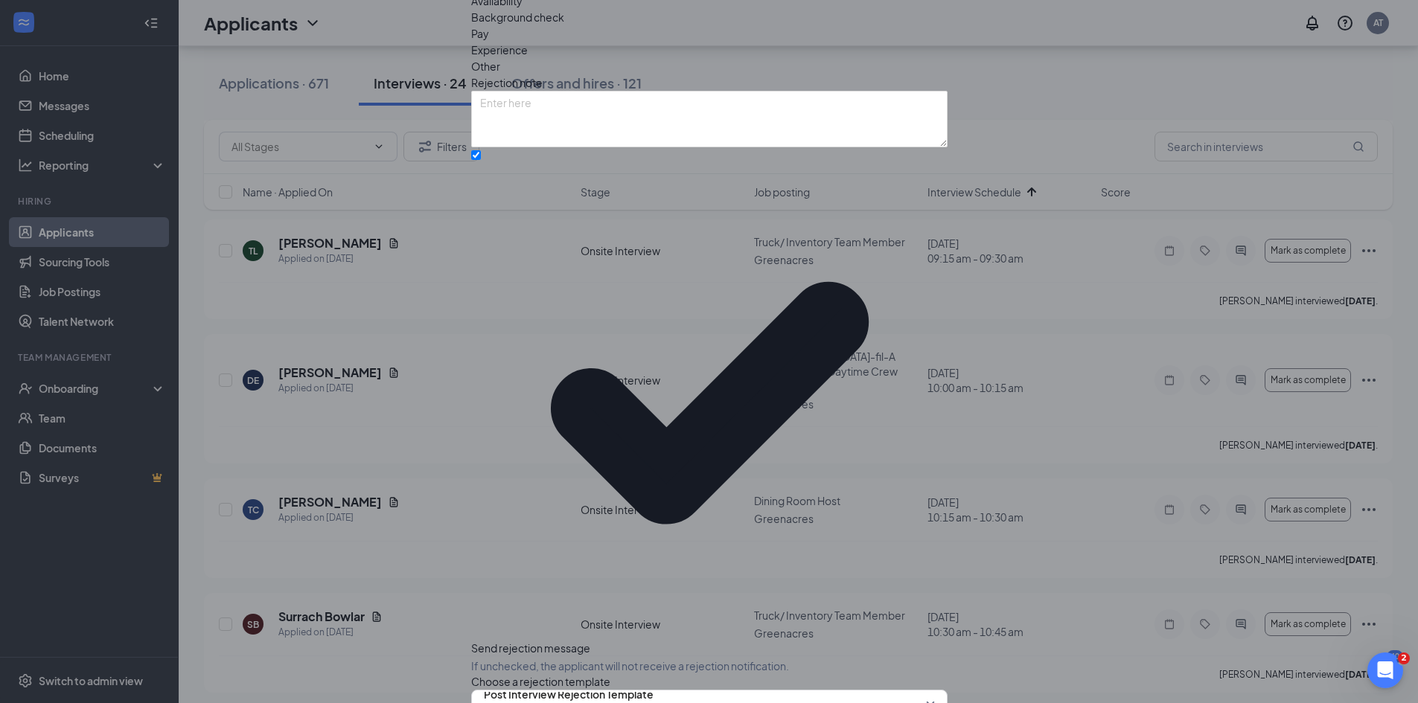
scroll to position [26, 0]
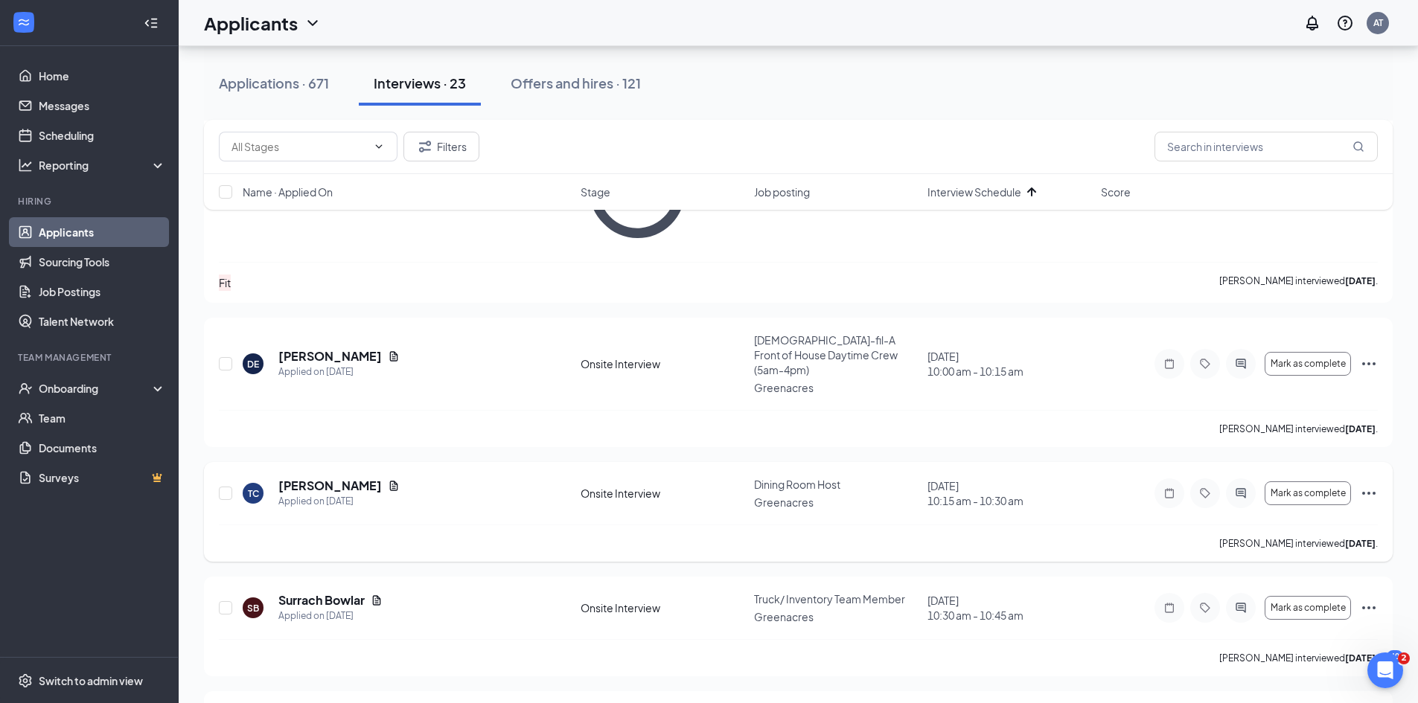
scroll to position [447, 0]
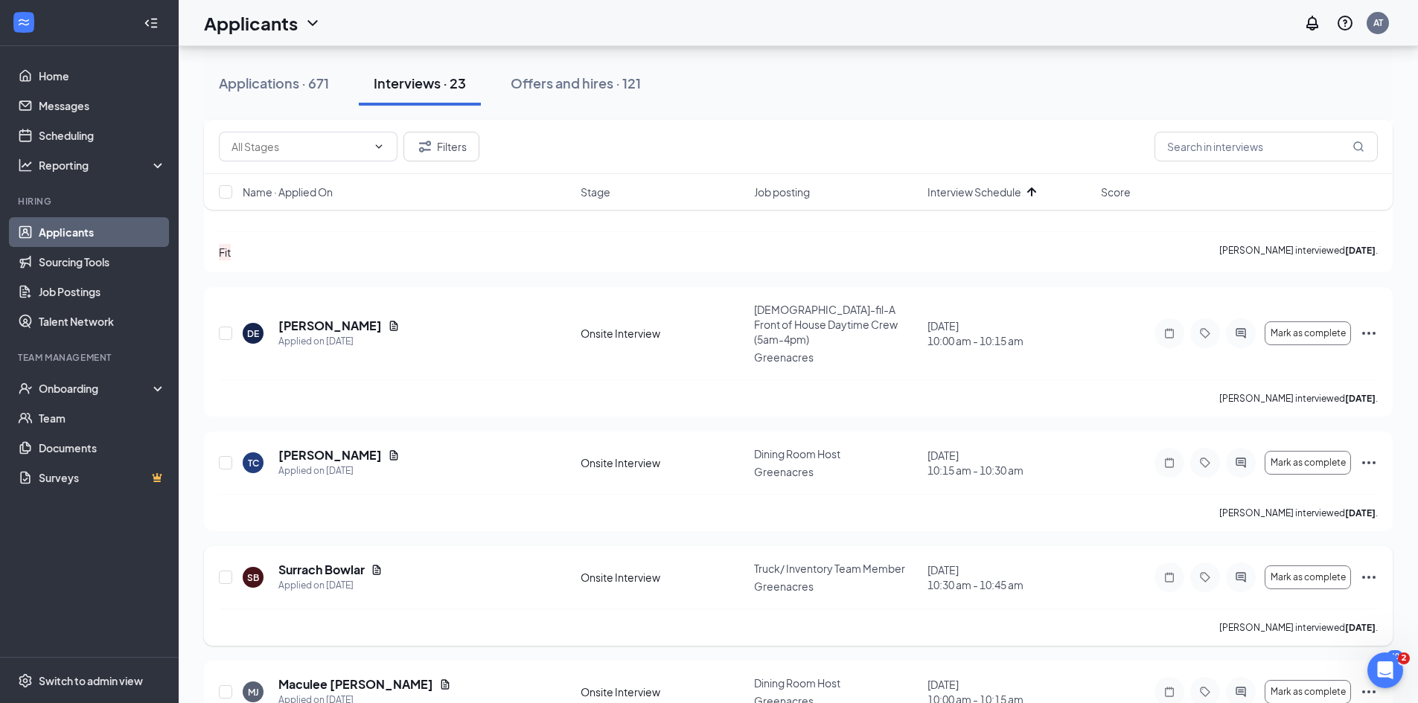
click at [1367, 569] on icon "Ellipses" at bounding box center [1369, 578] width 18 height 18
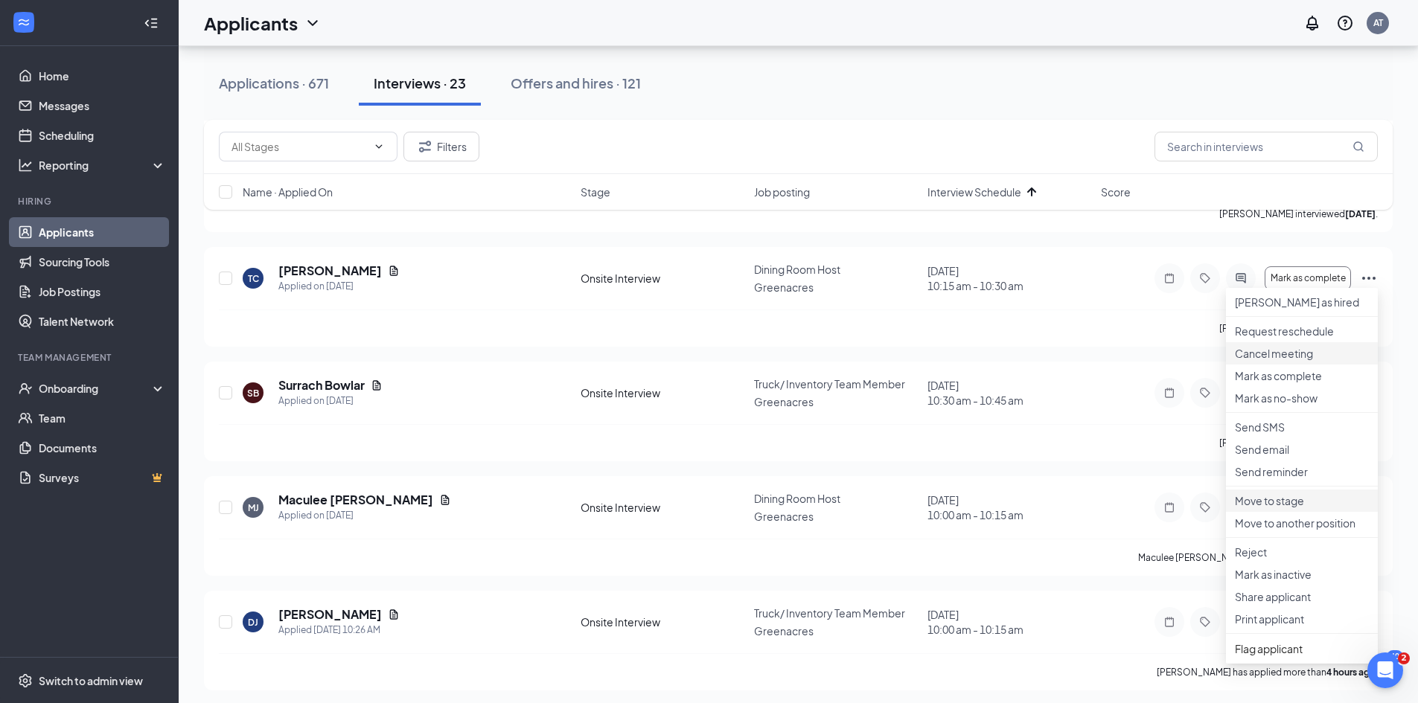
scroll to position [670, 0]
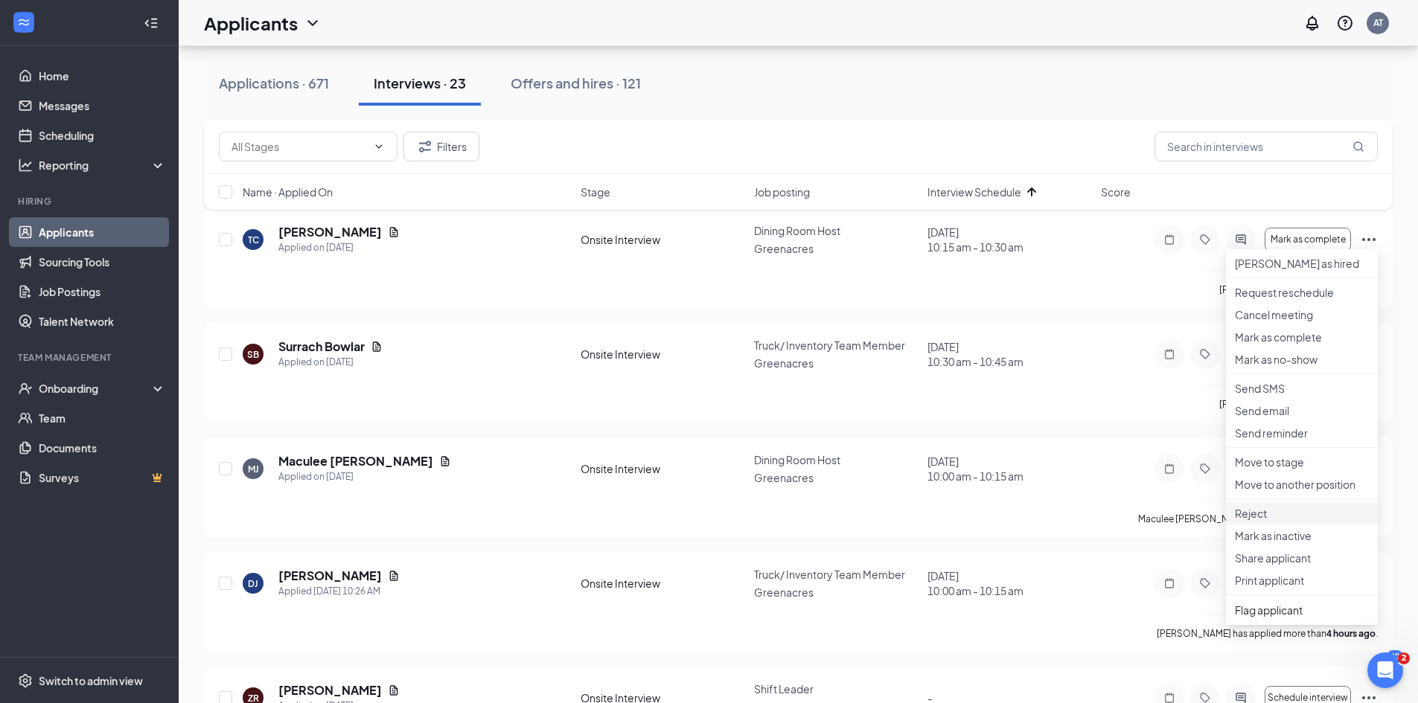
click at [1279, 521] on p "Reject" at bounding box center [1302, 513] width 134 height 15
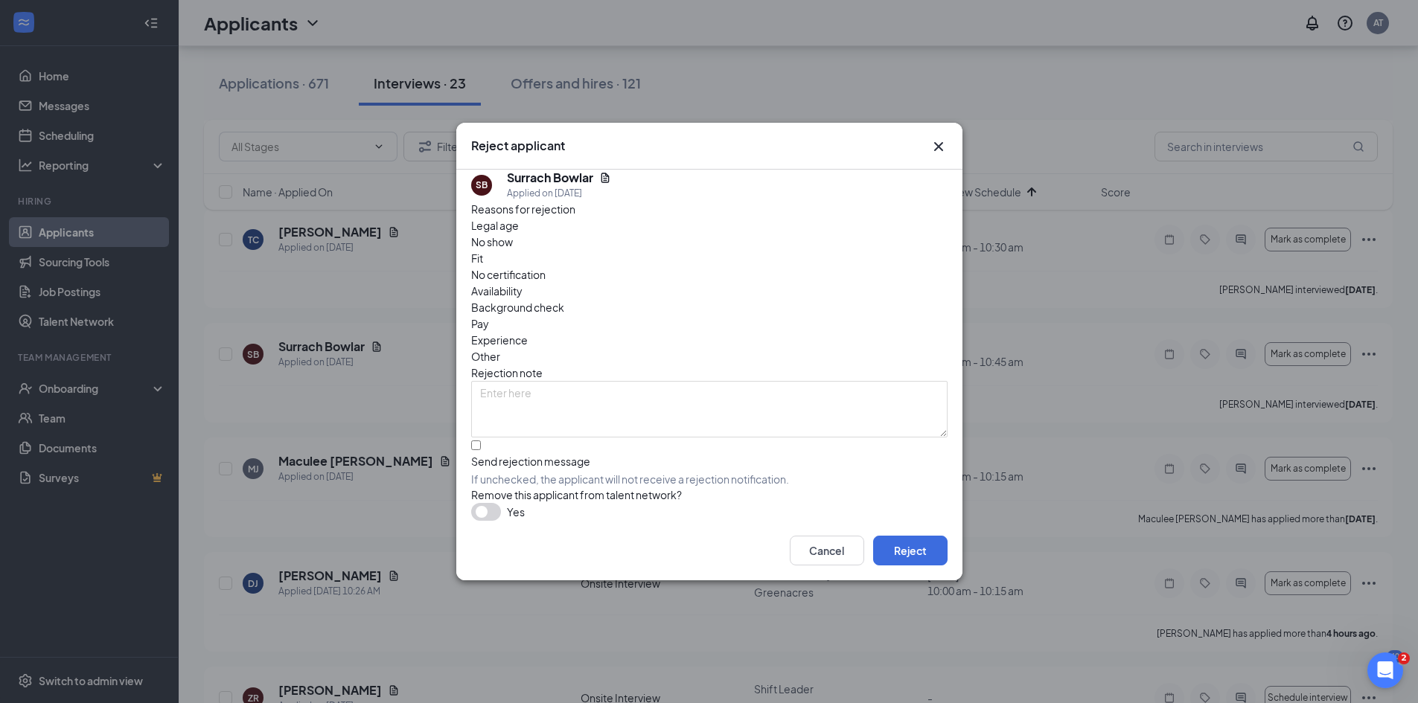
click at [625, 257] on div "Fit" at bounding box center [709, 258] width 476 height 16
click at [481, 441] on input "Send rejection message If unchecked, the applicant will not receive a rejection…" at bounding box center [476, 446] width 10 height 10
checkbox input "true"
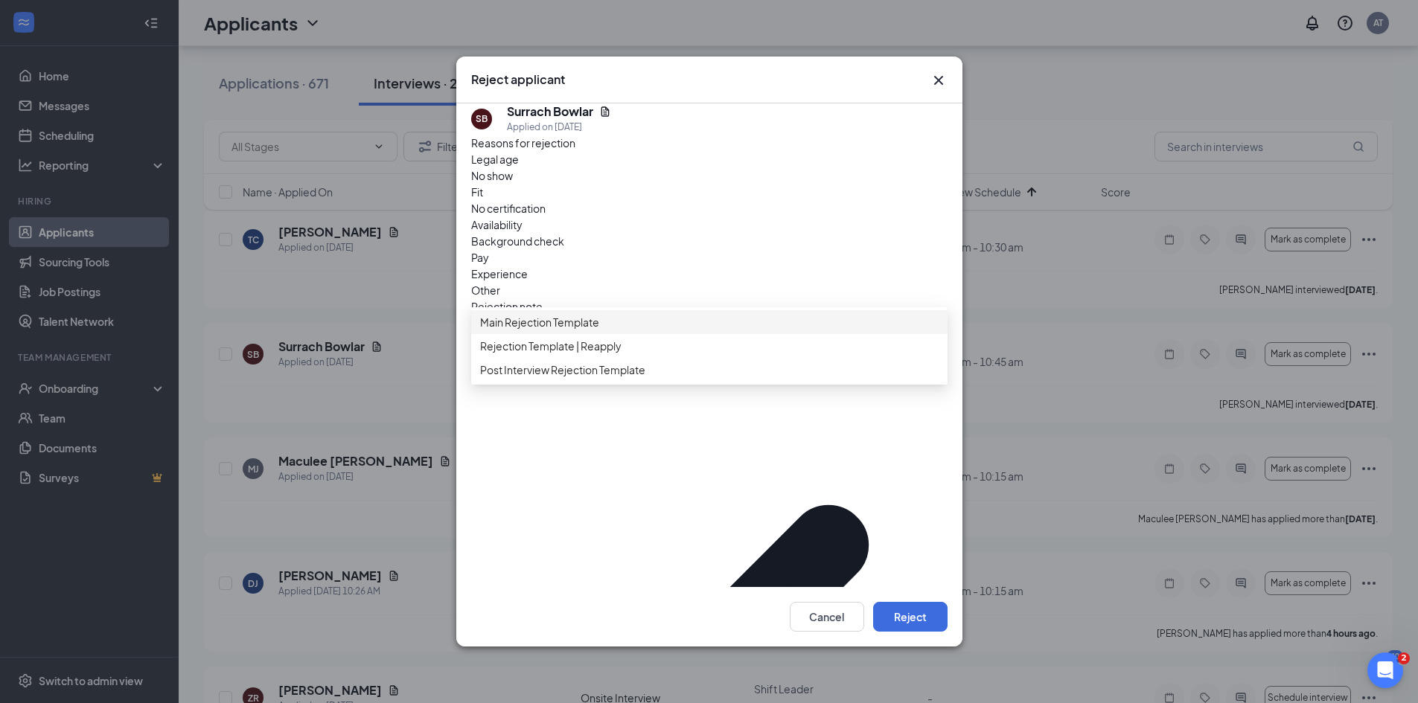
click at [545, 330] on span "Main Rejection Template" at bounding box center [539, 322] width 119 height 16
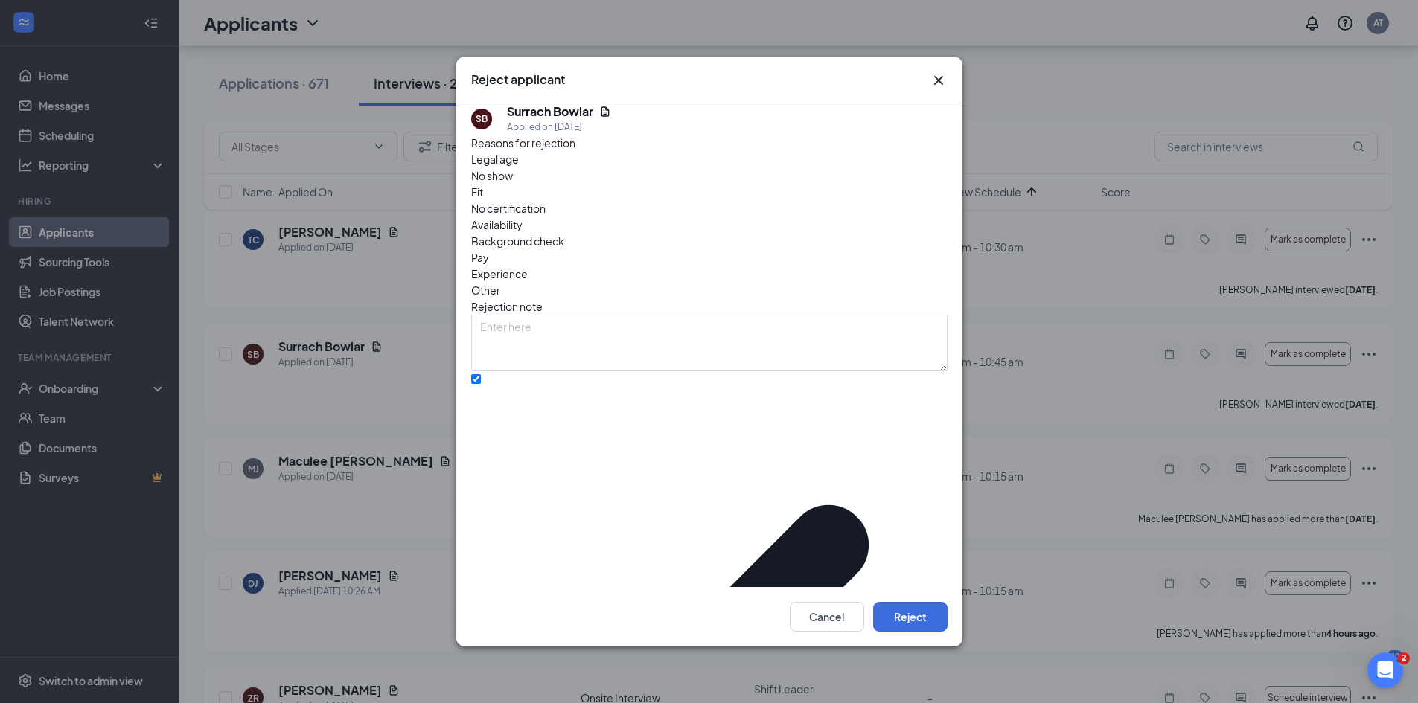
click at [912, 618] on button "Reject" at bounding box center [910, 617] width 74 height 30
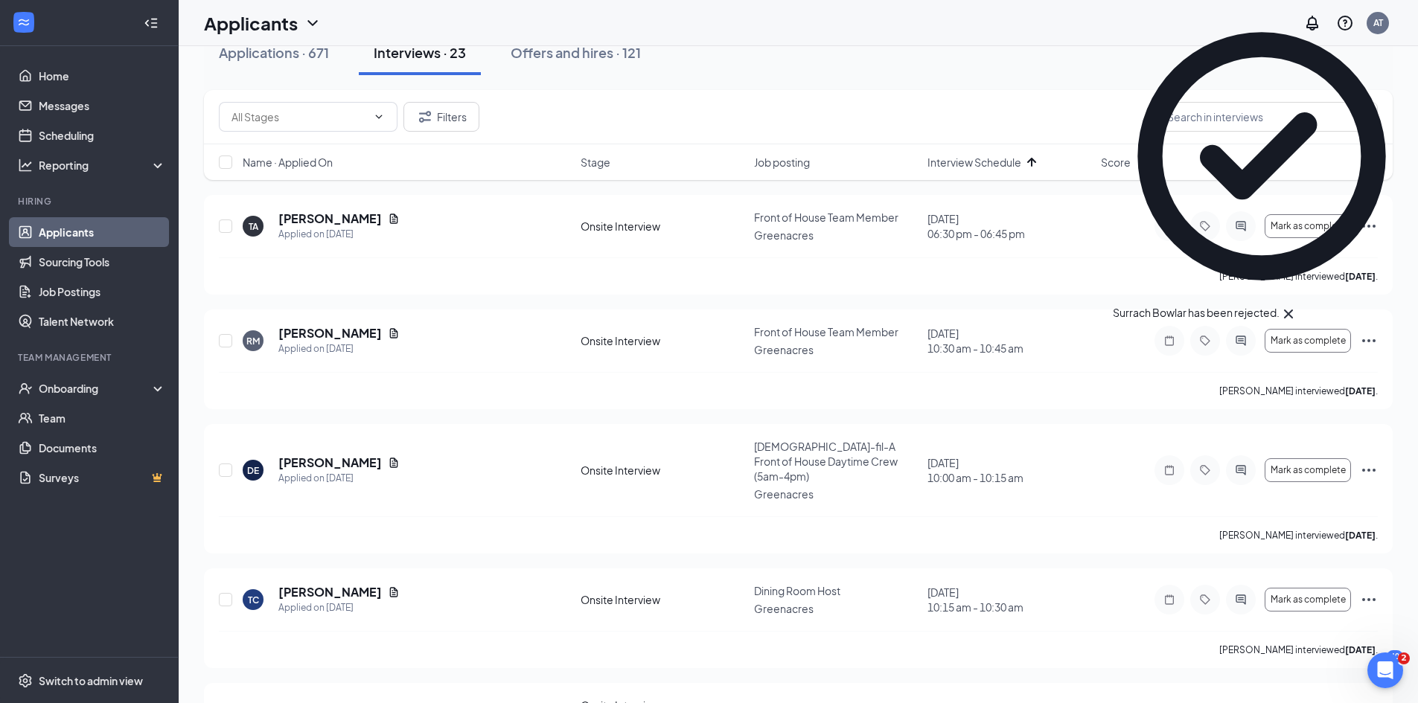
scroll to position [0, 0]
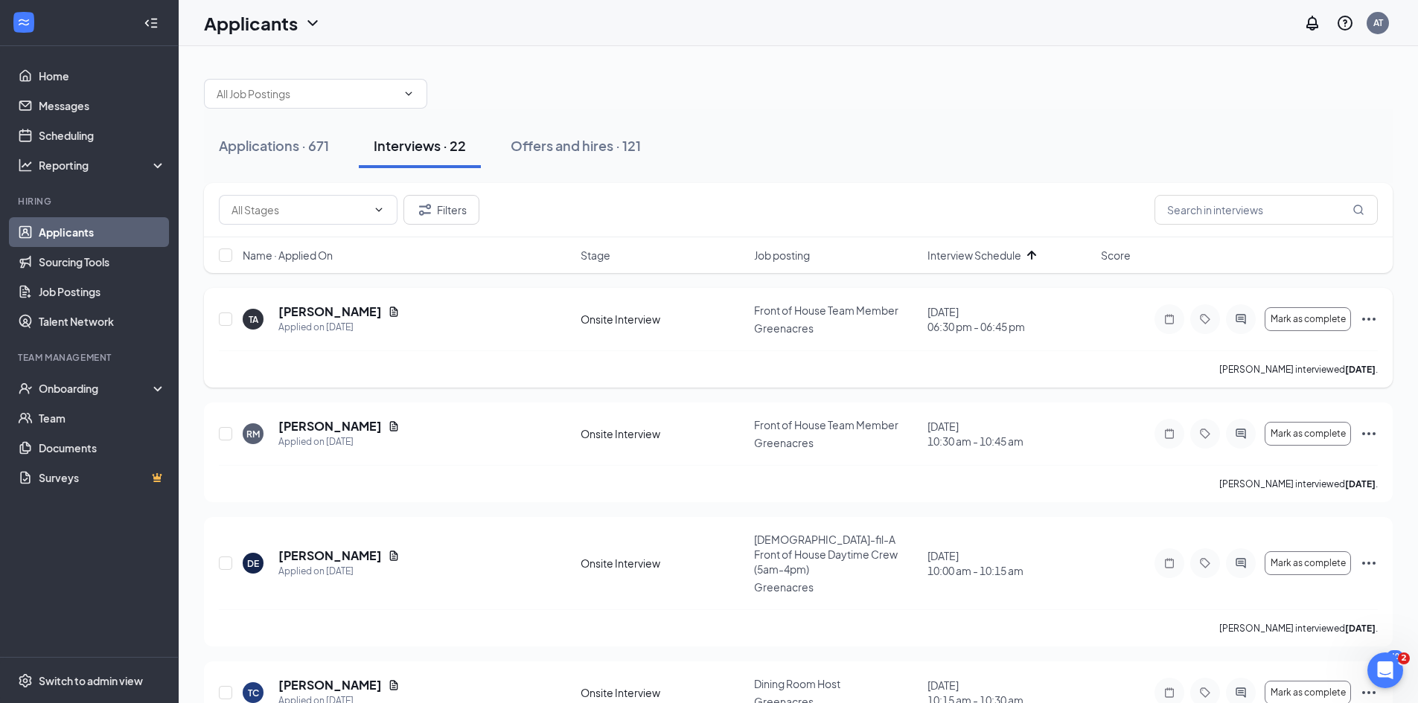
click at [1369, 314] on icon "Ellipses" at bounding box center [1369, 319] width 18 height 18
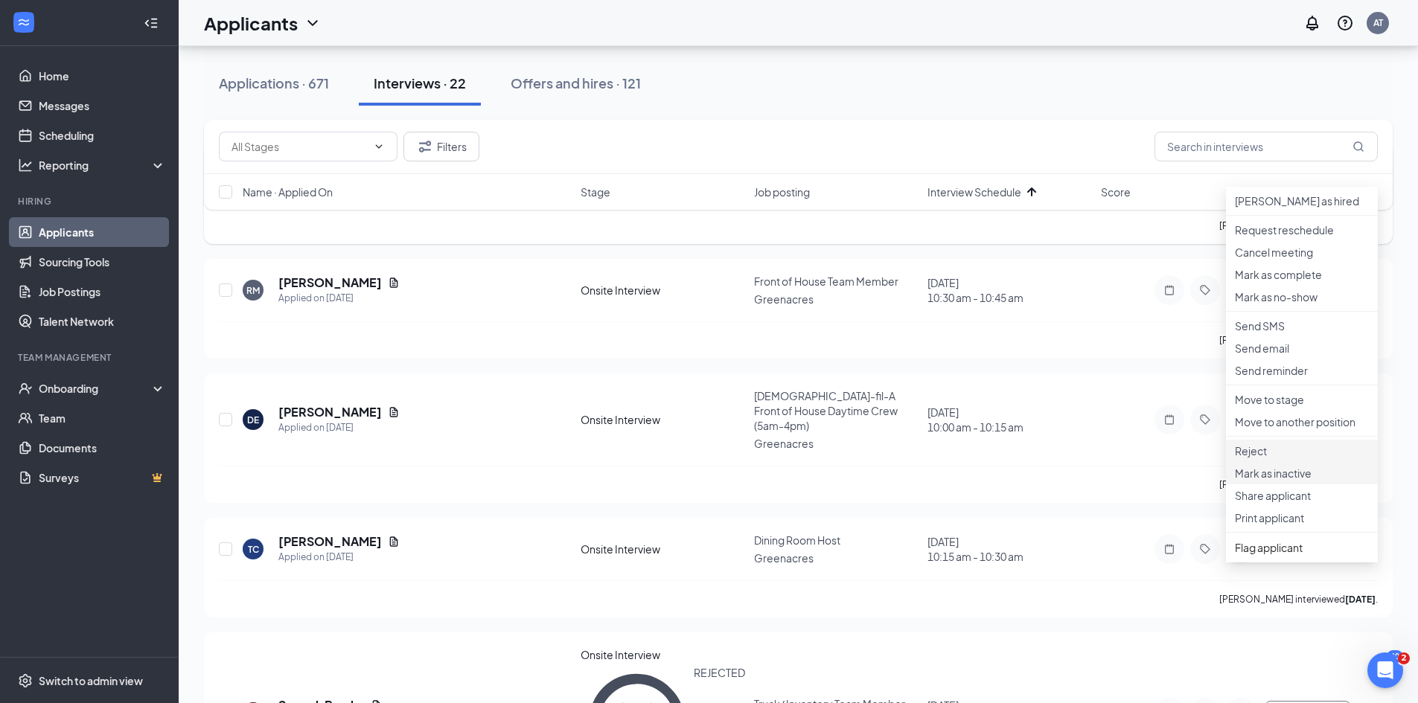
scroll to position [149, 0]
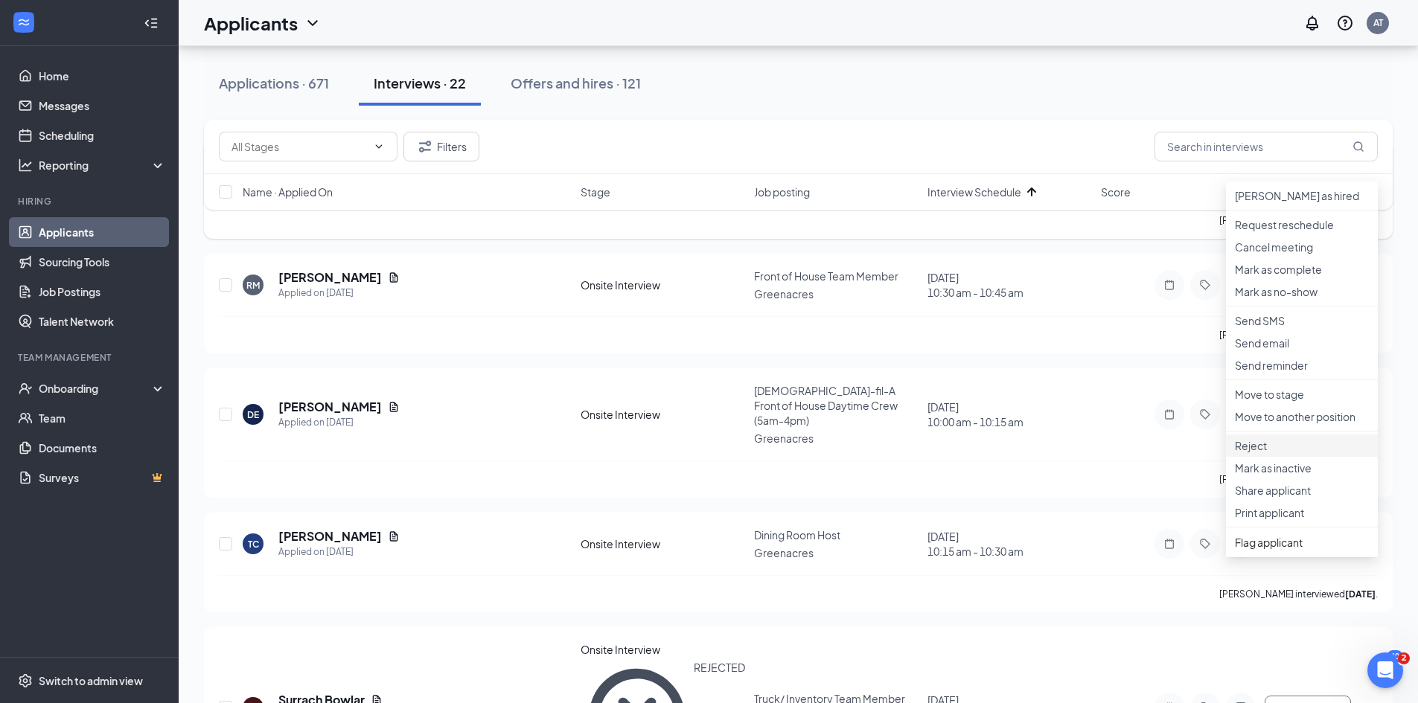
click at [1255, 453] on p "Reject" at bounding box center [1302, 445] width 134 height 15
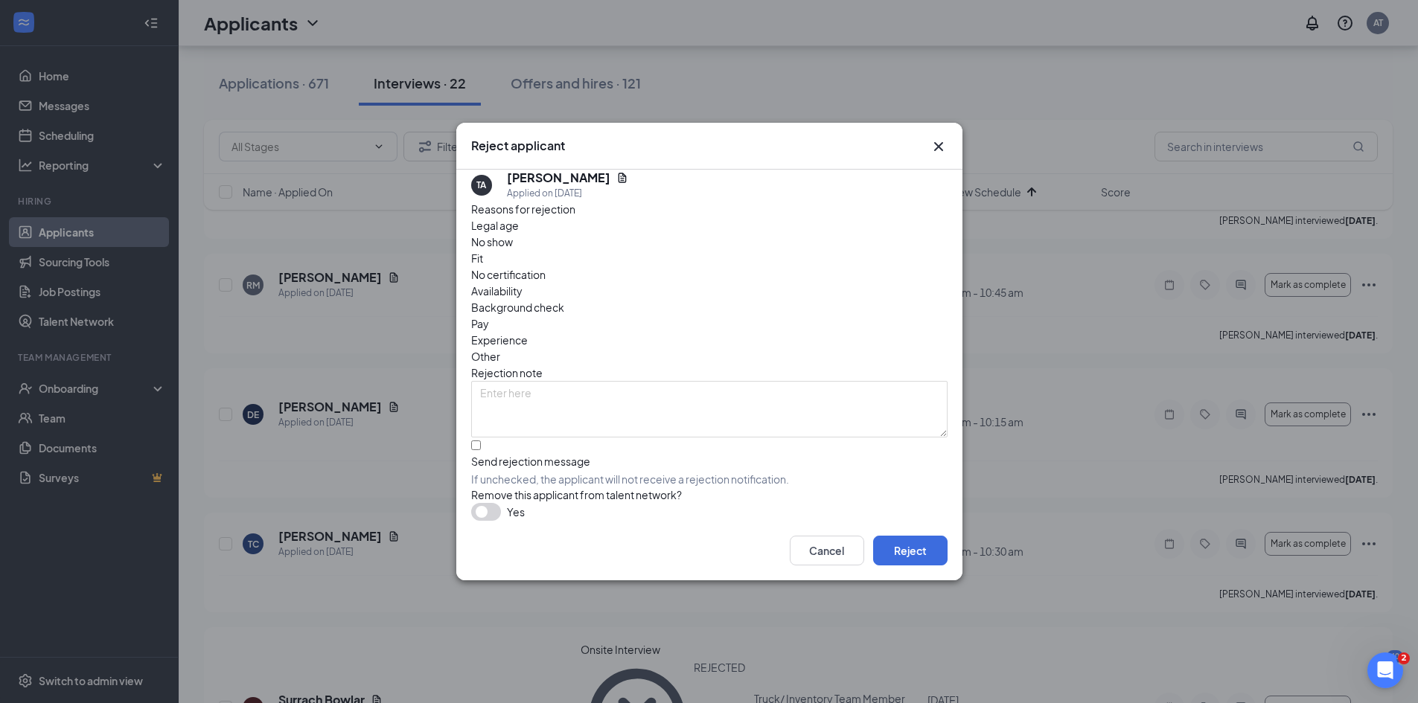
click at [483, 255] on span "Fit" at bounding box center [477, 258] width 12 height 16
click at [522, 283] on span "Availability" at bounding box center [496, 291] width 51 height 16
click at [481, 441] on input "Send rejection message If unchecked, the applicant will not receive a rejection…" at bounding box center [476, 446] width 10 height 10
checkbox input "true"
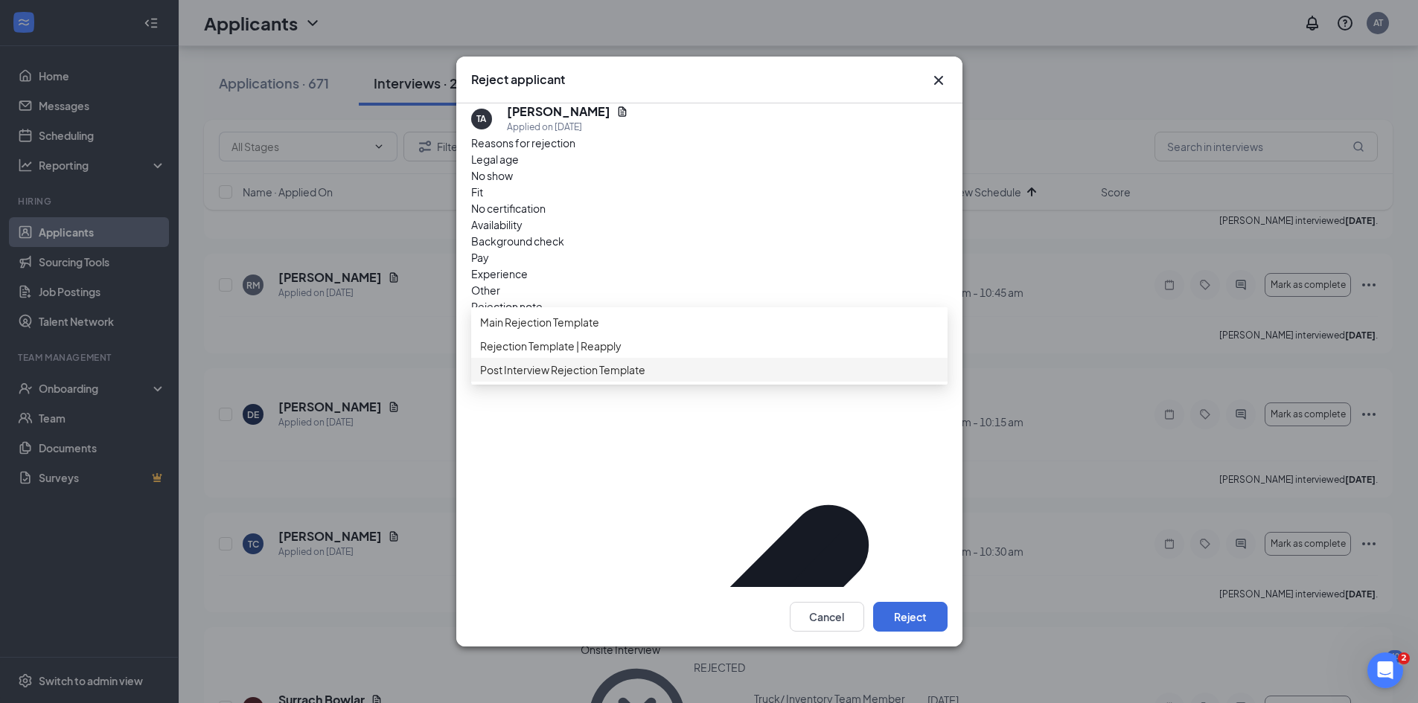
click at [575, 378] on span "Post Interview Rejection Template" at bounding box center [562, 370] width 165 height 16
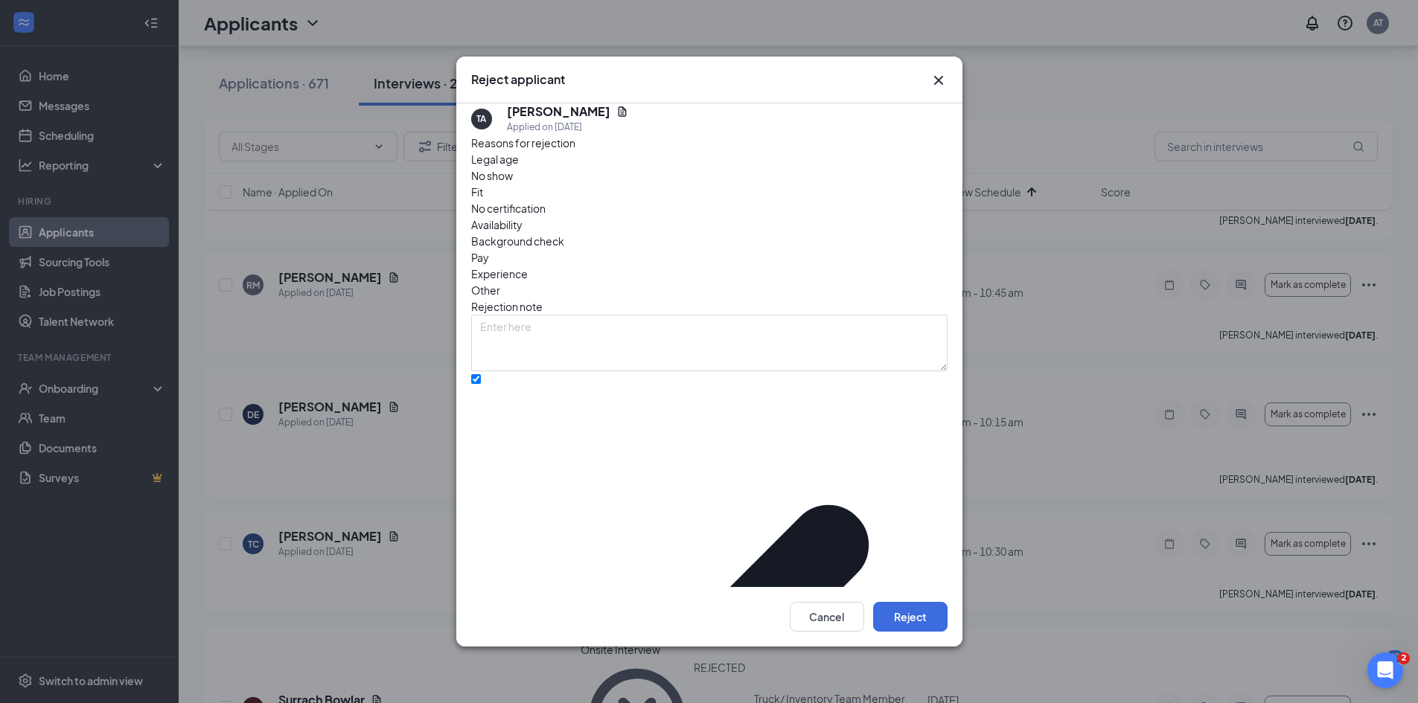
click at [915, 615] on button "Reject" at bounding box center [910, 617] width 74 height 30
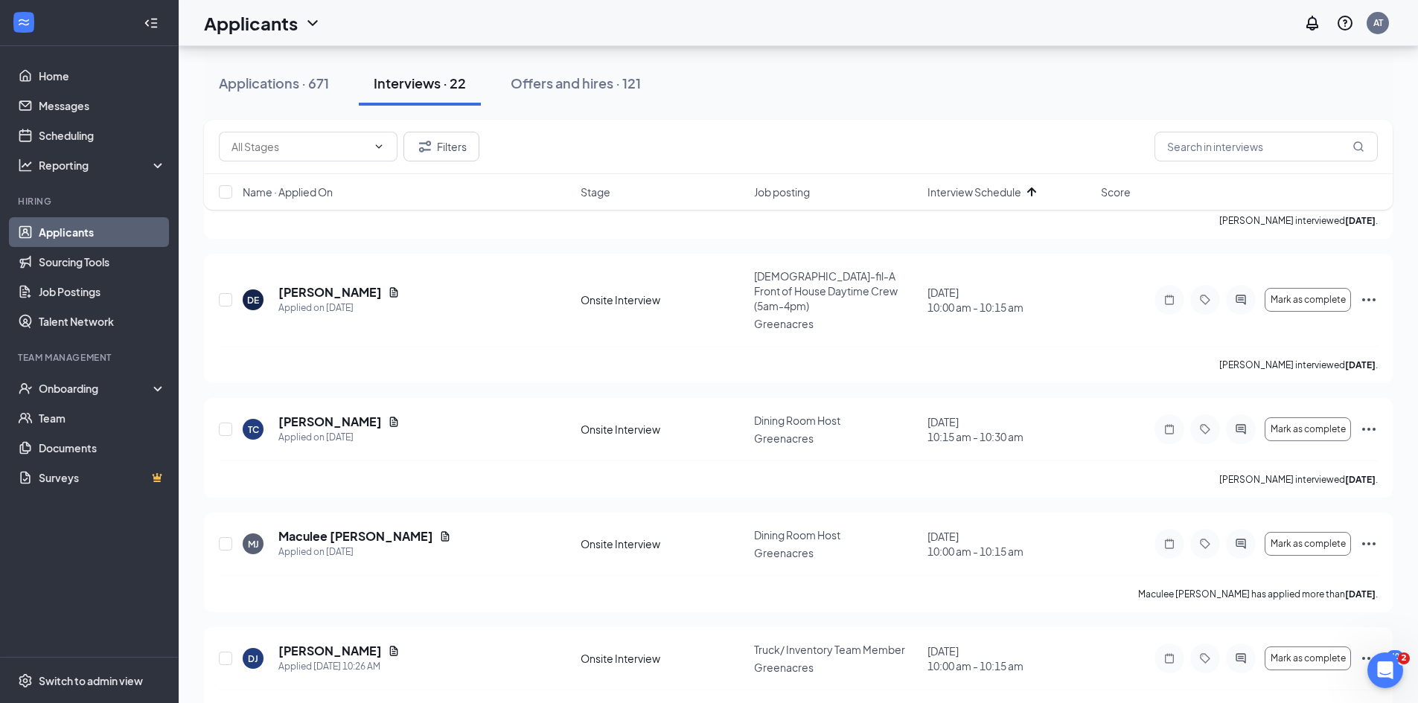
scroll to position [223, 0]
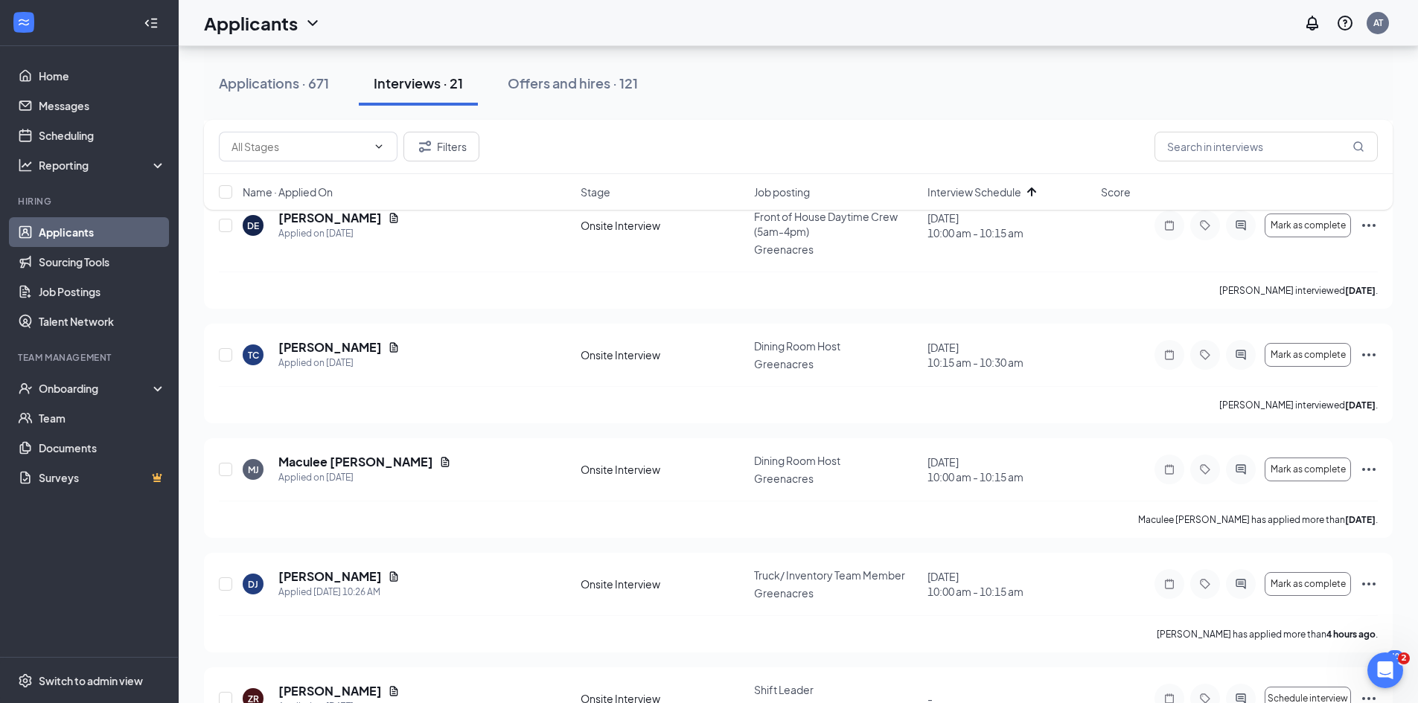
click at [80, 231] on link "Applicants" at bounding box center [102, 232] width 127 height 30
